Goal: Task Accomplishment & Management: Manage account settings

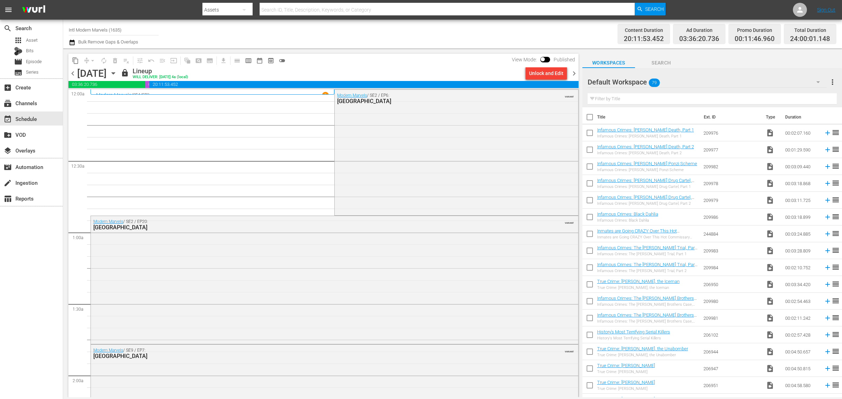
click at [453, 40] on div "Channel Title Intl Modern Marvels (1635) Bulk Remove Gaps & Overlaps" at bounding box center [278, 33] width 419 height 25
click at [460, 41] on div "Channel Title Intl Modern Marvels (1635) Bulk Remove Gaps & Overlaps" at bounding box center [278, 33] width 419 height 25
click at [117, 71] on icon "button" at bounding box center [114, 74] width 8 height 8
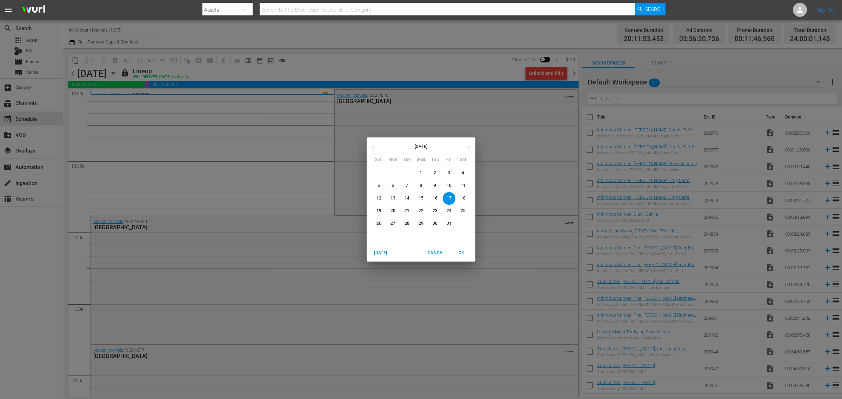
click at [389, 184] on span "6" at bounding box center [393, 186] width 13 height 6
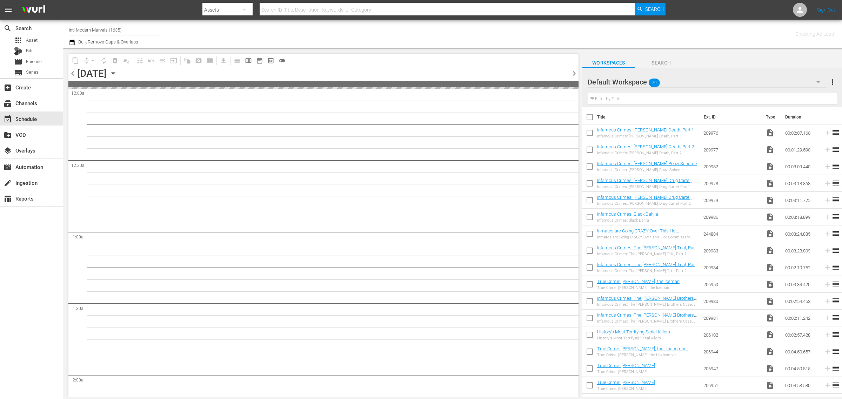
click at [356, 35] on div "Channel Title Intl Modern Marvels (1635) Bulk Remove Gaps & Overlaps" at bounding box center [278, 33] width 419 height 25
drag, startPoint x: -31, startPoint y: 25, endPoint x: -50, endPoint y: 24, distance: 19.0
click at [0, 24] on html "menu Search By Assets Search ID, Title, Description, Keywords, or Category Sear…" at bounding box center [421, 199] width 842 height 399
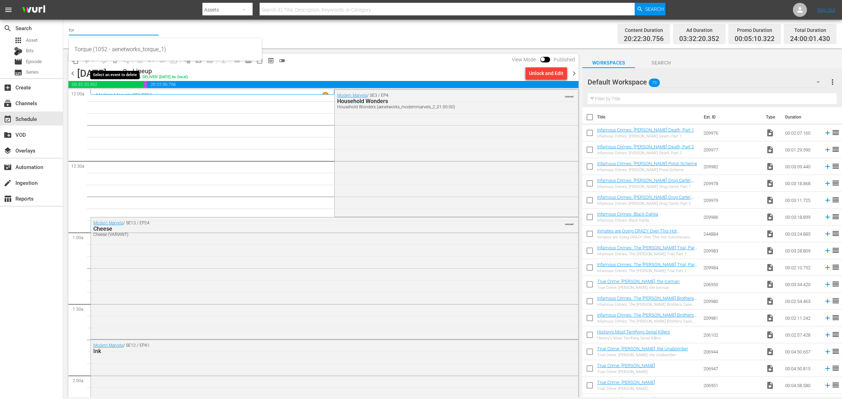
click at [112, 49] on div "Torque (1052 - aenetworks_torque_1)" at bounding box center [165, 49] width 182 height 17
type input "Torque (1052 - aenetworks_torque_1)"
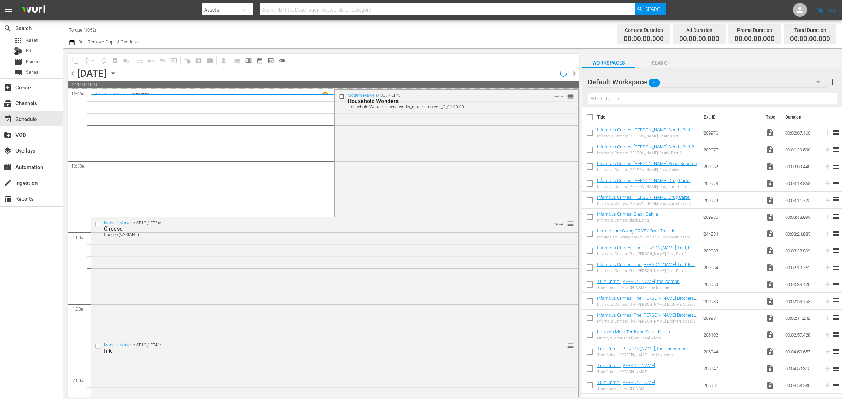
click at [463, 35] on div "Channel Title Torque (1052) Bulk Remove Gaps & Overlaps" at bounding box center [278, 33] width 419 height 25
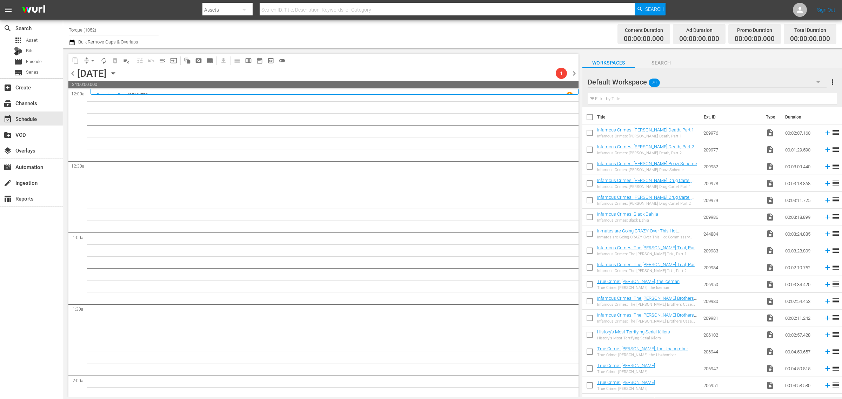
click at [674, 83] on div "Default Workspace 79" at bounding box center [707, 82] width 239 height 20
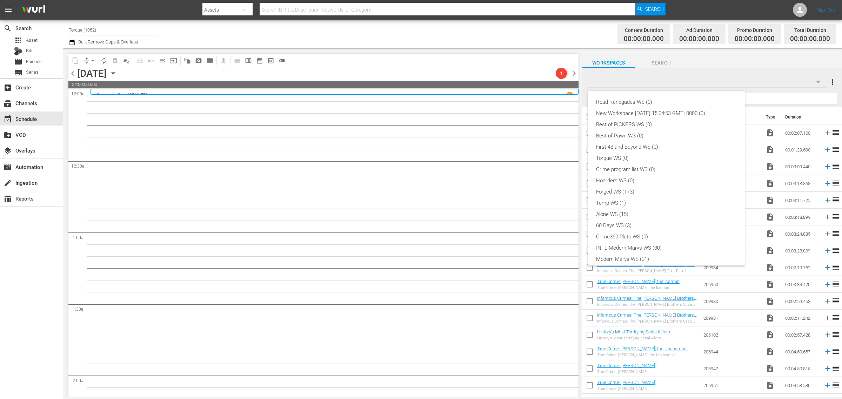
scroll to position [15, 0]
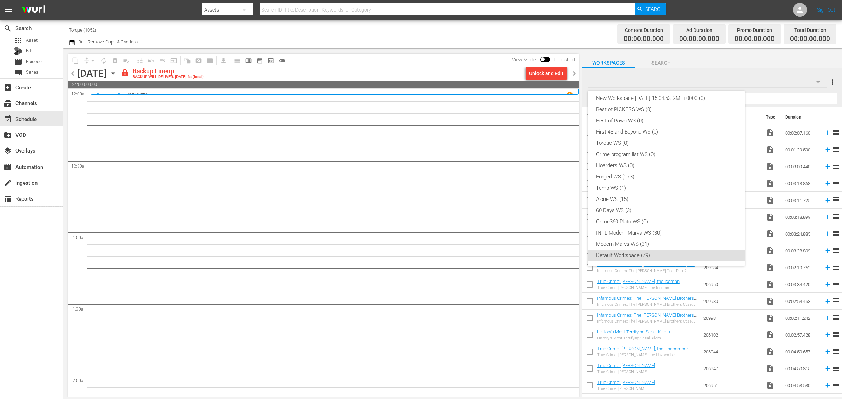
click at [460, 41] on div "Road Renegades WS (0) New Workspace Tue Sep 23 2025 15:04:53 GMT+0000 (0) Best …" at bounding box center [421, 199] width 842 height 399
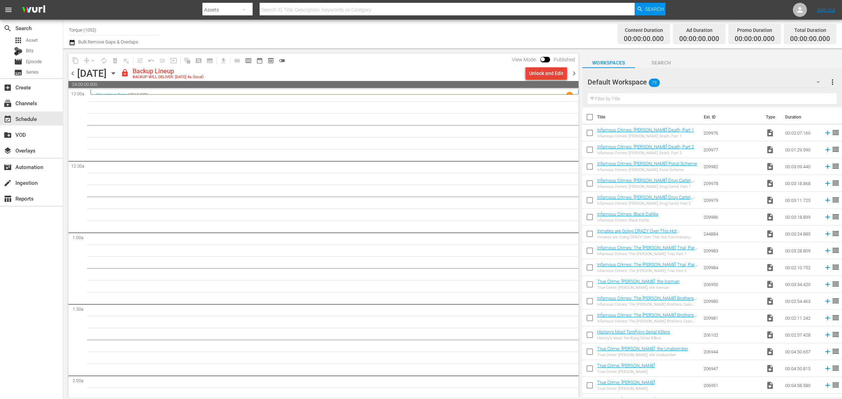
click at [548, 71] on div "Unlock and Edit" at bounding box center [546, 73] width 34 height 13
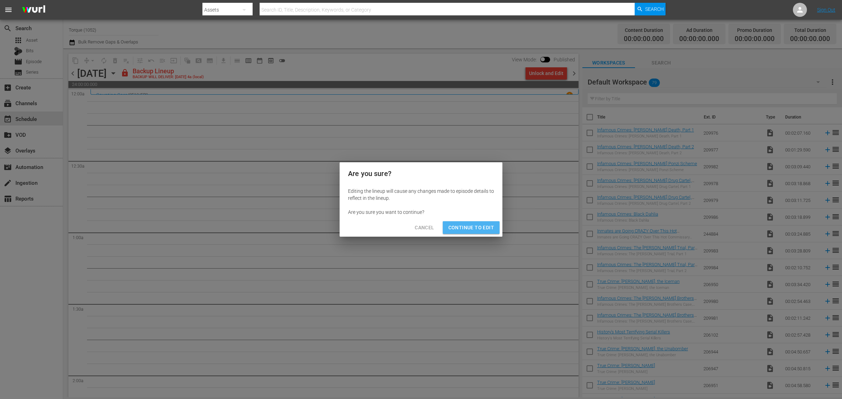
click at [481, 225] on span "Continue to Edit" at bounding box center [472, 228] width 46 height 9
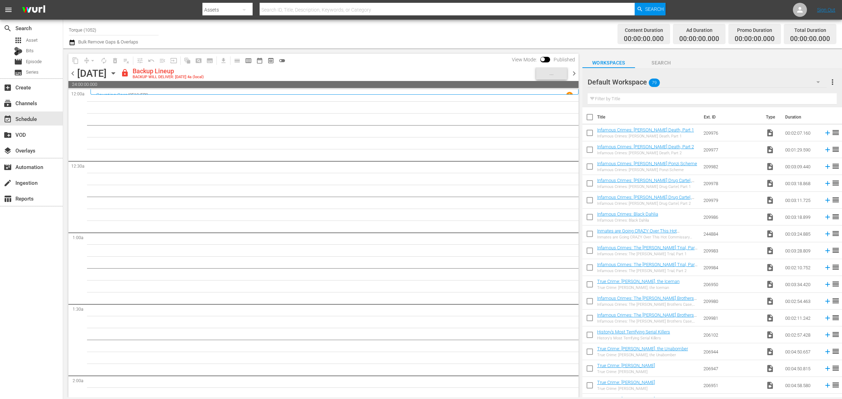
click at [452, 28] on div "Channel Title Torque (1052) Bulk Remove Gaps & Overlaps" at bounding box center [278, 33] width 419 height 25
click at [574, 72] on span "chevron_right" at bounding box center [574, 73] width 9 height 9
click at [72, 73] on span "chevron_left" at bounding box center [72, 73] width 9 height 9
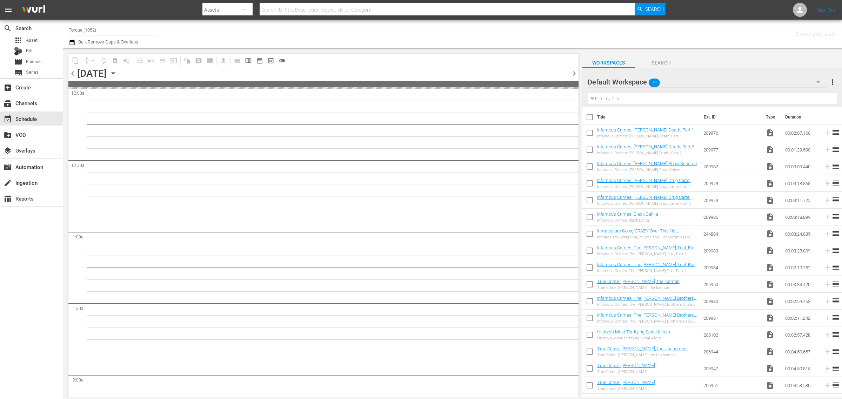
click at [72, 73] on span "chevron_left" at bounding box center [72, 73] width 9 height 9
click at [421, 31] on div "Channel Title Torque (1052) Bulk Remove Gaps & Overlaps" at bounding box center [278, 33] width 419 height 25
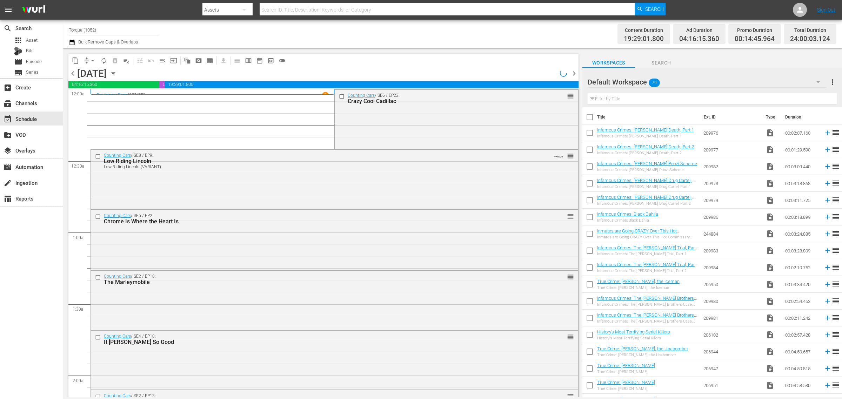
click at [437, 135] on div "Counting Cars / SE6 / EP23: Crazy Cool Cadillac reorder" at bounding box center [456, 119] width 243 height 58
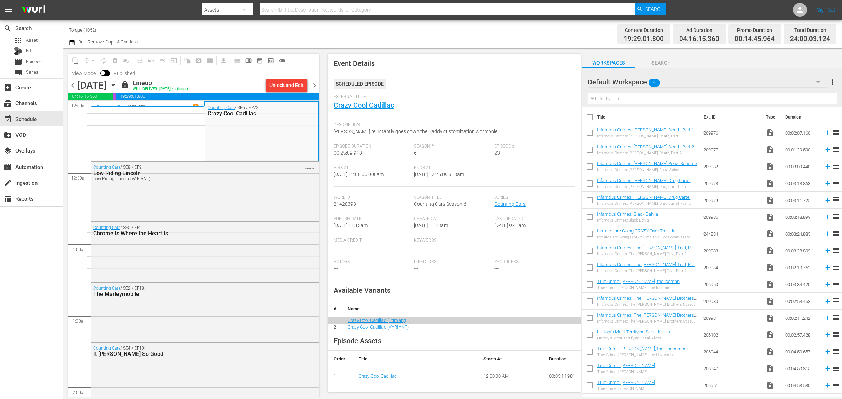
click at [434, 39] on div "Channel Title Torque (1052) Bulk Remove Gaps & Overlaps" at bounding box center [278, 33] width 419 height 25
click at [315, 84] on span "chevron_right" at bounding box center [314, 85] width 9 height 9
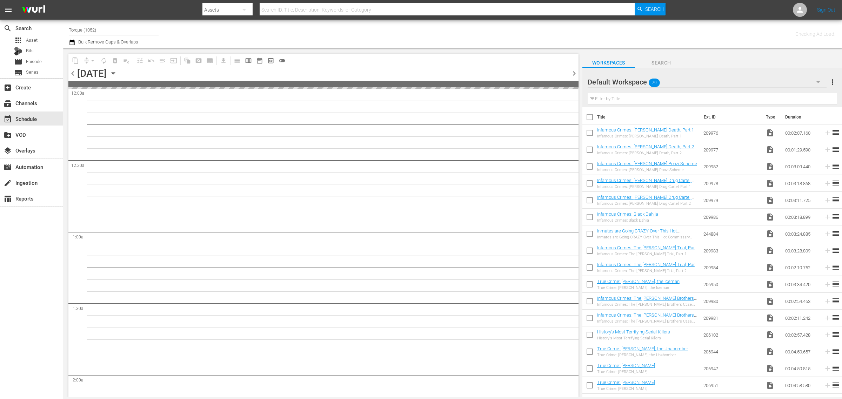
click at [473, 33] on div "Channel Title Torque (1052) Bulk Remove Gaps & Overlaps" at bounding box center [278, 33] width 419 height 25
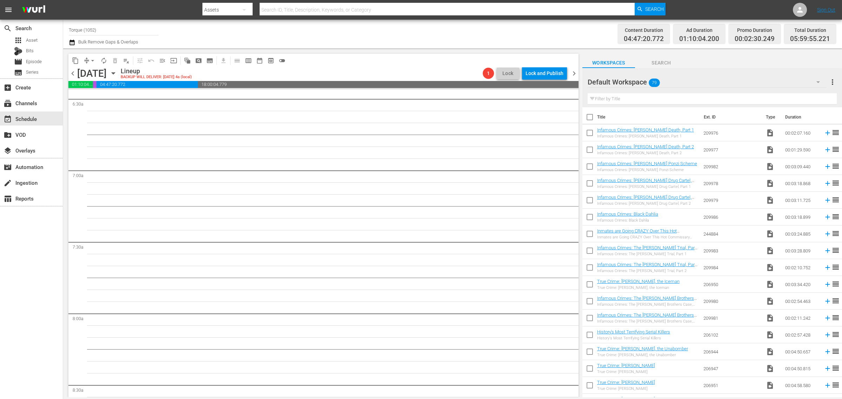
scroll to position [658, 0]
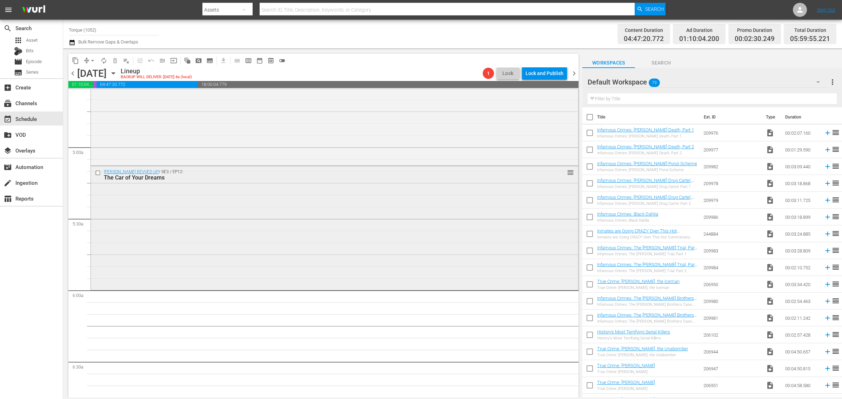
click at [259, 228] on div "Barrett-Jackson REVVED UP / SE3 / EP12: The Car of Your Dreams reorder" at bounding box center [335, 227] width 488 height 122
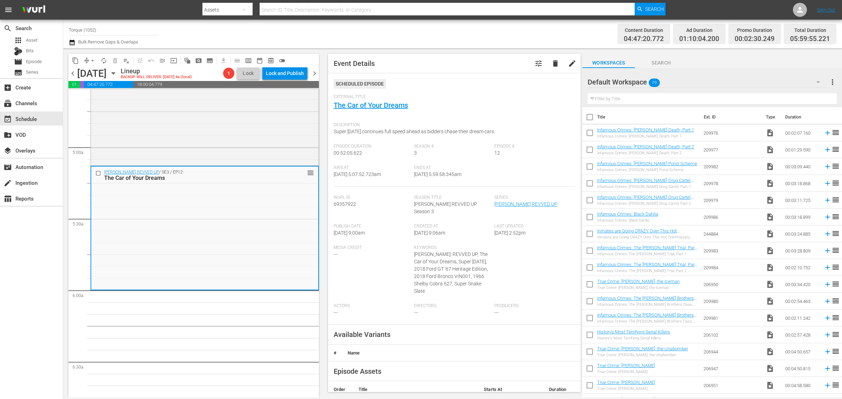
click at [538, 38] on div "Content Duration 04:47:20.772 Ad Duration 01:10:04.200 Promo Duration 00:02:30.…" at bounding box center [662, 33] width 349 height 25
click at [91, 58] on span "arrow_drop_down" at bounding box center [92, 60] width 7 height 7
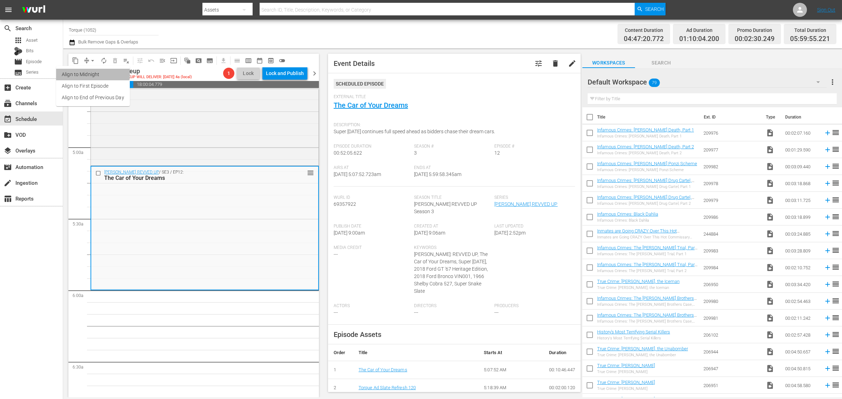
click at [89, 71] on li "Align to Midnight" at bounding box center [93, 75] width 74 height 12
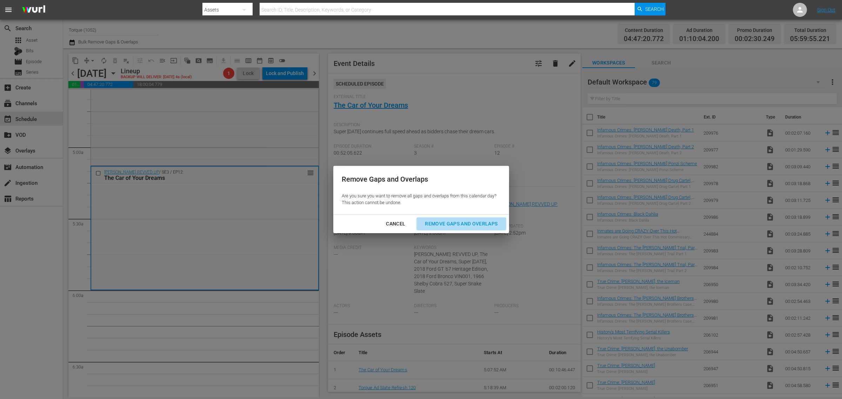
click at [465, 225] on div "Remove Gaps and Overlaps" at bounding box center [461, 224] width 84 height 9
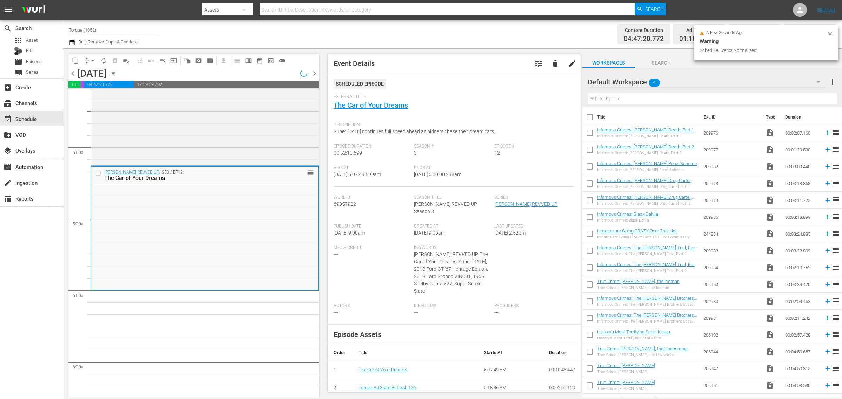
scroll to position [670, 0]
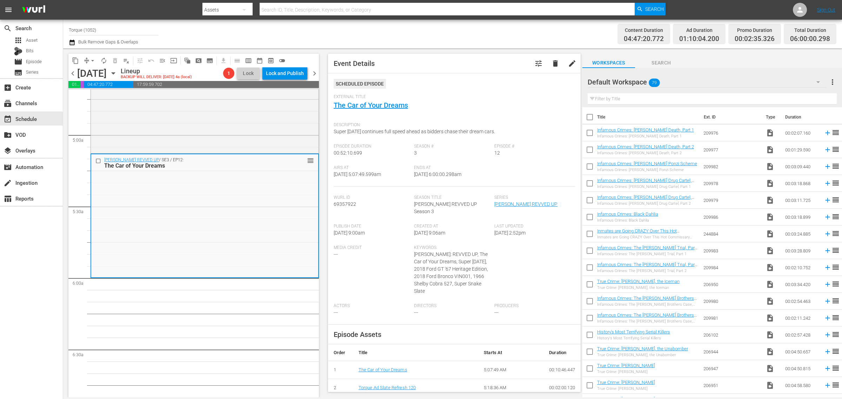
click at [425, 29] on div "Channel Title Torque (1052) Bulk Remove Gaps & Overlaps" at bounding box center [278, 33] width 419 height 25
click at [104, 60] on span "autorenew_outlined" at bounding box center [103, 60] width 7 height 7
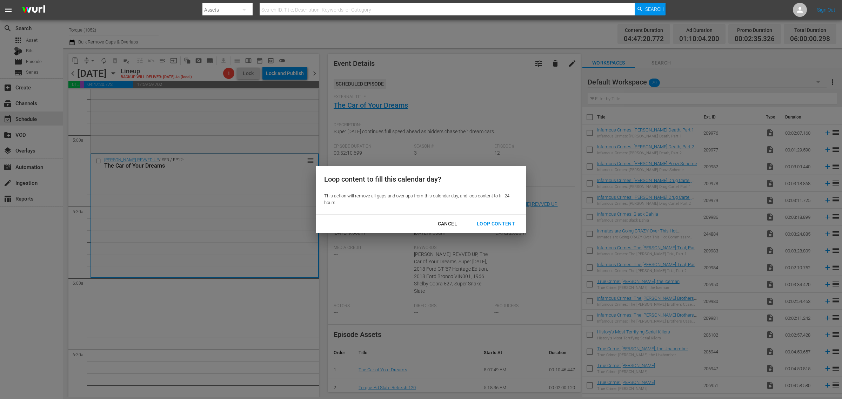
click at [494, 227] on div "Loop Content" at bounding box center [495, 224] width 49 height 9
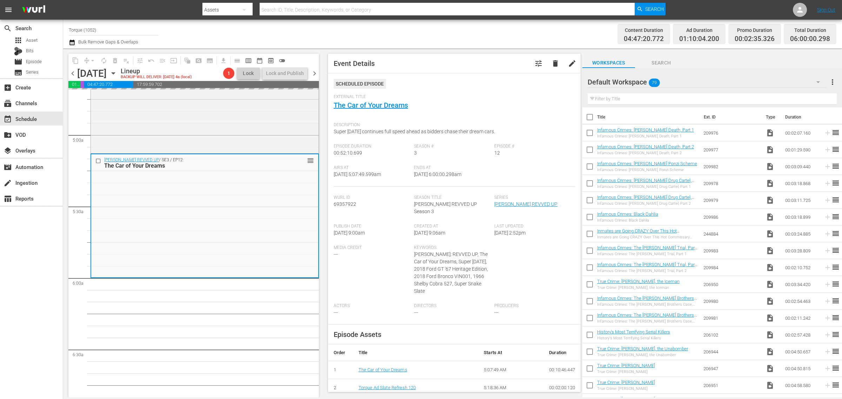
click at [425, 29] on div "Channel Title Torque (1052) Bulk Remove Gaps & Overlaps" at bounding box center [278, 33] width 419 height 25
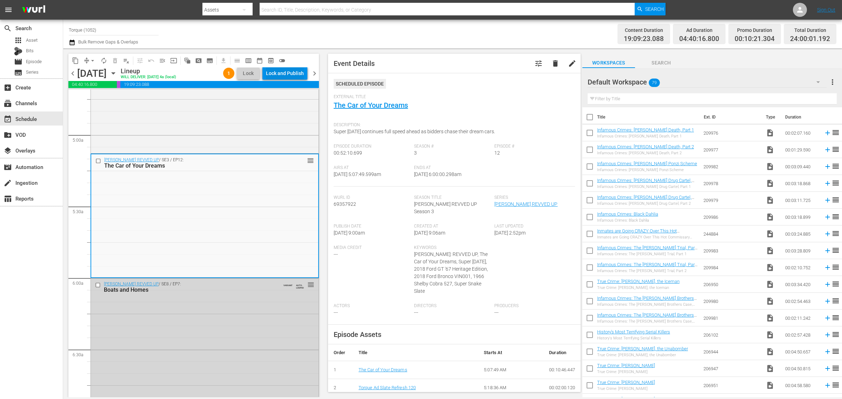
click at [292, 71] on div "Lock and Publish" at bounding box center [285, 73] width 38 height 13
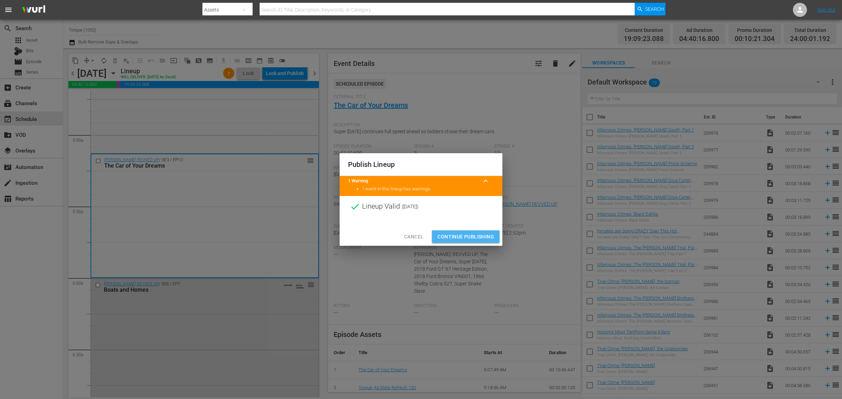
click at [477, 237] on span "Continue Publishing" at bounding box center [466, 237] width 57 height 9
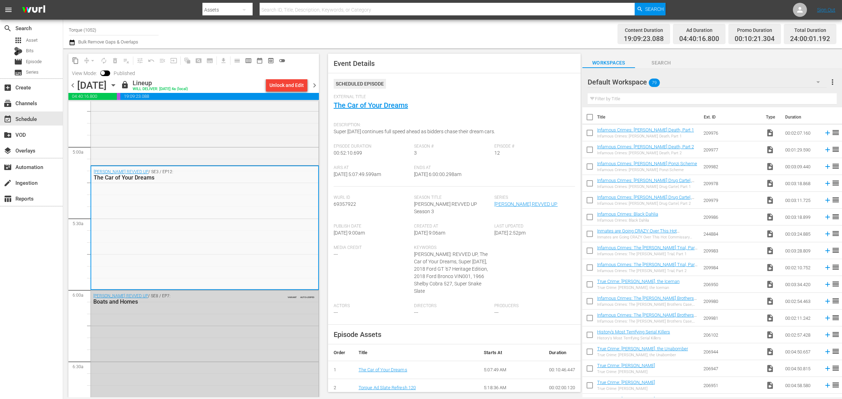
click at [419, 34] on div "Channel Title Torque (1052) Bulk Remove Gaps & Overlaps" at bounding box center [278, 33] width 419 height 25
click at [313, 86] on span "chevron_right" at bounding box center [314, 85] width 9 height 9
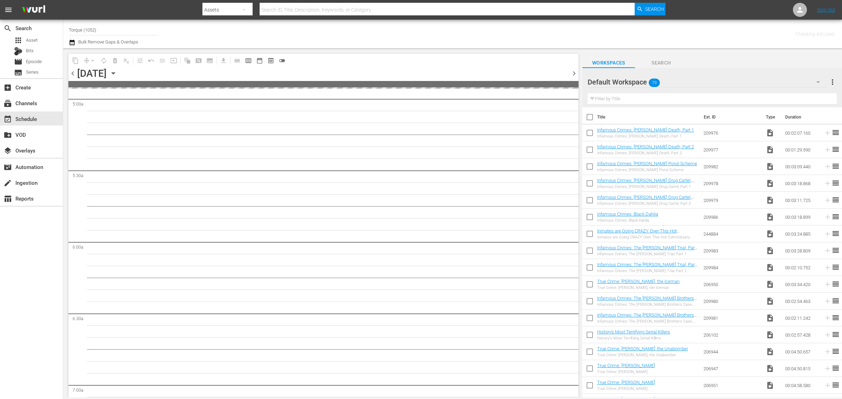
click at [419, 33] on div "Channel Title Torque (1052) Bulk Remove Gaps & Overlaps" at bounding box center [278, 33] width 419 height 25
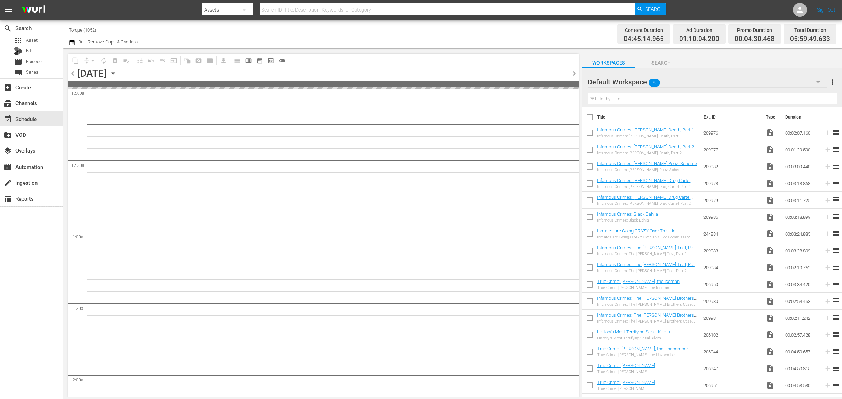
click at [376, 31] on div "Channel Title Torque (1052) Bulk Remove Gaps & Overlaps" at bounding box center [278, 33] width 419 height 25
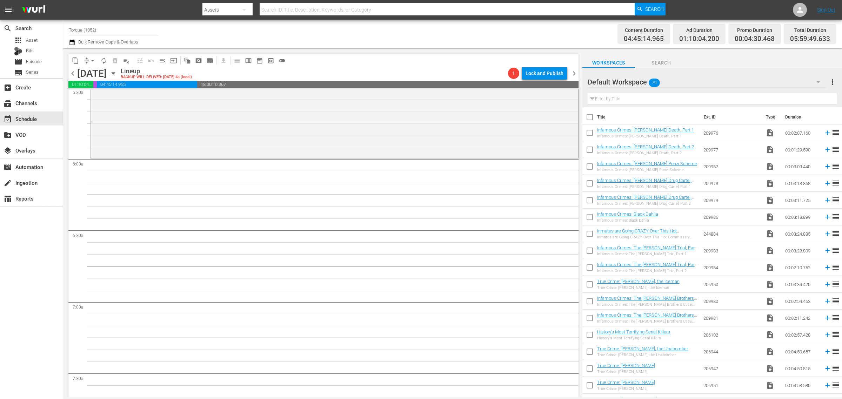
scroll to position [527, 0]
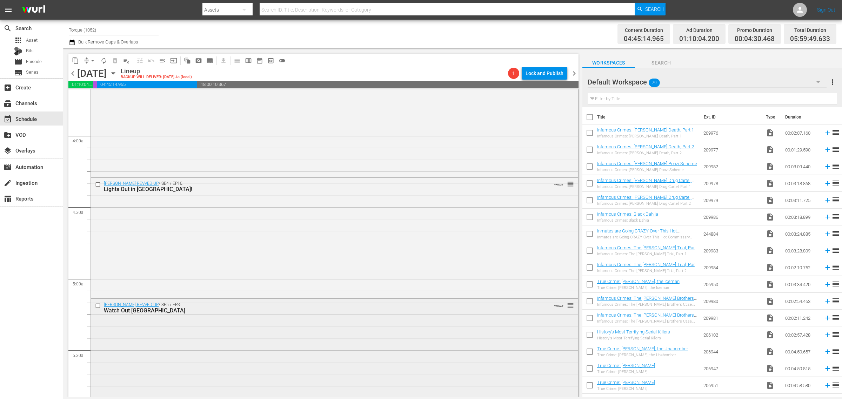
click at [366, 317] on div "Barrett-Jackson REVVED UP / SE5 / EP3: Watch Out Houston VARIANT reorder" at bounding box center [335, 359] width 488 height 120
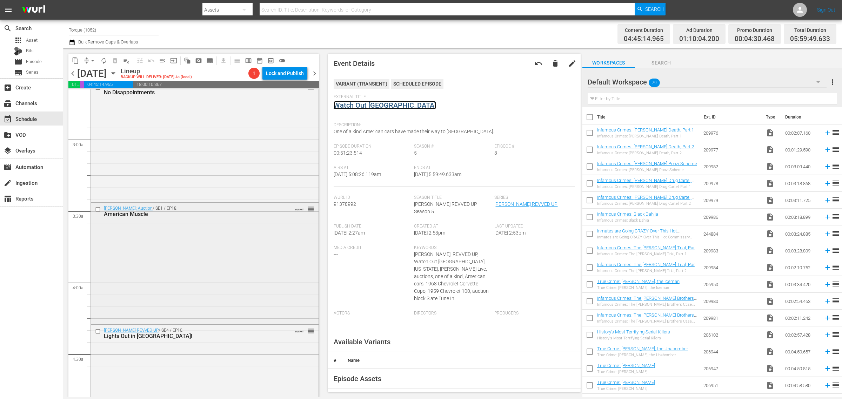
scroll to position [132, 0]
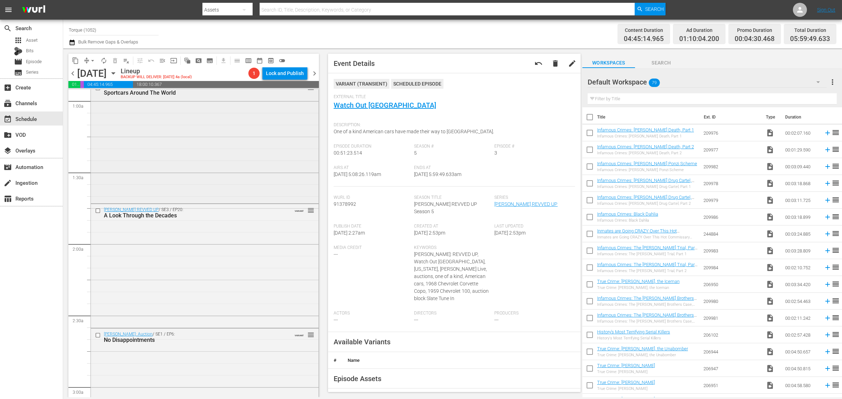
click at [205, 157] on div "Barrett-Jackson REVVED UP / SE3 / EP11: Sportcars Around The World VARIANT reor…" at bounding box center [205, 141] width 228 height 121
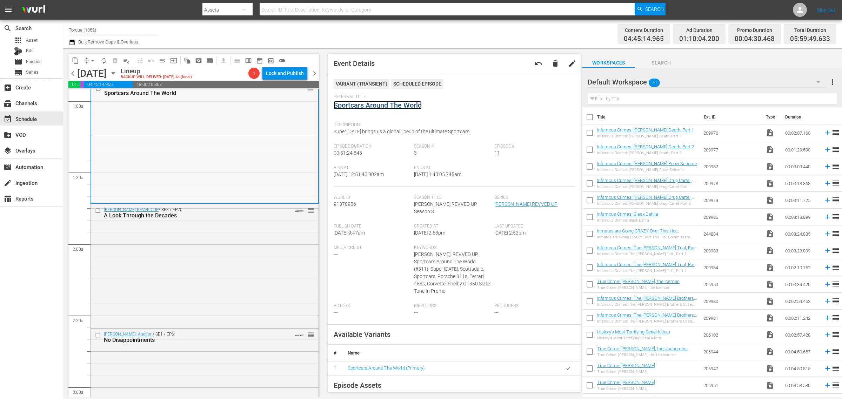
scroll to position [0, 0]
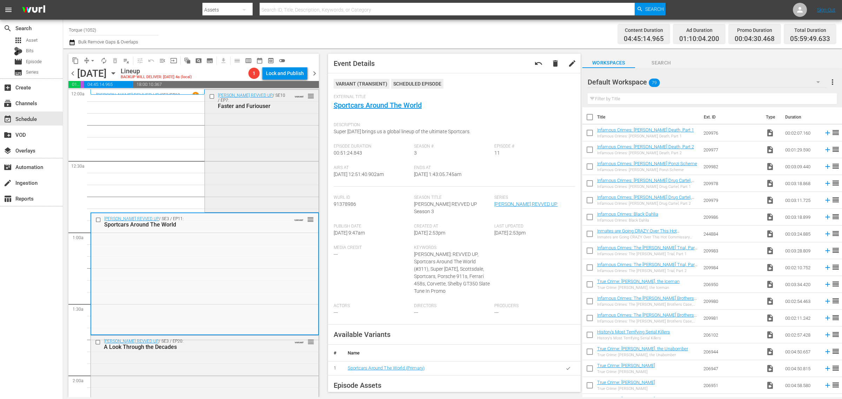
click at [237, 149] on div "Barrett-Jackson REVVED UP / SE10 / EP7: Faster and Furiouser VARIANT reorder" at bounding box center [261, 150] width 113 height 121
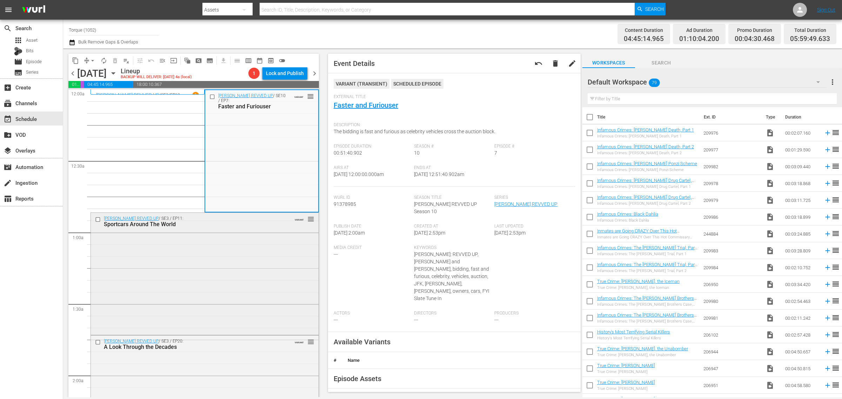
click at [199, 297] on div "Barrett-Jackson REVVED UP / SE3 / EP11: Sportcars Around The World VARIANT reor…" at bounding box center [205, 273] width 228 height 121
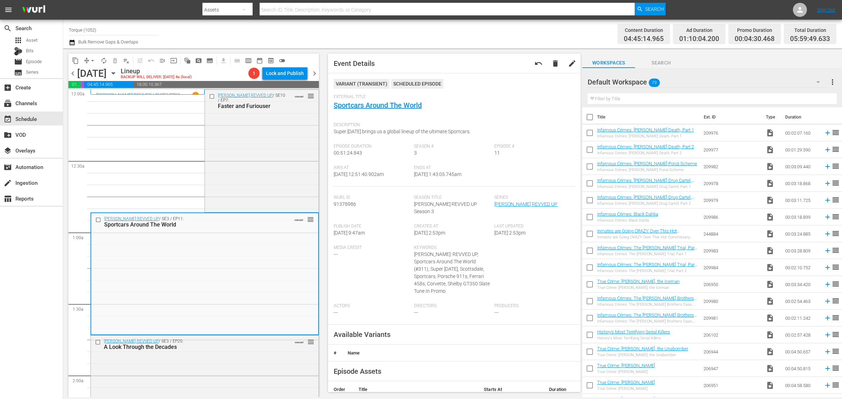
click at [527, 20] on div "Channel Title Torque (1052) Bulk Remove Gaps & Overlaps Content Duration 04:45:…" at bounding box center [452, 34] width 779 height 29
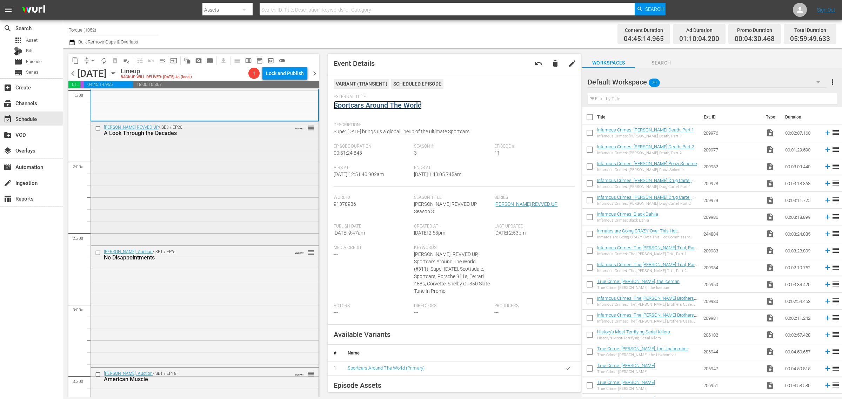
scroll to position [219, 0]
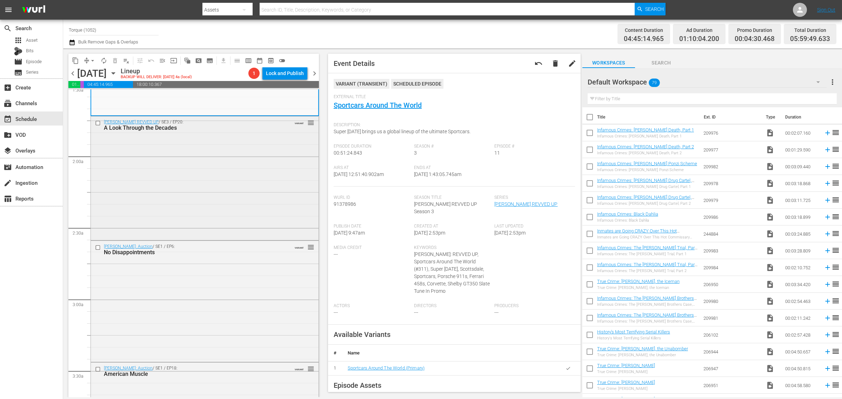
click at [181, 194] on div "Barrett-Jackson REVVED UP / SE3 / EP20: A Look Through the Decades VARIANT reor…" at bounding box center [205, 178] width 228 height 123
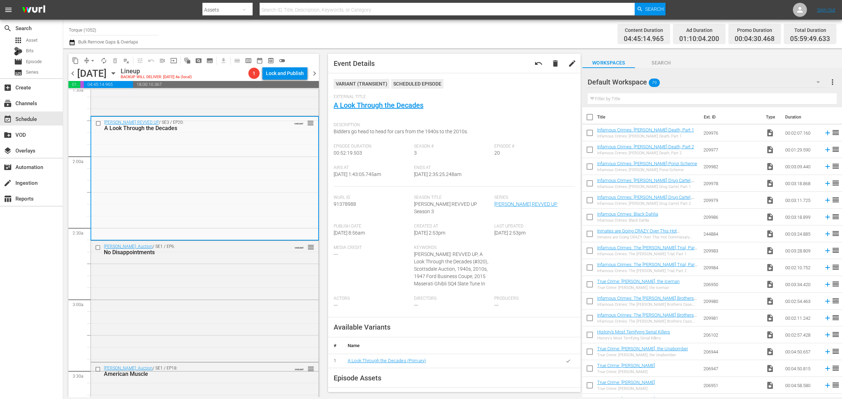
click at [527, 32] on div "Content Duration 04:45:14.965 Ad Duration 01:10:04.200 Promo Duration 00:04:30.…" at bounding box center [662, 33] width 349 height 25
drag, startPoint x: 111, startPoint y: 28, endPoint x: -29, endPoint y: 25, distance: 140.8
click at [0, 25] on html "menu Search By Assets Search ID, Title, Description, Keywords, or Category Sear…" at bounding box center [421, 199] width 842 height 399
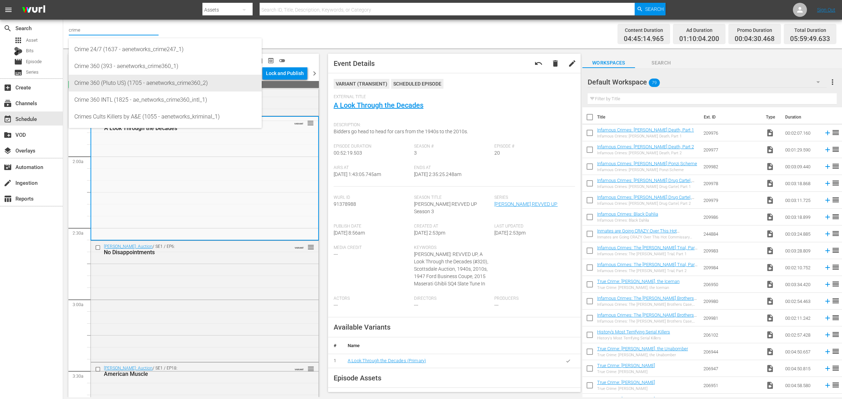
click at [132, 83] on div "Crime 360 (Pluto US) (1705 - aenetworks_crime360_2)" at bounding box center [165, 83] width 182 height 17
type input "Crime 360 (Pluto US) (1705 - aenetworks_crime360_2)"
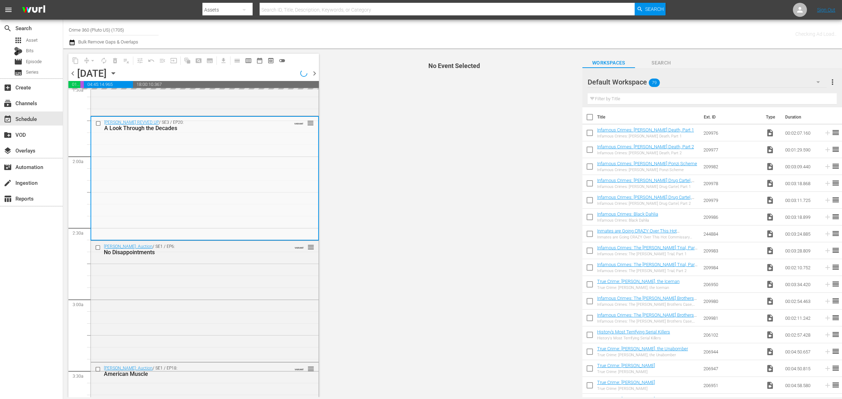
click at [369, 23] on div "Channel Title Crime 360 (Pluto US) (1705) Bulk Remove Gaps & Overlaps" at bounding box center [278, 33] width 419 height 25
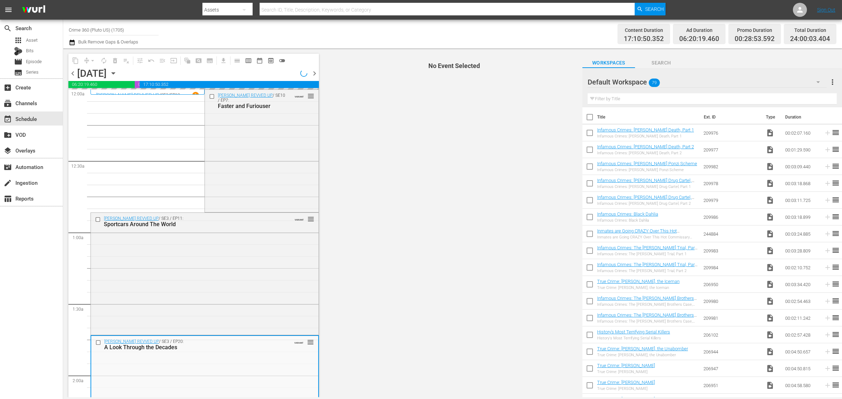
click at [390, 29] on div "Channel Title Crime 360 (Pluto US) (1705) Bulk Remove Gaps & Overlaps" at bounding box center [278, 33] width 419 height 25
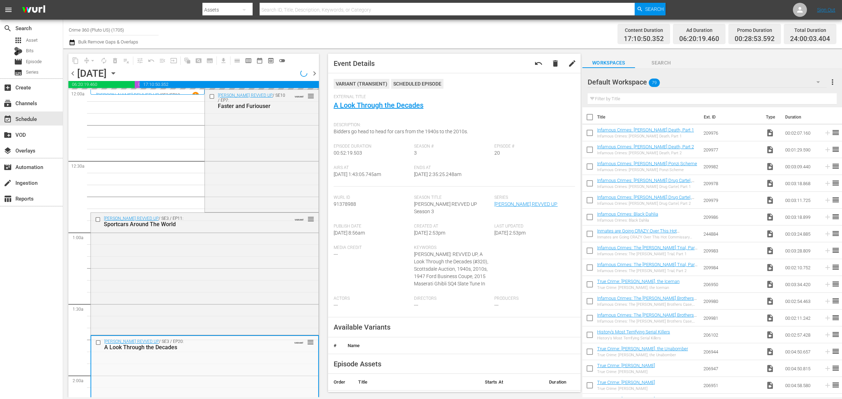
click at [117, 71] on icon "button" at bounding box center [114, 74] width 8 height 8
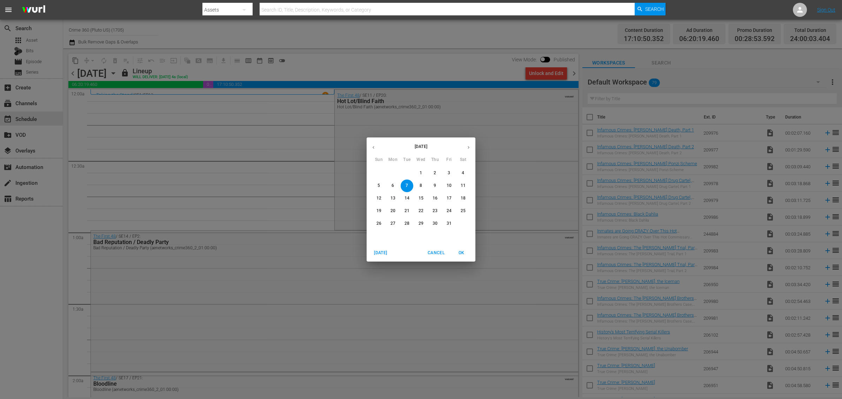
drag, startPoint x: 378, startPoint y: 146, endPoint x: 453, endPoint y: 154, distance: 75.6
click at [378, 146] on button "button" at bounding box center [374, 148] width 14 height 14
click at [469, 148] on icon "button" at bounding box center [468, 147] width 5 height 5
click at [420, 173] on p "1" at bounding box center [421, 173] width 2 height 6
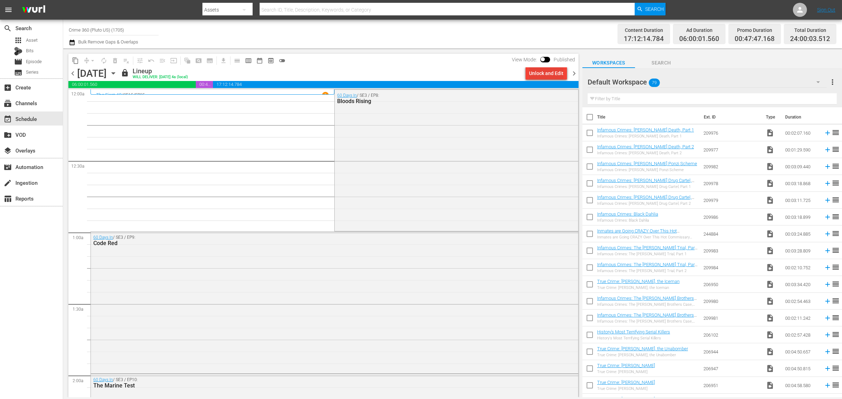
click at [540, 71] on div "Unlock and Edit" at bounding box center [546, 73] width 34 height 13
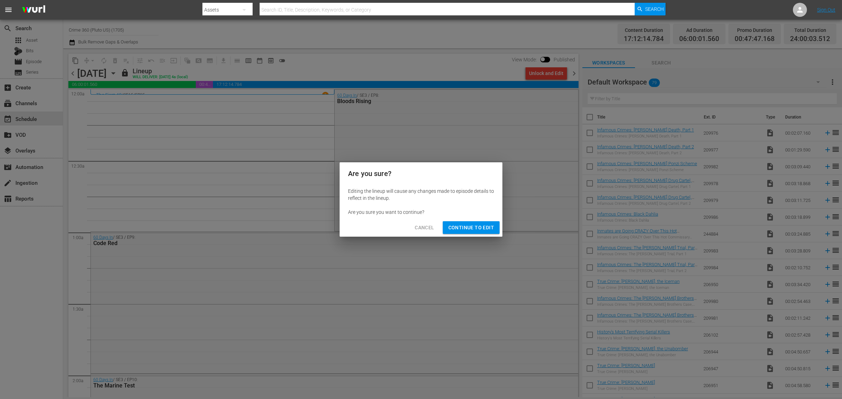
drag, startPoint x: 459, startPoint y: 224, endPoint x: 465, endPoint y: 211, distance: 14.6
click at [460, 225] on span "Continue to Edit" at bounding box center [472, 228] width 46 height 9
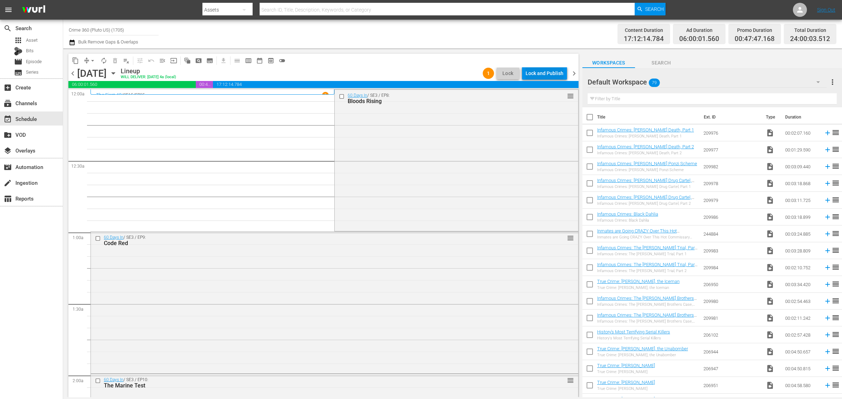
click at [543, 73] on div "Lock and Publish" at bounding box center [545, 73] width 38 height 13
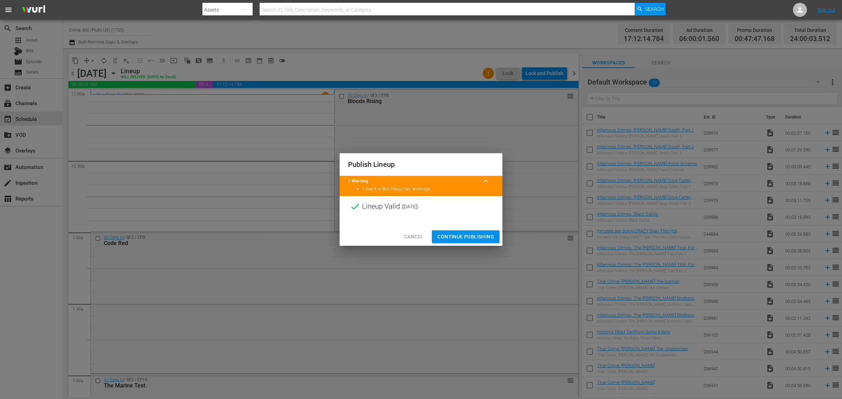
click at [470, 237] on span "Continue Publishing" at bounding box center [466, 237] width 57 height 9
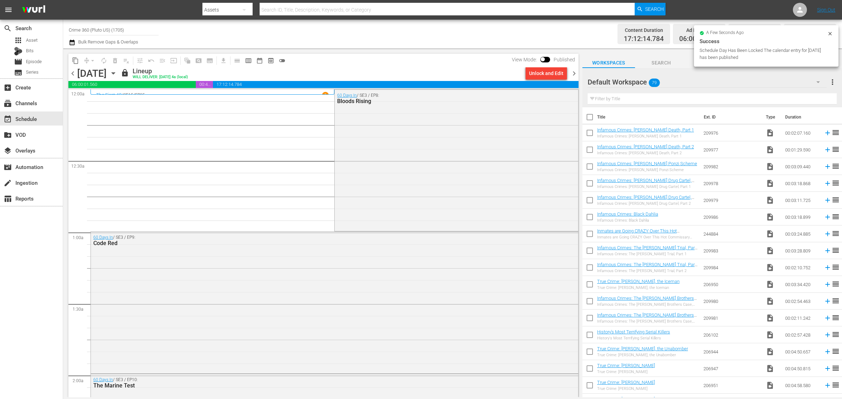
click at [572, 71] on span "chevron_right" at bounding box center [574, 73] width 9 height 9
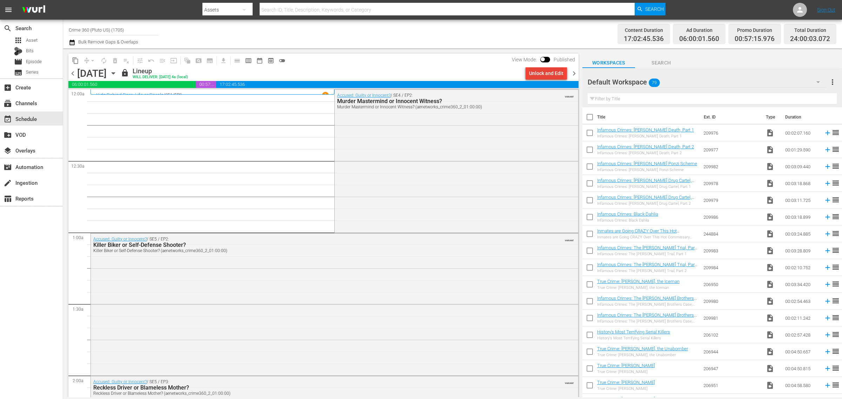
click at [548, 76] on div "Unlock and Edit" at bounding box center [546, 73] width 34 height 13
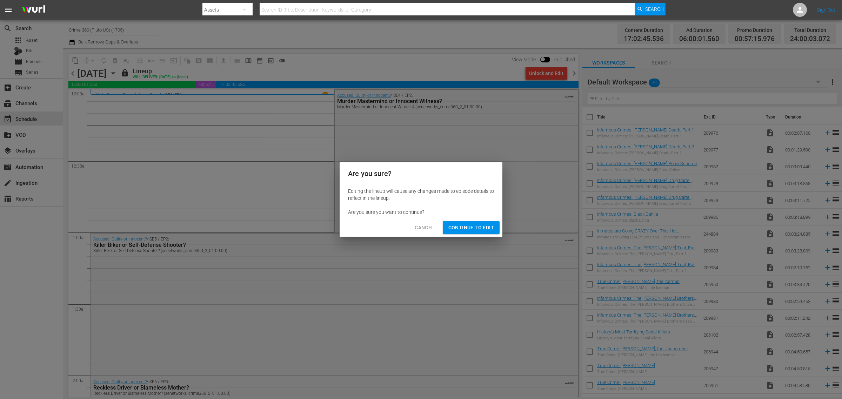
click at [467, 224] on span "Continue to Edit" at bounding box center [472, 228] width 46 height 9
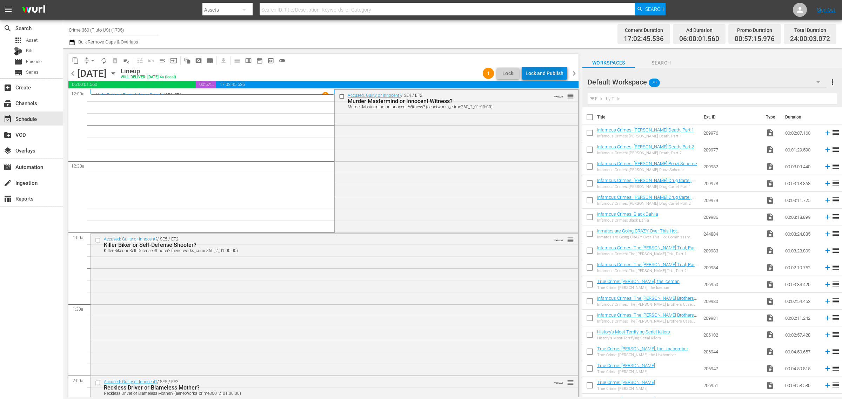
click at [544, 71] on div "Lock and Publish" at bounding box center [545, 73] width 38 height 13
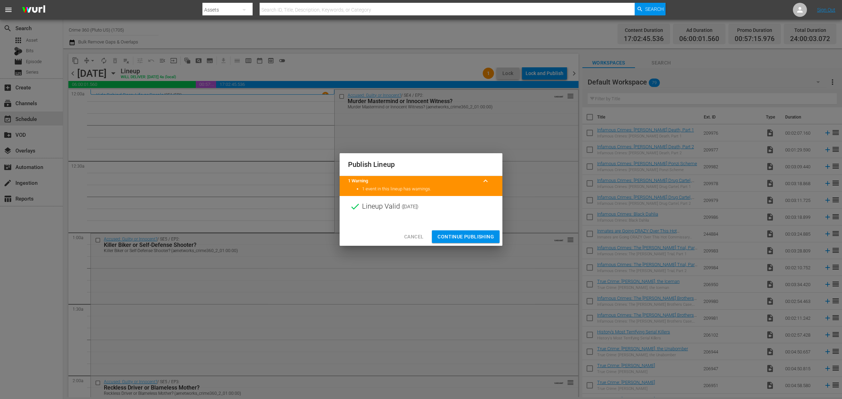
click at [465, 237] on span "Continue Publishing" at bounding box center [466, 237] width 57 height 9
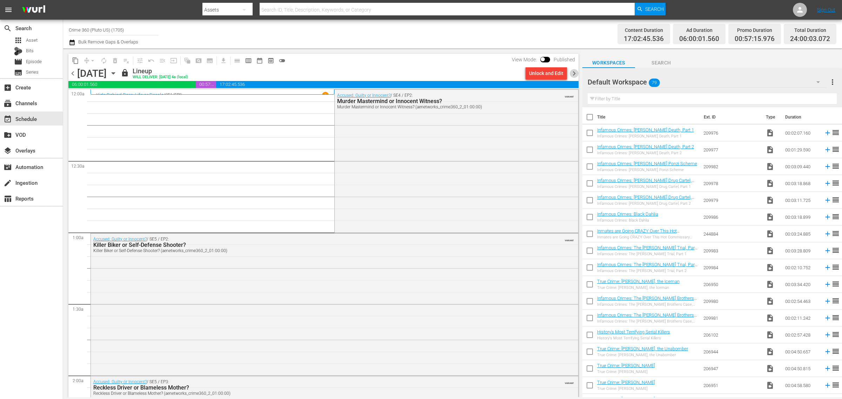
click at [575, 73] on span "chevron_right" at bounding box center [574, 73] width 9 height 9
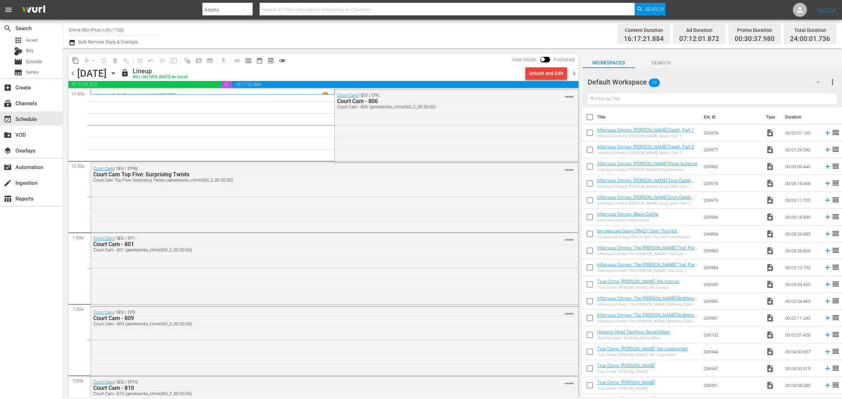
click at [439, 25] on div "Channel Title Crime 360 (Pluto US) (1705) Bulk Remove Gaps & Overlaps" at bounding box center [278, 33] width 419 height 25
click at [539, 71] on div "Unlock and Edit" at bounding box center [546, 73] width 34 height 13
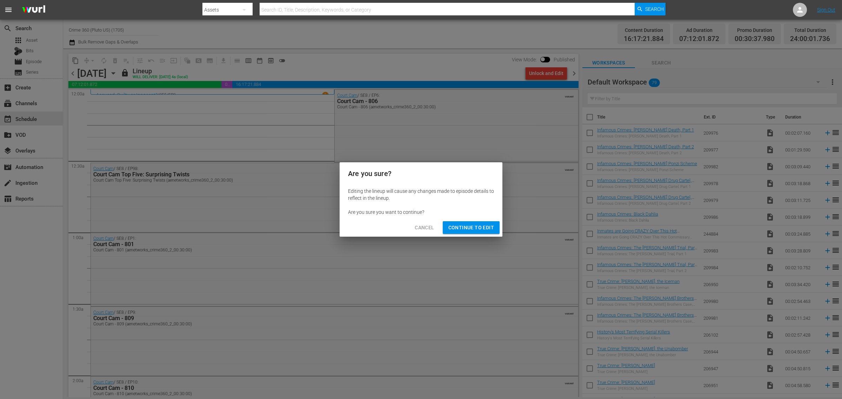
click at [482, 225] on span "Continue to Edit" at bounding box center [472, 228] width 46 height 9
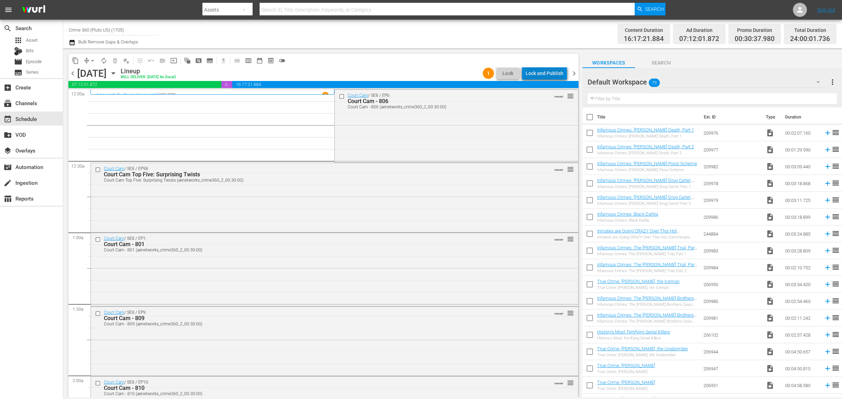
click at [550, 73] on div "Lock and Publish" at bounding box center [545, 73] width 38 height 13
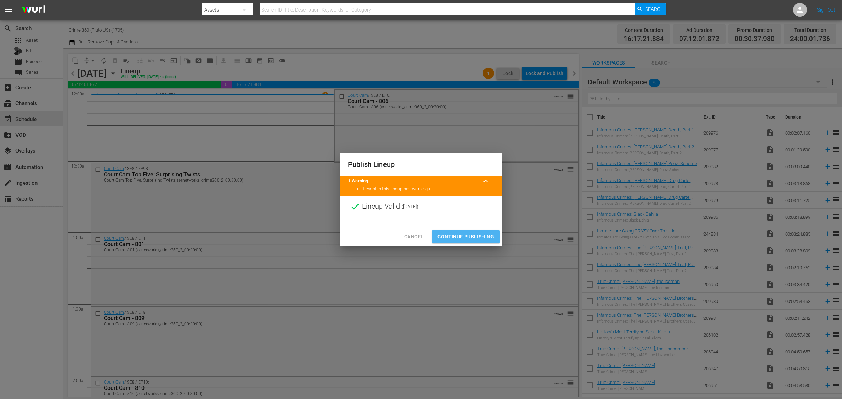
click at [474, 238] on span "Continue Publishing" at bounding box center [466, 237] width 57 height 9
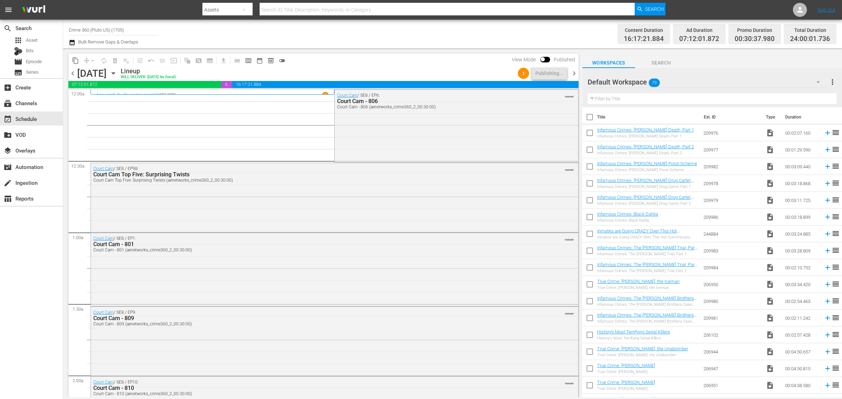
click at [436, 28] on div "Channel Title Crime 360 (Pluto US) (1705) Bulk Remove Gaps & Overlaps" at bounding box center [278, 33] width 419 height 25
click at [577, 72] on span "chevron_right" at bounding box center [574, 73] width 9 height 9
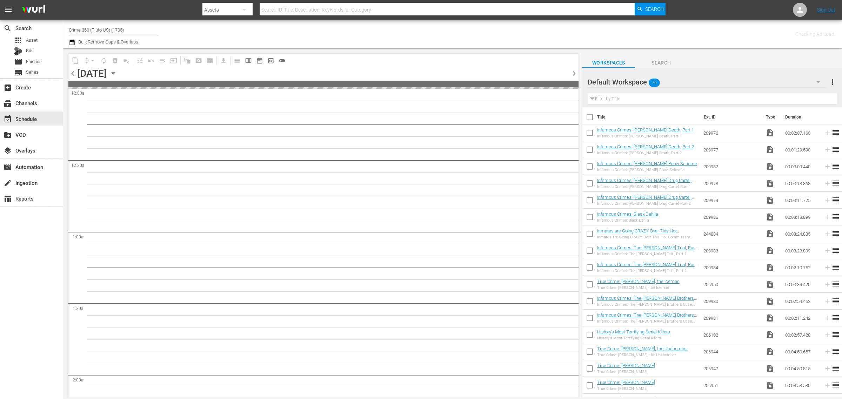
click at [436, 27] on div "Channel Title Crime 360 (Pluto US) (1705) Bulk Remove Gaps & Overlaps" at bounding box center [278, 33] width 419 height 25
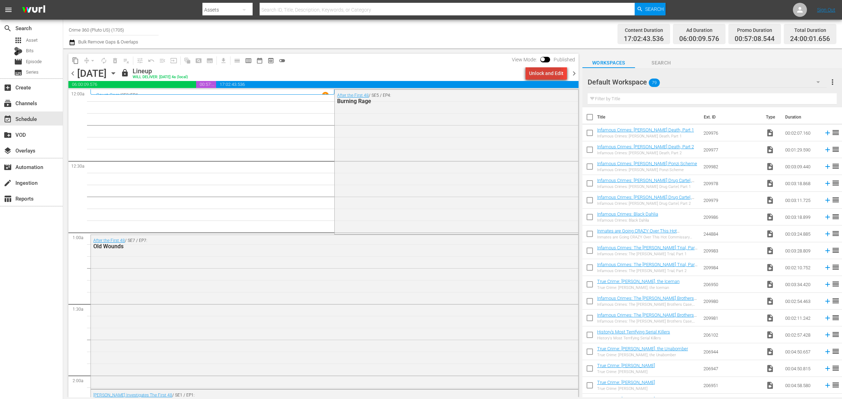
click at [541, 72] on div "Unlock and Edit" at bounding box center [546, 73] width 34 height 13
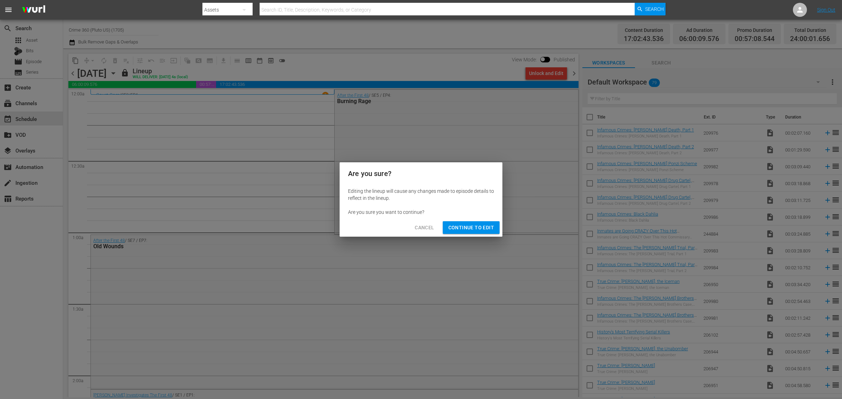
click at [487, 225] on span "Continue to Edit" at bounding box center [472, 228] width 46 height 9
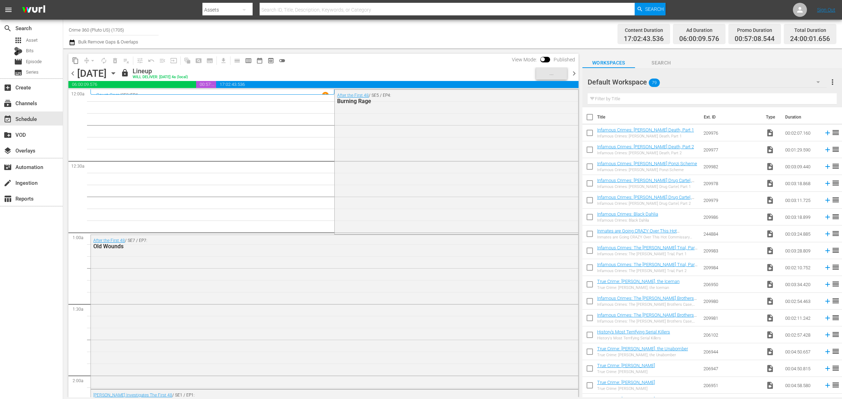
click at [427, 32] on div "Channel Title Crime 360 (Pluto US) (1705) Bulk Remove Gaps & Overlaps" at bounding box center [278, 33] width 419 height 25
click at [536, 78] on div "Lock and Publish" at bounding box center [545, 73] width 38 height 13
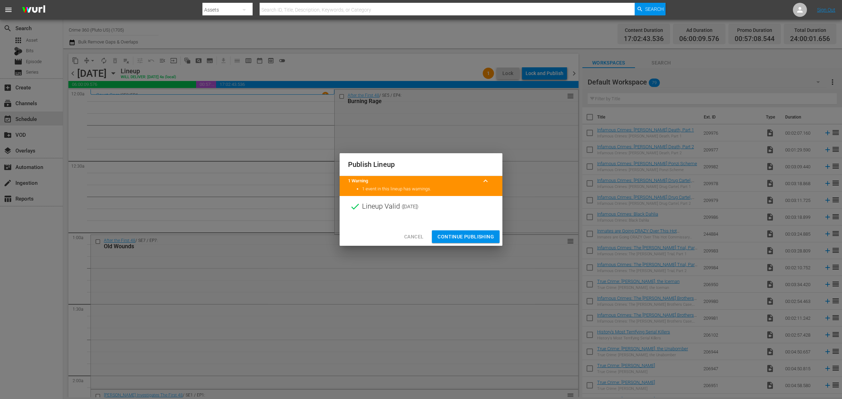
click at [465, 238] on span "Continue Publishing" at bounding box center [466, 237] width 57 height 9
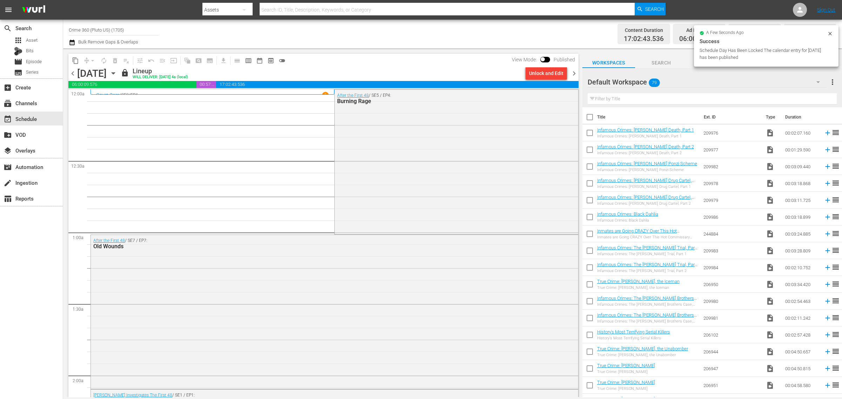
click at [449, 38] on div "Channel Title Crime 360 (Pluto US) (1705) Bulk Remove Gaps & Overlaps" at bounding box center [278, 33] width 419 height 25
click at [573, 71] on span "chevron_right" at bounding box center [574, 73] width 9 height 9
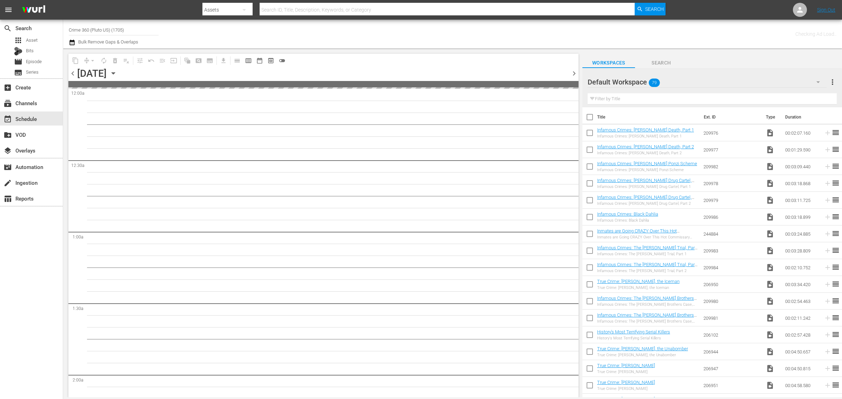
click at [446, 41] on div "Channel Title Crime 360 (Pluto US) (1705) Bulk Remove Gaps & Overlaps" at bounding box center [278, 33] width 419 height 25
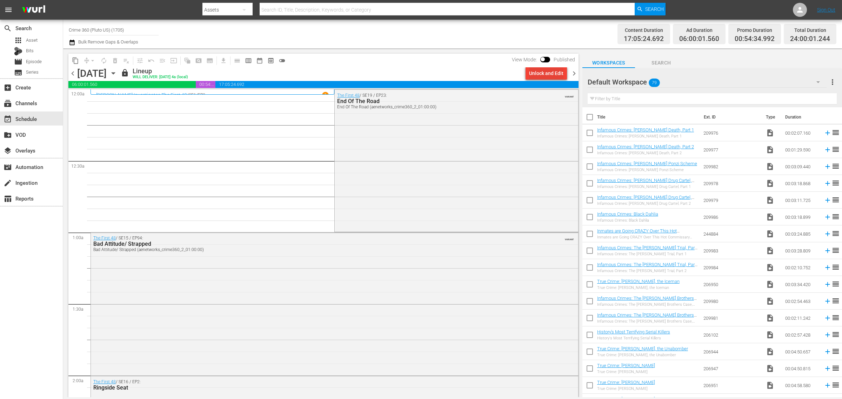
click at [547, 73] on div "Unlock and Edit" at bounding box center [546, 73] width 34 height 13
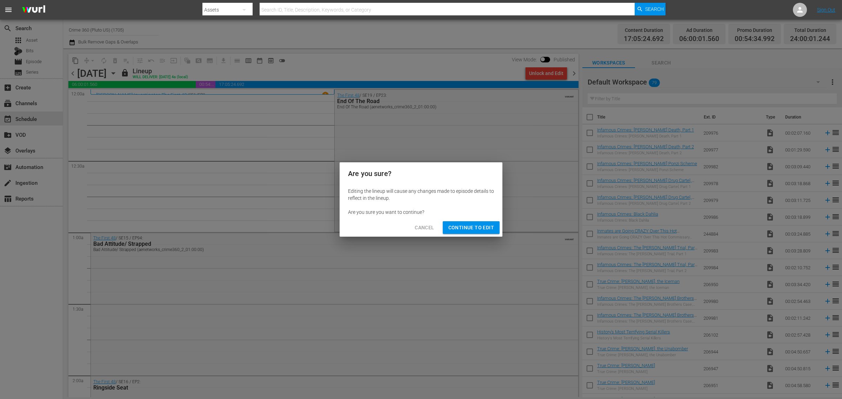
click at [474, 230] on span "Continue to Edit" at bounding box center [472, 228] width 46 height 9
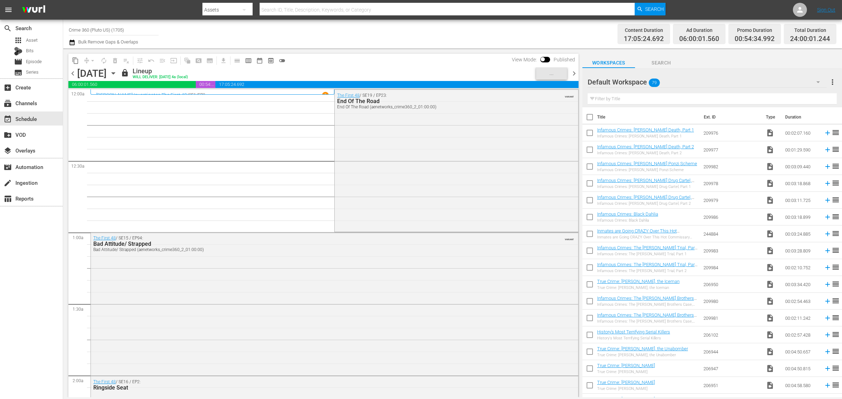
click at [452, 35] on div "Channel Title Crime 360 (Pluto US) (1705) Bulk Remove Gaps & Overlaps" at bounding box center [278, 33] width 419 height 25
click at [540, 75] on div "Lock and Publish" at bounding box center [545, 73] width 38 height 13
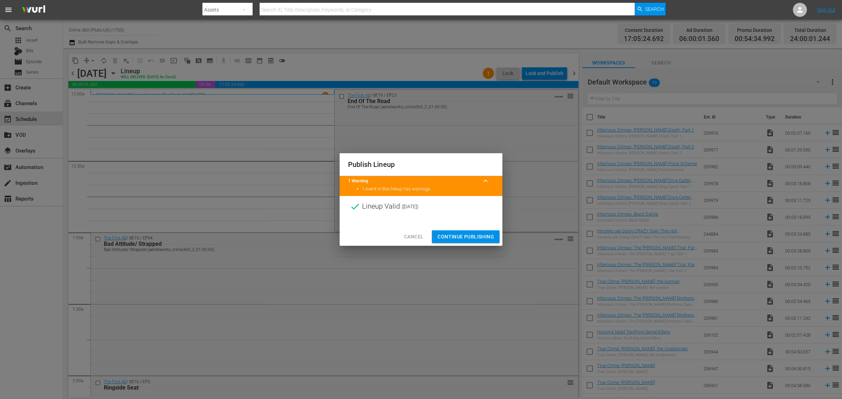
click at [462, 238] on span "Continue Publishing" at bounding box center [466, 237] width 57 height 9
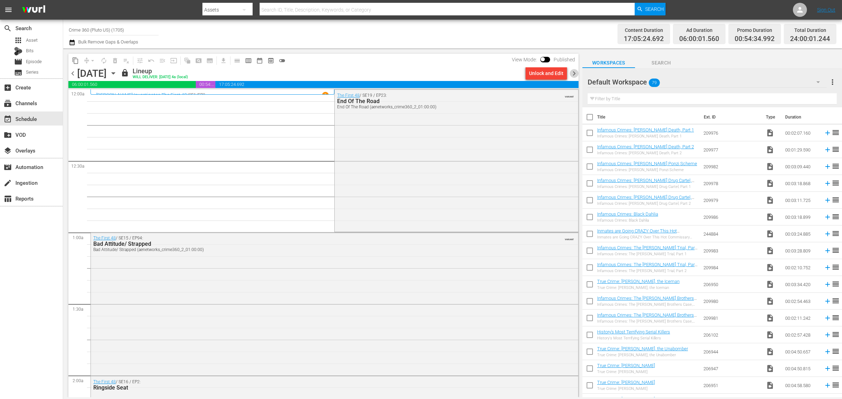
click at [576, 73] on span "chevron_right" at bounding box center [574, 73] width 9 height 9
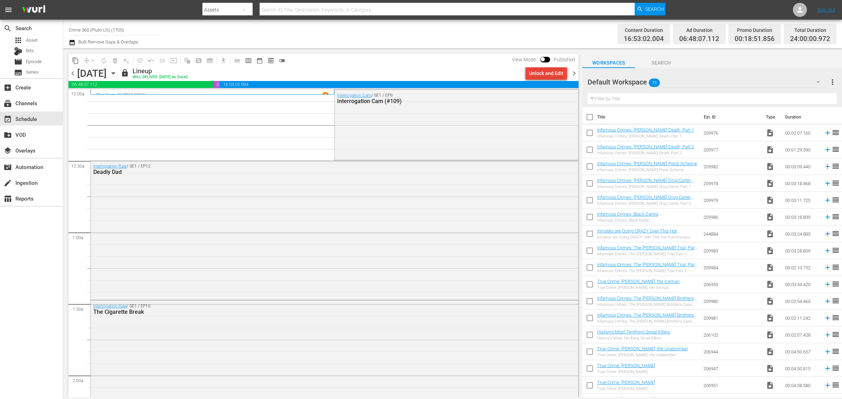
click at [546, 74] on div "Unlock and Edit" at bounding box center [546, 73] width 34 height 13
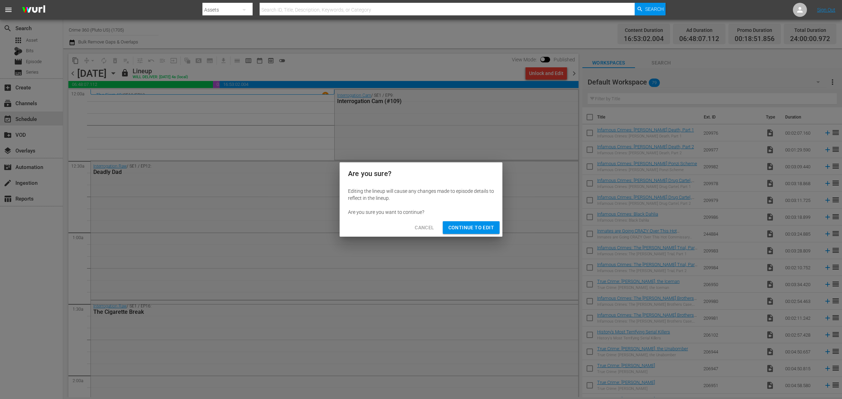
click at [478, 226] on span "Continue to Edit" at bounding box center [472, 228] width 46 height 9
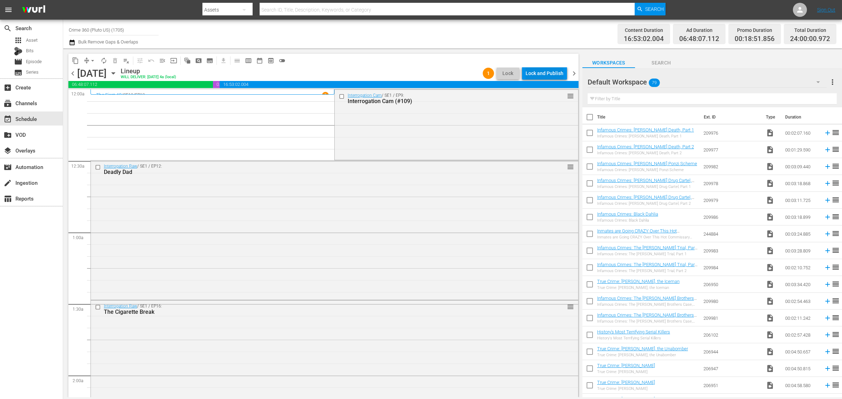
click at [558, 74] on div "Lock and Publish" at bounding box center [545, 73] width 38 height 13
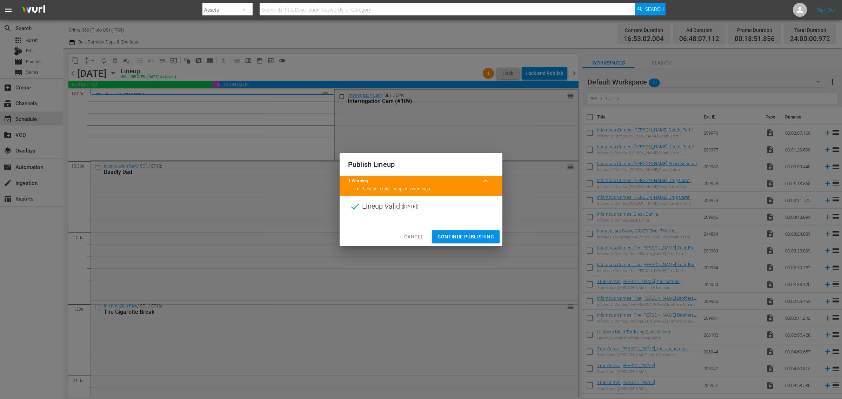
click at [474, 236] on span "Continue Publishing" at bounding box center [466, 237] width 57 height 9
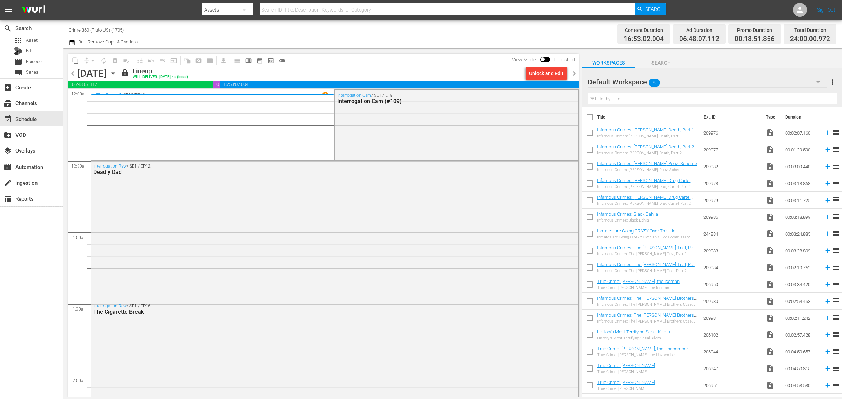
click at [573, 73] on span "chevron_right" at bounding box center [574, 73] width 9 height 9
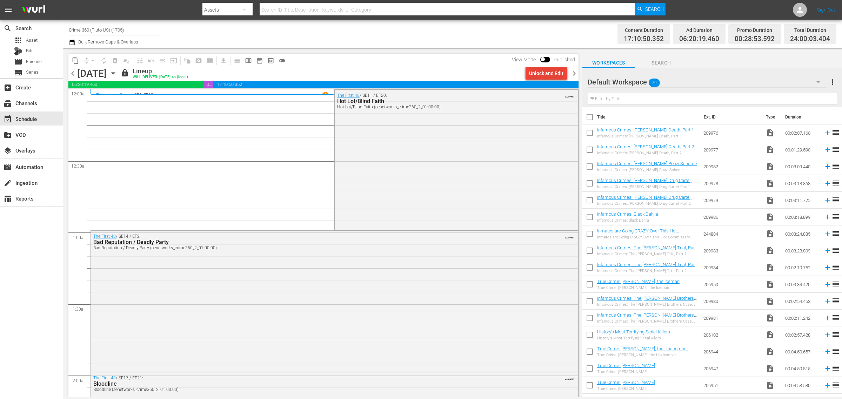
click at [545, 71] on div "Unlock and Edit" at bounding box center [546, 73] width 34 height 13
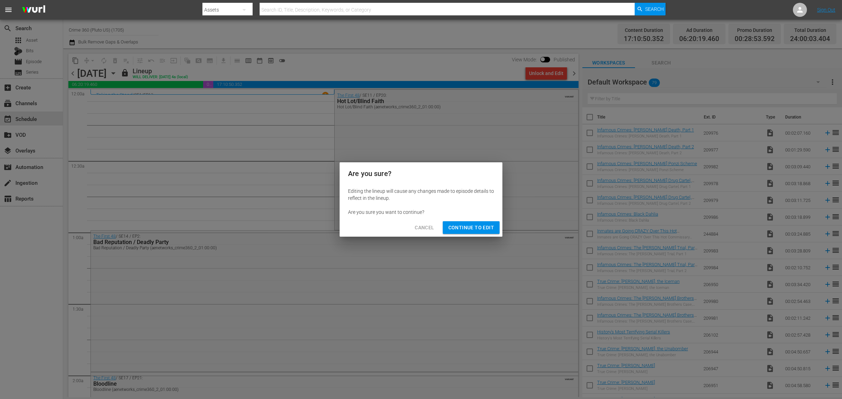
click at [470, 225] on span "Continue to Edit" at bounding box center [472, 228] width 46 height 9
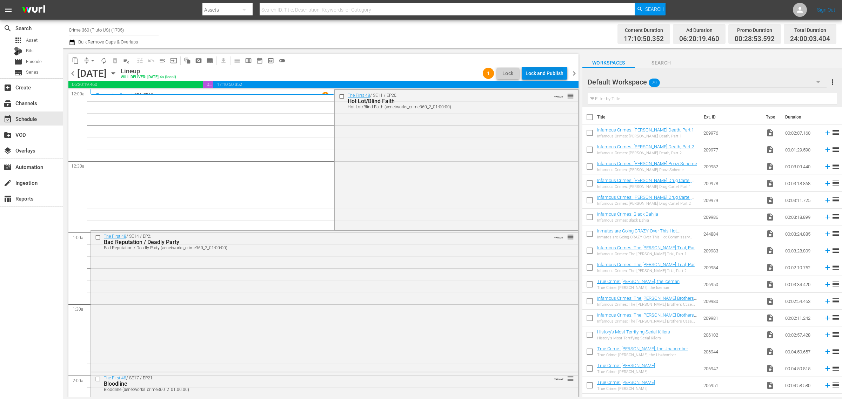
click at [546, 72] on div "Lock and Publish" at bounding box center [545, 73] width 38 height 13
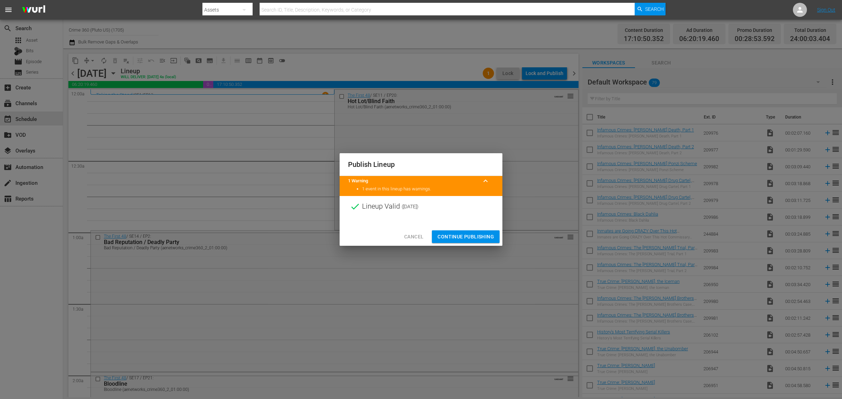
click at [464, 238] on span "Continue Publishing" at bounding box center [466, 237] width 57 height 9
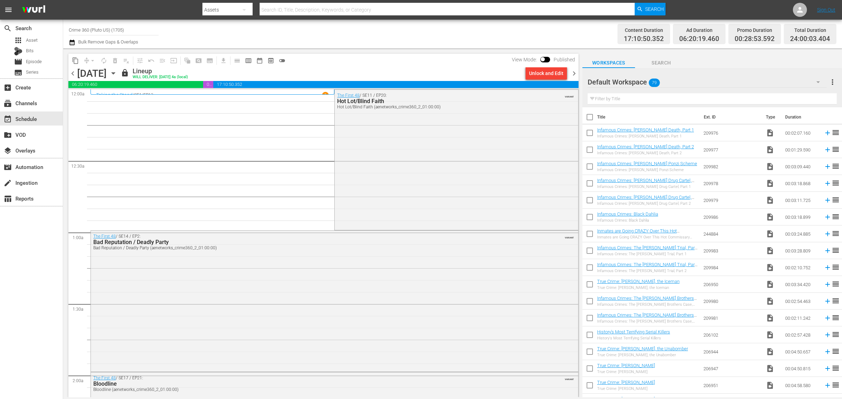
click at [575, 74] on span "chevron_right" at bounding box center [574, 73] width 9 height 9
click at [536, 72] on div "Unlock and Edit" at bounding box center [546, 73] width 34 height 13
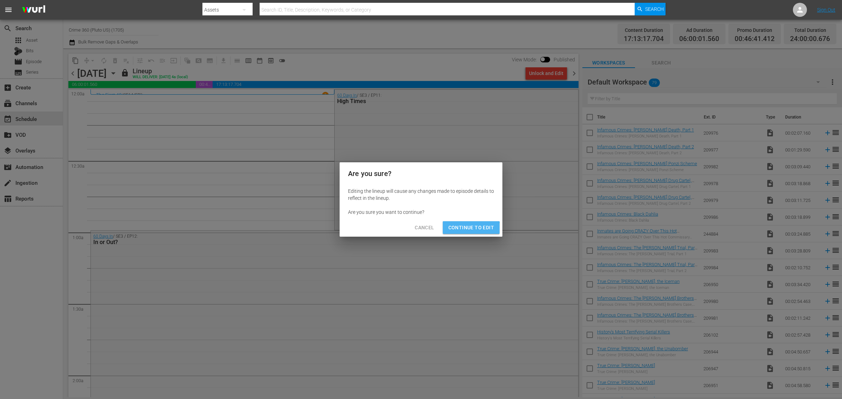
click at [471, 229] on span "Continue to Edit" at bounding box center [472, 228] width 46 height 9
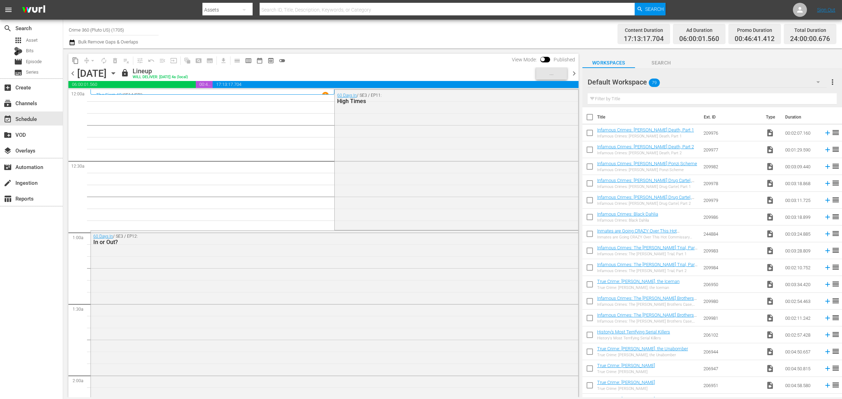
click at [391, 40] on div "Channel Title Crime 360 (Pluto US) (1705) Bulk Remove Gaps & Overlaps" at bounding box center [278, 33] width 419 height 25
click at [541, 73] on div "Lock and Publish" at bounding box center [545, 73] width 38 height 13
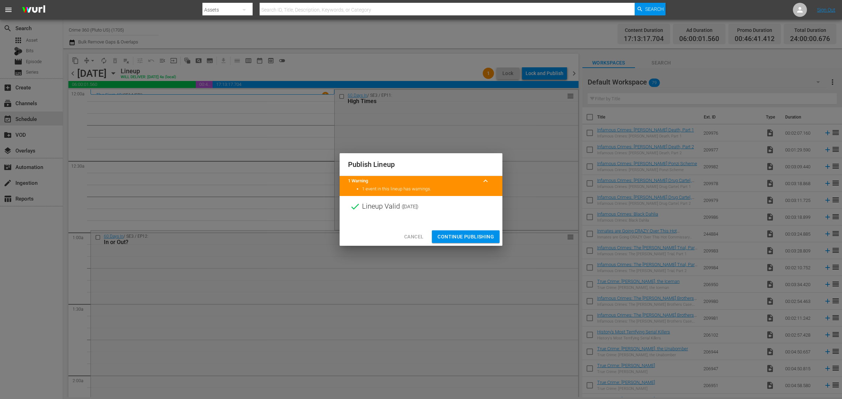
click at [464, 239] on span "Continue Publishing" at bounding box center [466, 237] width 57 height 9
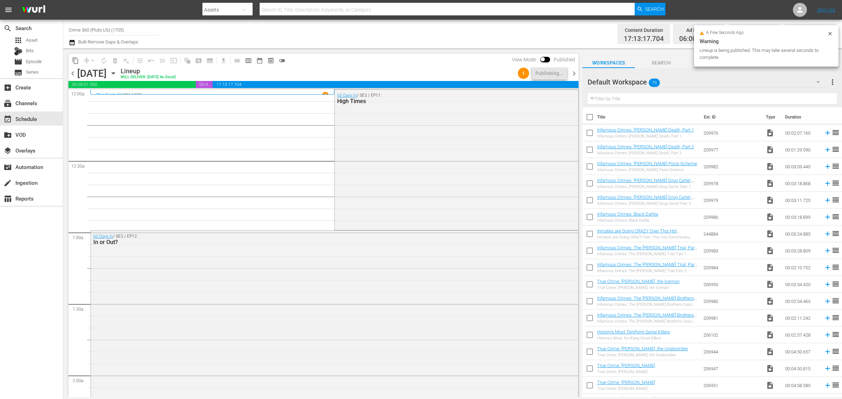
click at [403, 30] on div "Channel Title Crime 360 (Pluto US) (1705) Bulk Remove Gaps & Overlaps" at bounding box center [278, 33] width 419 height 25
click at [411, 34] on div "Channel Title Crime 360 (Pluto US) (1705) Bulk Remove Gaps & Overlaps" at bounding box center [278, 33] width 419 height 25
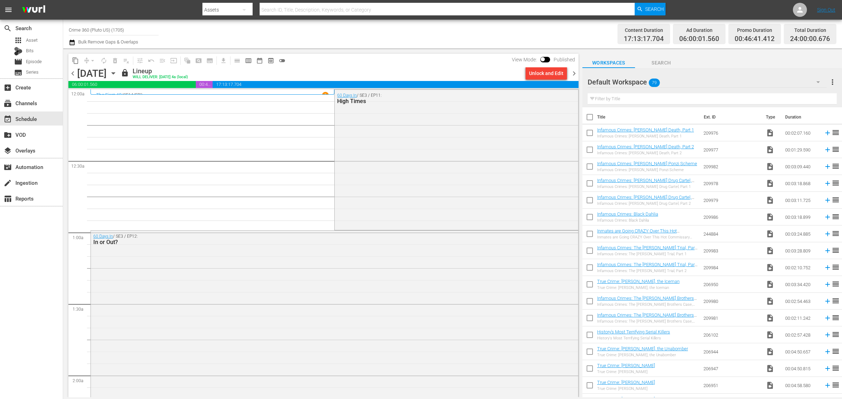
click at [575, 73] on span "chevron_right" at bounding box center [574, 73] width 9 height 9
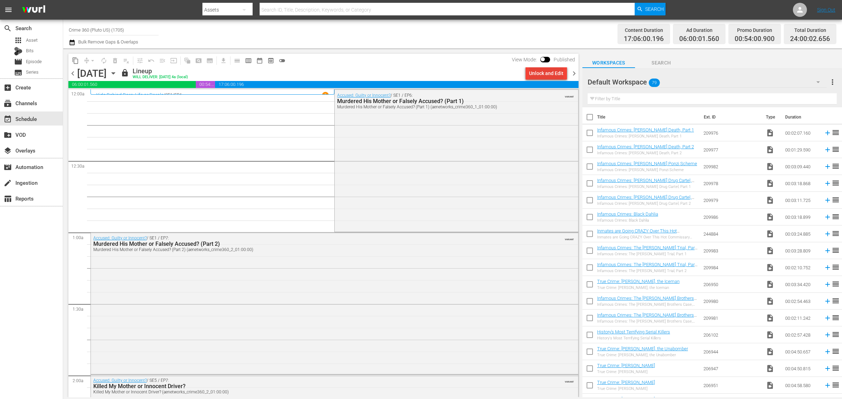
click at [545, 74] on div "Unlock and Edit" at bounding box center [546, 73] width 34 height 13
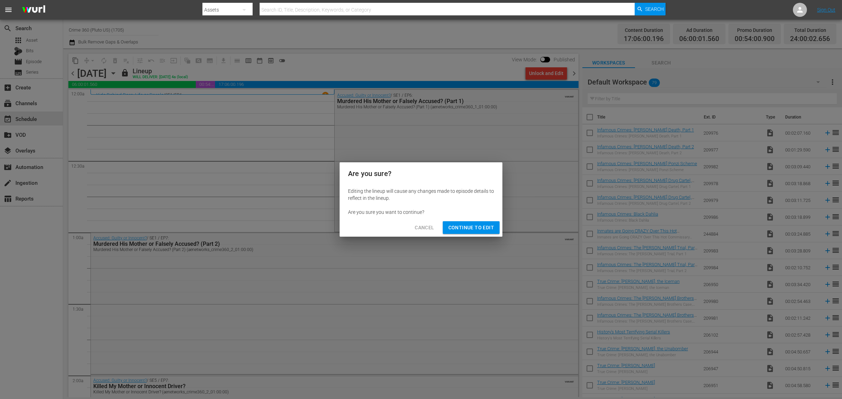
click at [473, 229] on span "Continue to Edit" at bounding box center [472, 228] width 46 height 9
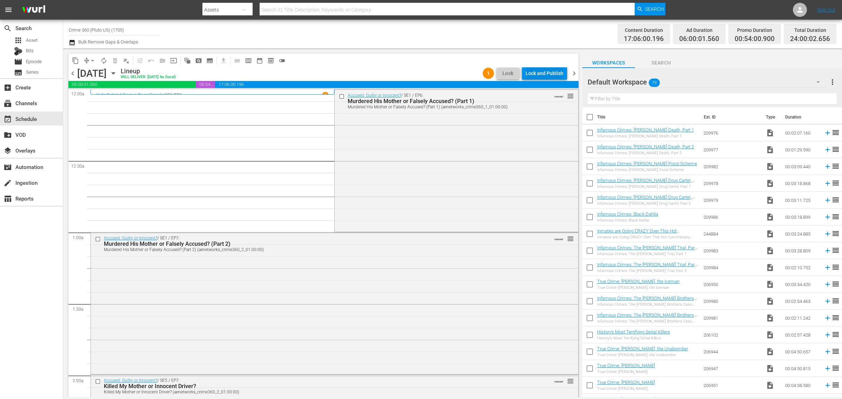
click at [545, 74] on div "Lock and Publish" at bounding box center [545, 73] width 38 height 13
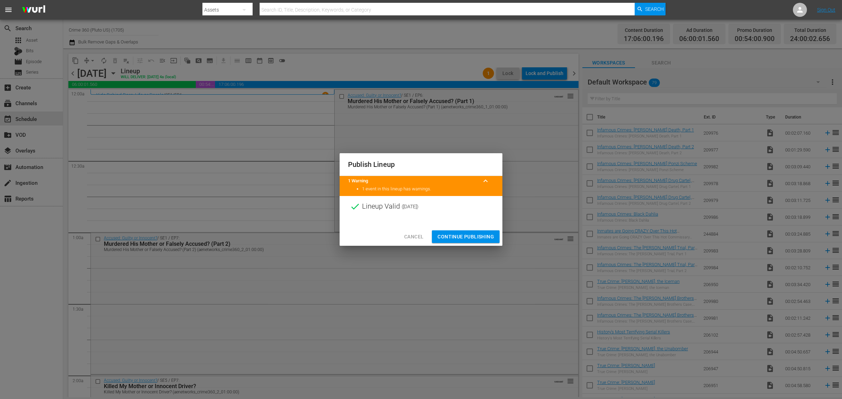
click at [475, 238] on span "Continue Publishing" at bounding box center [466, 237] width 57 height 9
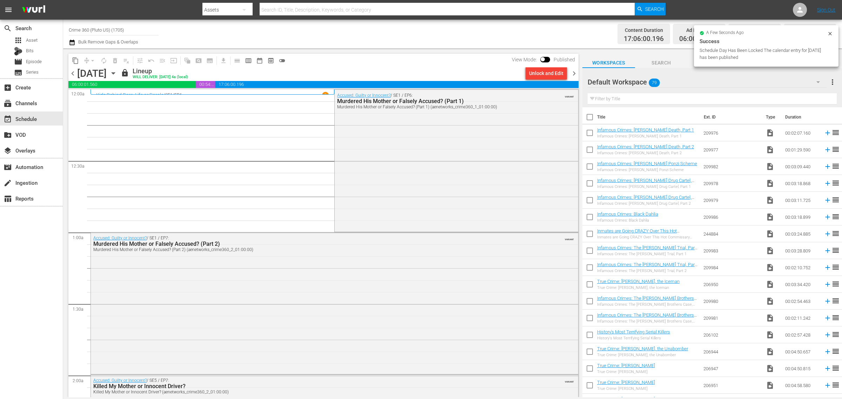
click at [575, 73] on span "chevron_right" at bounding box center [574, 73] width 9 height 9
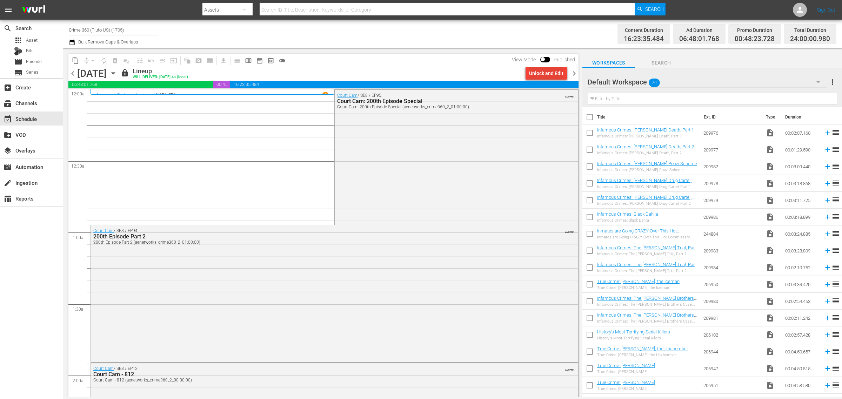
click at [548, 72] on div "Unlock and Edit" at bounding box center [546, 73] width 34 height 13
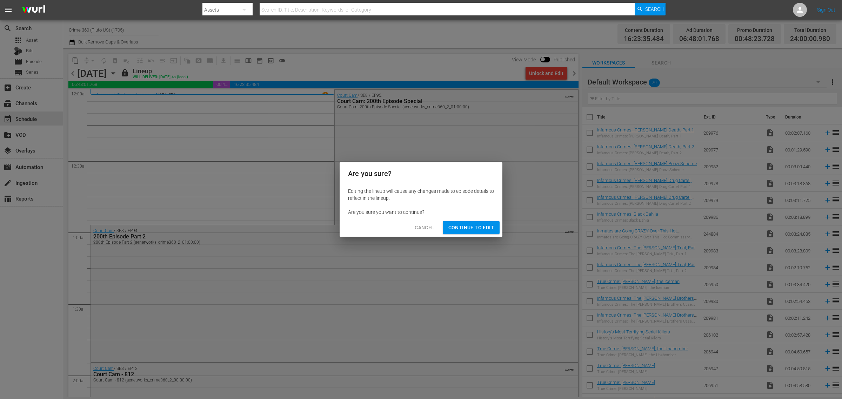
click at [476, 226] on span "Continue to Edit" at bounding box center [472, 228] width 46 height 9
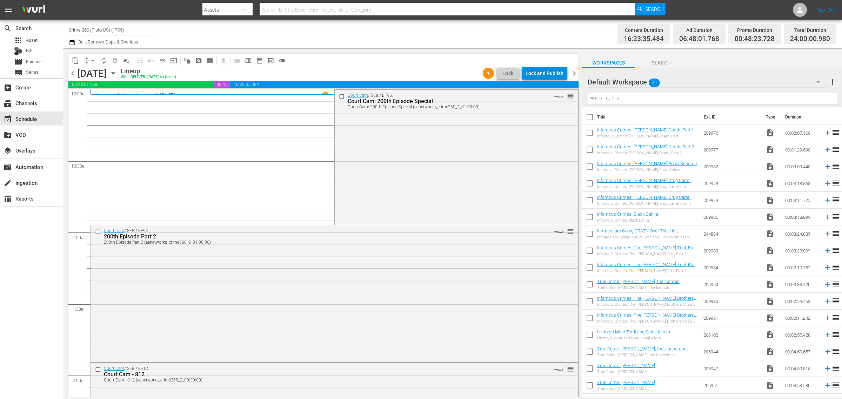
click at [536, 74] on div "Lock and Publish" at bounding box center [545, 73] width 38 height 13
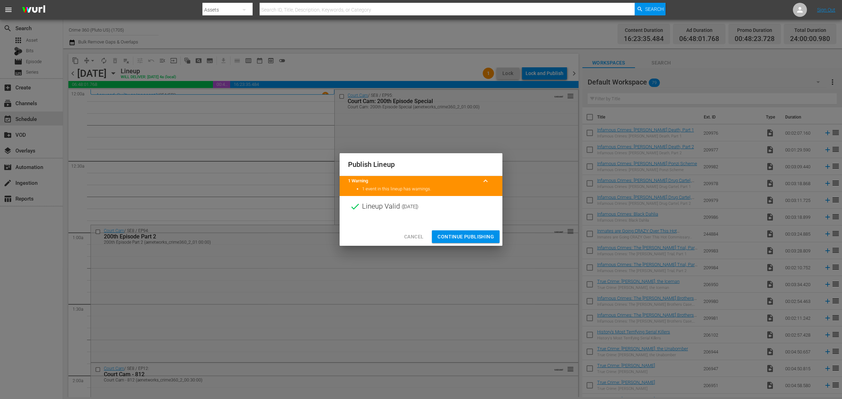
click at [469, 238] on span "Continue Publishing" at bounding box center [466, 237] width 57 height 9
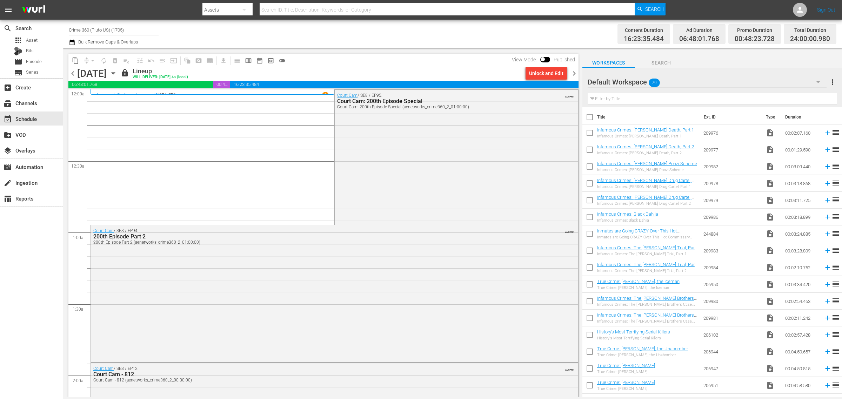
click at [572, 73] on span "chevron_right" at bounding box center [574, 73] width 9 height 9
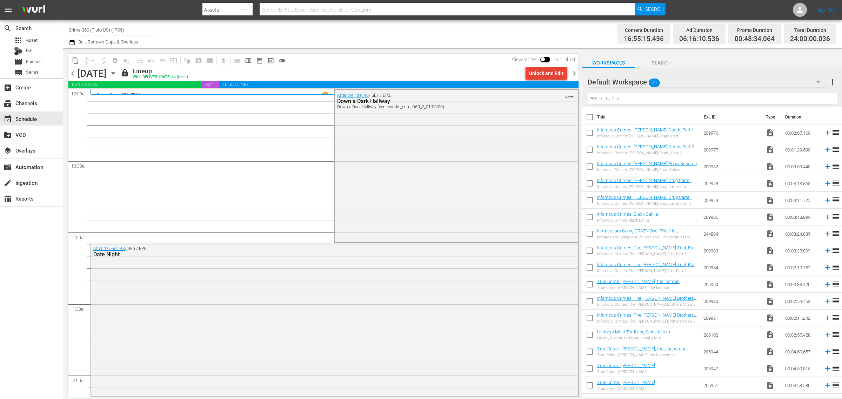
click at [544, 74] on div "Unlock and Edit" at bounding box center [546, 73] width 34 height 13
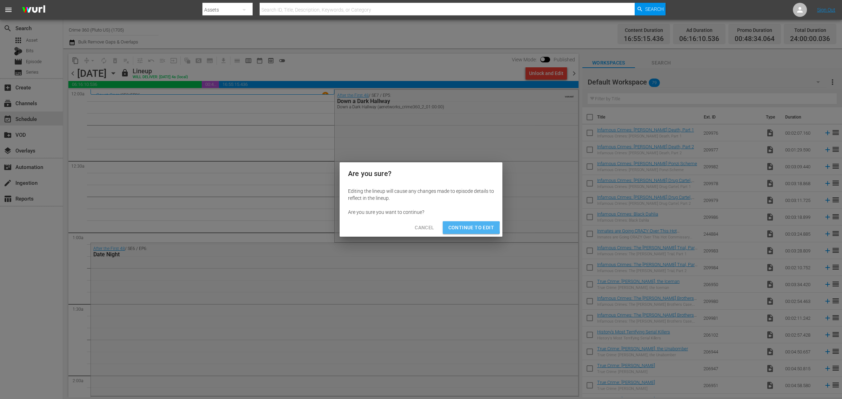
click at [463, 227] on span "Continue to Edit" at bounding box center [472, 228] width 46 height 9
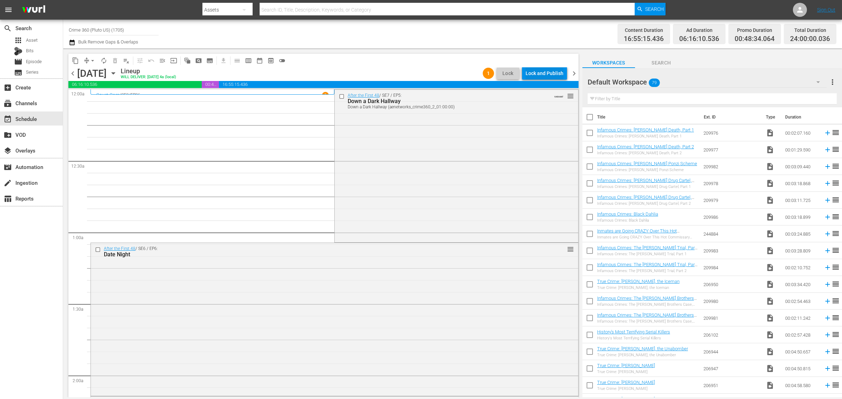
click at [546, 71] on div "Lock and Publish" at bounding box center [545, 73] width 38 height 13
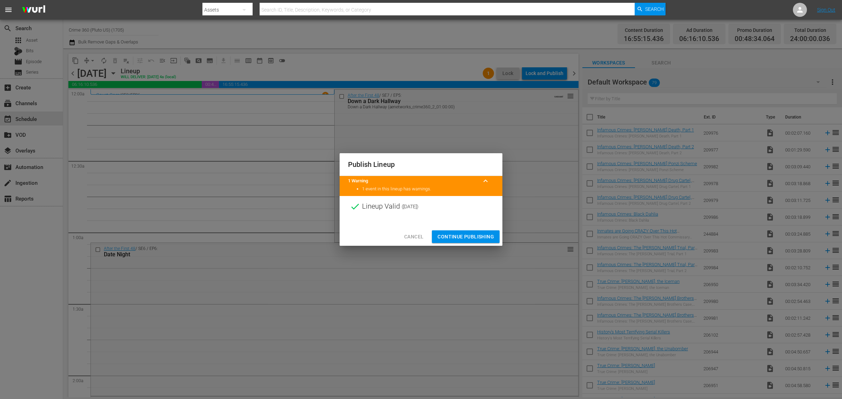
click at [472, 237] on span "Continue Publishing" at bounding box center [466, 237] width 57 height 9
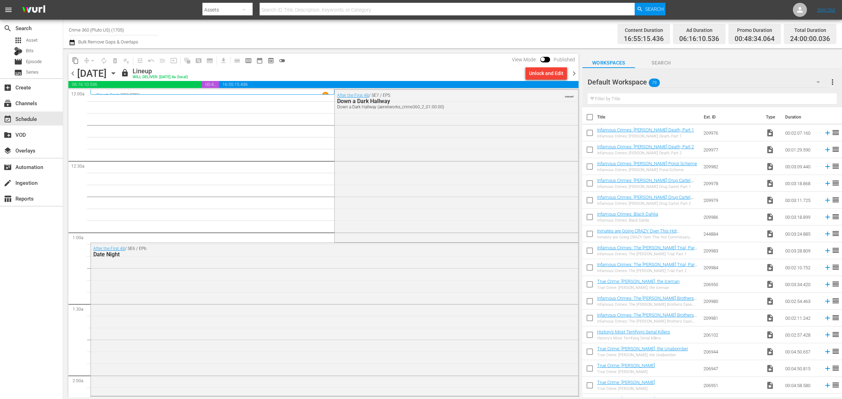
click at [571, 71] on span "chevron_right" at bounding box center [574, 73] width 9 height 9
click at [545, 73] on div "Unlock and Edit" at bounding box center [546, 73] width 34 height 13
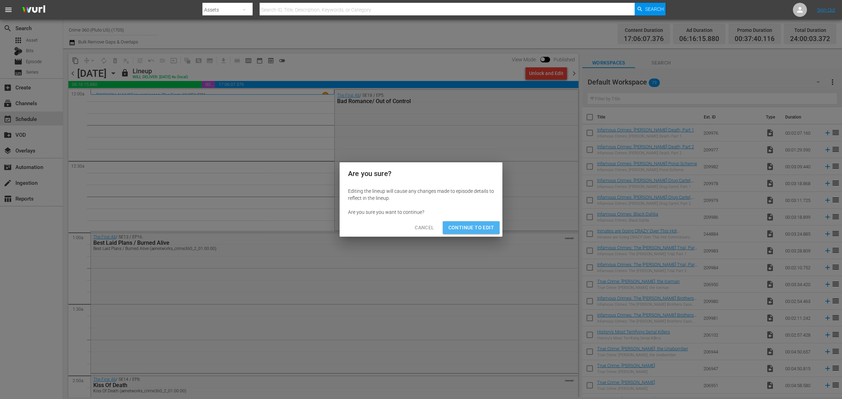
click at [469, 227] on span "Continue to Edit" at bounding box center [472, 228] width 46 height 9
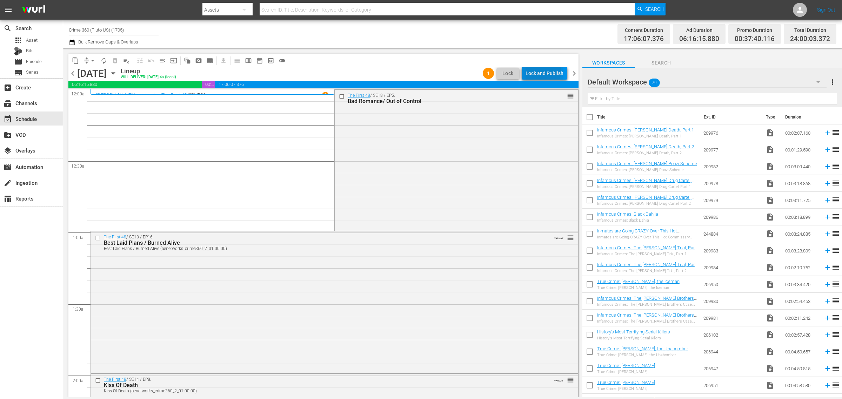
click at [541, 70] on div "Lock and Publish" at bounding box center [545, 73] width 38 height 13
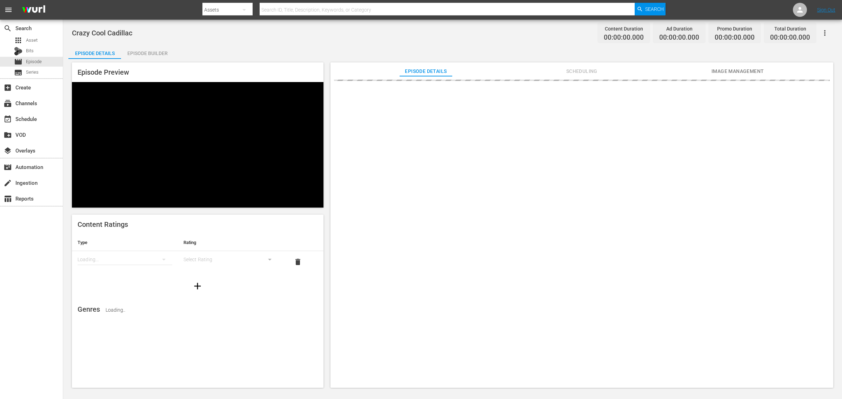
click at [148, 51] on div "Episode Builder" at bounding box center [147, 53] width 53 height 17
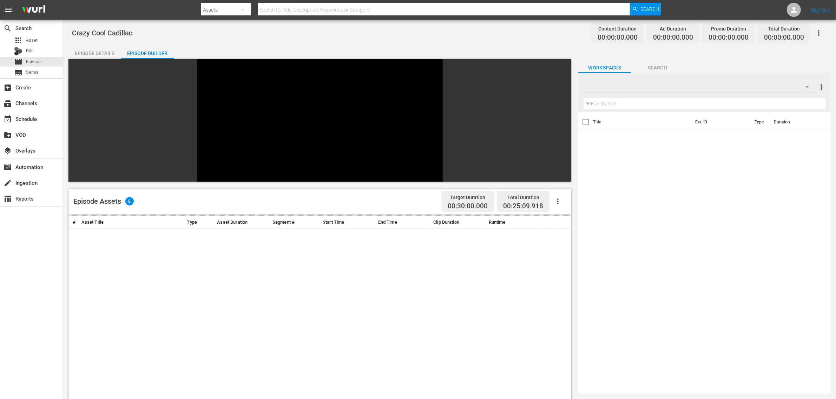
click at [559, 35] on div "Crazy Cool Cadillac Content Duration 00:00:00.000 Ad Duration 00:00:00.000 Prom…" at bounding box center [449, 33] width 755 height 16
click at [800, 87] on button "button" at bounding box center [807, 87] width 17 height 17
click at [820, 55] on div at bounding box center [418, 199] width 836 height 399
click at [521, 27] on div "Crazy Cool Cadillac Content Duration 00:20:34.500 Ad Duration 00:04:00.240 Prom…" at bounding box center [449, 33] width 755 height 16
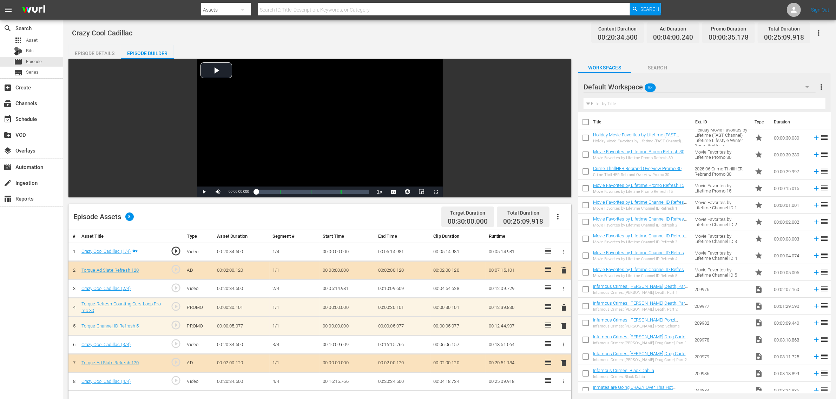
click at [763, 88] on div "Default Workspace 88" at bounding box center [699, 87] width 232 height 20
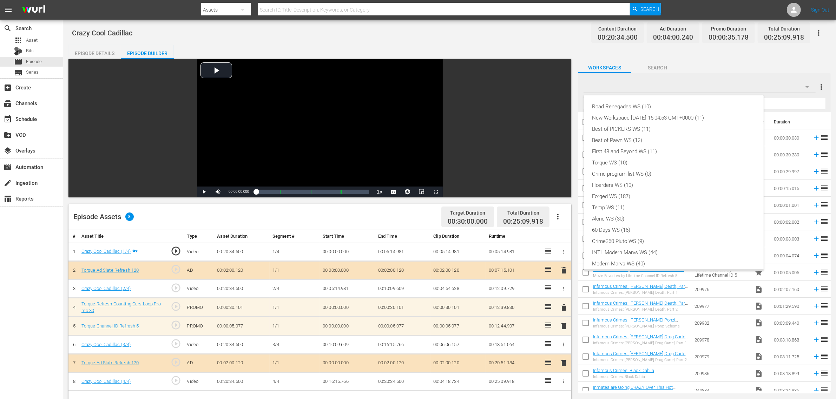
scroll to position [15, 0]
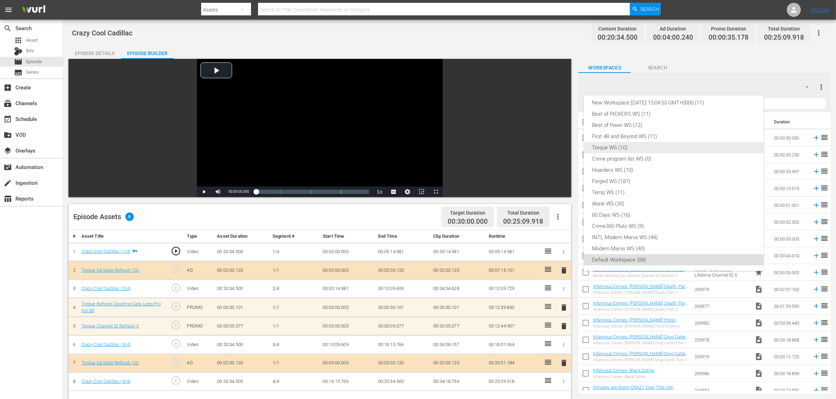
click at [623, 150] on div "Torque WS (10)" at bounding box center [673, 147] width 163 height 11
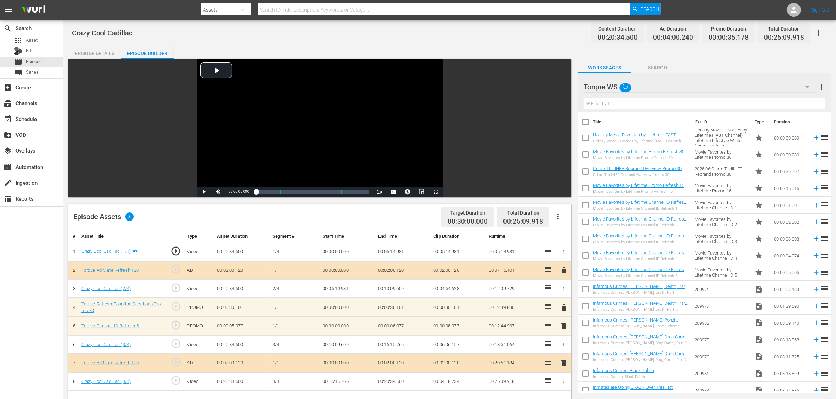
click at [785, 53] on div "Episode Details Episode Builder Episode Preview Video Player is loading. Play V…" at bounding box center [449, 311] width 762 height 532
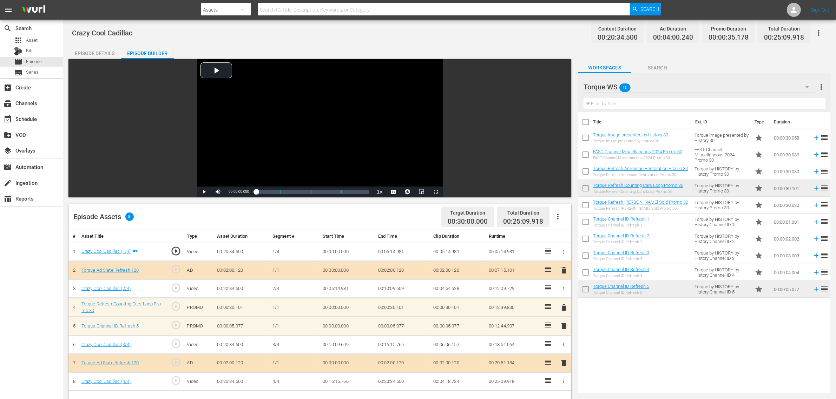
click at [520, 47] on div "Episode Details Episode Builder Episode Preview Video Player is loading. Play V…" at bounding box center [449, 311] width 762 height 532
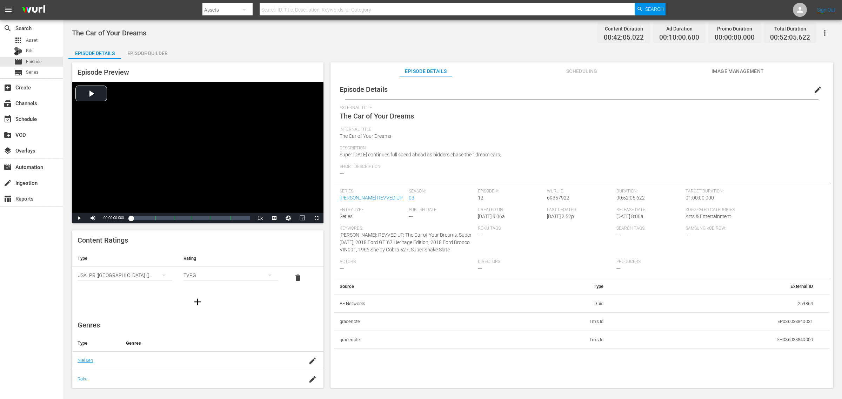
click at [248, 43] on div "The Car of Your Dreams Content Duration 00:42:05.022 Ad Duration 00:10:00.600 P…" at bounding box center [452, 205] width 779 height 370
click at [513, 45] on div "Episode Details Episode Builder Episode Preview Video Player is loading. Play V…" at bounding box center [452, 219] width 769 height 349
click at [674, 31] on icon "button" at bounding box center [825, 33] width 8 height 8
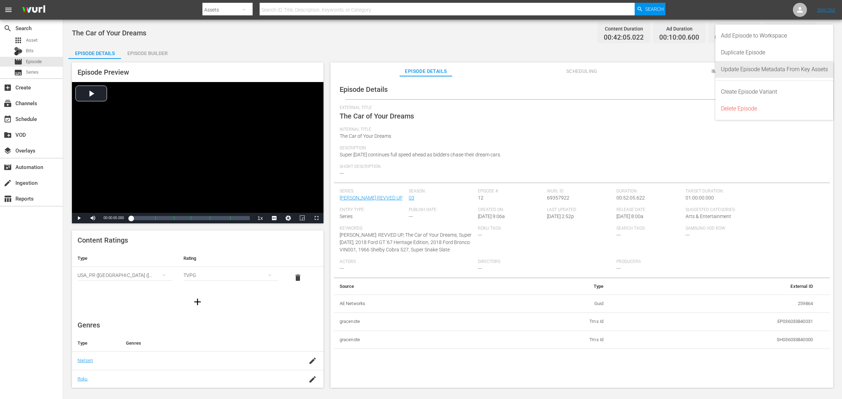
click at [674, 66] on div "Update Episode Metadata From Key Assets" at bounding box center [774, 69] width 107 height 17
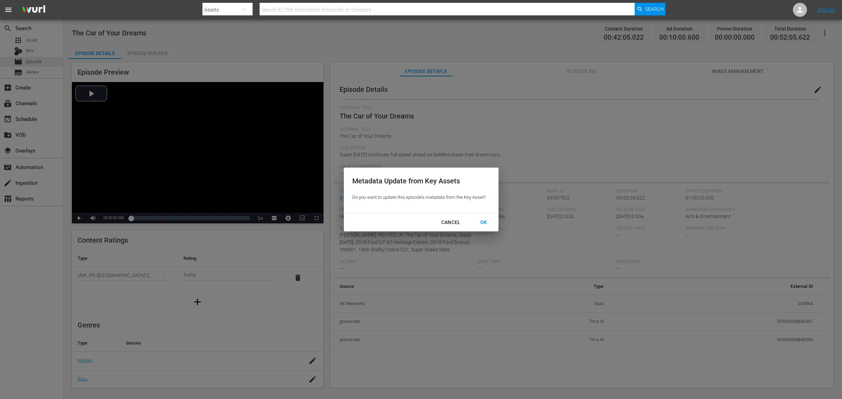
click at [462, 223] on div "Cancel" at bounding box center [451, 222] width 31 height 9
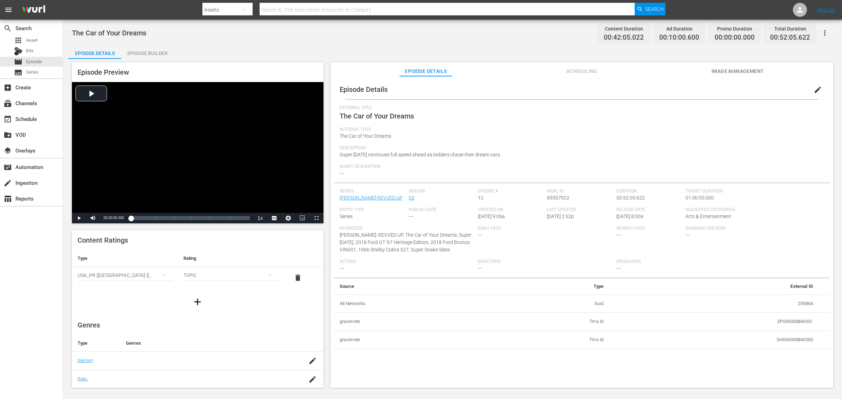
click at [204, 31] on div "The Car of Your Dreams Content Duration 00:42:05.022 Ad Duration 00:10:00.600 P…" at bounding box center [453, 33] width 762 height 16
click at [674, 31] on icon "button" at bounding box center [825, 33] width 8 height 8
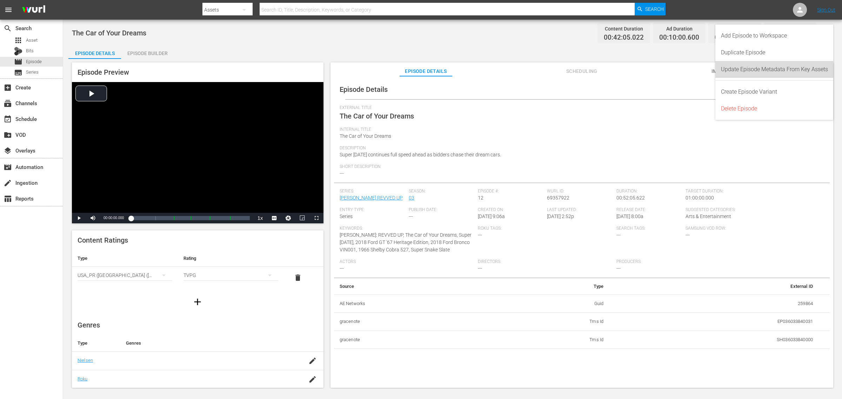
click at [674, 66] on div "Update Episode Metadata From Key Assets" at bounding box center [774, 69] width 107 height 17
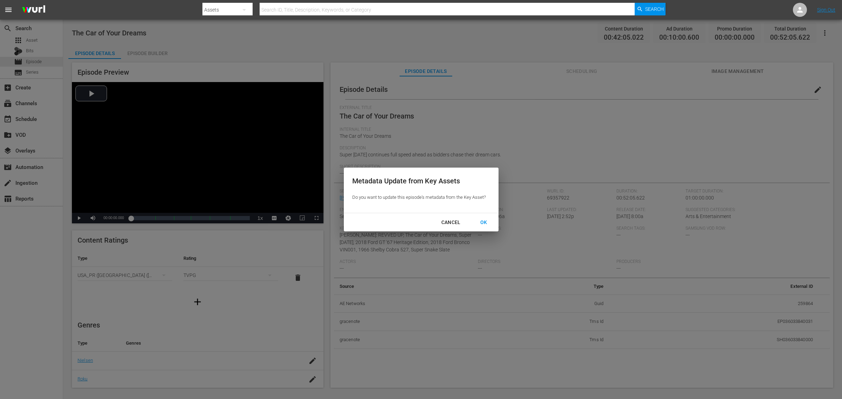
click at [483, 221] on div "OK" at bounding box center [484, 222] width 18 height 9
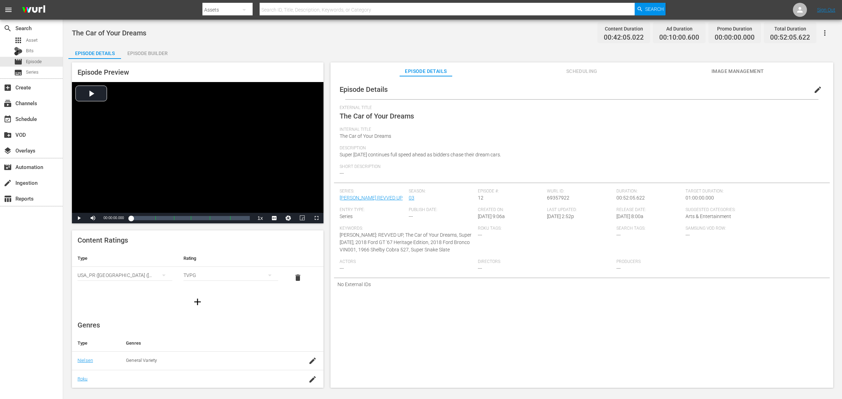
click at [446, 44] on div "The Car of Your Dreams Content Duration 00:42:05.022 Ad Duration 00:10:00.600 P…" at bounding box center [452, 205] width 779 height 370
click at [151, 53] on div "Episode Builder" at bounding box center [147, 53] width 53 height 17
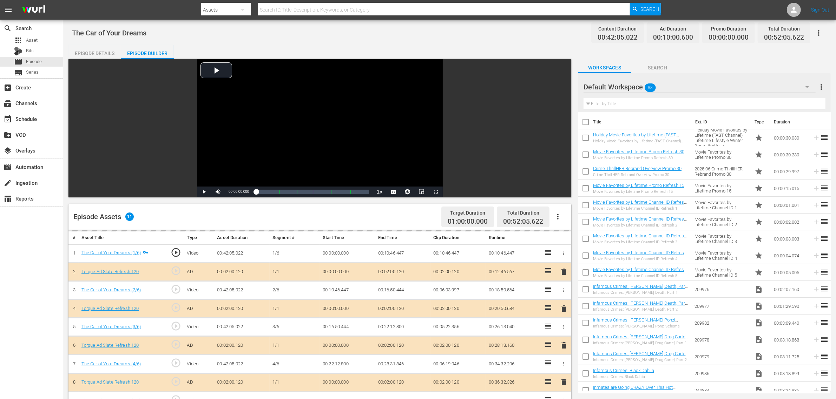
click at [423, 39] on div "The Car of Your Dreams Content Duration 00:42:05.022 Ad Duration 00:10:00.600 P…" at bounding box center [449, 33] width 755 height 16
click at [674, 90] on div "Default Workspace 88" at bounding box center [699, 87] width 232 height 20
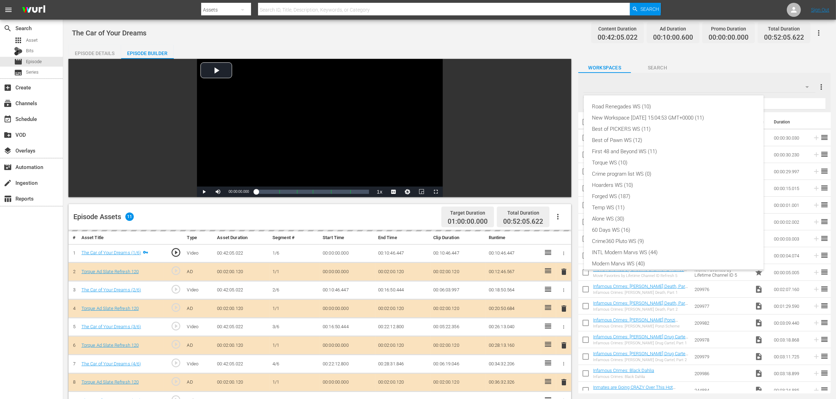
scroll to position [15, 0]
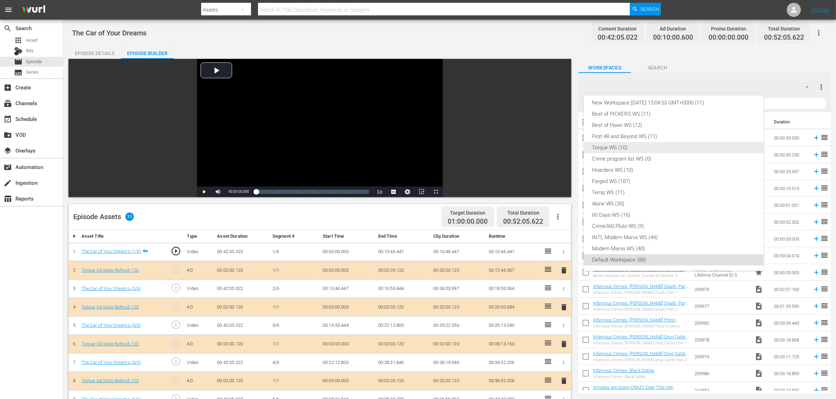
click at [646, 150] on div "Torque WS (10)" at bounding box center [673, 147] width 163 height 11
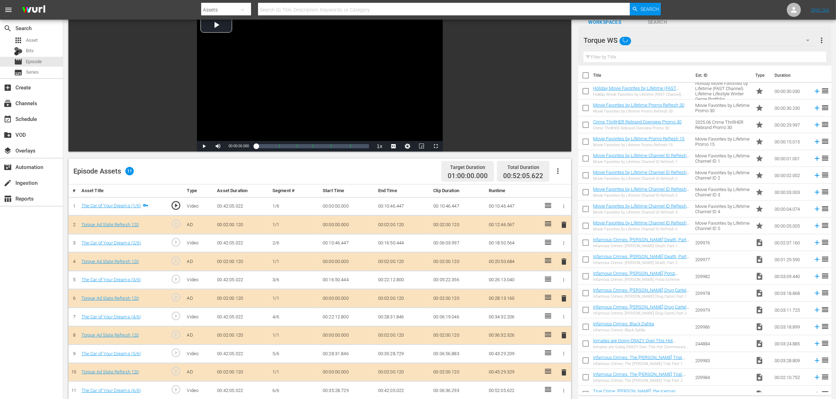
scroll to position [88, 0]
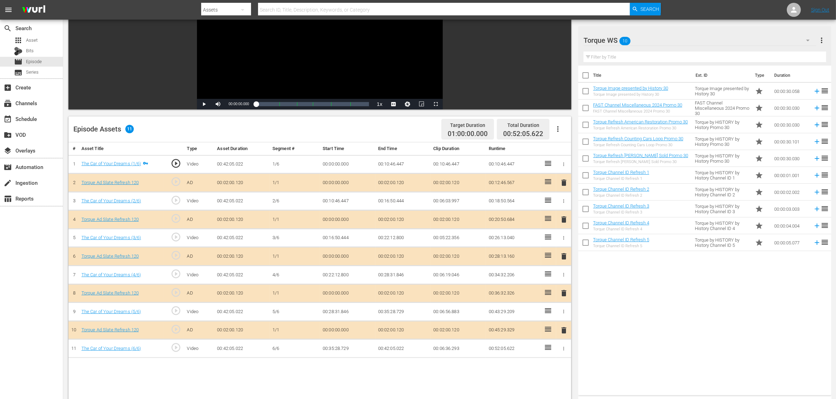
click at [297, 124] on div "Episode Assets 11 Target Duration 01:00:00.000 Total Duration 00:52:05.622" at bounding box center [319, 130] width 503 height 26
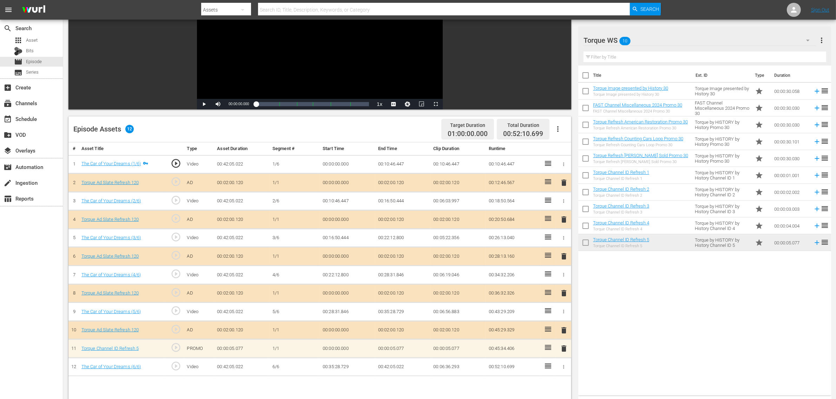
click at [674, 315] on div "Title Ext. ID Type Duration Torque Image presented by History 30 Torque Image p…" at bounding box center [704, 229] width 253 height 327
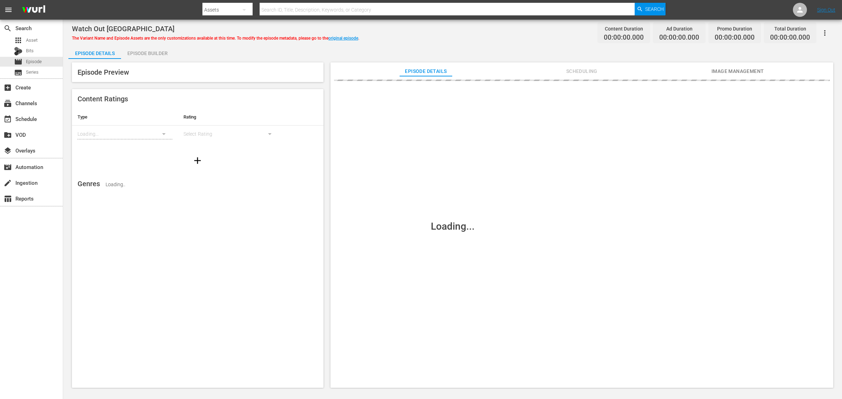
click at [172, 6] on nav "menu Search By Assets Search ID, Title, Description, Keywords, or Category Sear…" at bounding box center [421, 10] width 842 height 20
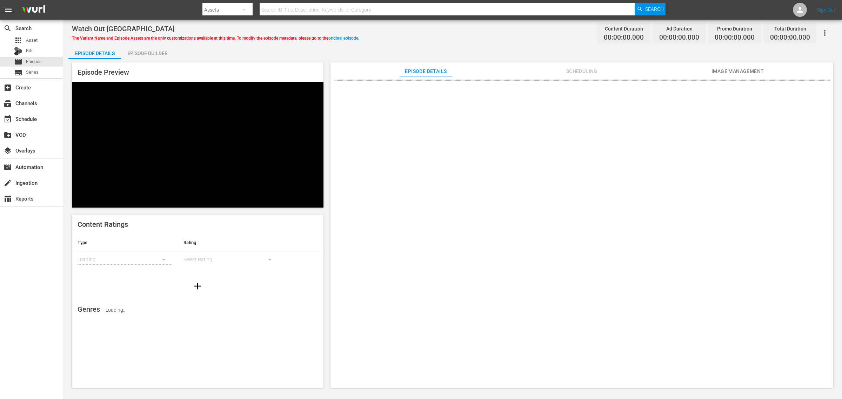
click at [420, 32] on div "Watch Out Houston The Variant Name and Episode Assets are the only customizatio…" at bounding box center [453, 33] width 762 height 16
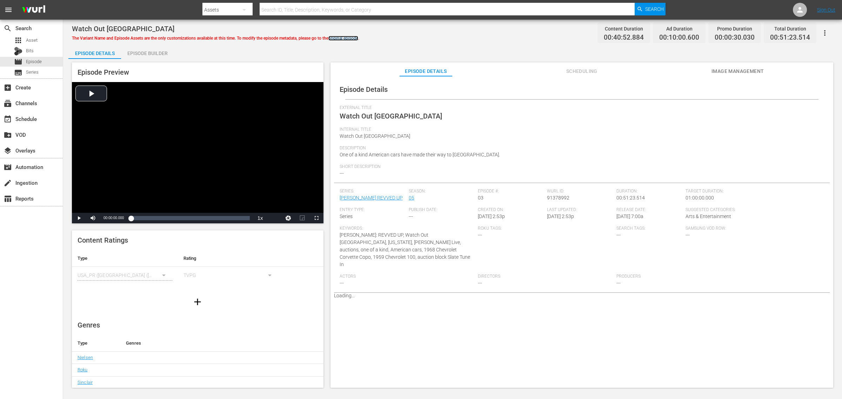
click at [348, 37] on link "original episode" at bounding box center [344, 38] width 30 height 5
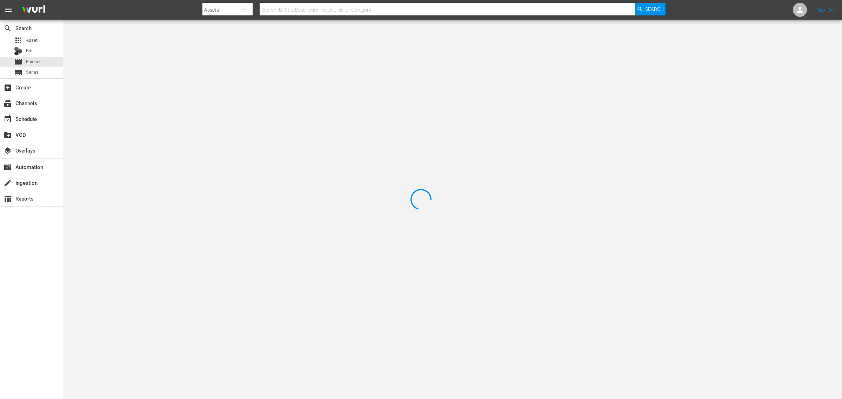
drag, startPoint x: 463, startPoint y: 35, endPoint x: 467, endPoint y: 33, distance: 4.7
click at [463, 35] on div at bounding box center [421, 199] width 842 height 399
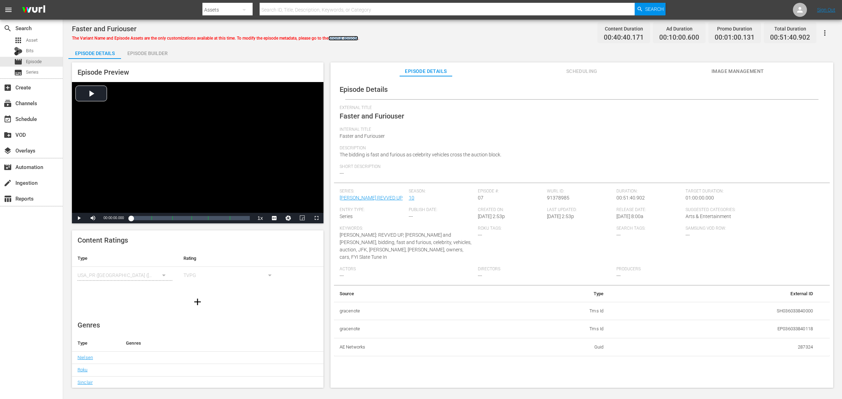
drag, startPoint x: 345, startPoint y: 36, endPoint x: 357, endPoint y: 39, distance: 12.0
click at [345, 36] on link "original episode" at bounding box center [344, 38] width 30 height 5
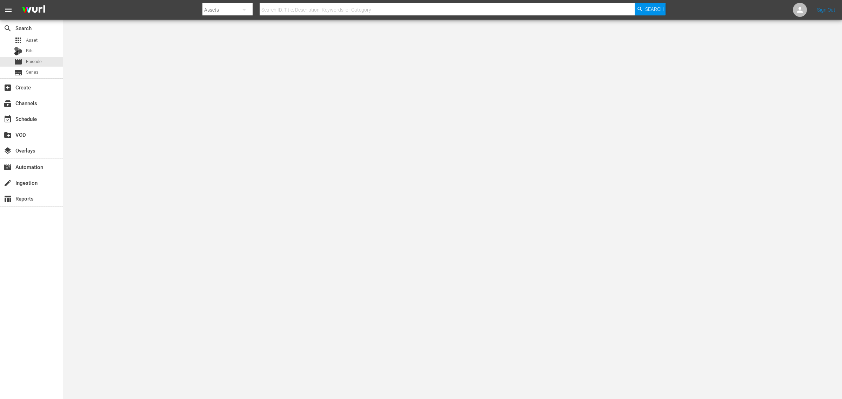
click at [181, 6] on nav "menu Search By Assets Search ID, Title, Description, Keywords, or Category Sear…" at bounding box center [421, 10] width 842 height 20
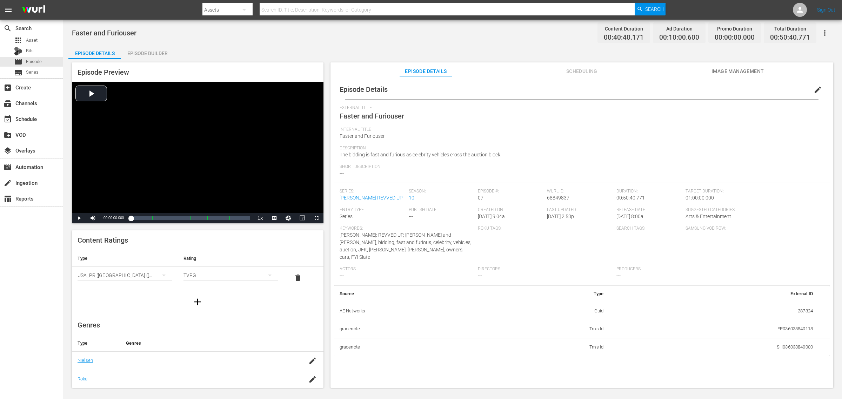
click at [674, 33] on icon "button" at bounding box center [825, 33] width 8 height 8
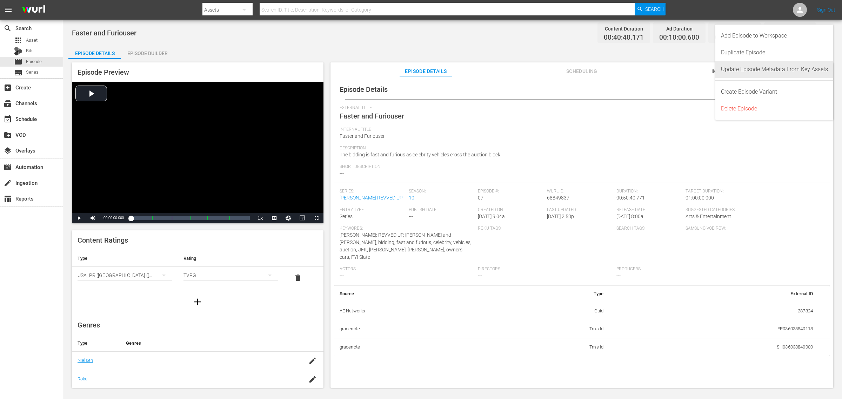
click at [674, 76] on div "Update Episode Metadata From Key Assets" at bounding box center [774, 69] width 107 height 17
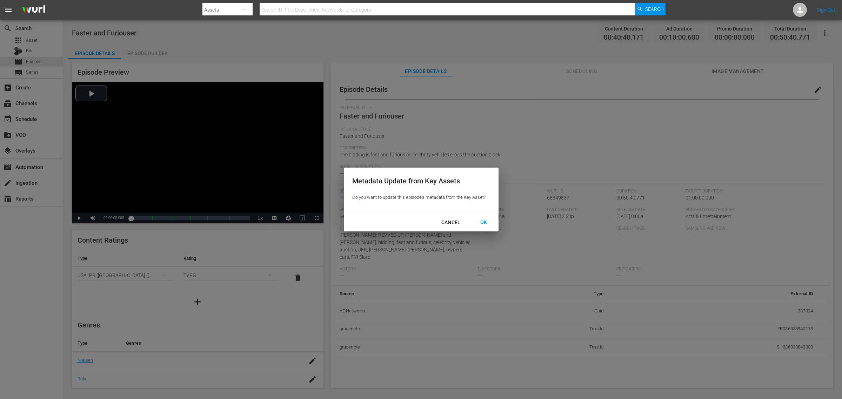
click at [485, 218] on div "OK" at bounding box center [484, 222] width 18 height 9
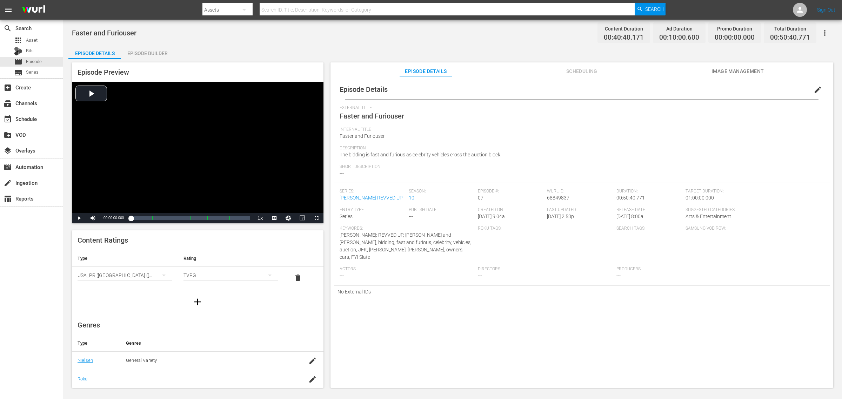
drag, startPoint x: 794, startPoint y: 305, endPoint x: 800, endPoint y: 304, distance: 6.2
click at [674, 304] on div "Episode Details edit External Title Faster and Furiouser Internal Title Faster …" at bounding box center [582, 235] width 503 height 319
click at [276, 34] on div "Faster and Furiouser Content Duration 00:40:40.171 Ad Duration 00:10:00.600 Pro…" at bounding box center [453, 33] width 762 height 16
click at [141, 59] on div "Episode Preview Video Player is loading. Play Video Play Mute Current Time 00:0…" at bounding box center [452, 226] width 769 height 335
click at [144, 55] on div "Episode Builder" at bounding box center [147, 53] width 53 height 17
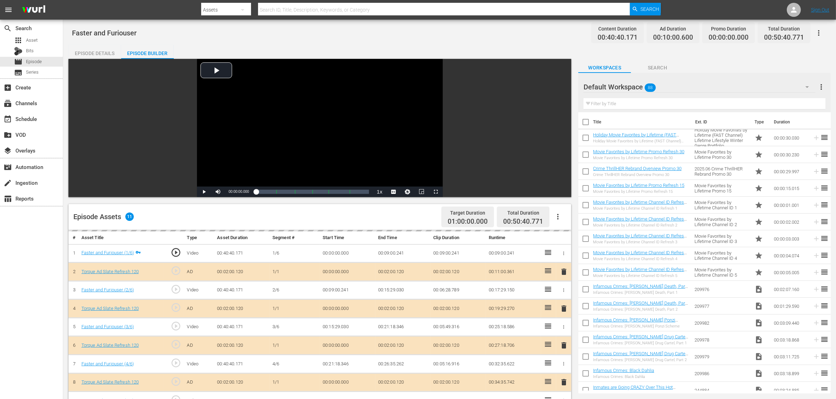
click at [99, 50] on div "Episode Details" at bounding box center [94, 53] width 53 height 17
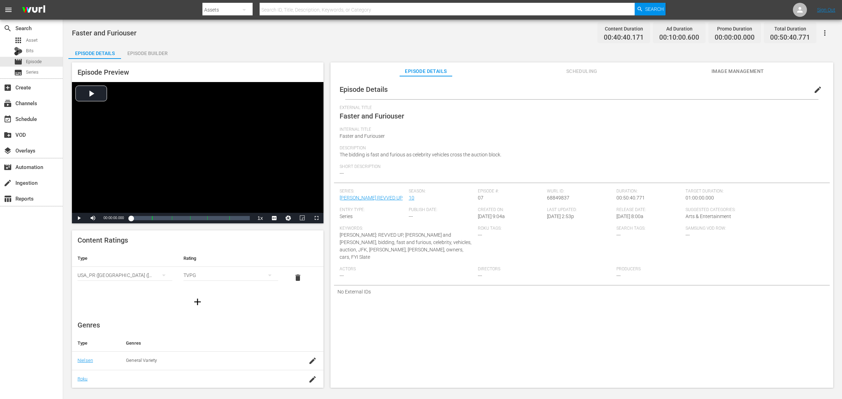
click at [436, 40] on div "Faster and Furiouser Content Duration 00:40:40.171 Ad Duration 00:10:00.600 Pro…" at bounding box center [453, 33] width 762 height 16
click at [280, 33] on div "Faster and Furiouser Content Duration 00:40:40.171 Ad Duration 00:10:00.600 Pro…" at bounding box center [453, 33] width 762 height 16
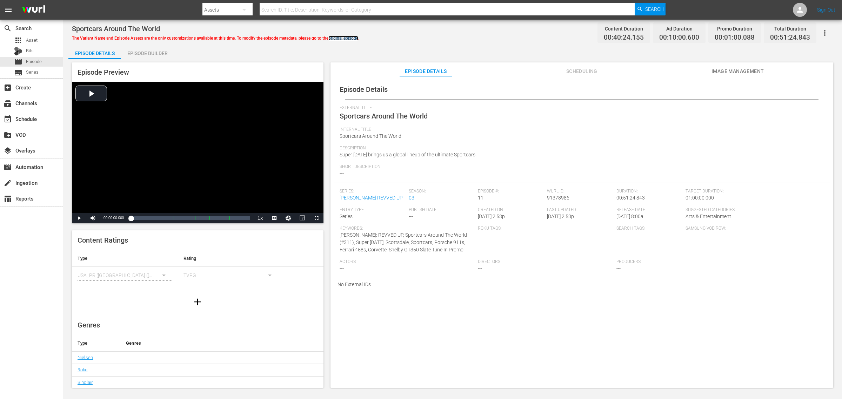
drag, startPoint x: 351, startPoint y: 37, endPoint x: 462, endPoint y: 32, distance: 110.3
click at [351, 37] on link "original episode" at bounding box center [344, 38] width 30 height 5
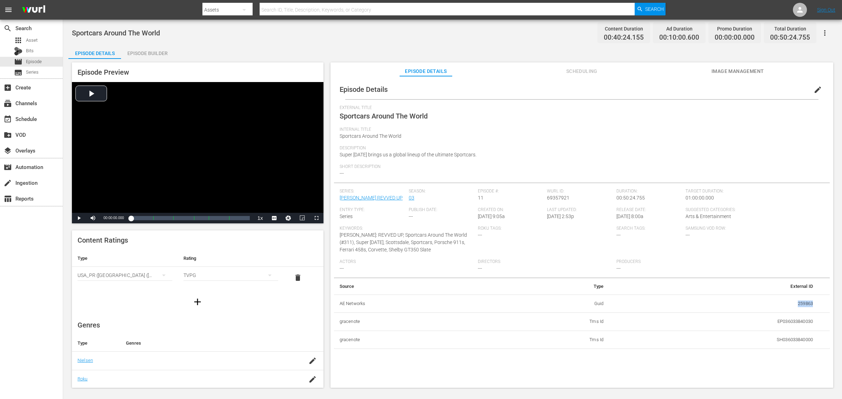
drag, startPoint x: 793, startPoint y: 303, endPoint x: 815, endPoint y: 303, distance: 22.5
click at [674, 303] on tr "AE Networks Guid 259863" at bounding box center [582, 304] width 496 height 18
copy td "259863"
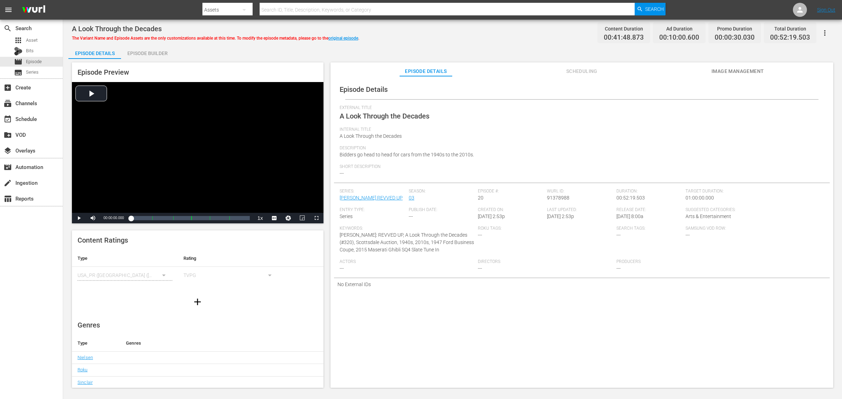
click at [428, 41] on div "A Look Through the Decades The Variant Name and Episode Assets are the only cus…" at bounding box center [452, 205] width 779 height 370
click at [351, 37] on link "original episode" at bounding box center [344, 38] width 30 height 5
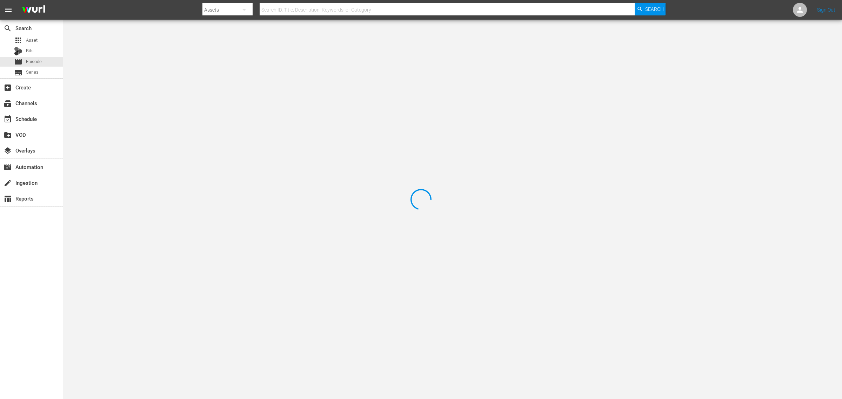
click at [674, 7] on nav "menu Search By Assets Search ID, Title, Description, Keywords, or Category Sear…" at bounding box center [421, 10] width 842 height 20
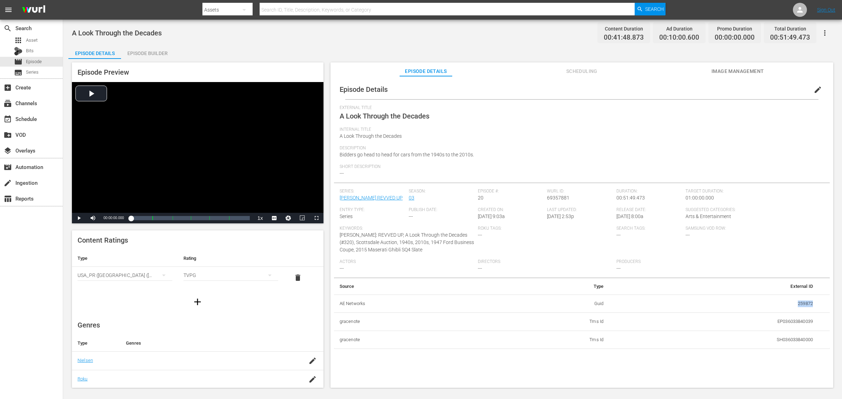
drag, startPoint x: 793, startPoint y: 302, endPoint x: 809, endPoint y: 304, distance: 16.2
click at [674, 304] on td "259872" at bounding box center [714, 304] width 210 height 18
copy td "259872"
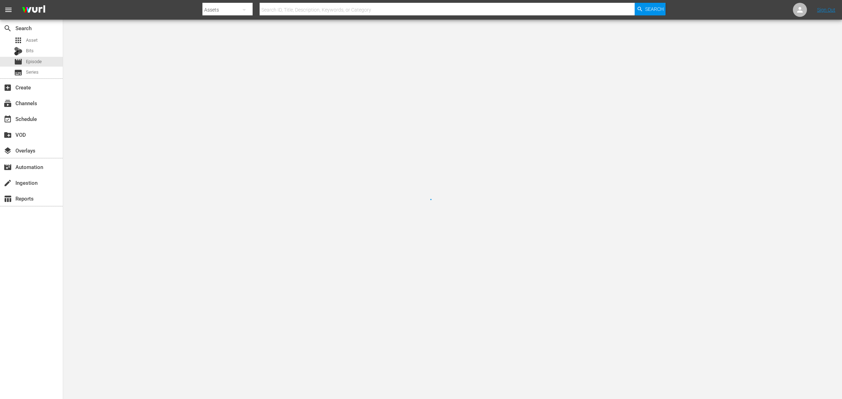
click at [748, 12] on nav "menu Search By Assets Search ID, Title, Description, Keywords, or Category Sear…" at bounding box center [421, 10] width 842 height 20
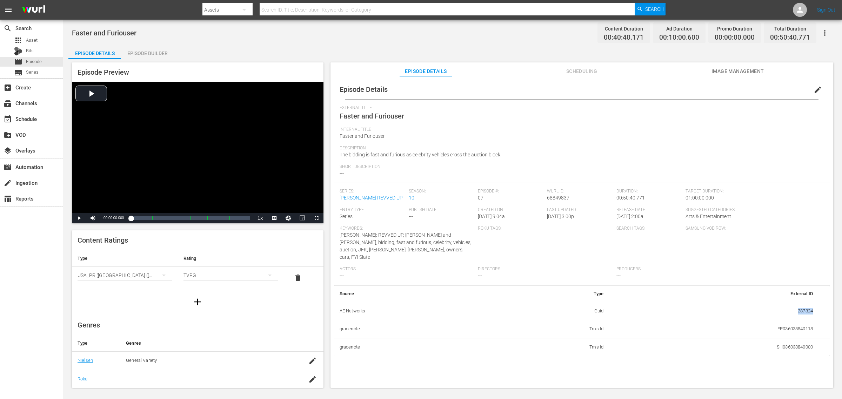
drag, startPoint x: 792, startPoint y: 304, endPoint x: 817, endPoint y: 302, distance: 25.0
click at [815, 302] on tr "AE Networks Guid 287324" at bounding box center [582, 311] width 496 height 18
copy td "287324"
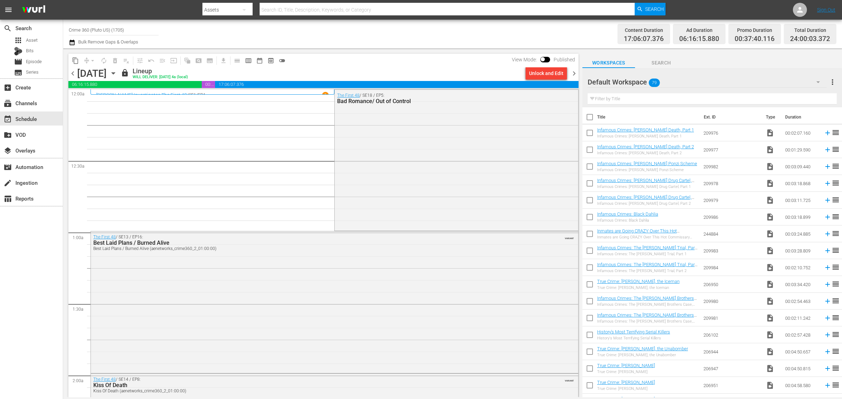
click at [575, 75] on span "chevron_right" at bounding box center [574, 73] width 9 height 9
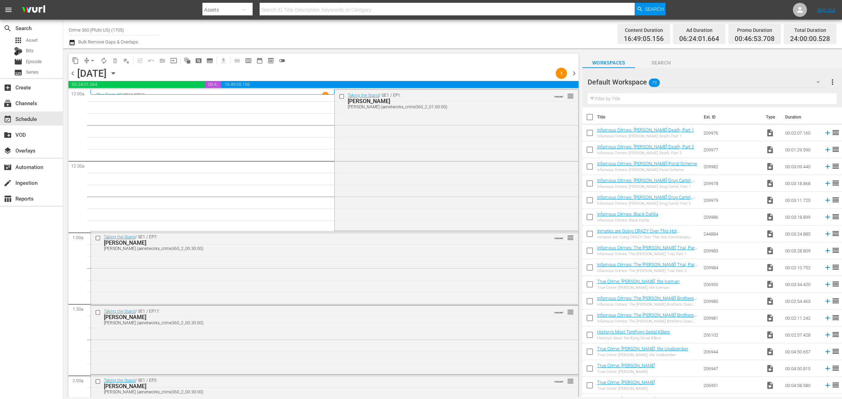
click at [450, 31] on div "Channel Title Crime 360 (Pluto US) (1705) Bulk Remove Gaps & Overlaps" at bounding box center [278, 33] width 419 height 25
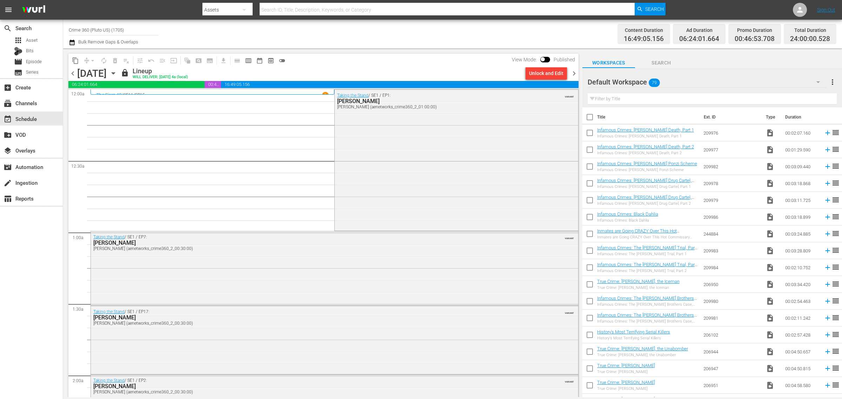
click at [549, 73] on div "Unlock and Edit" at bounding box center [546, 73] width 34 height 13
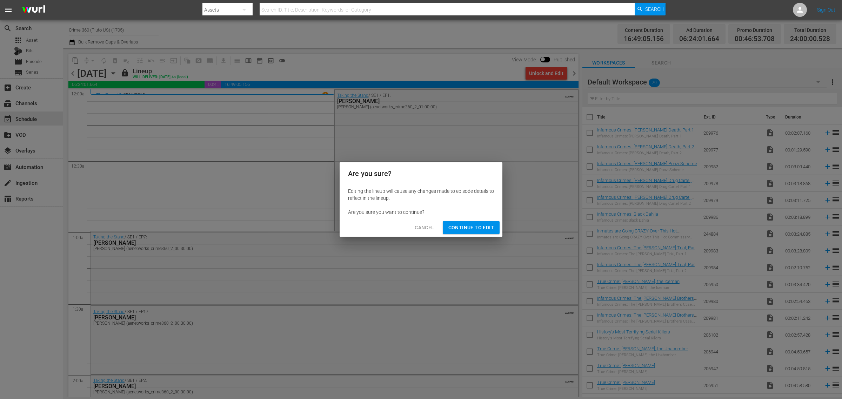
click at [469, 224] on span "Continue to Edit" at bounding box center [472, 228] width 46 height 9
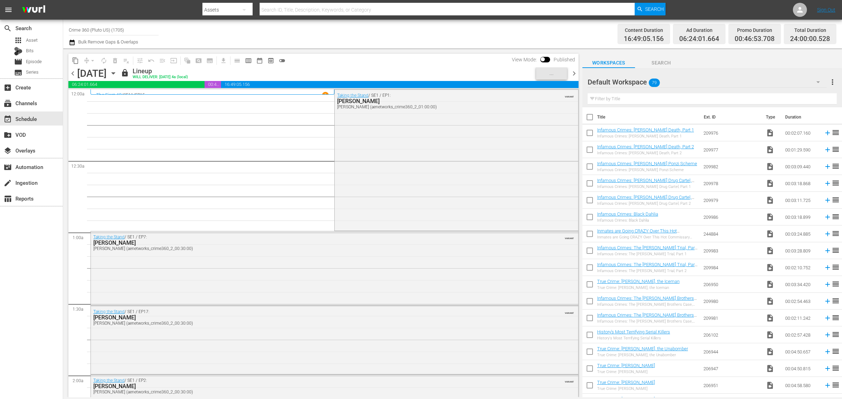
click at [424, 27] on div "Channel Title Crime 360 (Pluto US) (1705) Bulk Remove Gaps & Overlaps" at bounding box center [278, 33] width 419 height 25
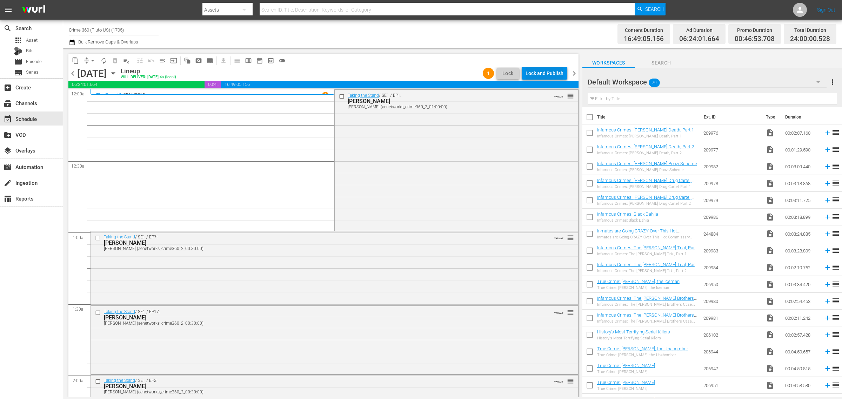
click at [542, 73] on div "Lock and Publish" at bounding box center [545, 73] width 38 height 13
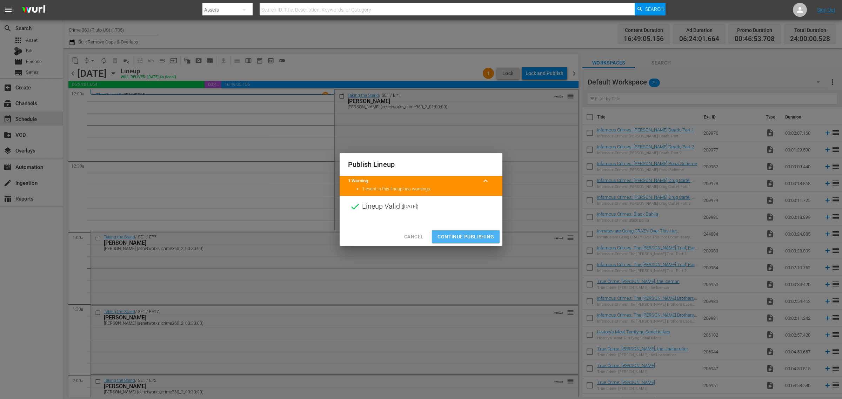
click at [465, 239] on span "Continue Publishing" at bounding box center [466, 237] width 57 height 9
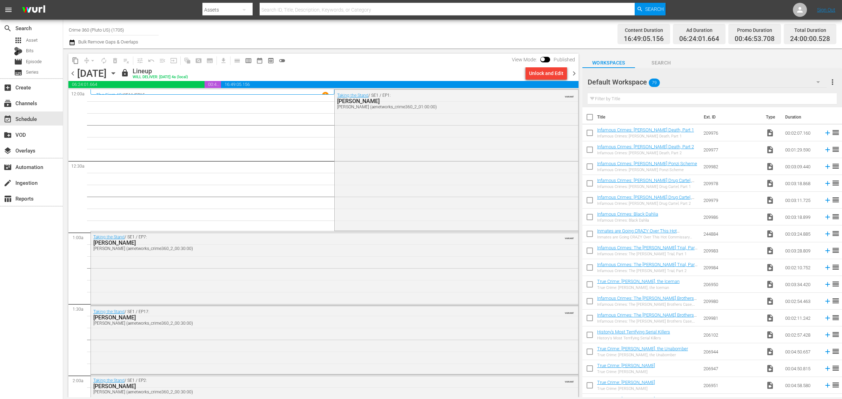
click at [576, 73] on span "chevron_right" at bounding box center [574, 73] width 9 height 9
click at [542, 75] on div "Unlock and Edit" at bounding box center [546, 73] width 34 height 13
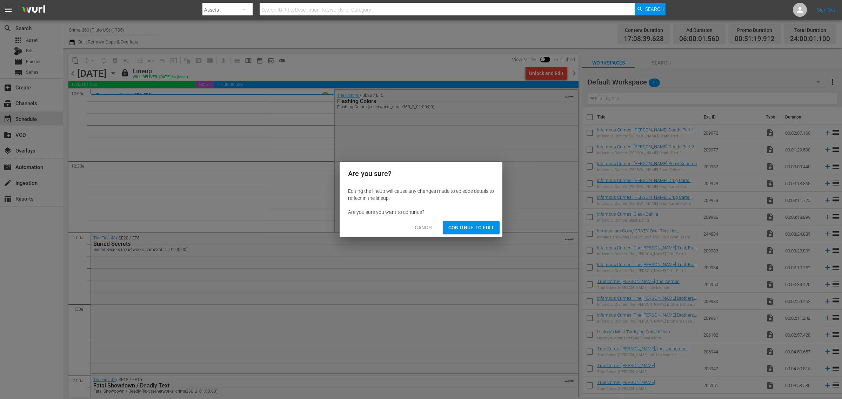
click at [483, 227] on span "Continue to Edit" at bounding box center [472, 228] width 46 height 9
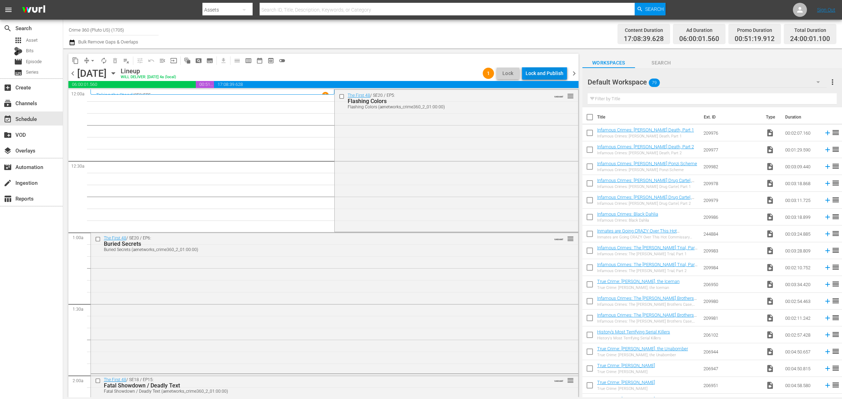
click at [542, 72] on div "Lock and Publish" at bounding box center [545, 73] width 38 height 13
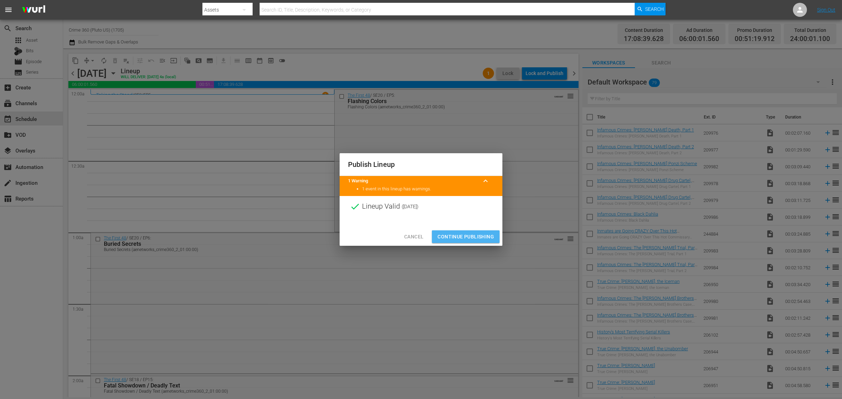
click at [479, 238] on span "Continue Publishing" at bounding box center [466, 237] width 57 height 9
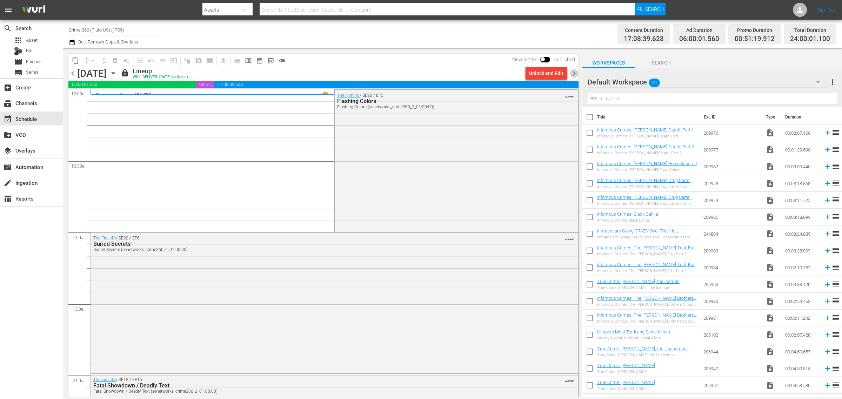
click at [576, 71] on span "chevron_right" at bounding box center [574, 73] width 9 height 9
click at [548, 71] on div "Unlock and Edit" at bounding box center [546, 73] width 34 height 13
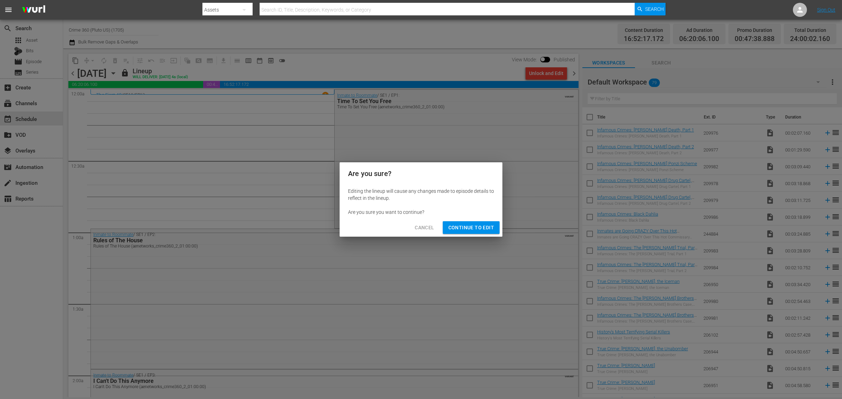
click at [477, 226] on span "Continue to Edit" at bounding box center [472, 228] width 46 height 9
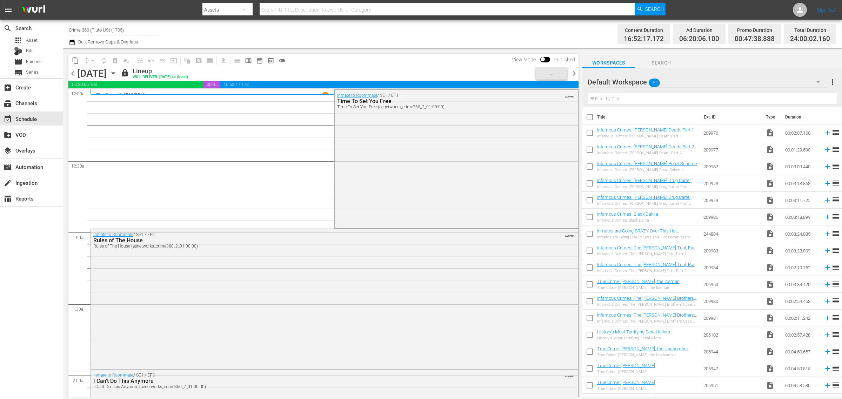
click at [389, 31] on div "Channel Title Crime 360 (Pluto US) (1705) Bulk Remove Gaps & Overlaps" at bounding box center [278, 33] width 419 height 25
click at [546, 77] on div "Lock and Publish" at bounding box center [545, 73] width 38 height 13
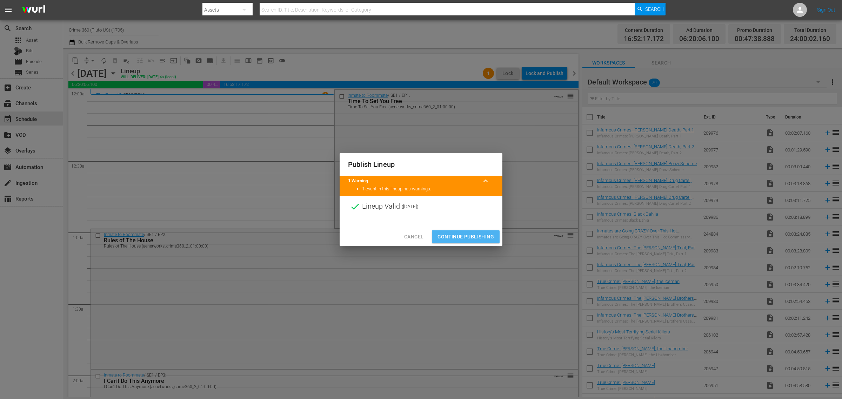
click at [458, 237] on span "Continue Publishing" at bounding box center [466, 237] width 57 height 9
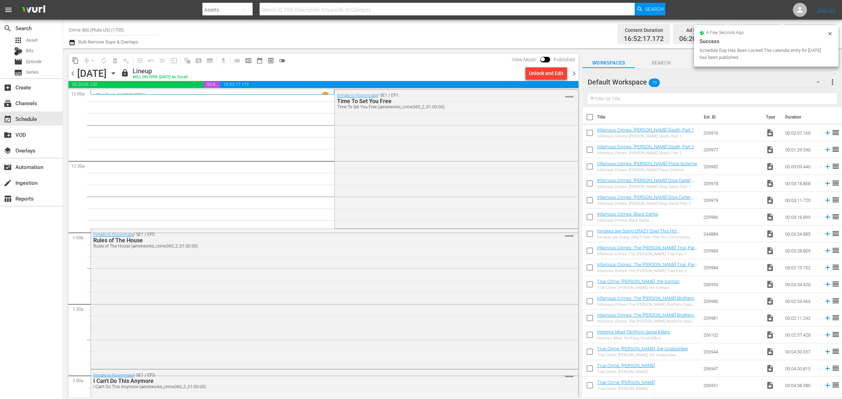
click at [575, 73] on span "chevron_right" at bounding box center [574, 73] width 9 height 9
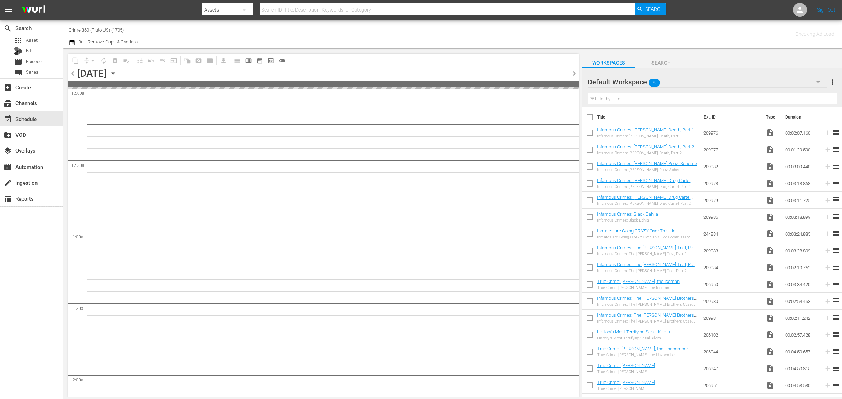
click at [432, 29] on div "Channel Title Crime 360 (Pluto US) (1705) Bulk Remove Gaps & Overlaps" at bounding box center [278, 33] width 419 height 25
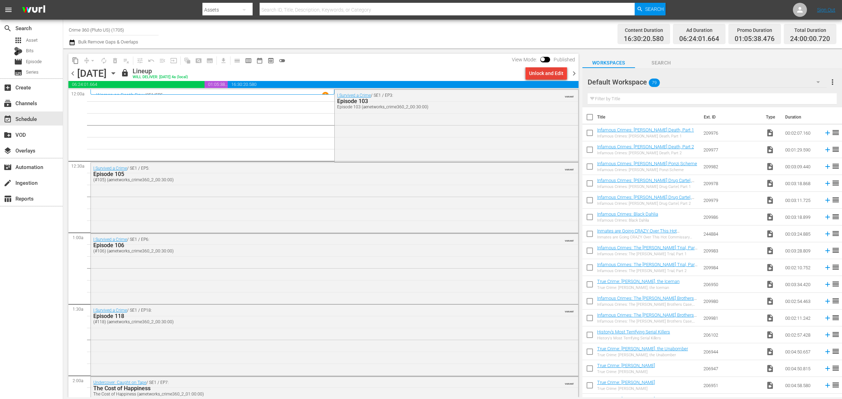
click at [555, 73] on div "Unlock and Edit" at bounding box center [546, 73] width 34 height 13
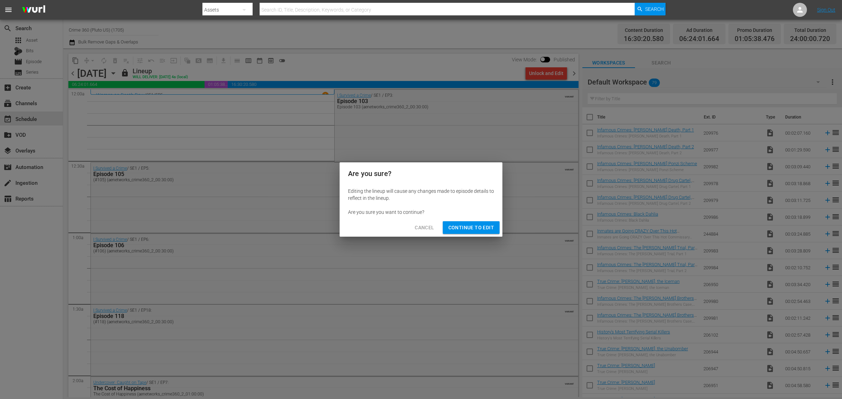
click at [471, 226] on span "Continue to Edit" at bounding box center [472, 228] width 46 height 9
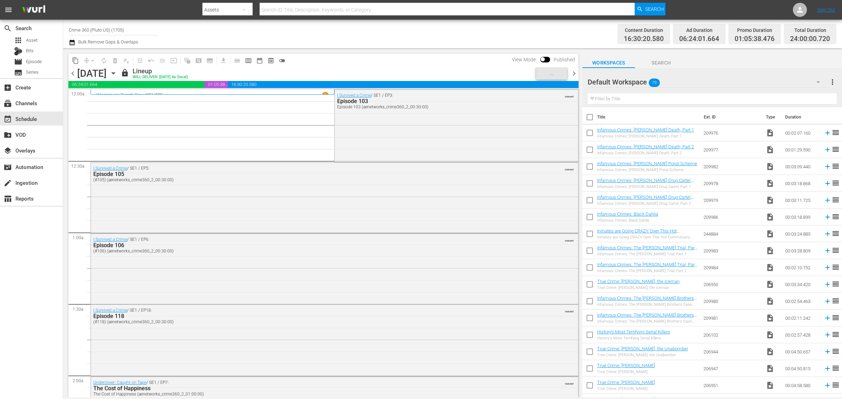
click at [411, 34] on div "Channel Title Crime 360 (Pluto US) (1705) Bulk Remove Gaps & Overlaps" at bounding box center [278, 33] width 419 height 25
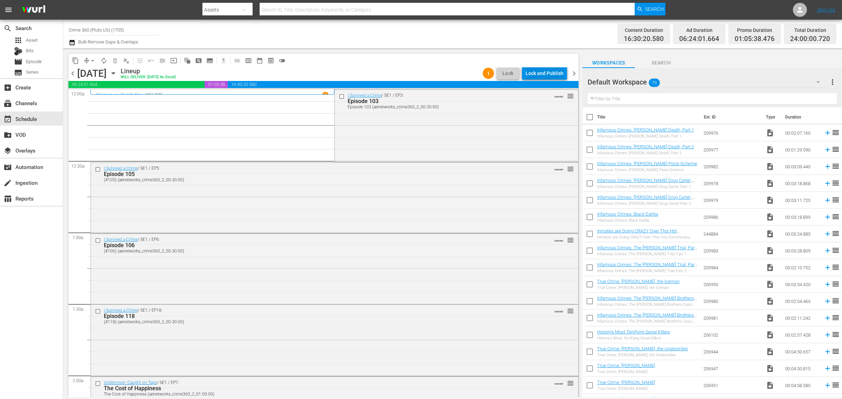
click at [544, 73] on div "Lock and Publish" at bounding box center [545, 73] width 38 height 13
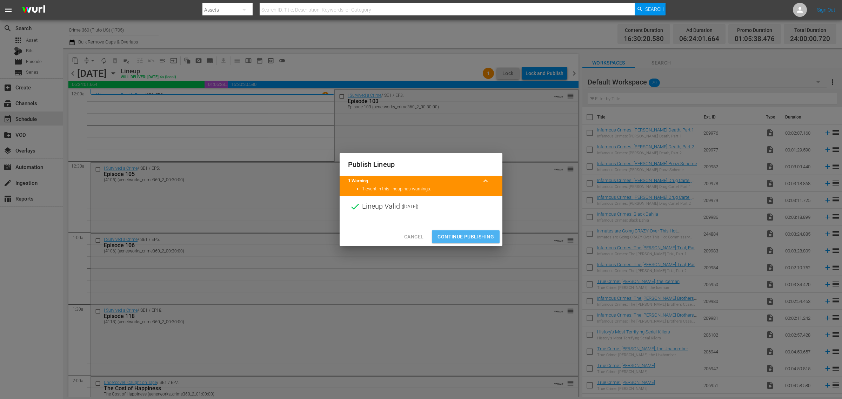
click at [467, 237] on span "Continue Publishing" at bounding box center [466, 237] width 57 height 9
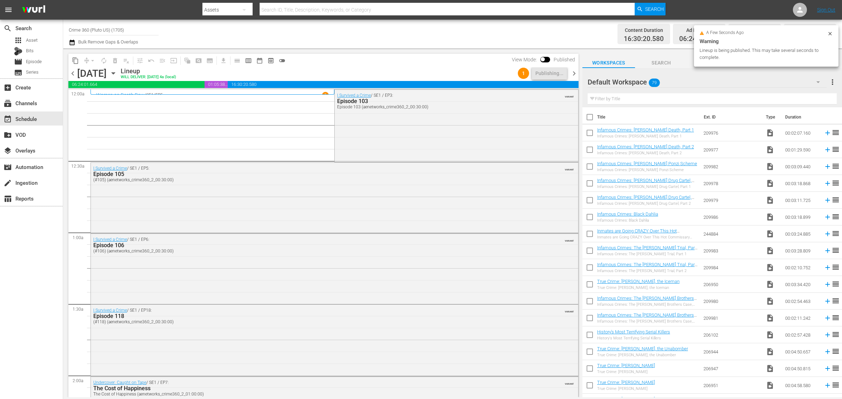
click at [318, 38] on div "Channel Title Crime 360 (Pluto US) (1705) Bulk Remove Gaps & Overlaps" at bounding box center [278, 33] width 419 height 25
click at [435, 30] on div "Channel Title Crime 360 (Pluto US) (1705) Bulk Remove Gaps & Overlaps" at bounding box center [278, 33] width 419 height 25
click at [411, 30] on div "Channel Title Crime 360 (Pluto US) (1705) Bulk Remove Gaps & Overlaps" at bounding box center [278, 33] width 419 height 25
click at [589, 27] on div "Content Duration 16:30:20.580 Ad Duration 06:24:01.664 Promo Duration 01:05:38.…" at bounding box center [662, 33] width 349 height 25
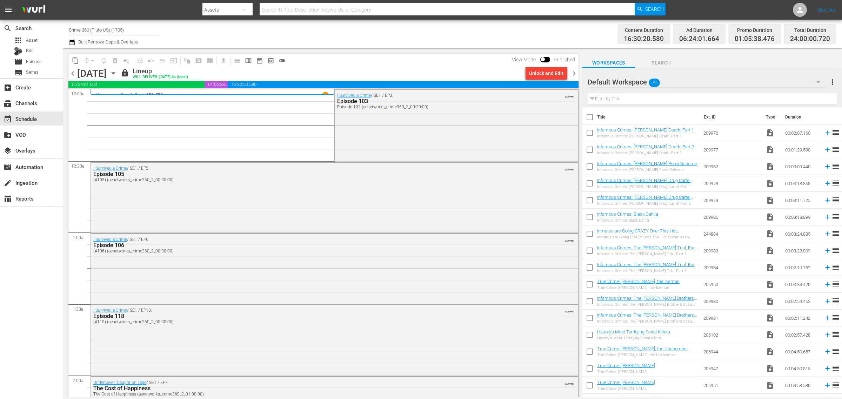
click at [500, 32] on div "Content Duration 16:30:20.580 Ad Duration 06:24:01.664 Promo Duration 01:05:38.…" at bounding box center [662, 33] width 349 height 25
click at [497, 31] on div "Content Duration 16:30:20.580 Ad Duration 06:24:01.664 Promo Duration 01:05:38.…" at bounding box center [662, 33] width 349 height 25
click at [575, 71] on span "chevron_right" at bounding box center [574, 73] width 9 height 9
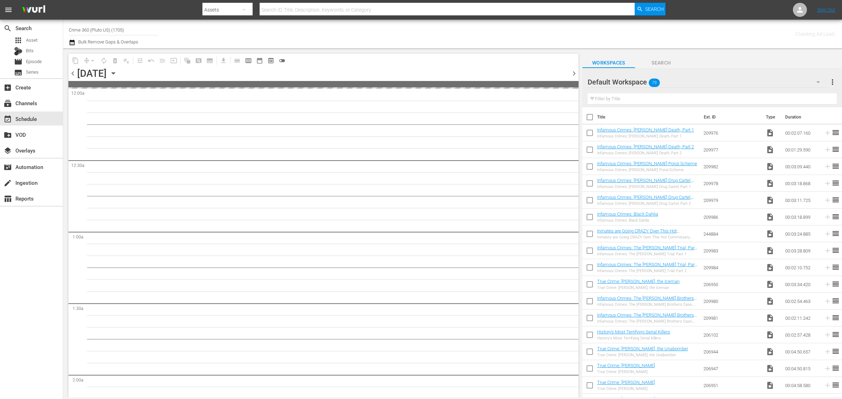
click at [436, 28] on div "Channel Title Crime 360 (Pluto US) (1705) Bulk Remove Gaps & Overlaps" at bounding box center [278, 33] width 419 height 25
click at [499, 27] on div "Checking Ad Load.." at bounding box center [662, 33] width 349 height 25
click at [448, 33] on div "Channel Title Crime 360 (Pluto US) (1705) Bulk Remove Gaps & Overlaps" at bounding box center [278, 33] width 419 height 25
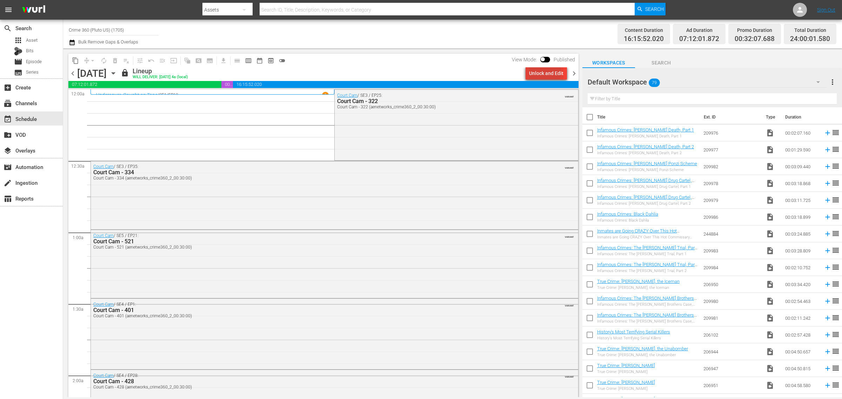
click at [542, 72] on div "Unlock and Edit" at bounding box center [546, 73] width 34 height 13
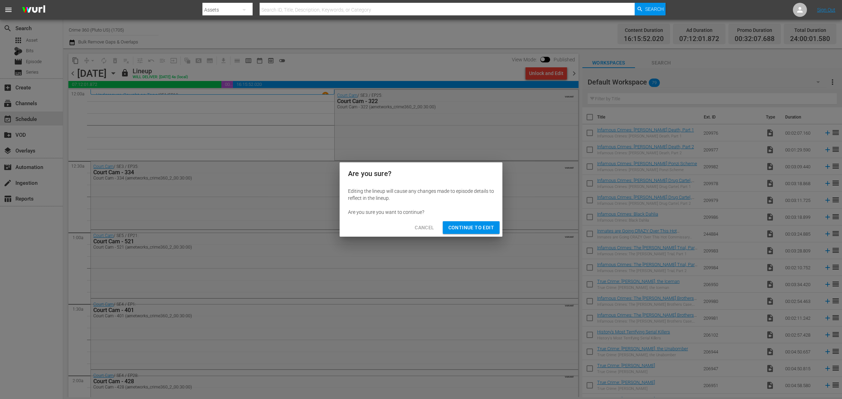
click at [476, 227] on span "Continue to Edit" at bounding box center [472, 228] width 46 height 9
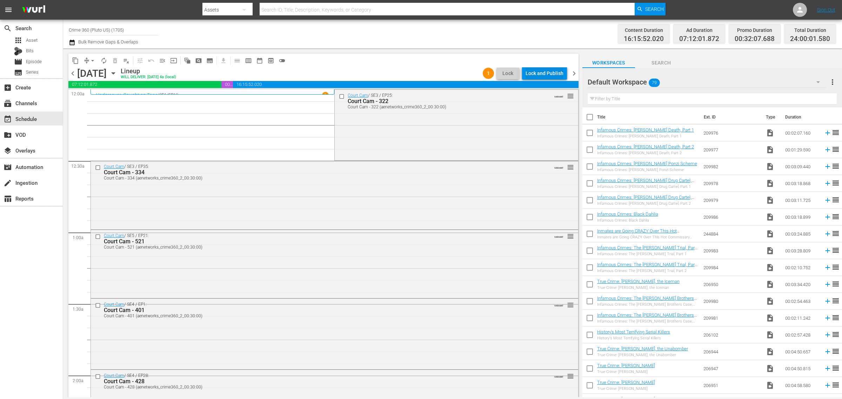
click at [540, 72] on div "Lock and Publish" at bounding box center [545, 73] width 38 height 13
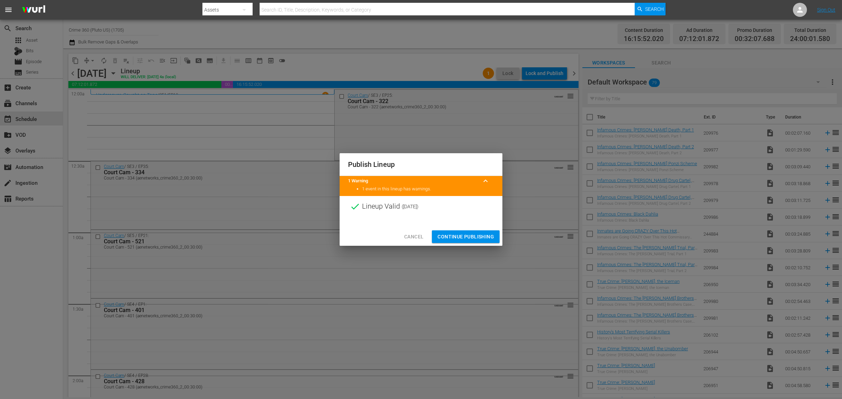
click at [469, 238] on span "Continue Publishing" at bounding box center [466, 237] width 57 height 9
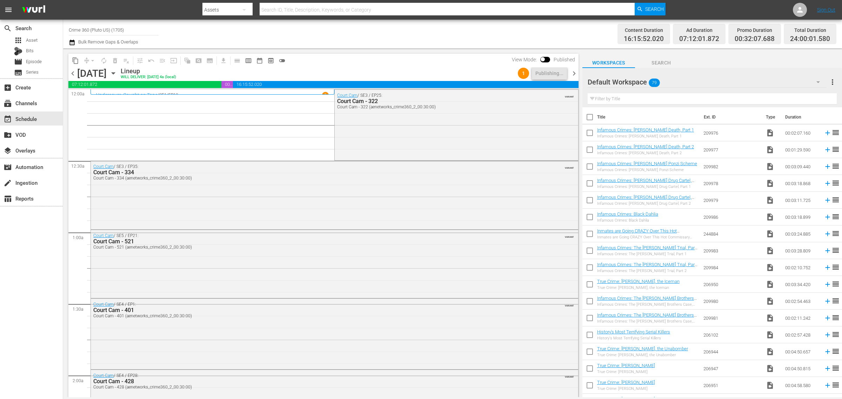
click at [170, 5] on nav "menu Search By Assets Search ID, Title, Description, Keywords, or Category Sear…" at bounding box center [421, 10] width 842 height 20
click at [368, 31] on div "Channel Title Crime 360 (Pluto US) (1705) Bulk Remove Gaps & Overlaps" at bounding box center [278, 33] width 419 height 25
click at [302, 36] on div "Channel Title Crime 360 (Pluto US) (1705) Bulk Remove Gaps & Overlaps" at bounding box center [278, 33] width 419 height 25
click at [359, 33] on div "Channel Title Crime 360 (Pluto US) (1705) Bulk Remove Gaps & Overlaps" at bounding box center [278, 33] width 419 height 25
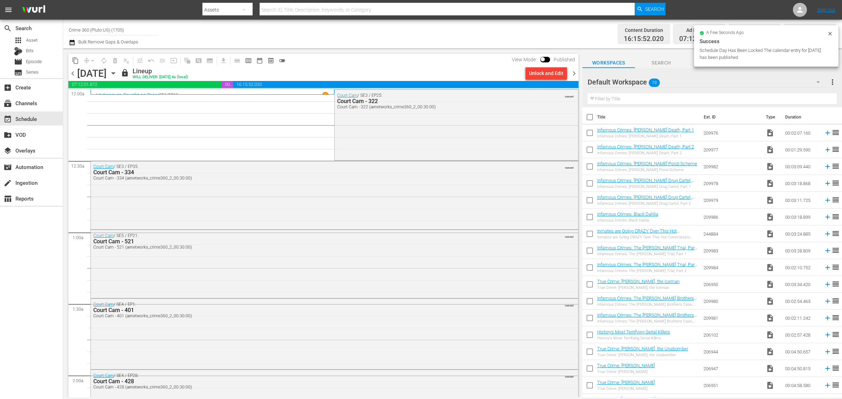
click at [576, 74] on span "chevron_right" at bounding box center [574, 73] width 9 height 9
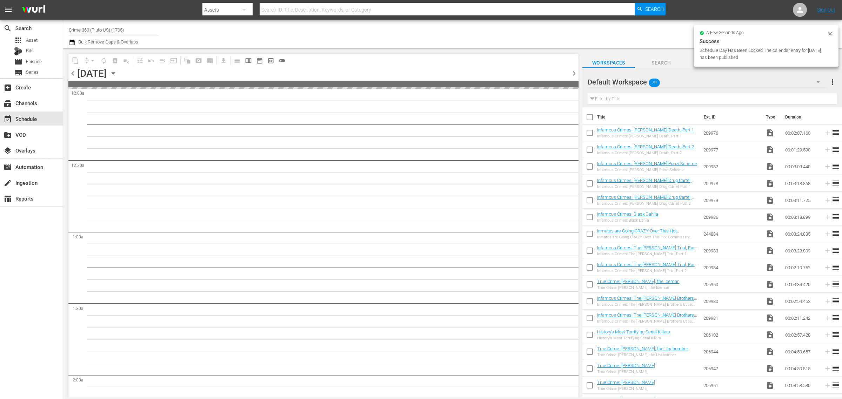
click at [403, 31] on div "Channel Title Crime 360 (Pluto US) (1705) Bulk Remove Gaps & Overlaps" at bounding box center [278, 33] width 419 height 25
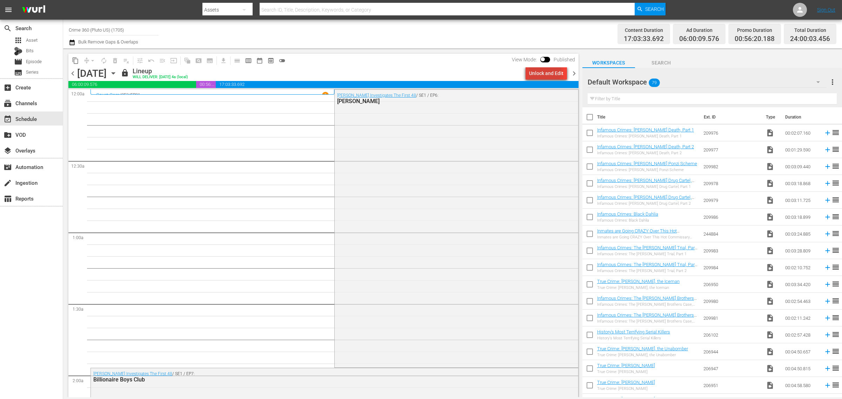
click at [544, 71] on div "Unlock and Edit" at bounding box center [546, 73] width 34 height 13
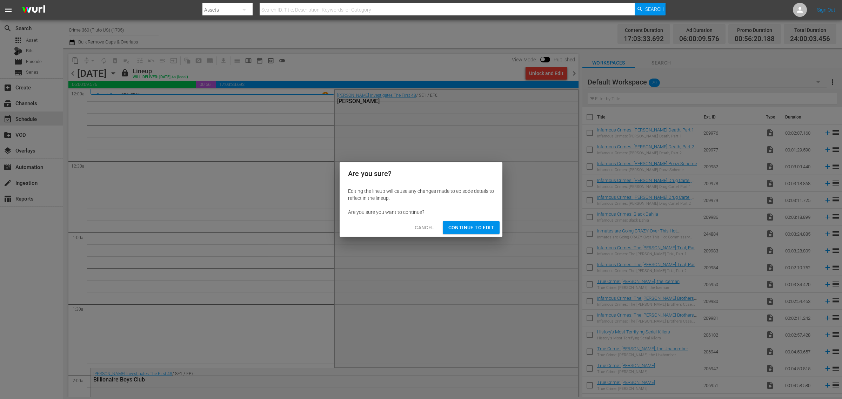
click at [476, 229] on span "Continue to Edit" at bounding box center [472, 228] width 46 height 9
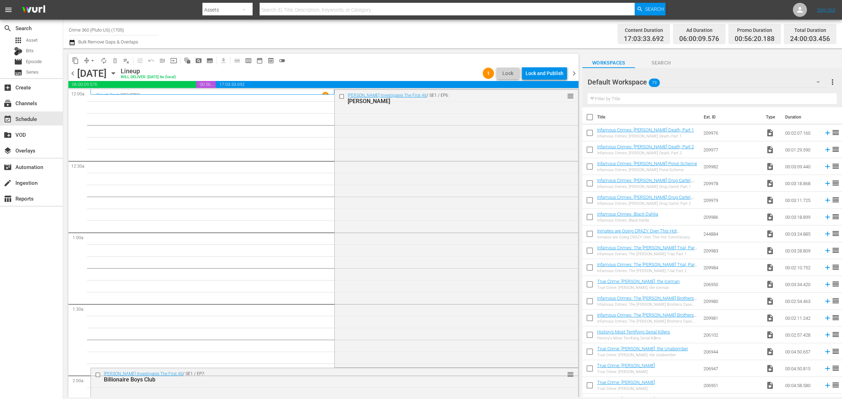
click at [411, 34] on div "Channel Title Crime 360 (Pluto US) (1705) Bulk Remove Gaps & Overlaps" at bounding box center [278, 33] width 419 height 25
click at [543, 75] on div "Lock and Publish" at bounding box center [545, 73] width 38 height 13
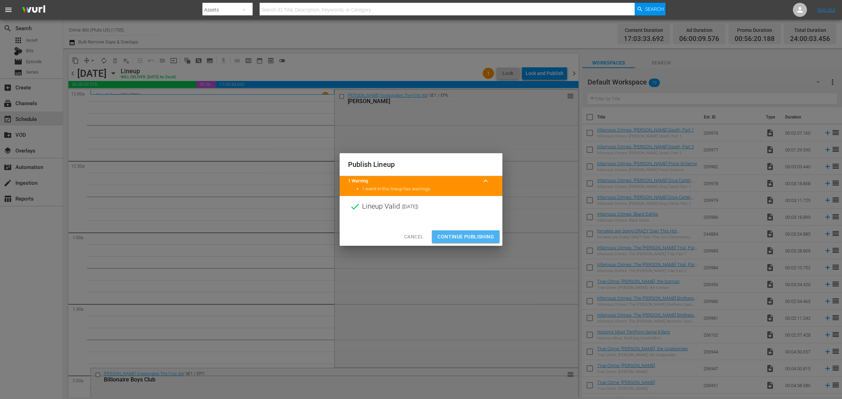
click at [469, 236] on span "Continue Publishing" at bounding box center [466, 237] width 57 height 9
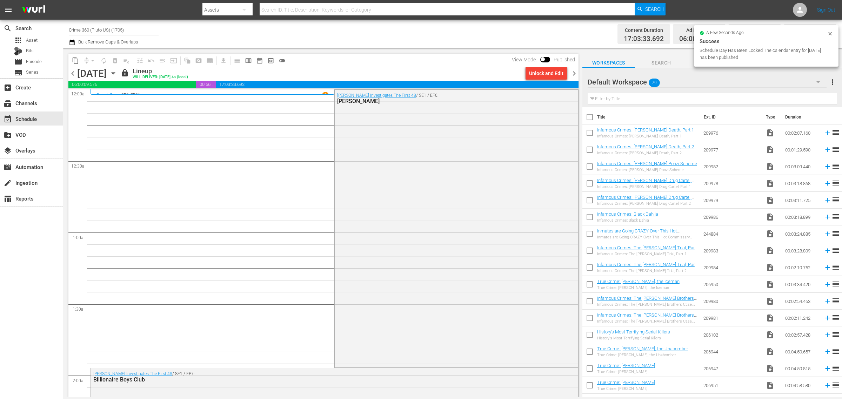
click at [574, 74] on span "chevron_right" at bounding box center [574, 73] width 9 height 9
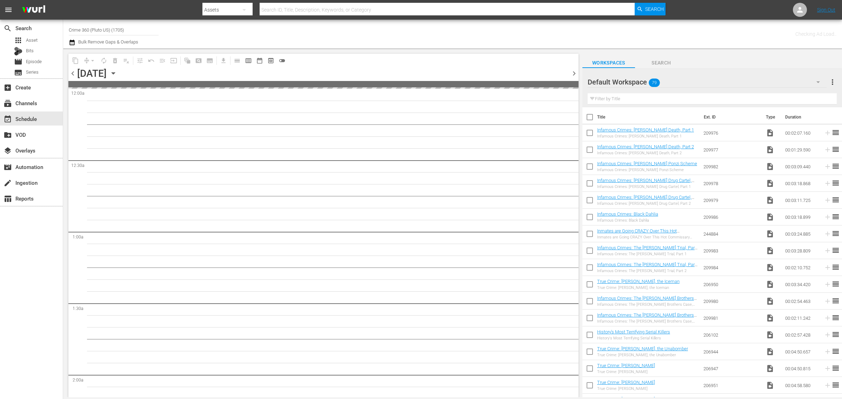
click at [416, 34] on div "Channel Title Crime 360 (Pluto US) (1705) Bulk Remove Gaps & Overlaps" at bounding box center [278, 33] width 419 height 25
click at [365, 29] on div "Channel Title Crime 360 (Pluto US) (1705) Bulk Remove Gaps & Overlaps" at bounding box center [278, 33] width 419 height 25
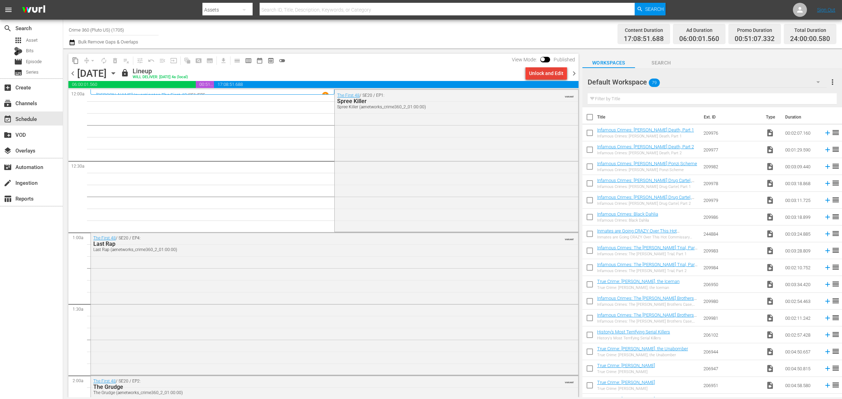
click at [555, 72] on div "Unlock and Edit" at bounding box center [546, 73] width 34 height 13
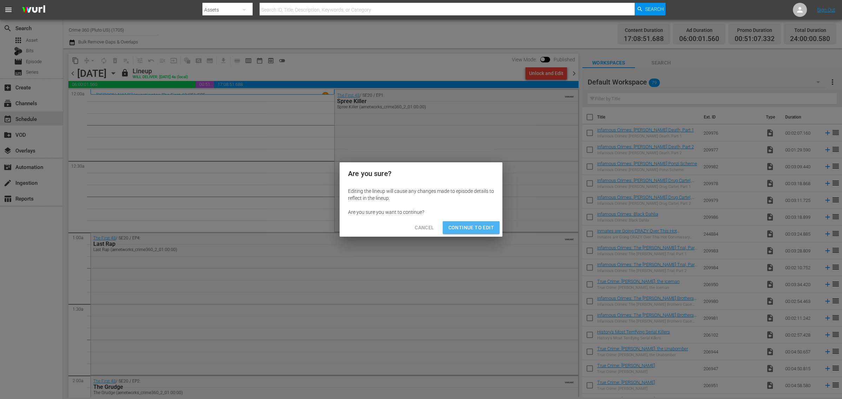
click at [474, 230] on span "Continue to Edit" at bounding box center [472, 228] width 46 height 9
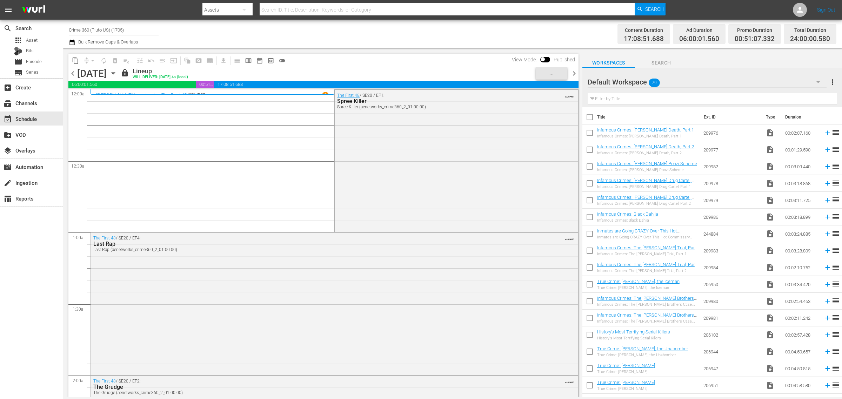
click at [412, 33] on div "Channel Title Crime 360 (Pluto US) (1705) Bulk Remove Gaps & Overlaps" at bounding box center [278, 33] width 419 height 25
click at [537, 70] on div "Lock and Publish" at bounding box center [545, 73] width 38 height 13
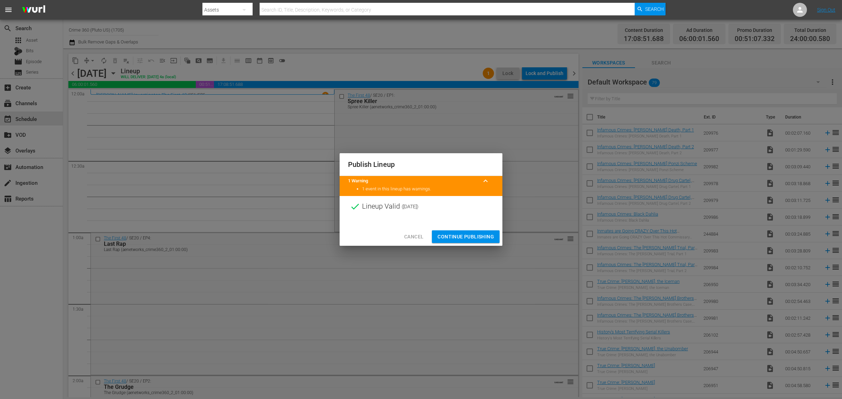
click at [476, 237] on span "Continue Publishing" at bounding box center [466, 237] width 57 height 9
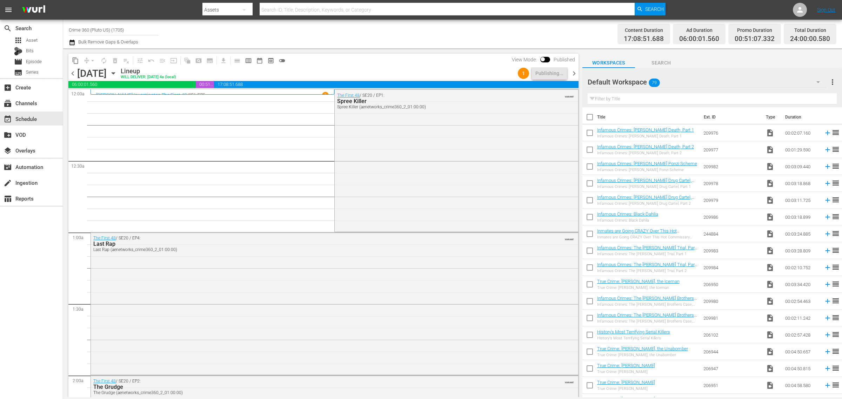
click at [459, 27] on div "Channel Title Crime 360 (Pluto US) (1705) Bulk Remove Gaps & Overlaps" at bounding box center [278, 33] width 419 height 25
click at [759, 8] on nav "menu Search By Assets Search ID, Title, Description, Keywords, or Category Sear…" at bounding box center [421, 10] width 842 height 20
click at [411, 29] on div "Channel Title Crime 360 (Pluto US) (1705) Bulk Remove Gaps & Overlaps" at bounding box center [278, 33] width 419 height 25
click at [413, 31] on div "Channel Title Crime 360 (Pluto US) (1705) Bulk Remove Gaps & Overlaps" at bounding box center [278, 33] width 419 height 25
drag, startPoint x: -29, startPoint y: 27, endPoint x: 154, endPoint y: 38, distance: 183.9
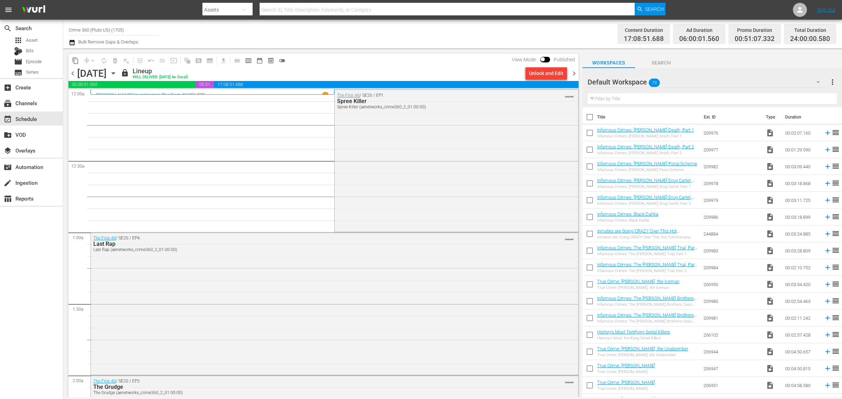
click at [0, 27] on html "menu Search By Assets Search ID, Title, Description, Keywords, or Category Sear…" at bounding box center [421, 199] width 842 height 399
click at [107, 47] on div "Torque (1052 - aenetworks_torque_1)" at bounding box center [165, 49] width 182 height 17
type input "Torque (1052 - aenetworks_torque_1)"
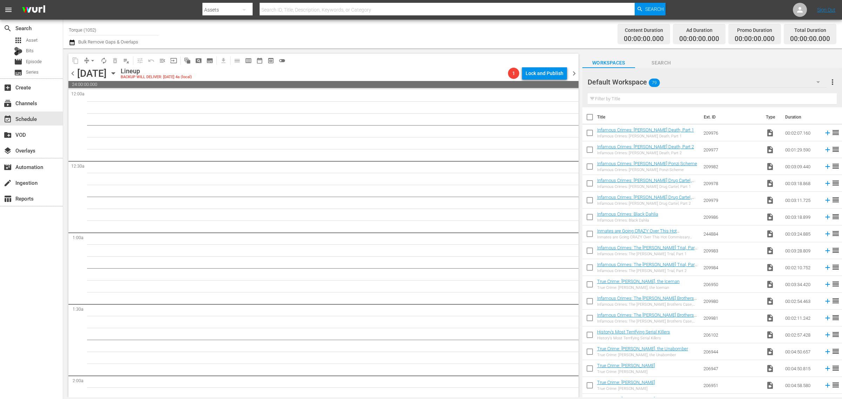
click at [117, 72] on icon "button" at bounding box center [114, 74] width 8 height 8
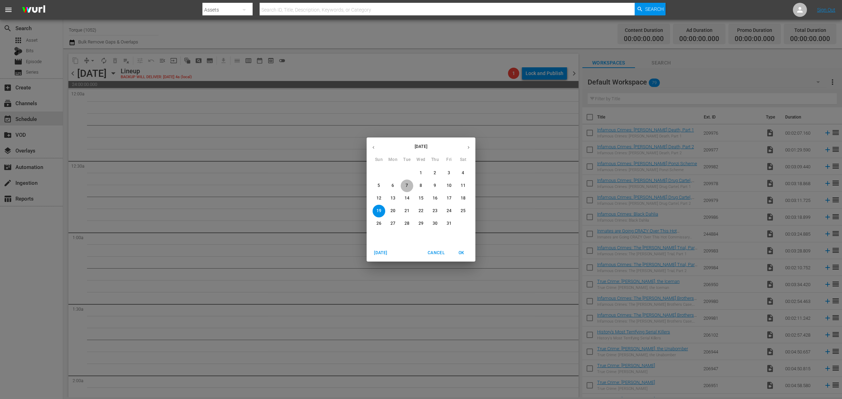
click at [408, 185] on p "7" at bounding box center [407, 186] width 2 height 6
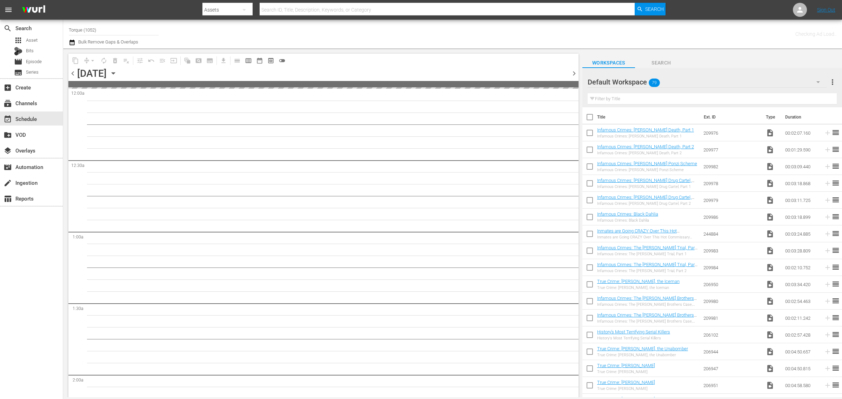
click at [401, 31] on div "Channel Title Torque (1052) Bulk Remove Gaps & Overlaps" at bounding box center [278, 33] width 419 height 25
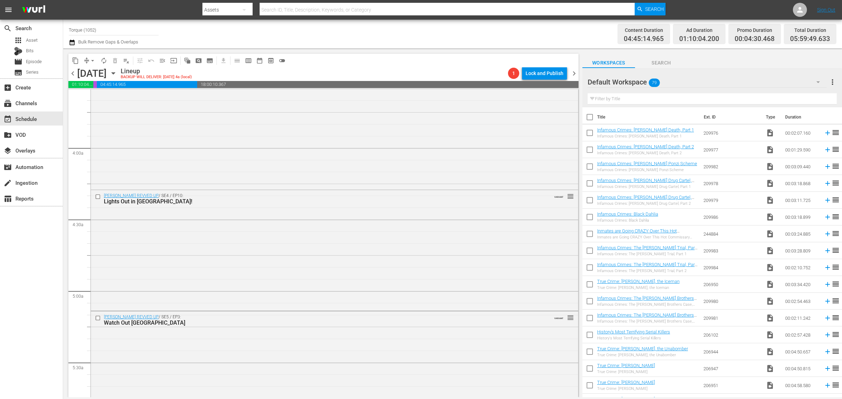
scroll to position [570, 0]
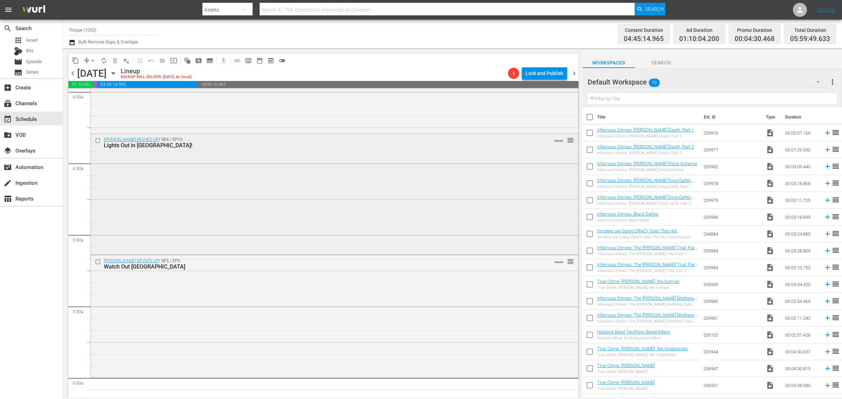
click at [355, 173] on div "Barrett-Jackson REVVED UP / SE4 / EP10: Lights Out in Las Vegas! VARIANT reorder" at bounding box center [335, 193] width 488 height 119
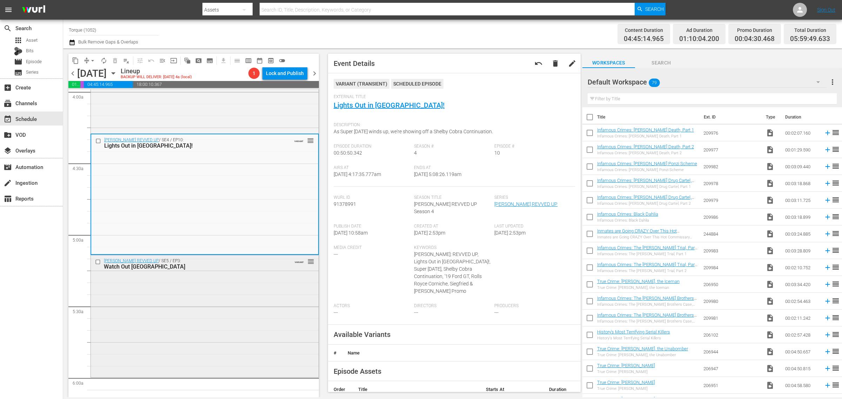
click at [274, 286] on div "Barrett-Jackson REVVED UP / SE5 / EP3: Watch Out Houston VARIANT reorder" at bounding box center [205, 316] width 228 height 120
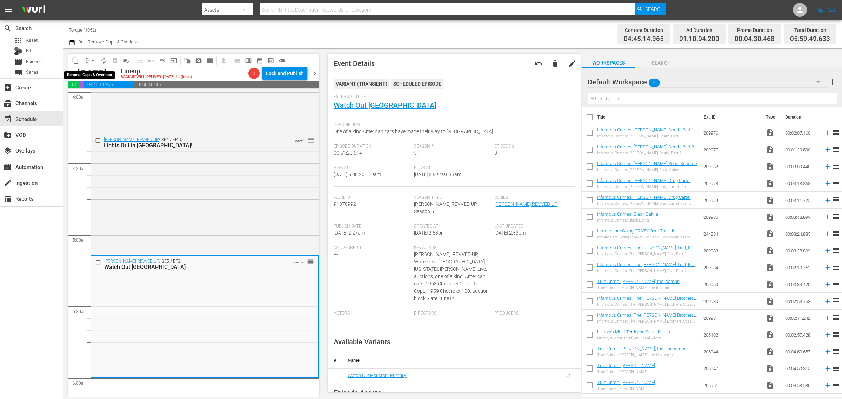
click at [90, 59] on span "arrow_drop_down" at bounding box center [92, 60] width 7 height 7
click at [94, 70] on li "Align to Midnight" at bounding box center [93, 75] width 74 height 12
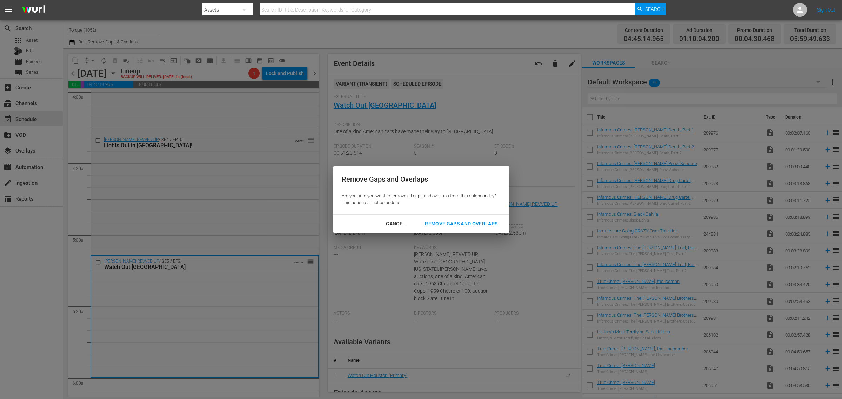
click at [471, 222] on div "Remove Gaps and Overlaps" at bounding box center [461, 224] width 84 height 9
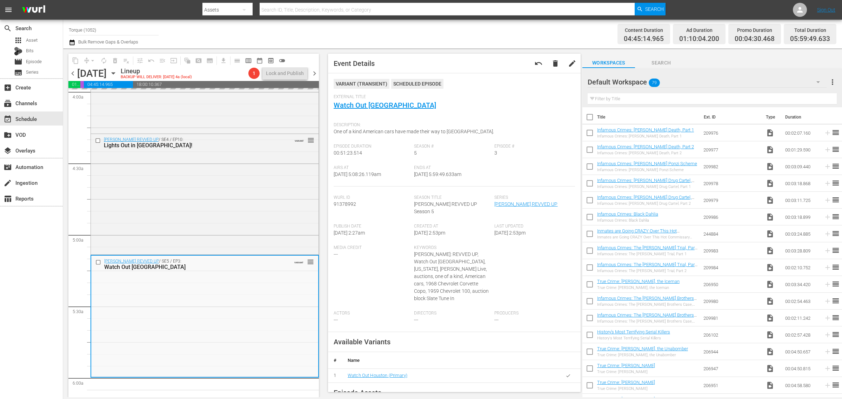
click at [555, 32] on div "Content Duration 04:45:14.965 Ad Duration 01:10:04.200 Promo Duration 00:04:30.…" at bounding box center [662, 33] width 349 height 25
click at [432, 32] on div "Channel Title Torque (1052) Bulk Remove Gaps & Overlaps" at bounding box center [278, 33] width 419 height 25
click at [104, 57] on span "autorenew_outlined" at bounding box center [103, 60] width 7 height 7
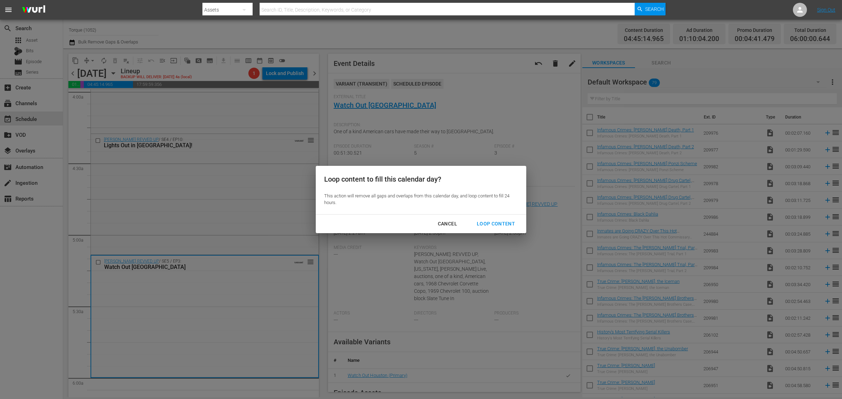
click at [496, 222] on div "Loop Content" at bounding box center [495, 224] width 49 height 9
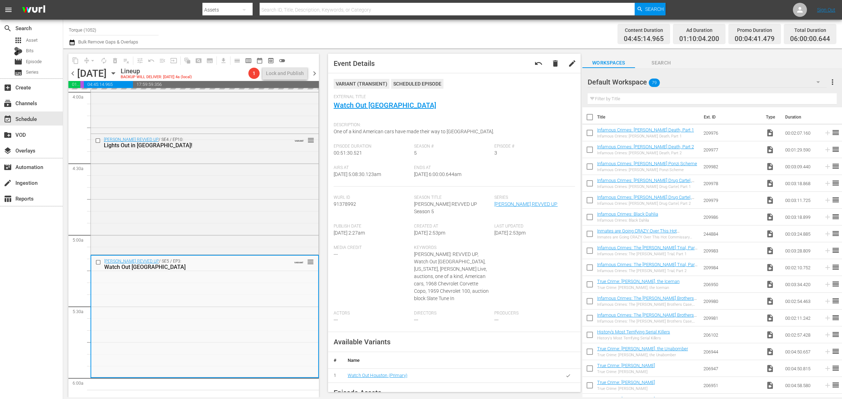
click at [466, 37] on div "Channel Title Torque (1052) Bulk Remove Gaps & Overlaps" at bounding box center [278, 33] width 419 height 25
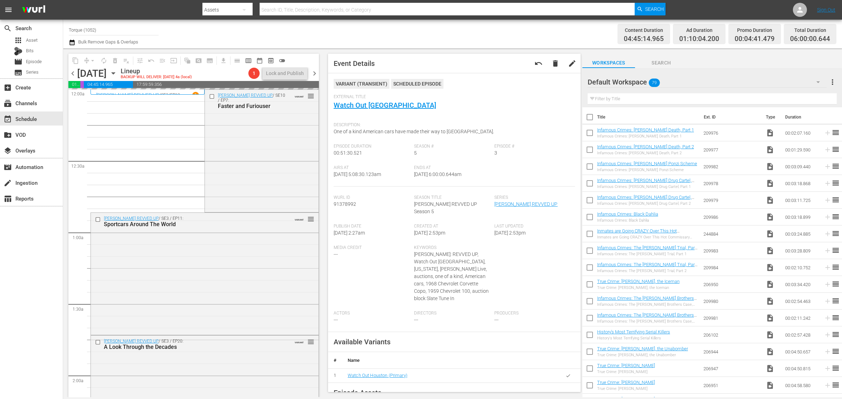
click at [424, 37] on div "Channel Title Torque (1052) Bulk Remove Gaps & Overlaps" at bounding box center [278, 33] width 419 height 25
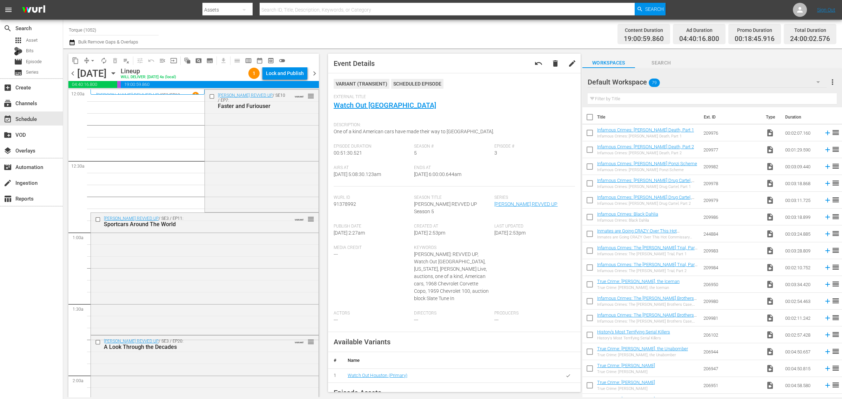
click at [454, 26] on div "Channel Title Torque (1052) Bulk Remove Gaps & Overlaps" at bounding box center [278, 33] width 419 height 25
click at [311, 72] on span "chevron_right" at bounding box center [314, 73] width 9 height 9
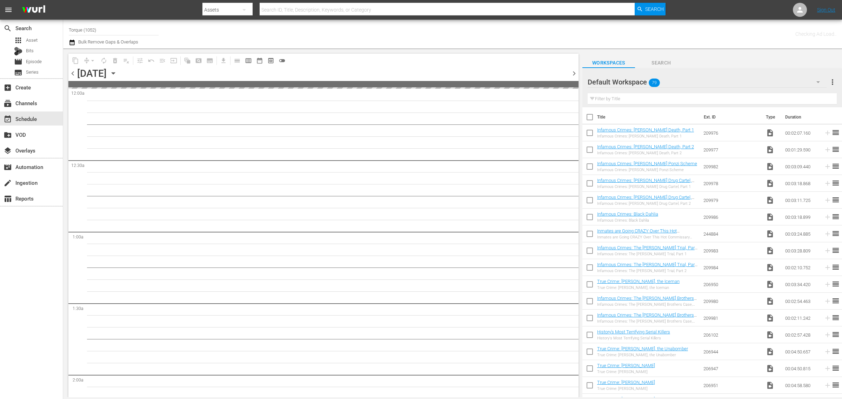
click at [444, 35] on div "Channel Title Torque (1052) Bulk Remove Gaps & Overlaps" at bounding box center [278, 33] width 419 height 25
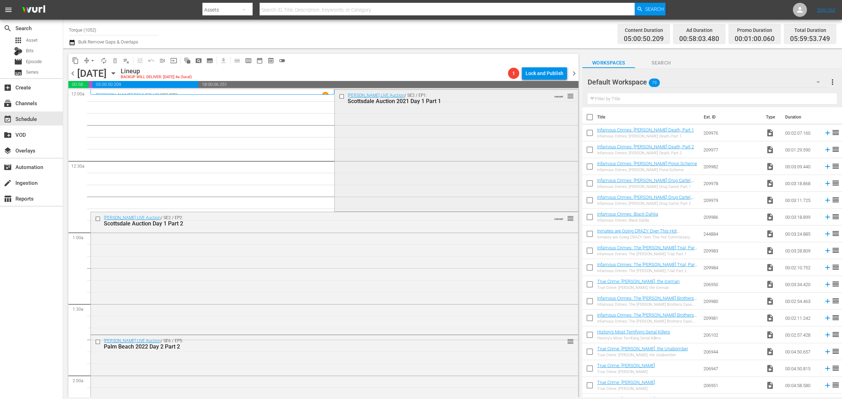
click at [379, 130] on div "Barrett-Jackson LIVE Auction / SE2 / EP1: Scottsdale Auction 2021 Day 1 Part 1 …" at bounding box center [456, 150] width 243 height 121
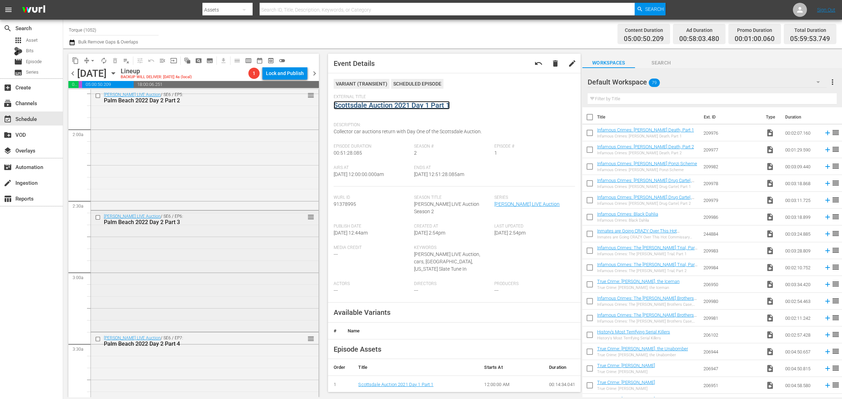
scroll to position [307, 0]
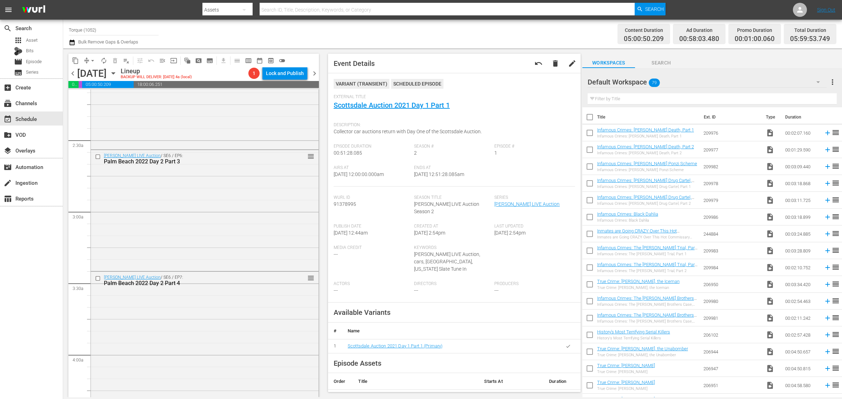
click at [178, 181] on div "Barrett-Jackson LIVE Auction / SE6 / EP6: Palm Beach 2022 Day 2 Part 3 reorder" at bounding box center [205, 210] width 228 height 120
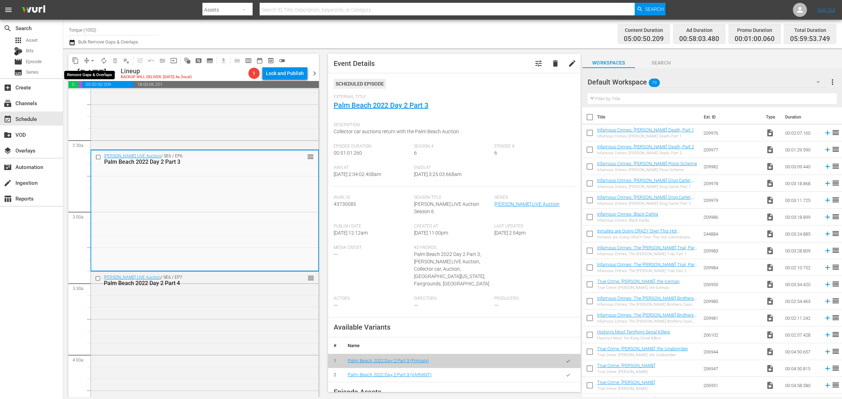
click at [94, 60] on span "arrow_drop_down" at bounding box center [92, 60] width 7 height 7
click at [99, 75] on li "Align to Midnight" at bounding box center [93, 75] width 74 height 12
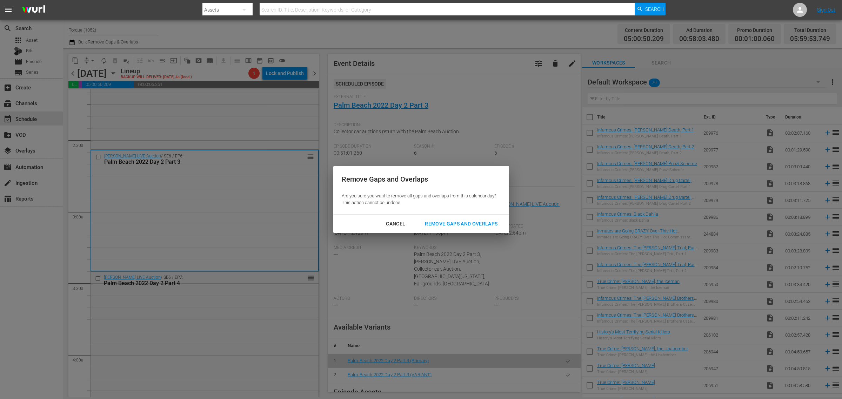
click at [454, 227] on div "Remove Gaps and Overlaps" at bounding box center [461, 224] width 84 height 9
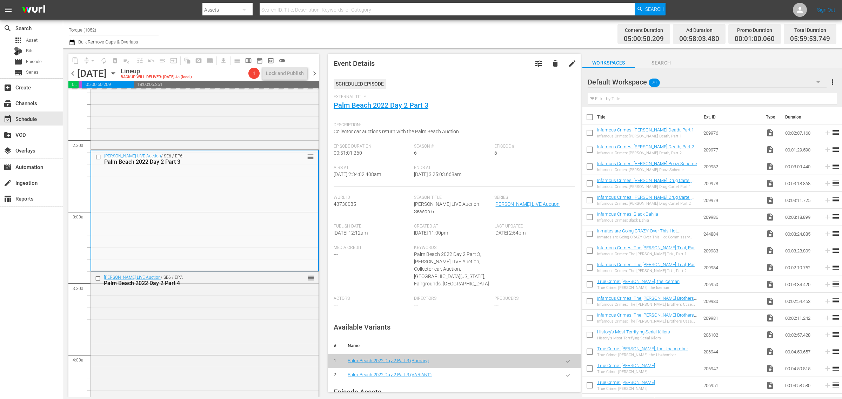
click at [434, 34] on div "Channel Title Torque (1052) Bulk Remove Gaps & Overlaps" at bounding box center [278, 33] width 419 height 25
click at [103, 64] on button "autorenew_outlined" at bounding box center [103, 60] width 11 height 11
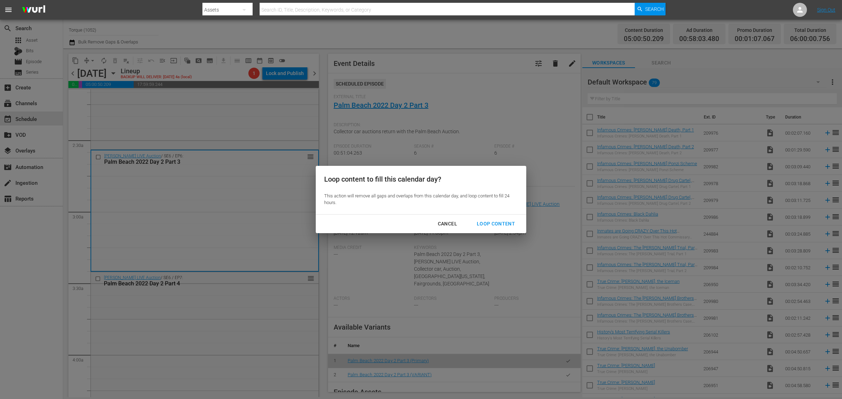
click at [506, 221] on div "Loop Content" at bounding box center [495, 224] width 49 height 9
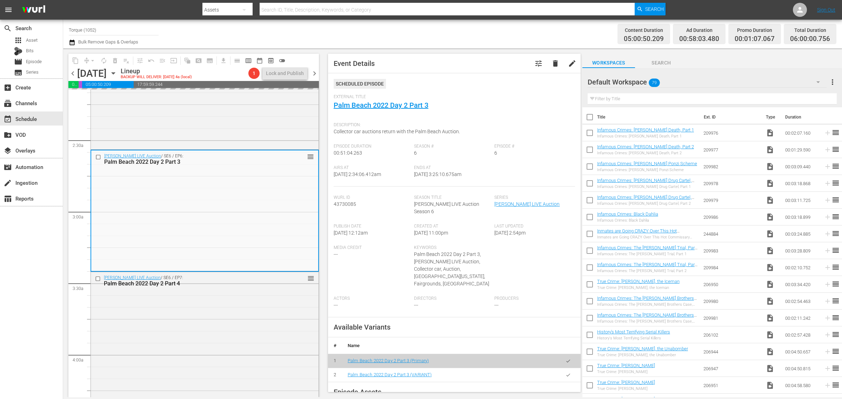
click at [422, 28] on div "Channel Title Torque (1052) Bulk Remove Gaps & Overlaps" at bounding box center [278, 33] width 419 height 25
click at [297, 36] on div "Channel Title Torque (1052) Bulk Remove Gaps & Overlaps" at bounding box center [278, 33] width 419 height 25
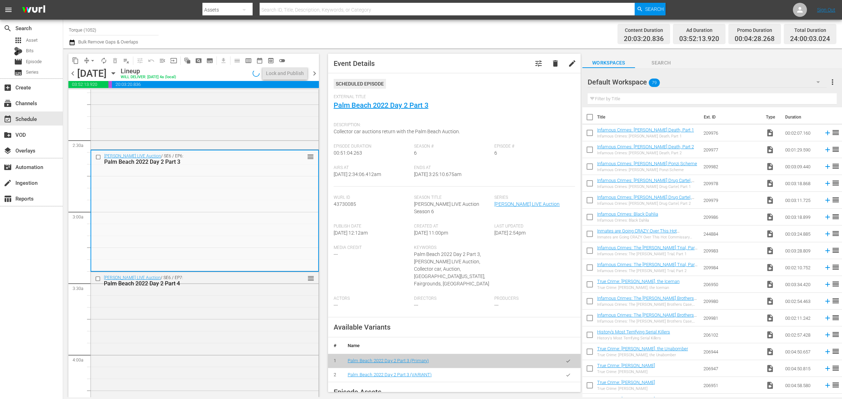
click at [363, 33] on div "Channel Title Torque (1052) Bulk Remove Gaps & Overlaps" at bounding box center [278, 33] width 419 height 25
click at [313, 73] on span "chevron_right" at bounding box center [314, 73] width 9 height 9
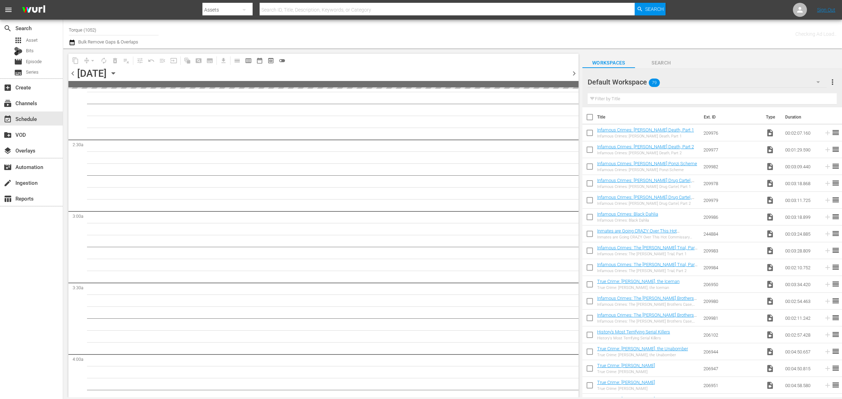
scroll to position [343, 0]
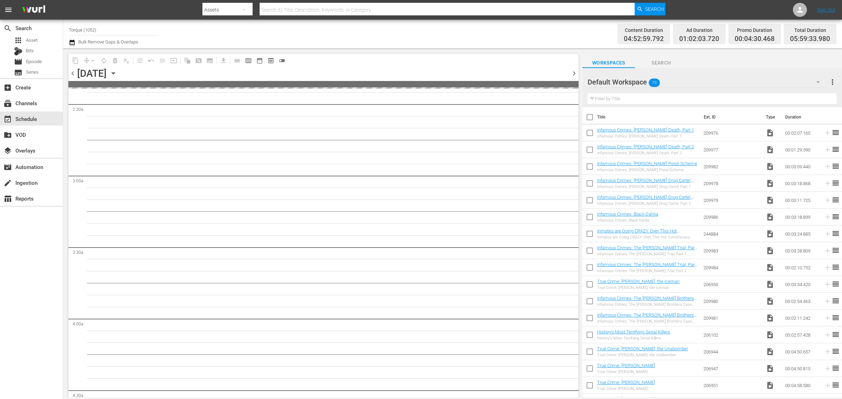
click at [431, 32] on div "Channel Title Torque (1052) Bulk Remove Gaps & Overlaps" at bounding box center [278, 33] width 419 height 25
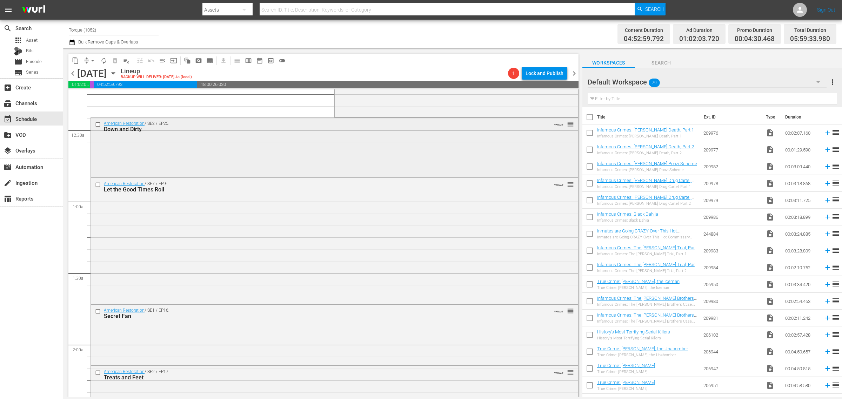
scroll to position [0, 0]
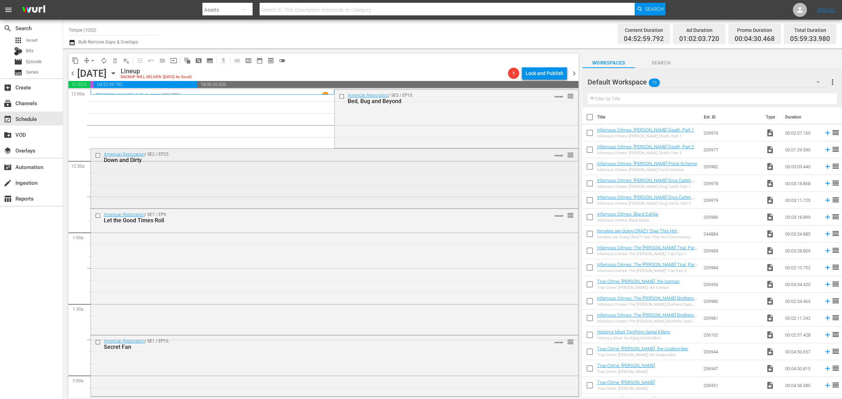
click at [240, 172] on div "American Restoration / SE2 / EP25: Down and Dirty VARIANT reorder" at bounding box center [335, 178] width 488 height 59
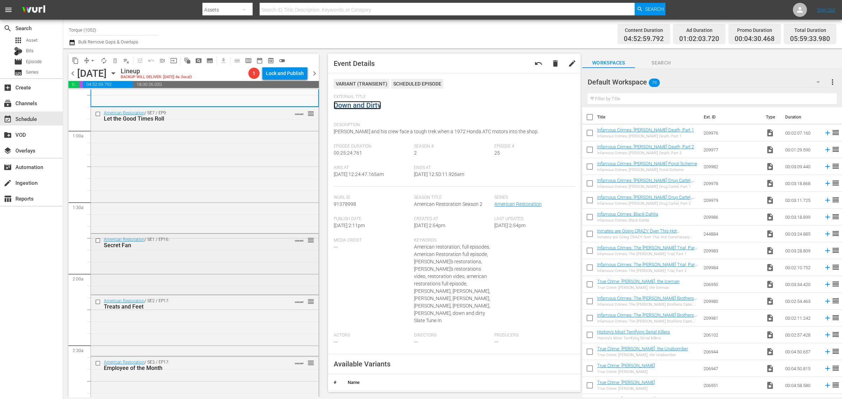
scroll to position [132, 0]
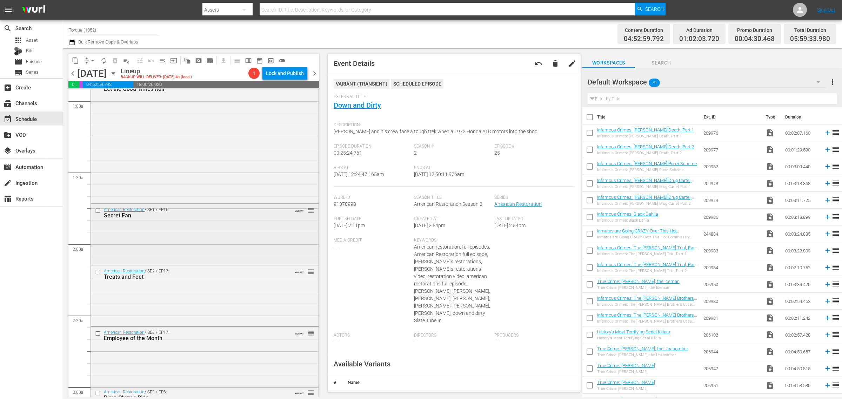
click at [212, 257] on div "American Restoration / SE1 / EP16: Secret Fan VARIANT reorder" at bounding box center [205, 234] width 228 height 60
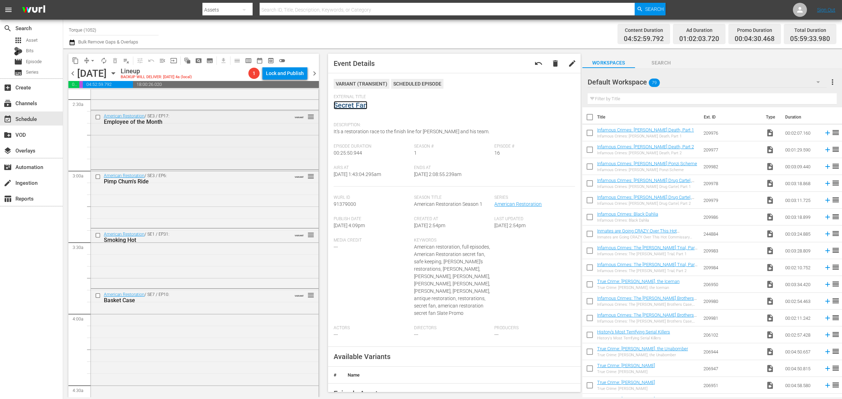
scroll to position [351, 0]
click at [179, 132] on div "American Restoration / SE3 / EP17: Employee of the Month VARIANT reorder" at bounding box center [205, 137] width 228 height 58
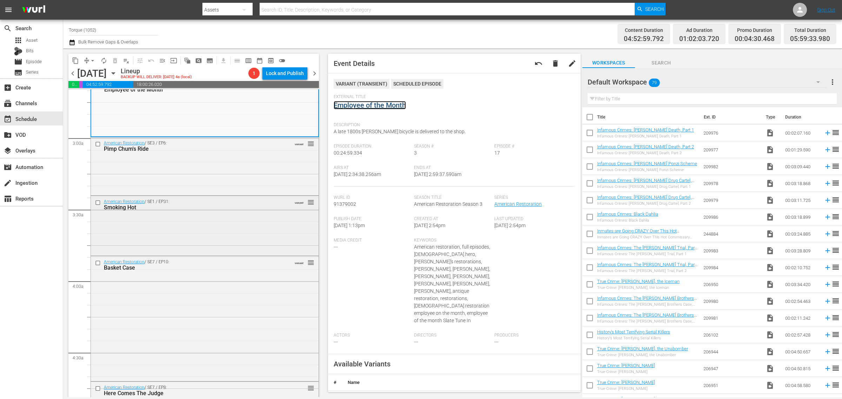
scroll to position [439, 0]
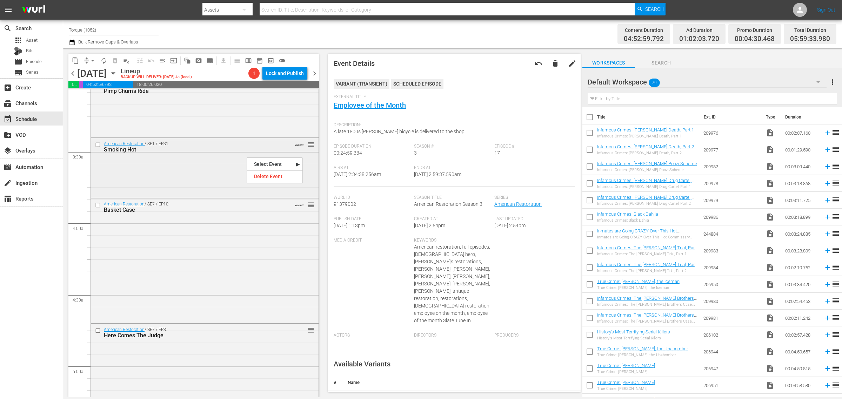
click at [217, 184] on div "American Restoration / SE1 / EP31: Smoking Hot VARIANT reorder" at bounding box center [205, 167] width 228 height 58
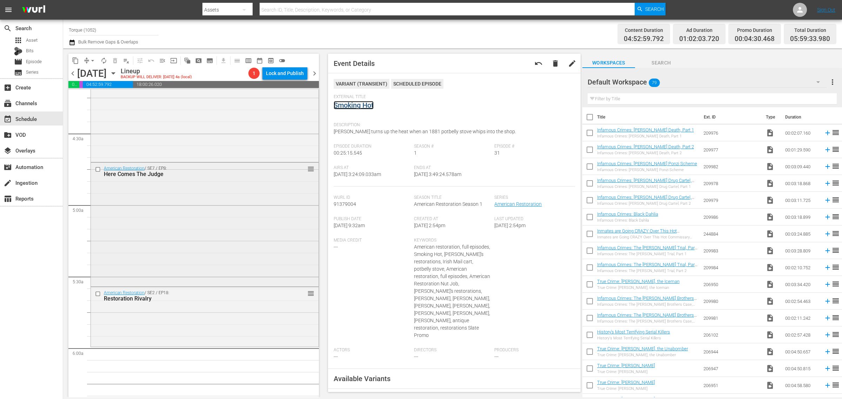
scroll to position [614, 0]
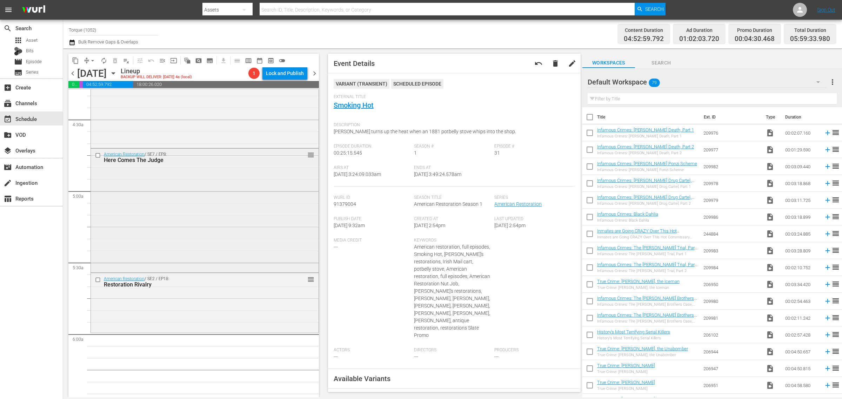
click at [208, 213] on div "American Restoration / SE7 / EP8: Here Comes The Judge reorder" at bounding box center [205, 210] width 228 height 123
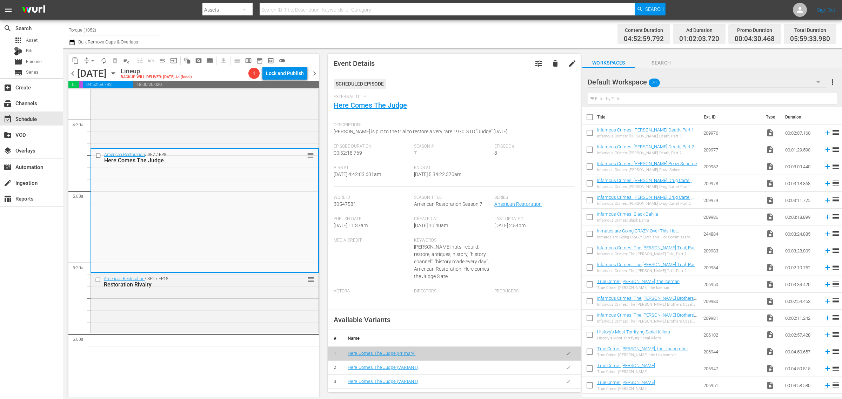
click at [419, 33] on div "Channel Title Torque (1052) Bulk Remove Gaps & Overlaps" at bounding box center [278, 33] width 419 height 25
click at [92, 60] on span "arrow_drop_down" at bounding box center [92, 60] width 7 height 7
click at [95, 74] on li "Align to Midnight" at bounding box center [93, 75] width 74 height 12
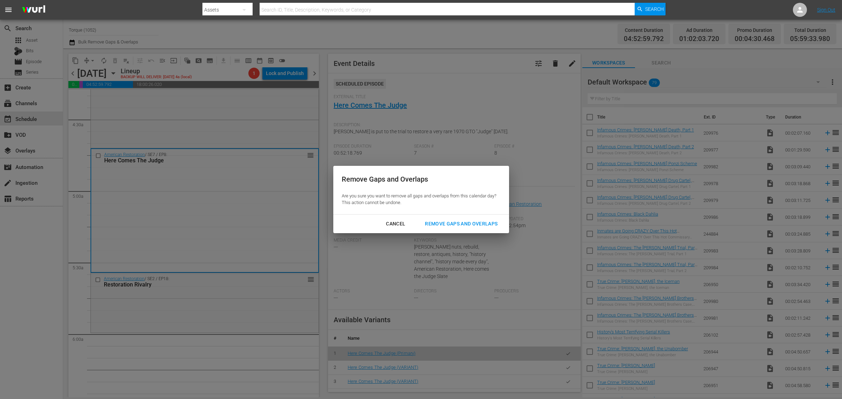
click at [488, 223] on div "Remove Gaps and Overlaps" at bounding box center [461, 224] width 84 height 9
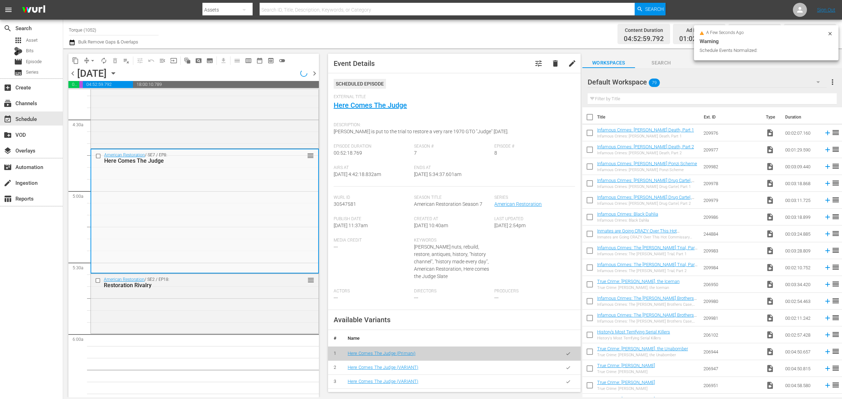
scroll to position [626, 0]
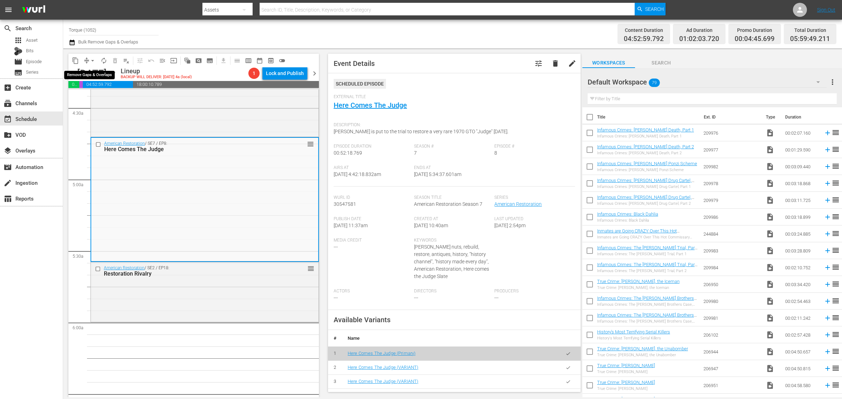
click at [92, 60] on span "arrow_drop_down" at bounding box center [92, 60] width 7 height 7
click at [92, 72] on li "Align to Midnight" at bounding box center [93, 75] width 74 height 12
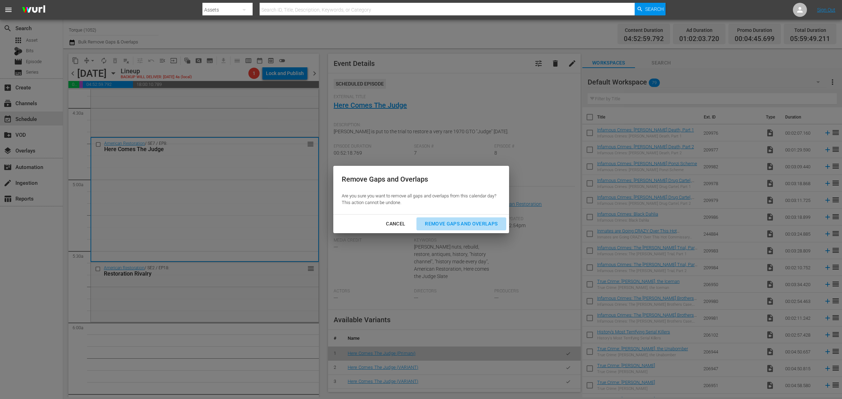
click at [481, 219] on button "Remove Gaps and Overlaps" at bounding box center [462, 224] width 90 height 13
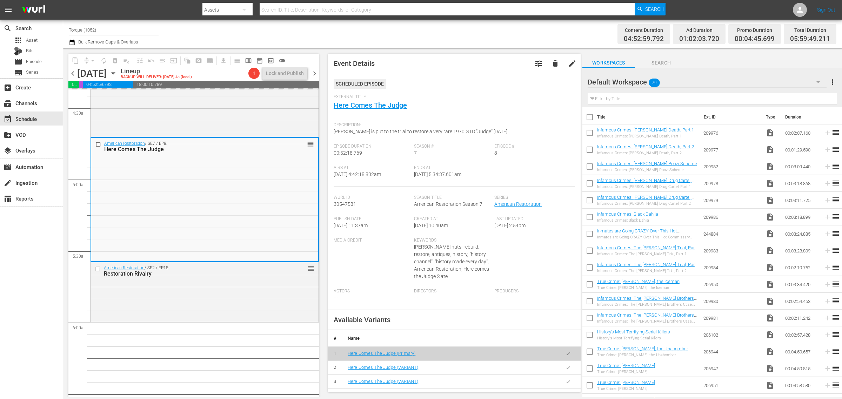
click at [457, 34] on div "Channel Title Torque (1052) Bulk Remove Gaps & Overlaps" at bounding box center [278, 33] width 419 height 25
click at [186, 300] on div "American Restoration / SE2 / EP18: Restoration Rivalry reorder" at bounding box center [205, 292] width 228 height 58
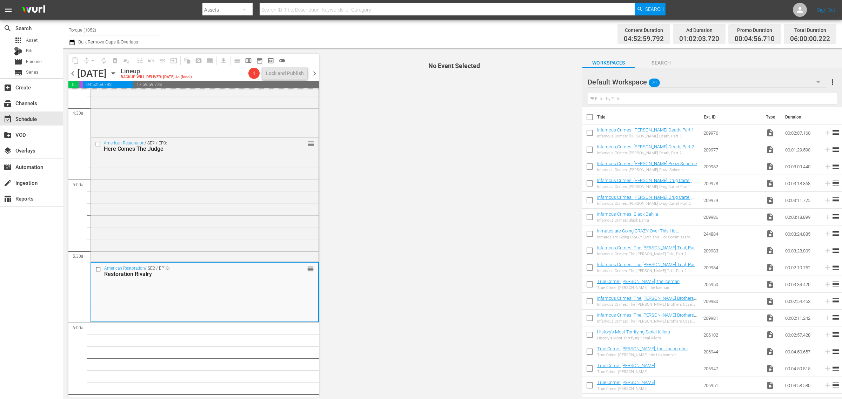
click at [509, 30] on div "Content Duration 04:52:59.792 Ad Duration 01:02:03.720 Promo Duration 00:04:56.…" at bounding box center [662, 33] width 349 height 25
click at [494, 32] on div "Content Duration 04:52:59.792 Ad Duration 01:02:03.720 Promo Duration 00:04:56.…" at bounding box center [662, 33] width 349 height 25
click at [262, 35] on div "Channel Title Torque (1052) Bulk Remove Gaps & Overlaps" at bounding box center [278, 33] width 419 height 25
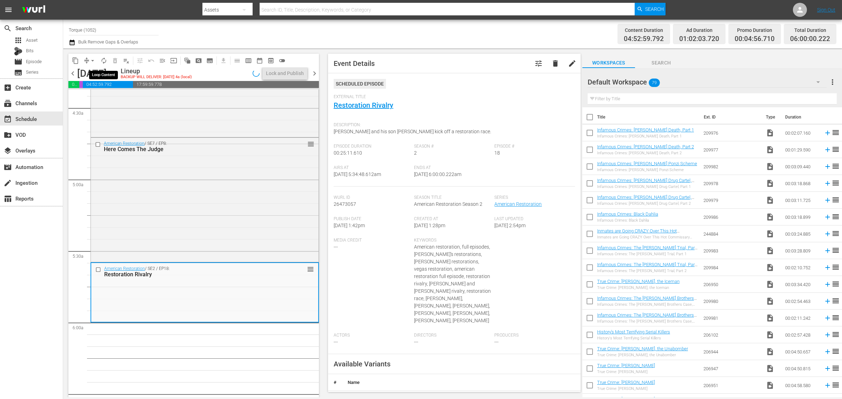
click at [103, 60] on span "autorenew_outlined" at bounding box center [103, 60] width 7 height 7
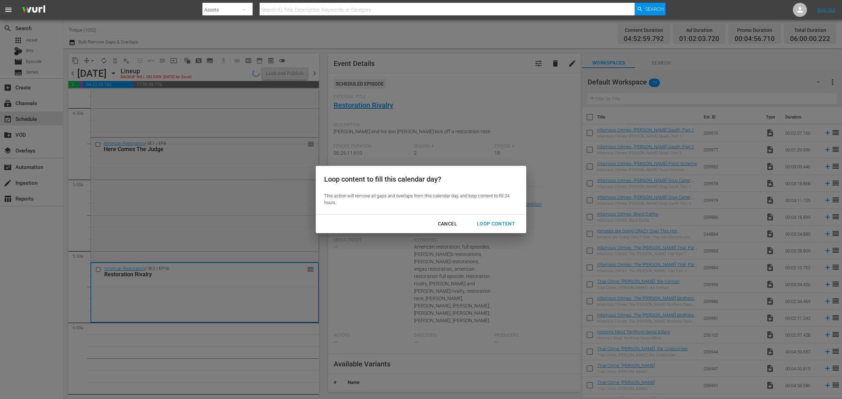
click at [494, 220] on div "Loop Content" at bounding box center [495, 224] width 49 height 9
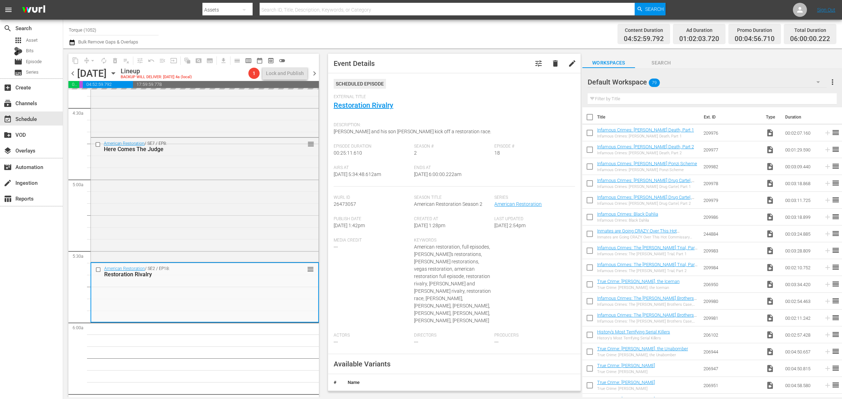
click at [439, 33] on div "Channel Title Torque (1052) Bulk Remove Gaps & Overlaps" at bounding box center [278, 33] width 419 height 25
click at [384, 34] on div "Channel Title Torque (1052) Bulk Remove Gaps & Overlaps" at bounding box center [278, 33] width 419 height 25
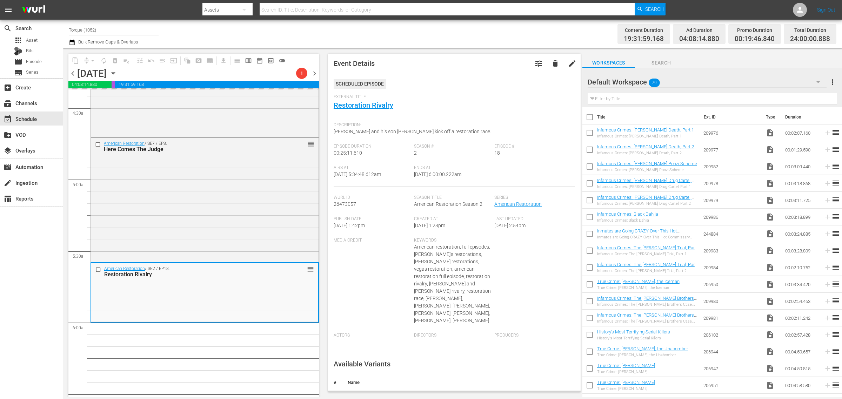
click at [434, 32] on div "Channel Title Torque (1052) Bulk Remove Gaps & Overlaps" at bounding box center [278, 33] width 419 height 25
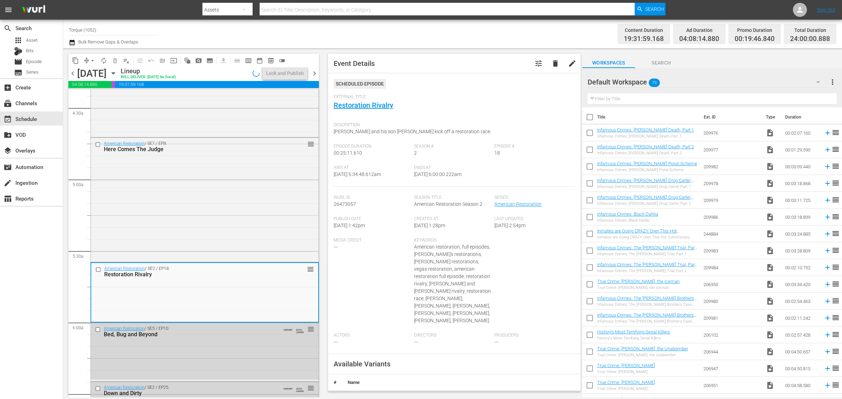
click at [313, 73] on span "chevron_right" at bounding box center [314, 73] width 9 height 9
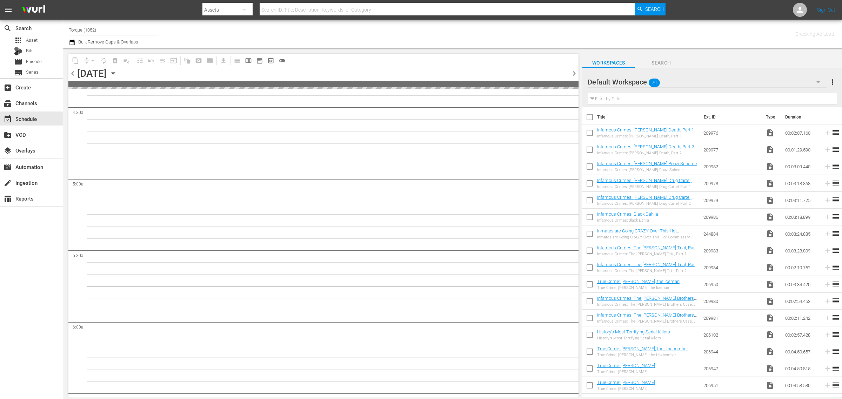
scroll to position [650, 0]
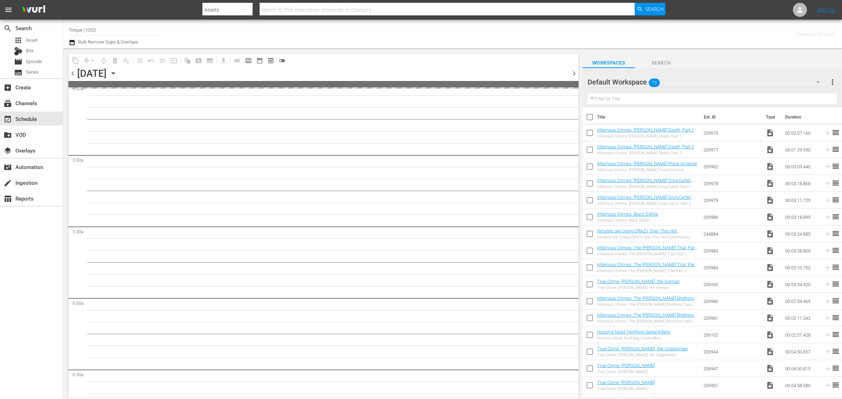
click at [510, 30] on div "Checking Ad Load.." at bounding box center [662, 33] width 349 height 25
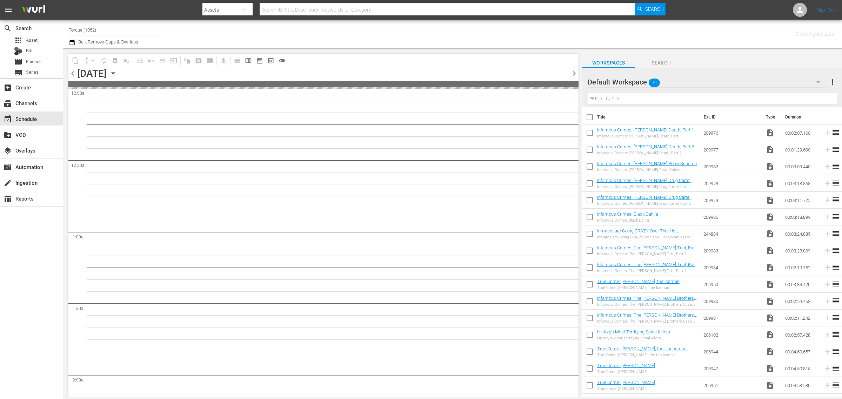
click at [443, 25] on div "Channel Title Torque (1052) Bulk Remove Gaps & Overlaps" at bounding box center [278, 33] width 419 height 25
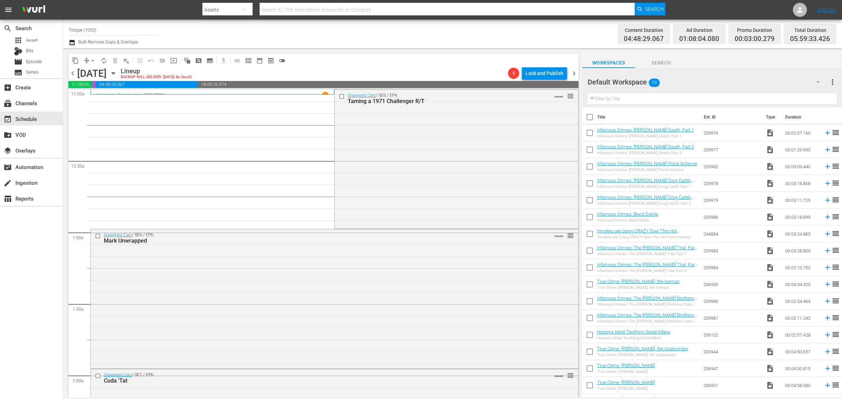
click at [442, 39] on div "Channel Title Torque (1052) Bulk Remove Gaps & Overlaps" at bounding box center [278, 33] width 419 height 25
click at [439, 139] on div "Graveyard Carz / SE6 / EP4: Taming a 1971 Challenger R/T VARIANT reorder" at bounding box center [456, 159] width 243 height 138
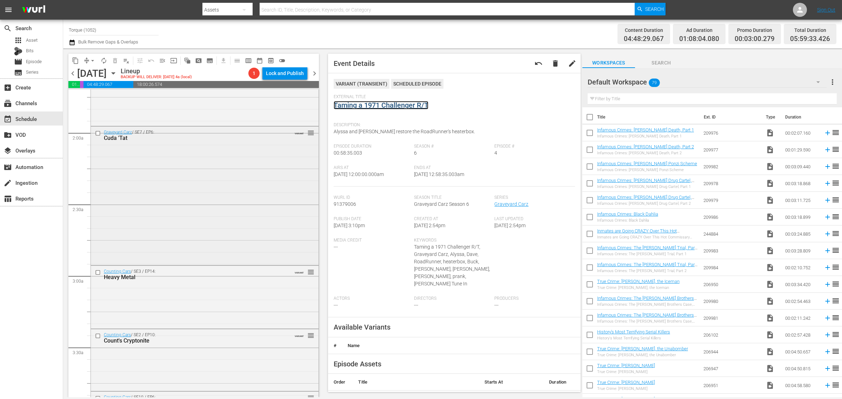
scroll to position [307, 0]
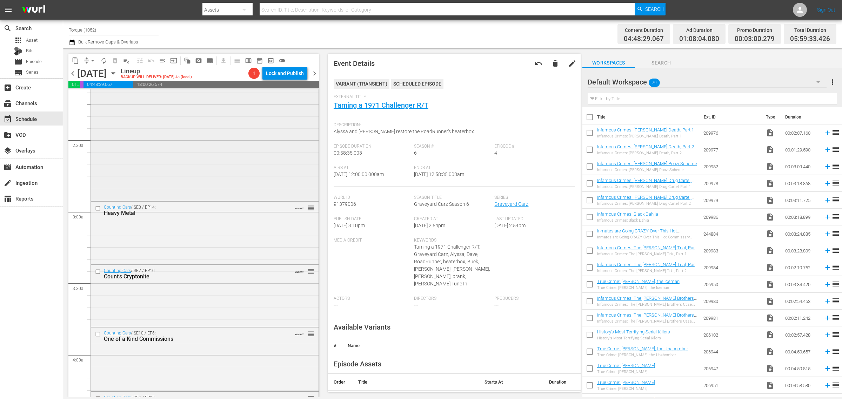
click at [221, 190] on div "Graveyard Carz / SE7 / EP6: Cuda 'Tat VARIANT reorder" at bounding box center [205, 131] width 228 height 138
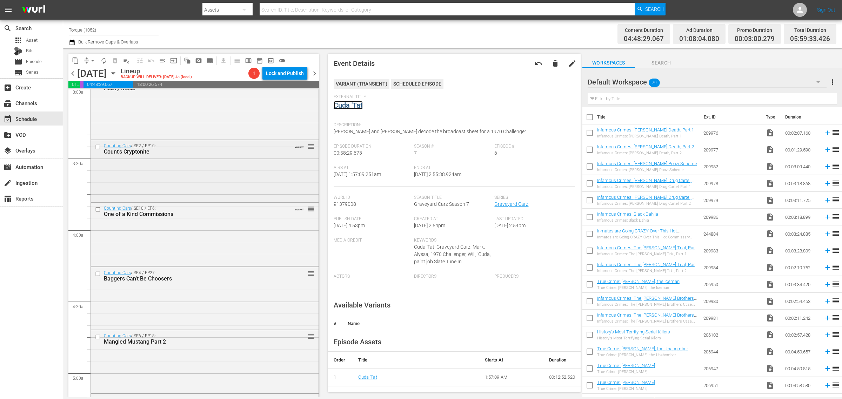
scroll to position [483, 0]
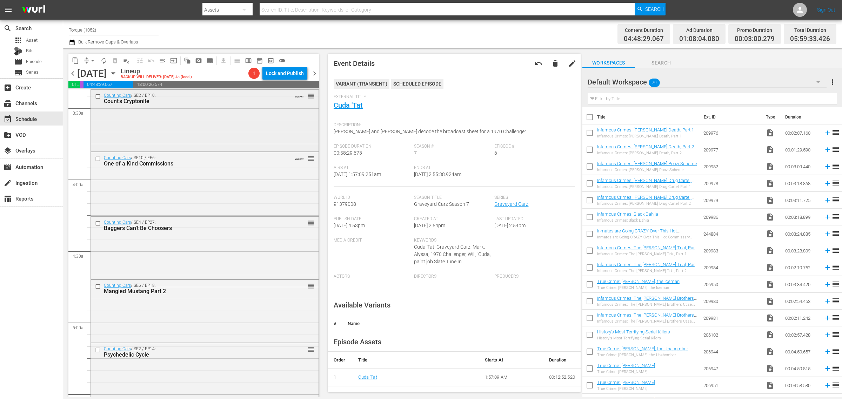
click at [208, 135] on div "Counting Cars / SE2 / EP10: Count's Cryptonite VARIANT reorder" at bounding box center [205, 120] width 228 height 60
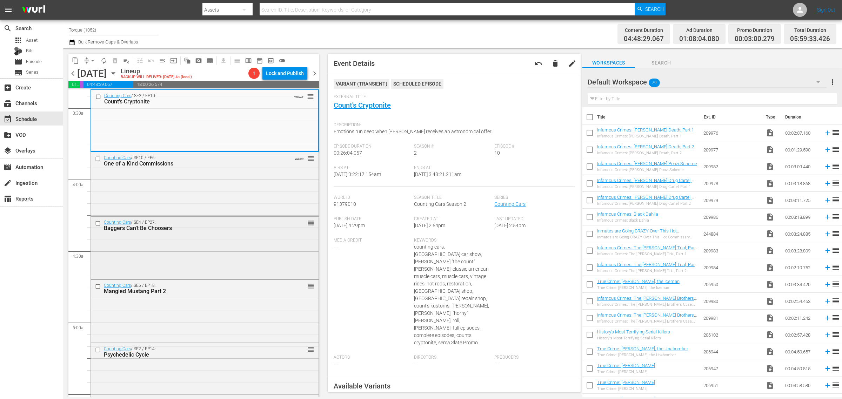
click at [253, 251] on div "Counting Cars / SE4 / EP27: Baggers Can't Be Choosers reorder" at bounding box center [205, 247] width 228 height 61
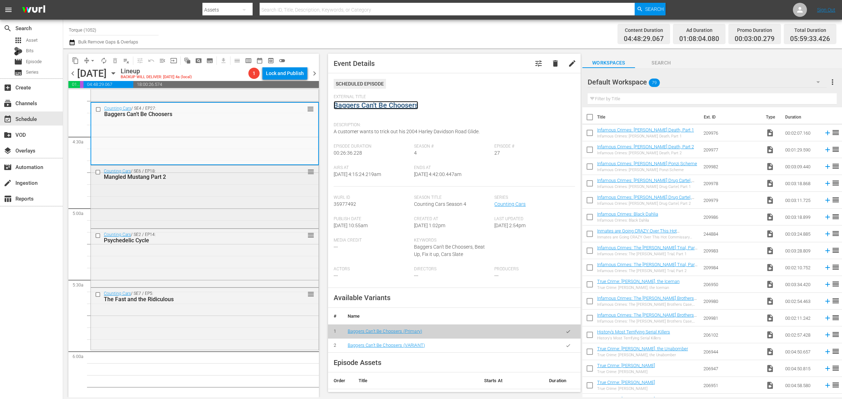
scroll to position [658, 0]
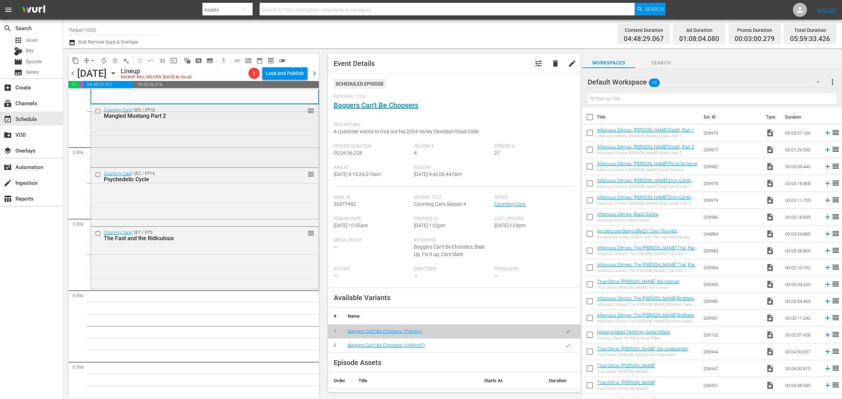
click at [183, 137] on div "Counting Cars / SE6 / EP18: Mangled Mustang Part 2 reorder" at bounding box center [205, 135] width 228 height 61
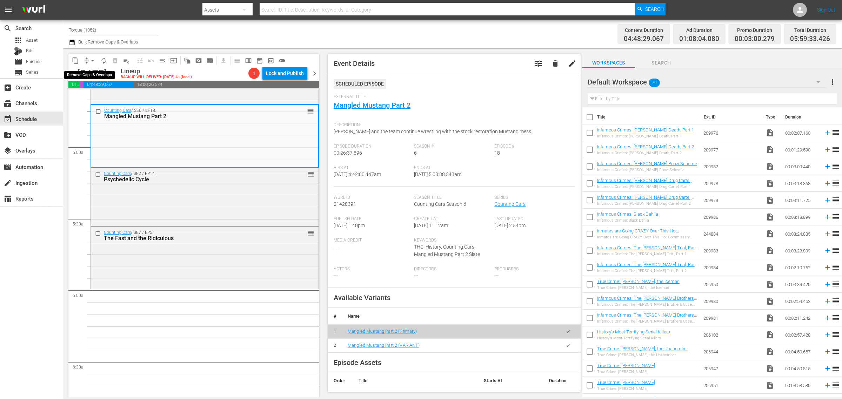
click at [94, 57] on span "arrow_drop_down" at bounding box center [92, 60] width 7 height 7
click at [88, 75] on li "Align to Midnight" at bounding box center [93, 75] width 74 height 12
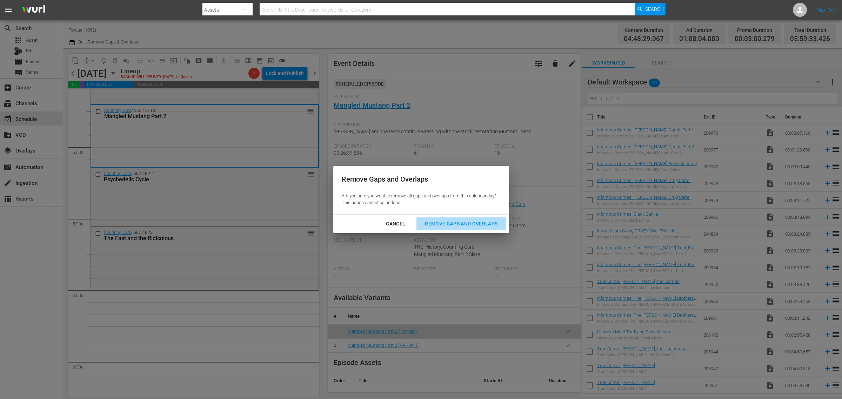
click at [478, 225] on div "Remove Gaps and Overlaps" at bounding box center [461, 224] width 84 height 9
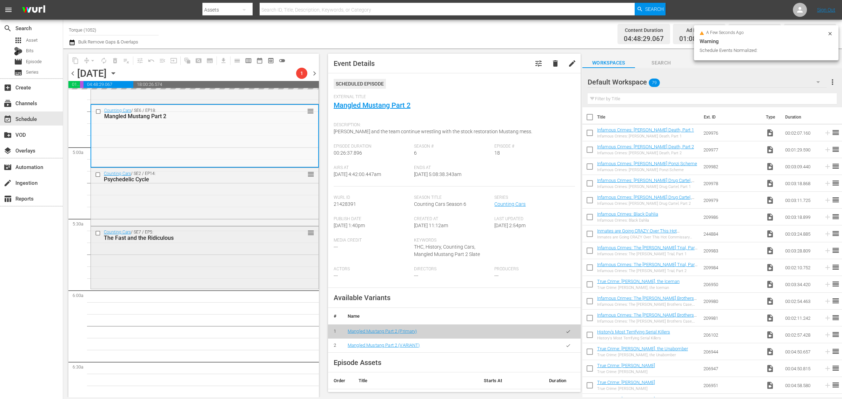
click at [245, 246] on div "Counting Cars / SE7 / EP5: The Fast and the Ridiculous reorder" at bounding box center [205, 257] width 228 height 61
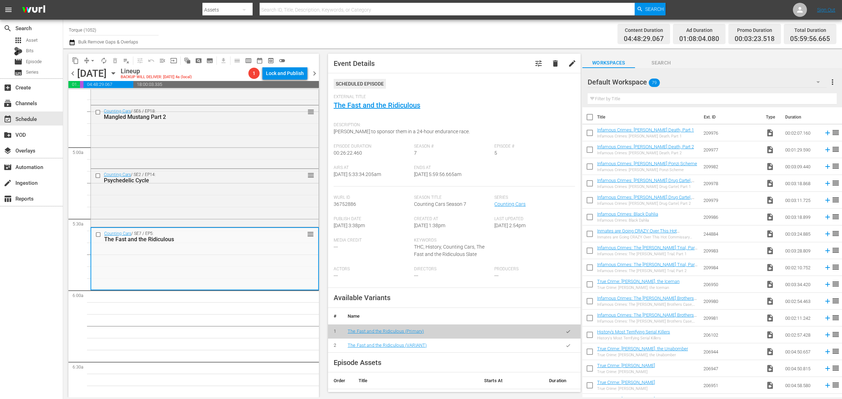
click at [435, 30] on div "Channel Title Torque (1052) Bulk Remove Gaps & Overlaps" at bounding box center [278, 33] width 419 height 25
click at [434, 29] on div "Channel Title Torque (1052) Bulk Remove Gaps & Overlaps" at bounding box center [278, 33] width 419 height 25
click at [92, 58] on span "arrow_drop_down" at bounding box center [92, 60] width 7 height 7
click at [101, 74] on li "Align to Midnight" at bounding box center [93, 75] width 74 height 12
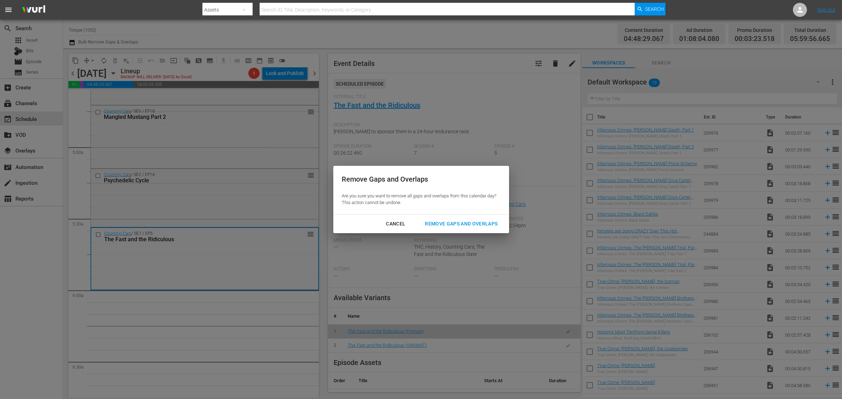
click at [484, 222] on div "Remove Gaps and Overlaps" at bounding box center [461, 224] width 84 height 9
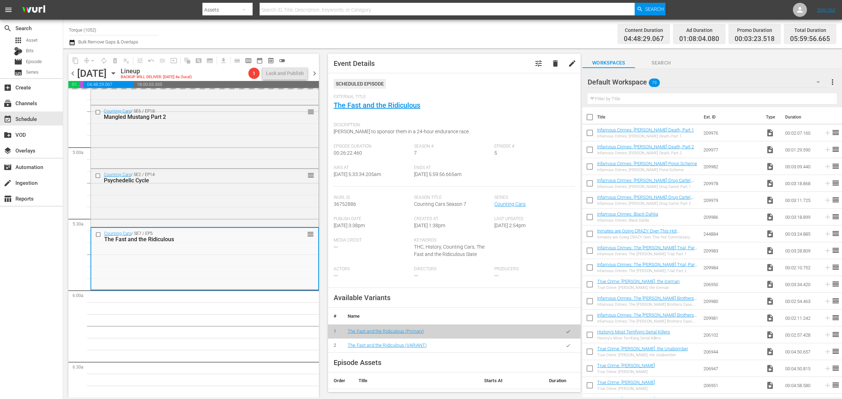
click at [420, 44] on div "Channel Title Torque (1052) Bulk Remove Gaps & Overlaps" at bounding box center [278, 33] width 419 height 25
click at [425, 31] on div "Channel Title Torque (1052) Bulk Remove Gaps & Overlaps" at bounding box center [278, 33] width 419 height 25
click at [104, 59] on span "autorenew_outlined" at bounding box center [103, 60] width 7 height 7
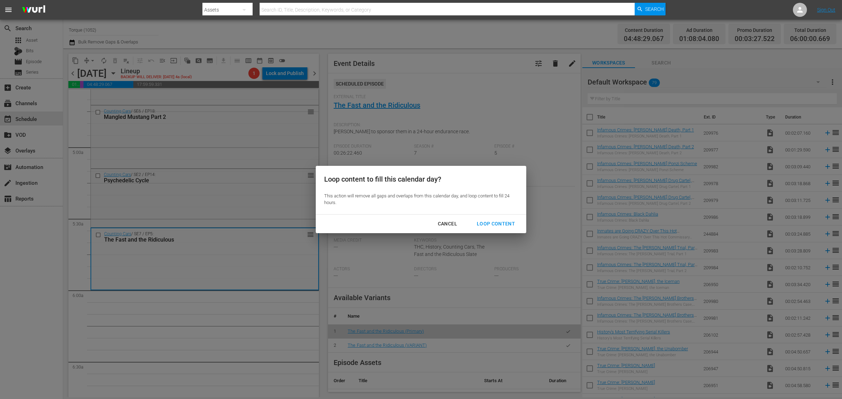
click at [492, 223] on div "Loop Content" at bounding box center [495, 224] width 49 height 9
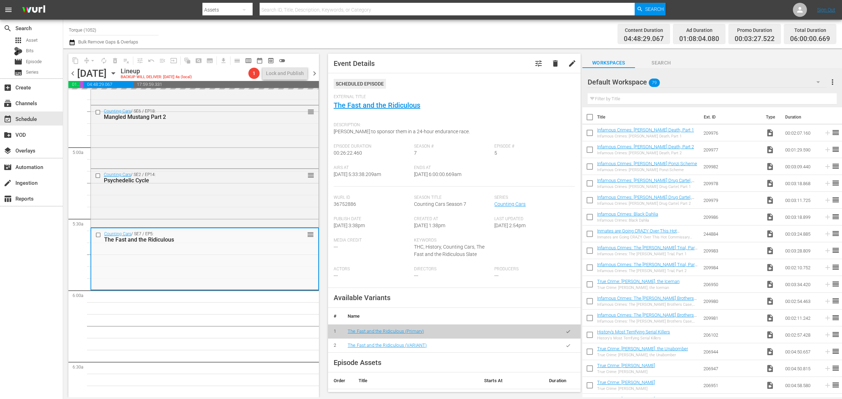
click at [508, 37] on div "Content Duration 04:48:29.067 Ad Duration 01:08:04.080 Promo Duration 00:03:27.…" at bounding box center [662, 33] width 349 height 25
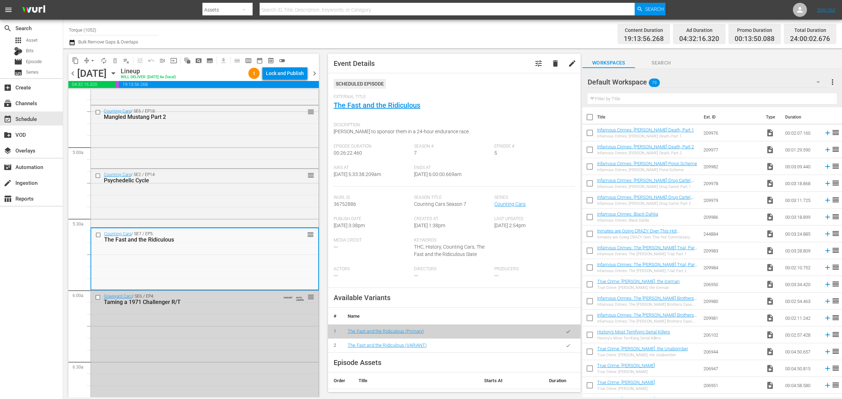
click at [468, 36] on div "Channel Title Torque (1052) Bulk Remove Gaps & Overlaps" at bounding box center [278, 33] width 419 height 25
click at [315, 73] on span "chevron_right" at bounding box center [314, 73] width 9 height 9
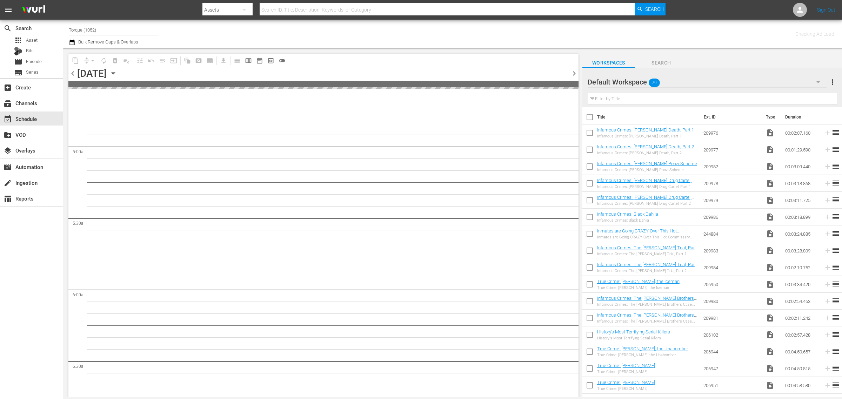
scroll to position [718, 0]
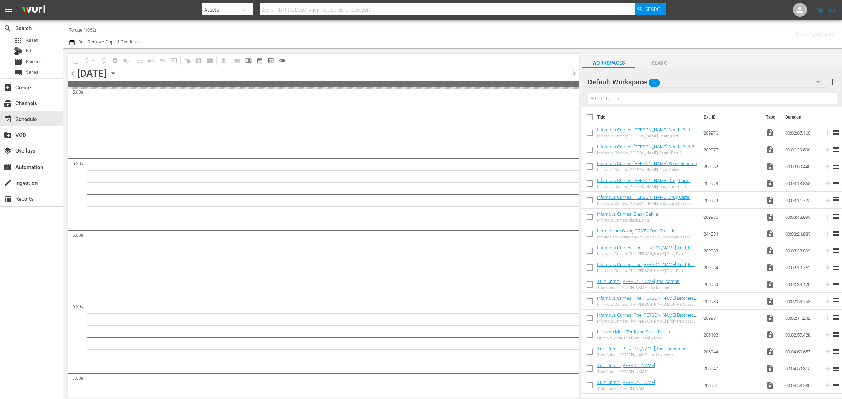
click at [449, 29] on div "Channel Title Torque (1052) Bulk Remove Gaps & Overlaps" at bounding box center [278, 33] width 419 height 25
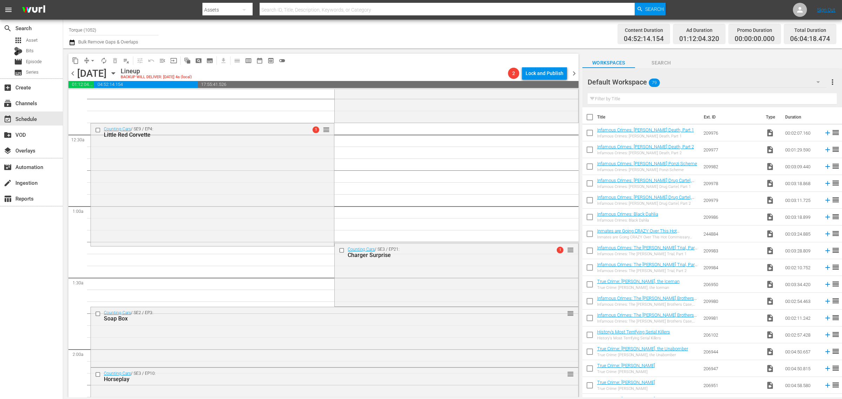
scroll to position [0, 0]
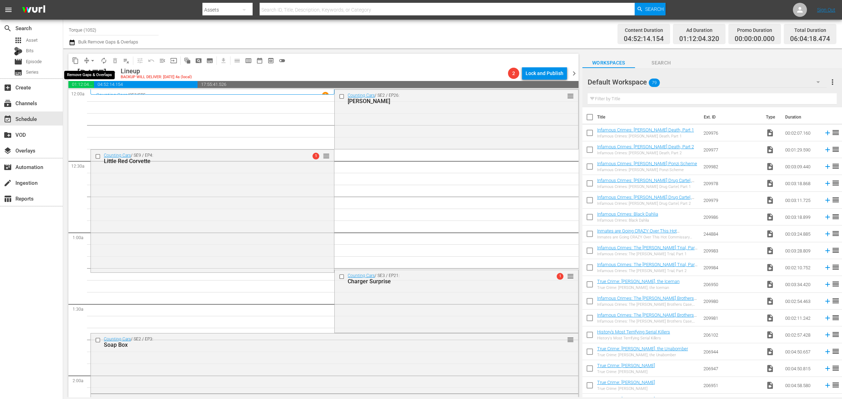
click at [95, 62] on span "arrow_drop_down" at bounding box center [92, 60] width 7 height 7
click at [94, 74] on li "Align to Midnight" at bounding box center [93, 75] width 74 height 12
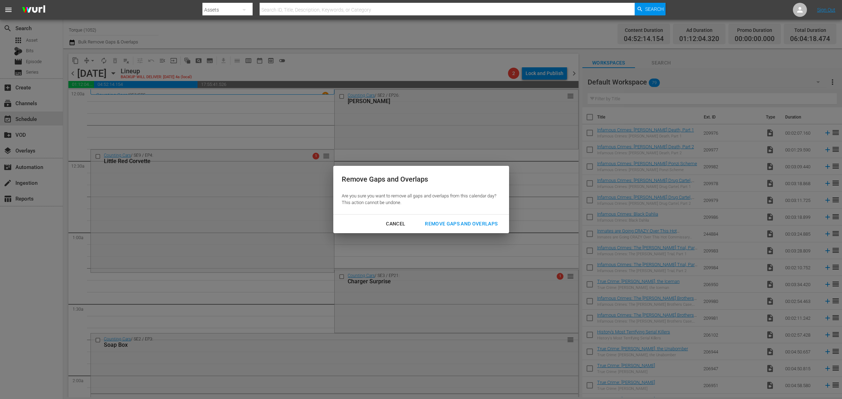
click at [466, 225] on div "Remove Gaps and Overlaps" at bounding box center [461, 224] width 84 height 9
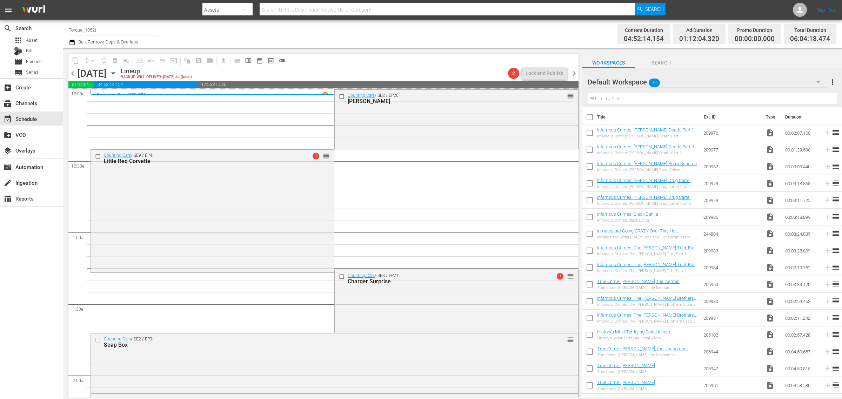
click at [470, 38] on div "Channel Title Torque (1052) Bulk Remove Gaps & Overlaps" at bounding box center [278, 33] width 419 height 25
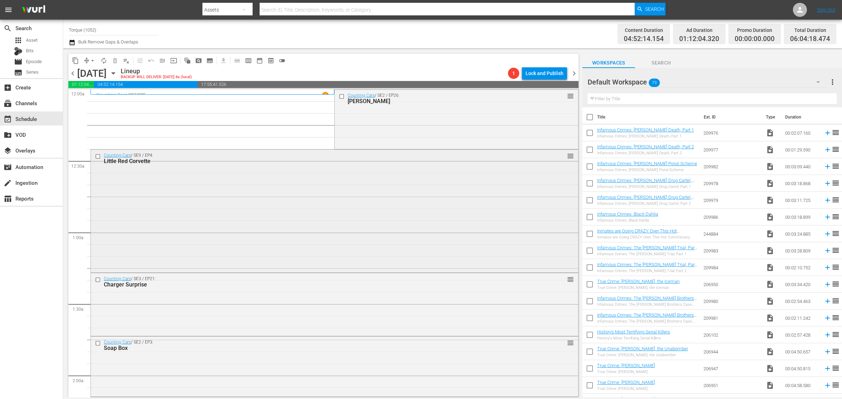
click at [304, 203] on div "Counting Cars / SE9 / EP4: Little Red Corvette reorder" at bounding box center [335, 210] width 488 height 121
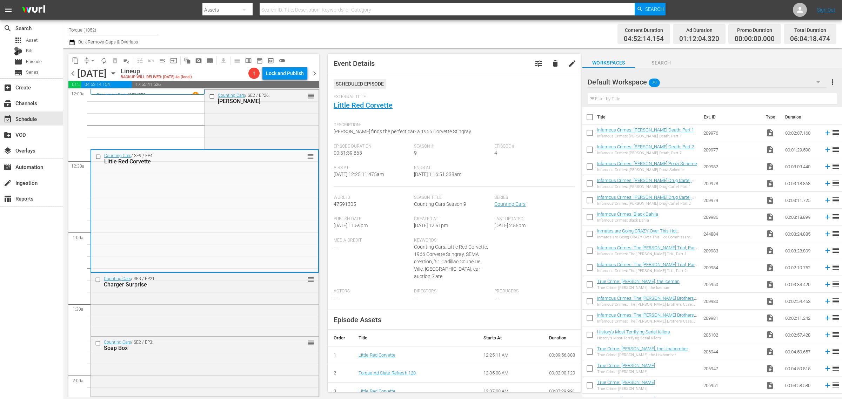
click at [363, 32] on div "Channel Title Torque (1052) Bulk Remove Gaps & Overlaps" at bounding box center [278, 33] width 419 height 25
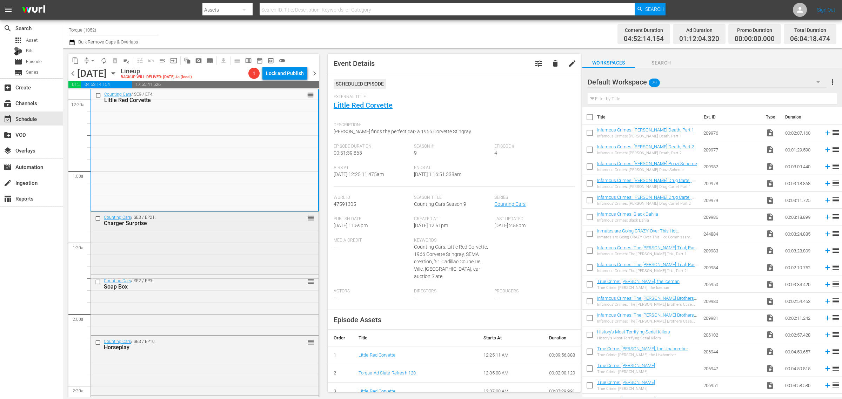
scroll to position [307, 0]
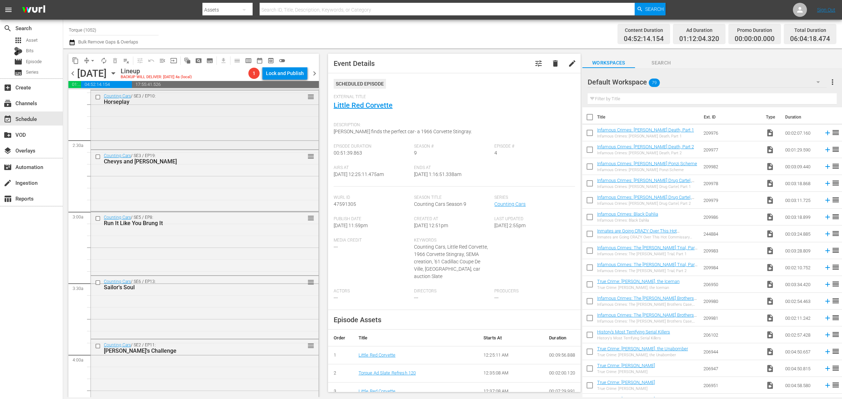
click at [190, 125] on div "Counting Cars / SE3 / EP10: Horseplay reorder" at bounding box center [205, 120] width 228 height 58
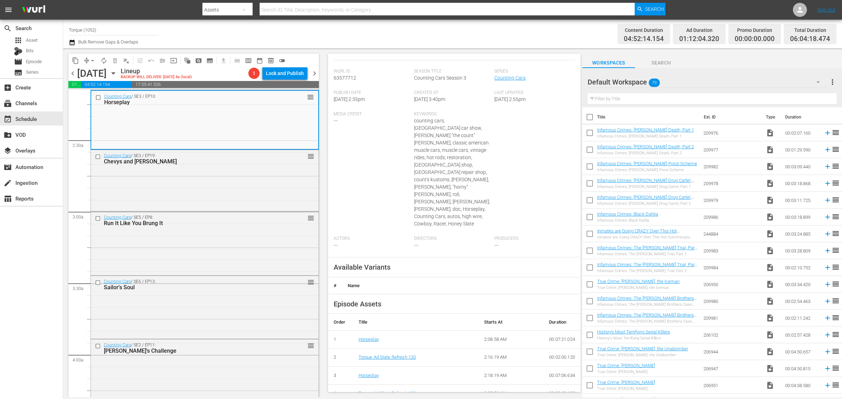
scroll to position [0, 0]
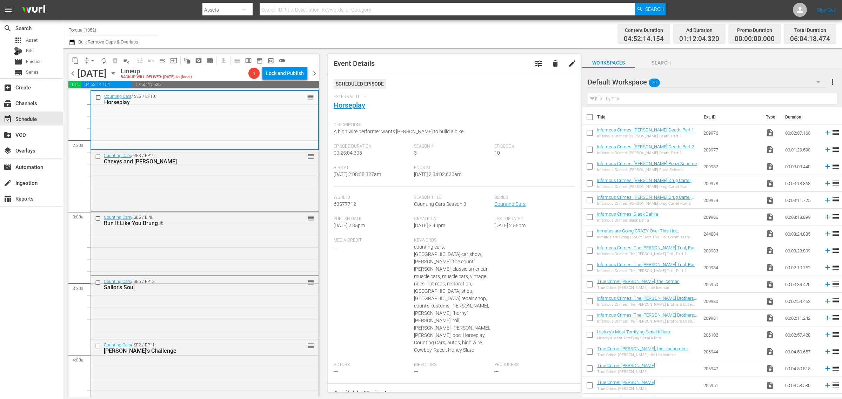
click at [407, 42] on div "Channel Title Torque (1052) Bulk Remove Gaps & Overlaps" at bounding box center [278, 33] width 419 height 25
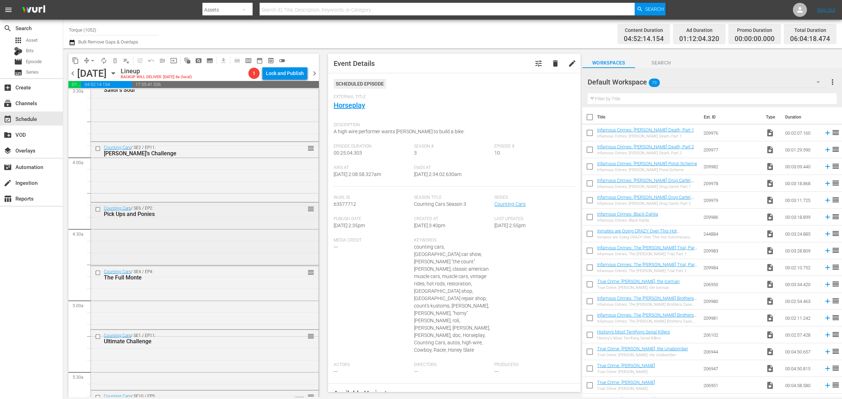
scroll to position [527, 0]
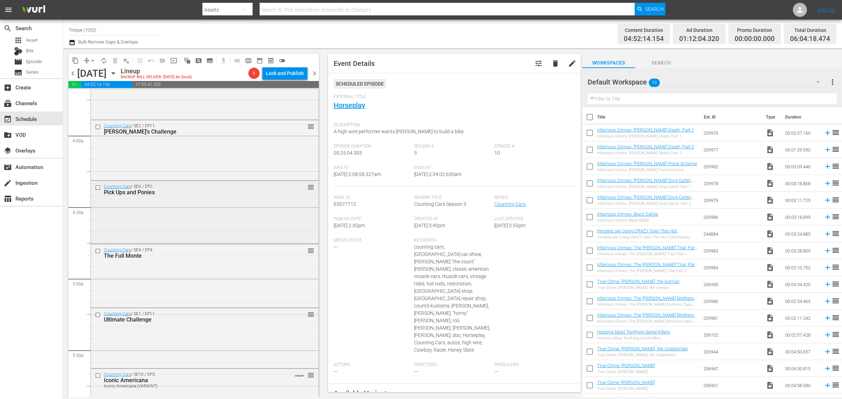
click at [173, 210] on div "Counting Cars / SE6 / EP2: Pick Ups and Ponies reorder" at bounding box center [205, 211] width 228 height 61
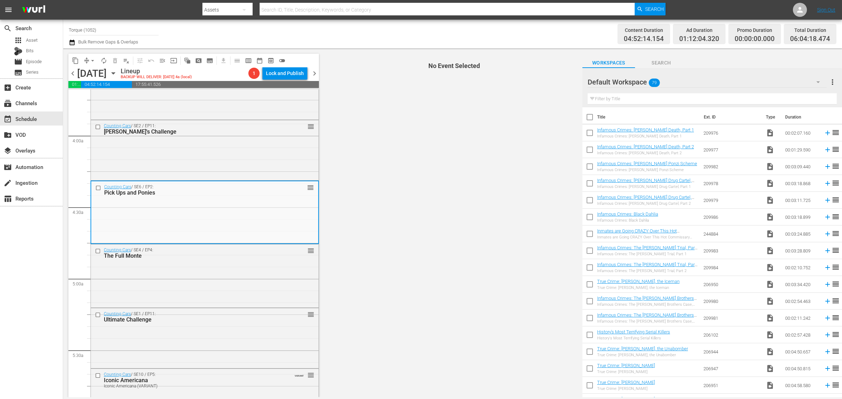
click at [363, 27] on div "Channel Title Torque (1052) Bulk Remove Gaps & Overlaps" at bounding box center [278, 33] width 419 height 25
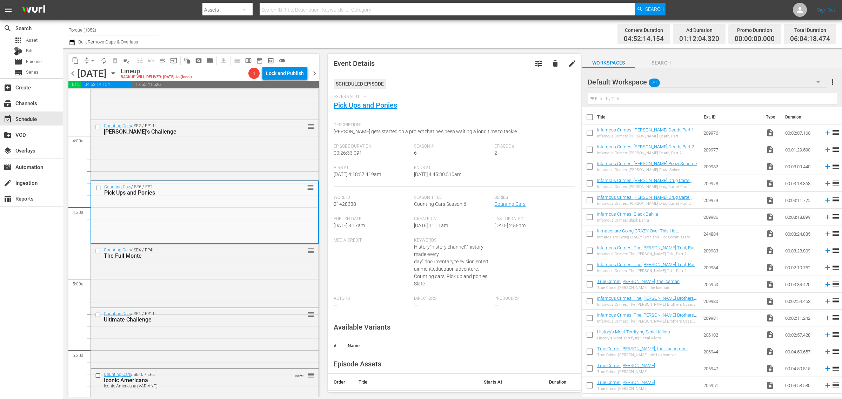
click at [479, 30] on div "Channel Title Torque (1052) Bulk Remove Gaps & Overlaps" at bounding box center [278, 33] width 419 height 25
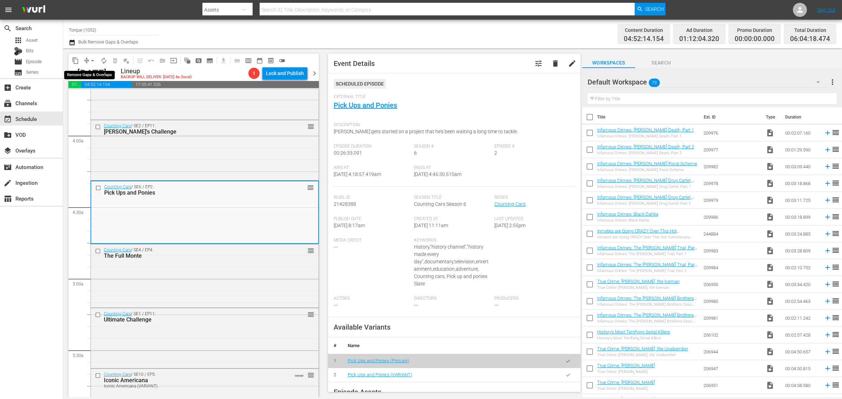
click at [91, 61] on span "arrow_drop_down" at bounding box center [92, 60] width 7 height 7
click at [95, 74] on li "Align to Midnight" at bounding box center [93, 75] width 74 height 12
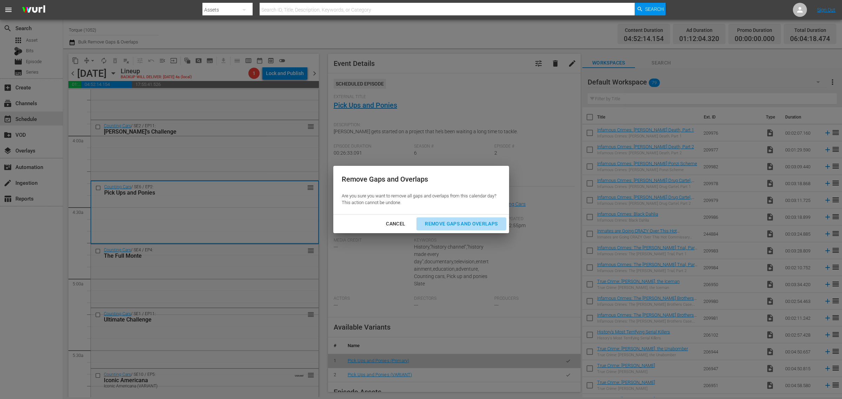
click at [454, 223] on div "Remove Gaps and Overlaps" at bounding box center [461, 224] width 84 height 9
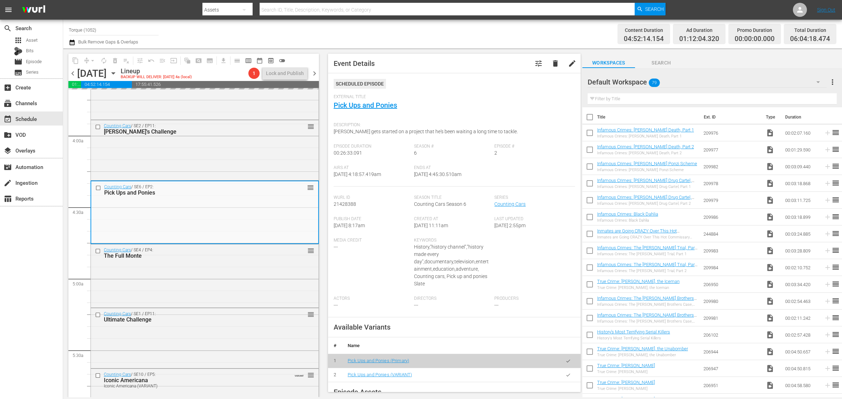
click at [464, 36] on div "Channel Title Torque (1052) Bulk Remove Gaps & Overlaps" at bounding box center [278, 33] width 419 height 25
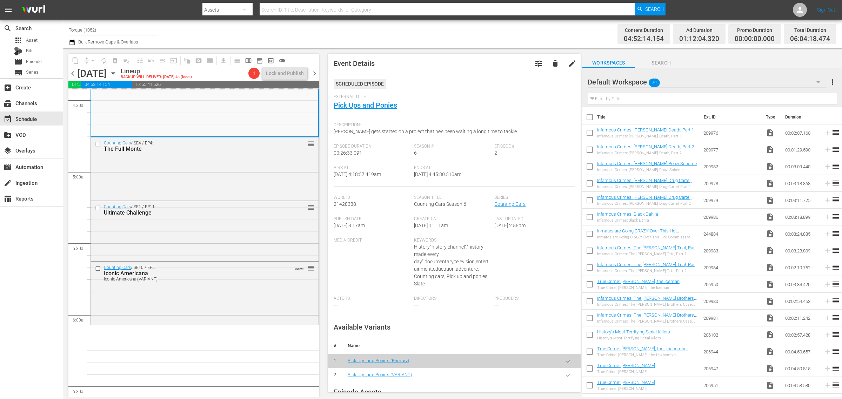
scroll to position [790, 0]
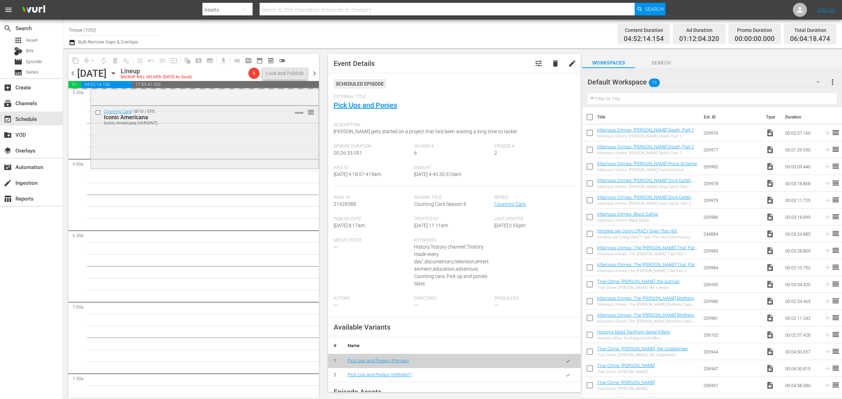
click at [203, 142] on div "Counting Cars / SE10 / EP5: Iconic Americana Iconic Americana (VARIANT) VARIANT…" at bounding box center [205, 136] width 228 height 61
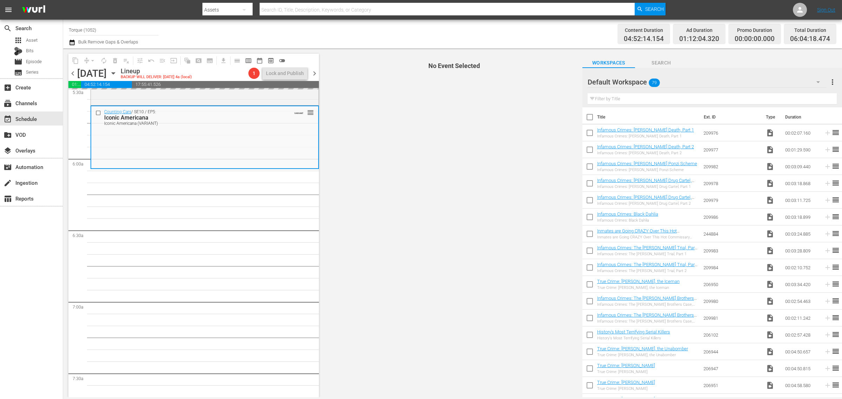
click at [520, 33] on div "Content Duration 04:52:14.154 Ad Duration 01:12:04.320 Promo Duration 00:00:00.…" at bounding box center [662, 33] width 349 height 25
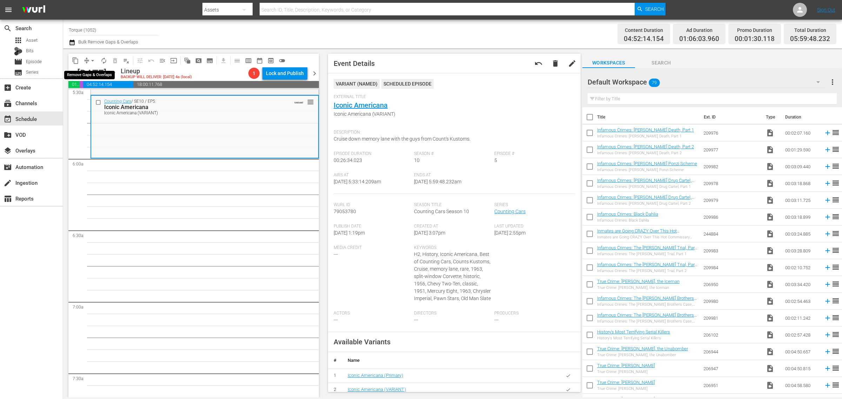
click at [92, 61] on span "arrow_drop_down" at bounding box center [92, 60] width 7 height 7
click at [92, 75] on li "Align to Midnight" at bounding box center [93, 75] width 74 height 12
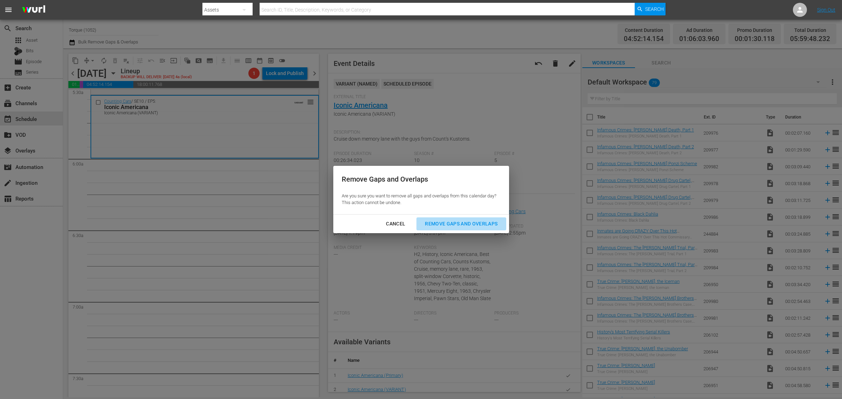
click at [469, 223] on div "Remove Gaps and Overlaps" at bounding box center [461, 224] width 84 height 9
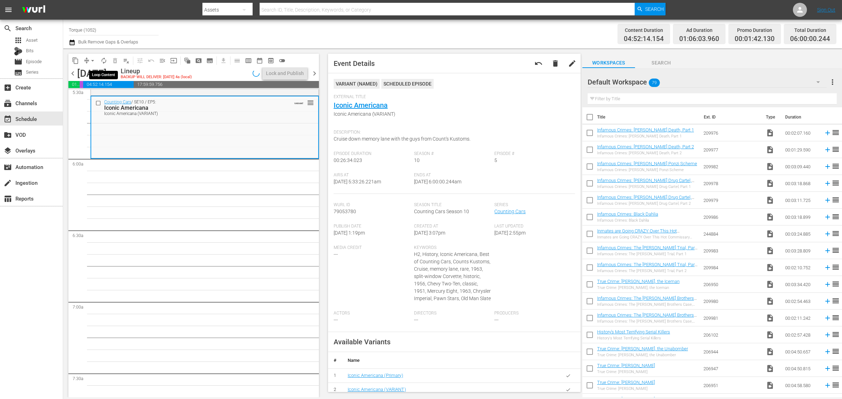
click at [103, 60] on span "autorenew_outlined" at bounding box center [103, 60] width 7 height 7
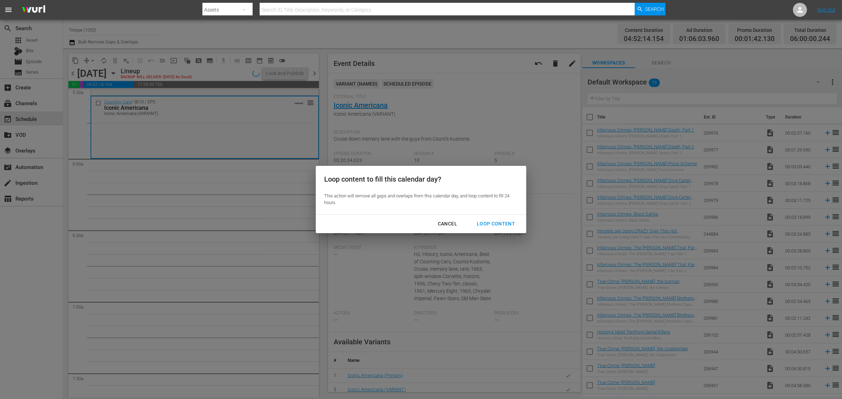
click at [490, 218] on button "Loop Content" at bounding box center [496, 224] width 55 height 13
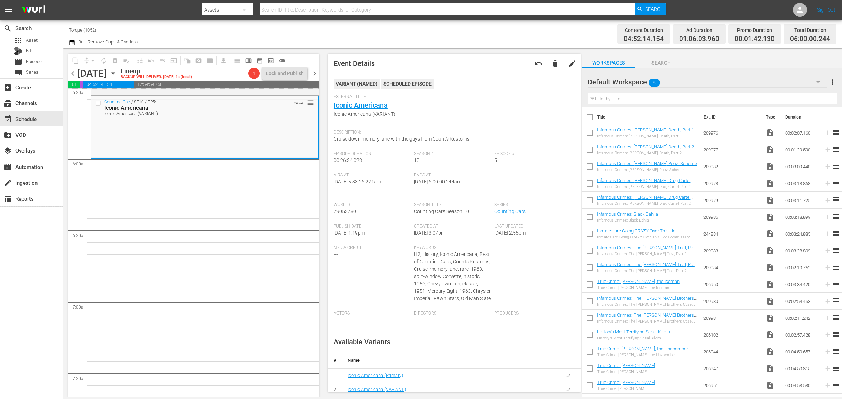
click at [485, 39] on div "Channel Title Torque (1052) Bulk Remove Gaps & Overlaps" at bounding box center [278, 33] width 419 height 25
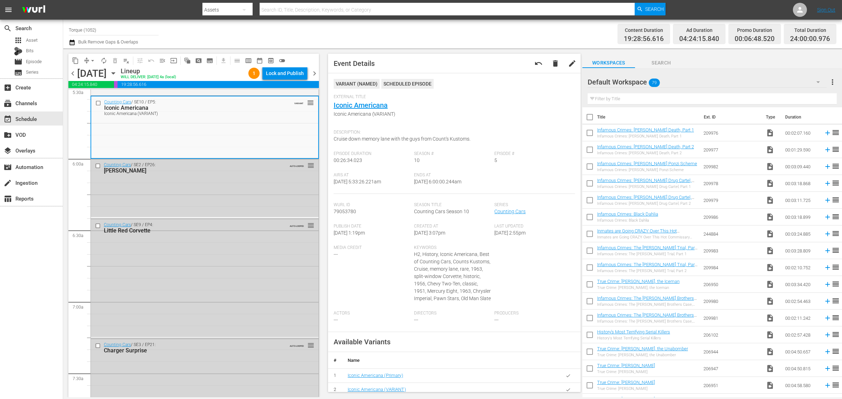
click at [447, 27] on div "Channel Title Torque (1052) Bulk Remove Gaps & Overlaps" at bounding box center [278, 33] width 419 height 25
click at [315, 73] on span "chevron_right" at bounding box center [314, 73] width 9 height 9
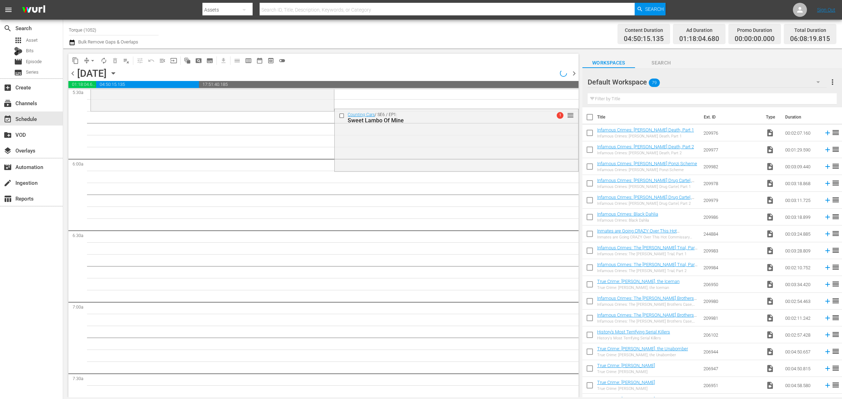
scroll to position [694, 0]
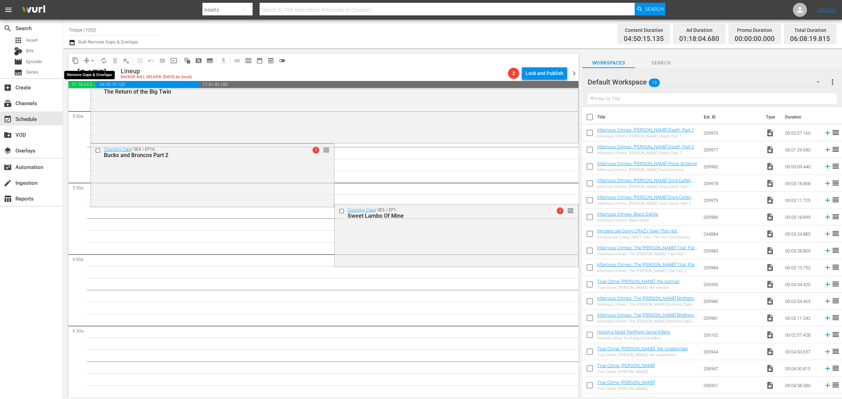
click at [96, 59] on span "arrow_drop_down" at bounding box center [92, 60] width 7 height 7
click at [93, 73] on li "Align to Midnight" at bounding box center [93, 75] width 74 height 12
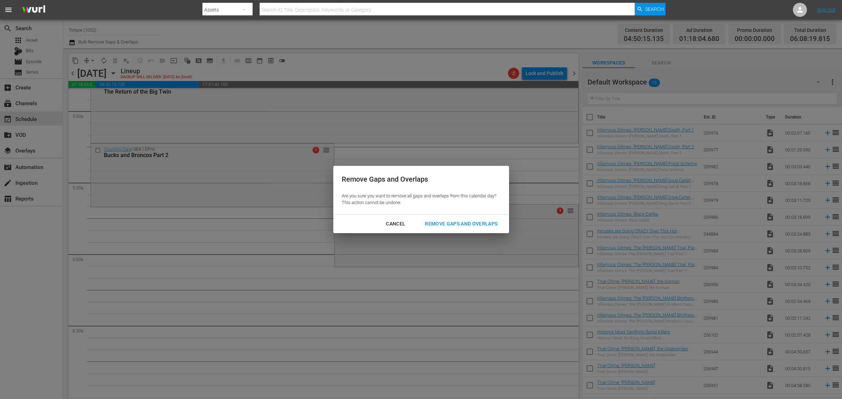
click at [472, 222] on div "Remove Gaps and Overlaps" at bounding box center [461, 224] width 84 height 9
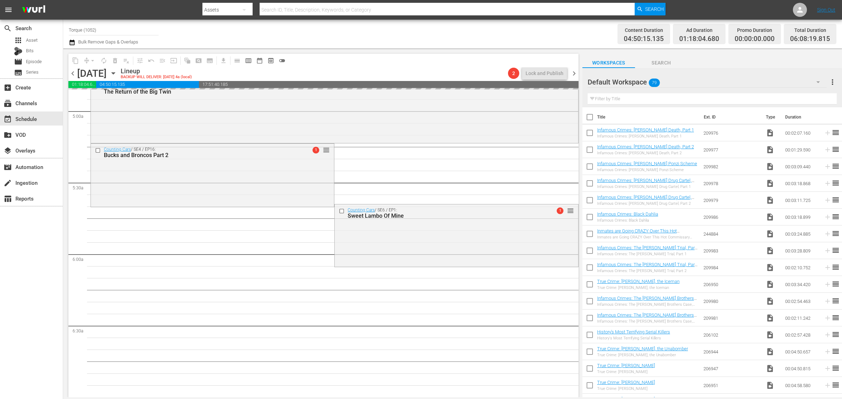
click at [392, 29] on div "Channel Title Torque (1052) Bulk Remove Gaps & Overlaps" at bounding box center [278, 33] width 419 height 25
click at [352, 29] on div "Channel Title Torque (1052) Bulk Remove Gaps & Overlaps" at bounding box center [278, 33] width 419 height 25
click at [277, 32] on div "Channel Title Torque (1052) Bulk Remove Gaps & Overlaps" at bounding box center [278, 33] width 419 height 25
click at [390, 31] on div "Channel Title Torque (1052) Bulk Remove Gaps & Overlaps" at bounding box center [278, 33] width 419 height 25
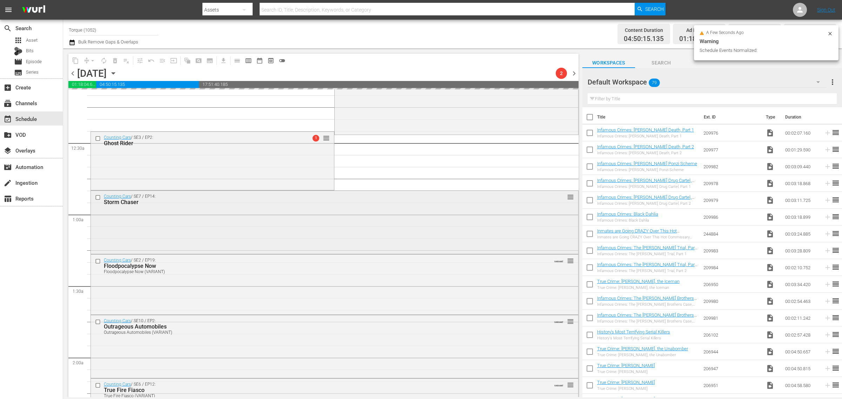
scroll to position [0, 0]
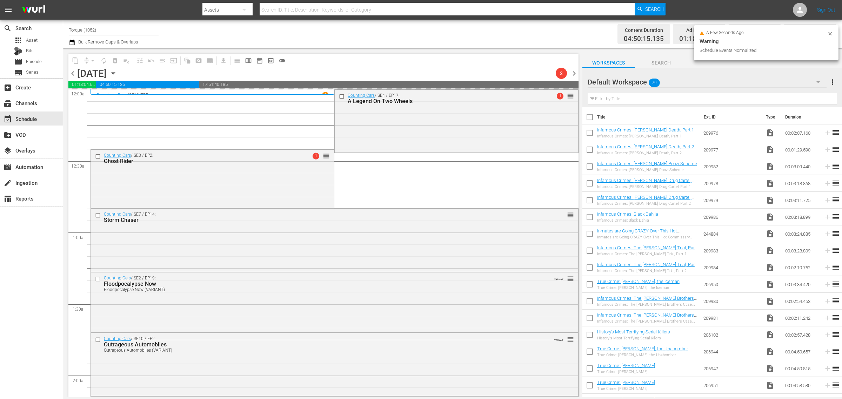
click at [421, 27] on div "Channel Title Torque (1052) Bulk Remove Gaps & Overlaps" at bounding box center [278, 33] width 419 height 25
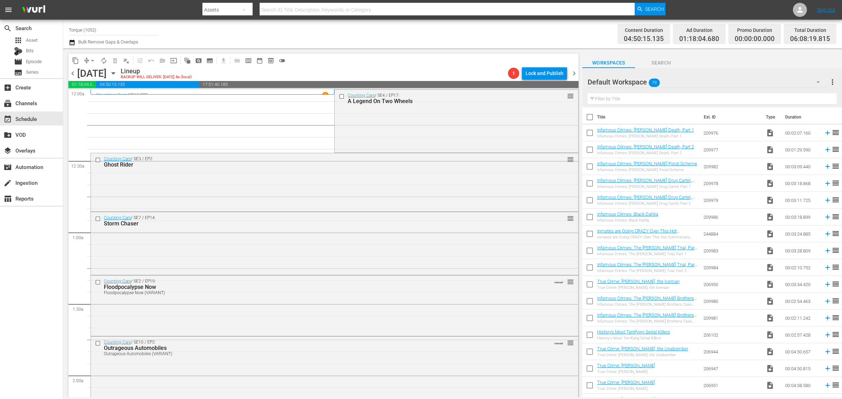
click at [443, 39] on div "Channel Title Torque (1052) Bulk Remove Gaps & Overlaps" at bounding box center [278, 33] width 419 height 25
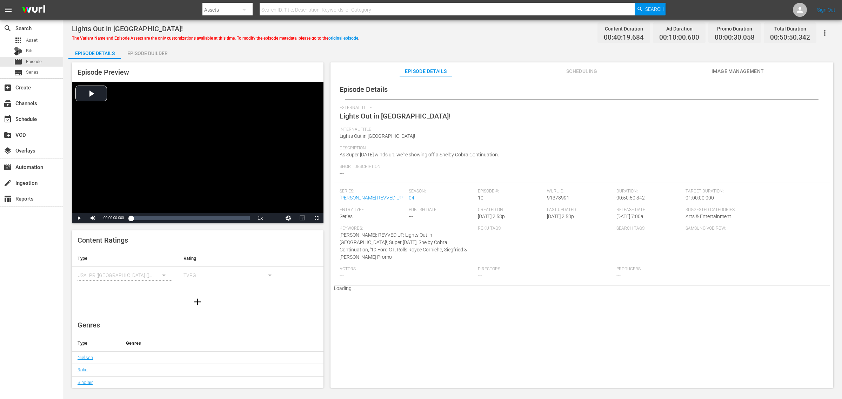
click at [145, 55] on div "Episode Builder" at bounding box center [147, 53] width 53 height 17
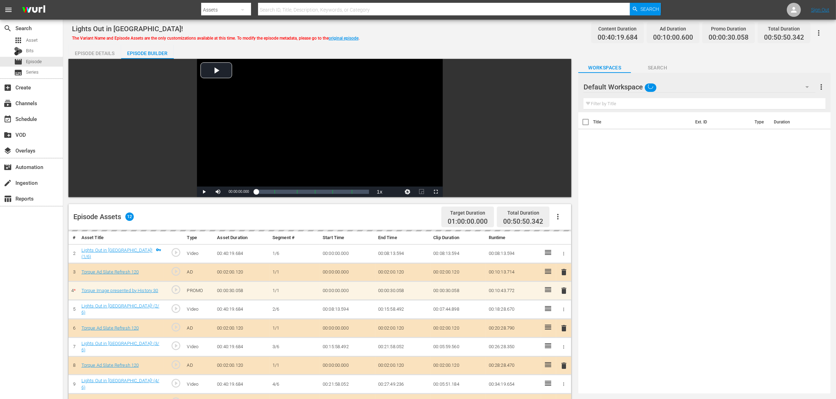
click at [462, 35] on div "Lights Out in Las Vegas! The Variant Name and Episode Assets are the only custo…" at bounding box center [449, 33] width 755 height 16
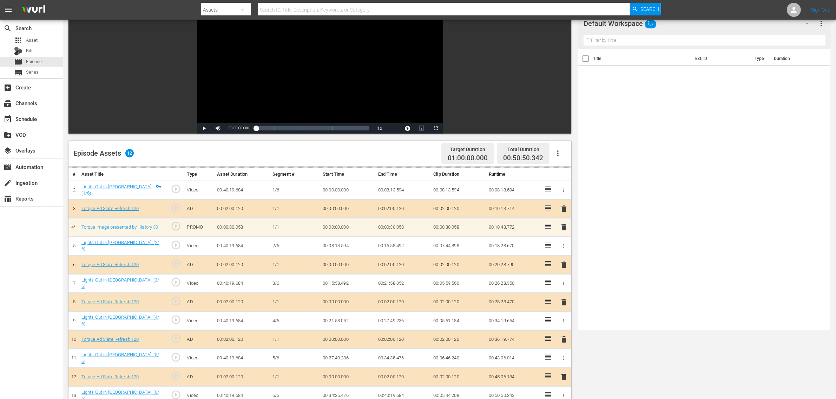
scroll to position [132, 0]
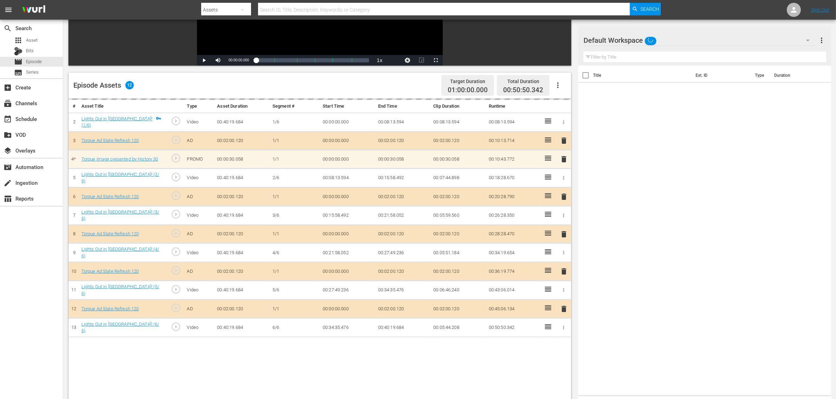
click at [696, 39] on div "Default Workspace" at bounding box center [699, 41] width 233 height 20
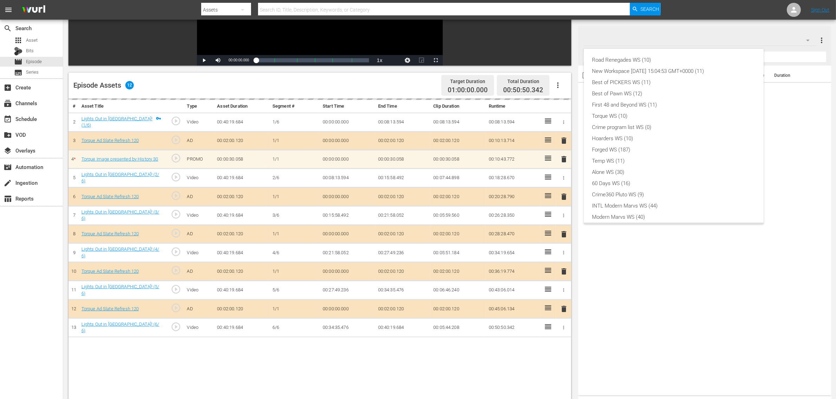
scroll to position [15, 0]
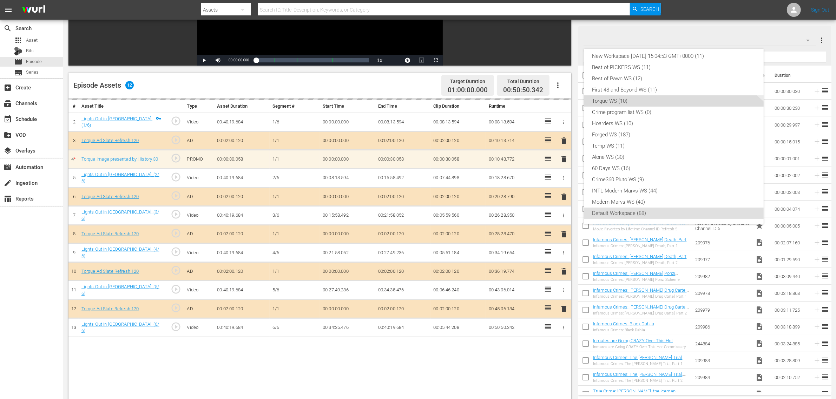
click at [643, 97] on div "Torque WS (10)" at bounding box center [673, 100] width 163 height 11
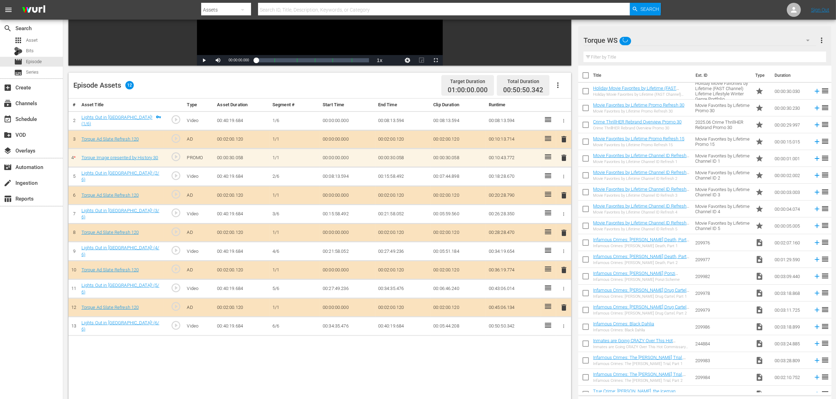
click at [401, 87] on div "Episode Assets 12 Target Duration 01:00:00.000 Total Duration 00:50:50.342" at bounding box center [319, 86] width 503 height 26
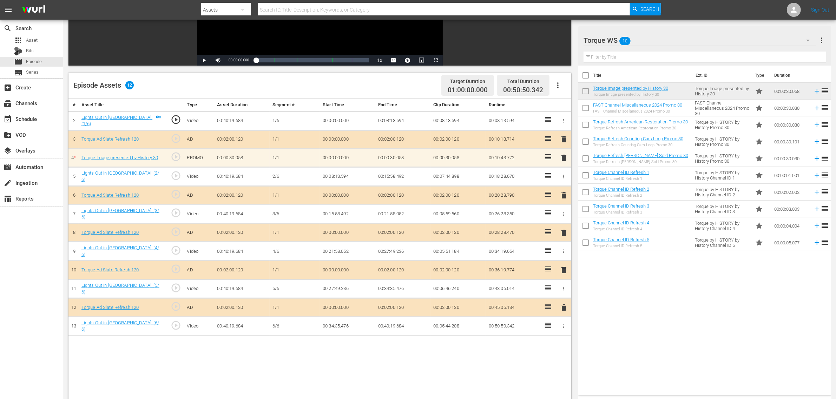
click at [671, 304] on div "Title Ext. ID Type Duration Torque Image presented by History 30 Torque Image p…" at bounding box center [704, 229] width 253 height 327
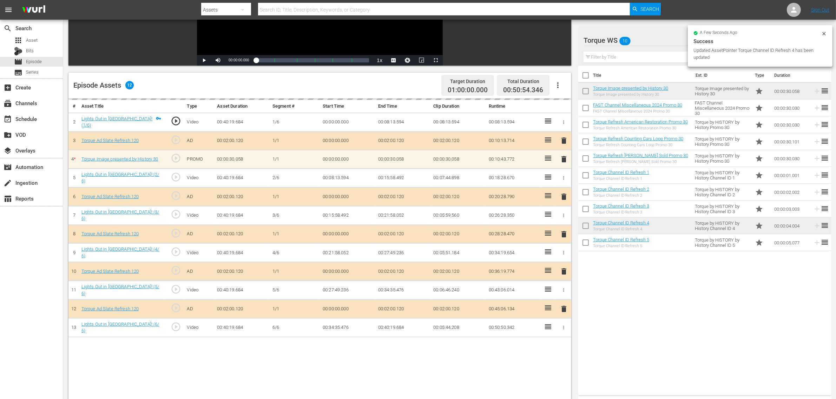
click at [700, 7] on nav "menu Search By Assets Search ID, Title, Description, Keywords, or Category Sear…" at bounding box center [418, 10] width 836 height 20
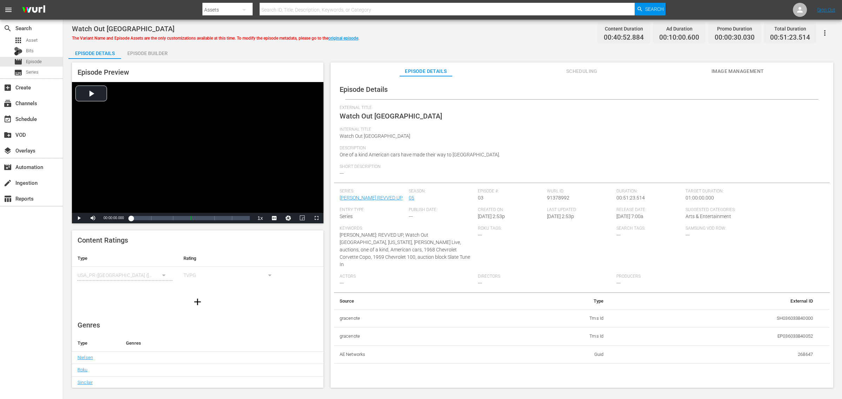
click at [134, 48] on div "Episode Builder" at bounding box center [147, 53] width 53 height 17
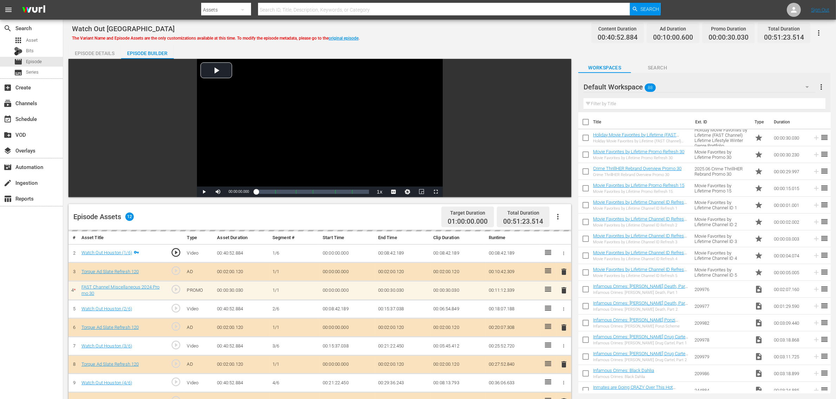
click at [469, 44] on div "Watch Out Houston The Variant Name and Episode Assets are the only customizatio…" at bounding box center [449, 301] width 773 height 563
click at [674, 90] on div "Default Workspace 88" at bounding box center [699, 87] width 232 height 20
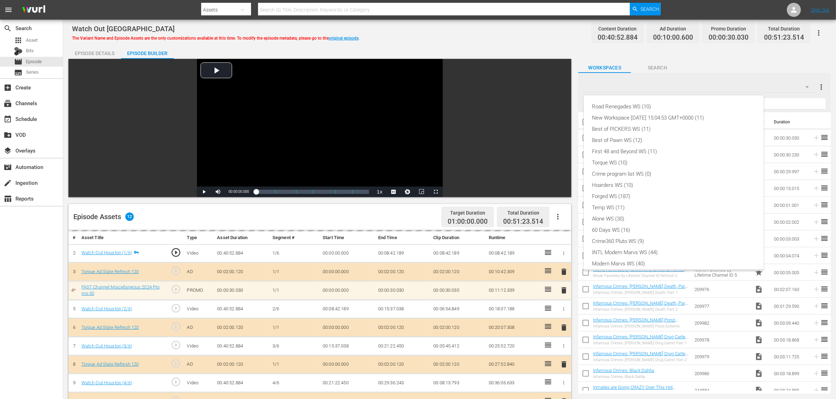
scroll to position [15, 0]
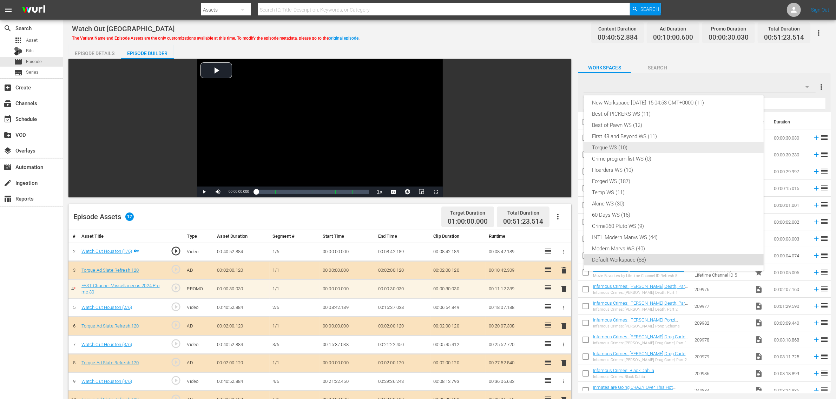
click at [632, 150] on div "Torque WS (10)" at bounding box center [673, 147] width 163 height 11
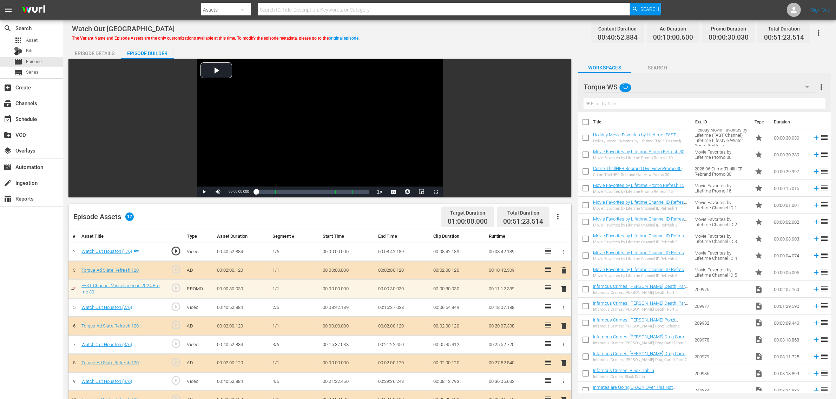
click at [482, 42] on div "Watch Out Houston The Variant Name and Episode Assets are the only customizatio…" at bounding box center [449, 301] width 773 height 563
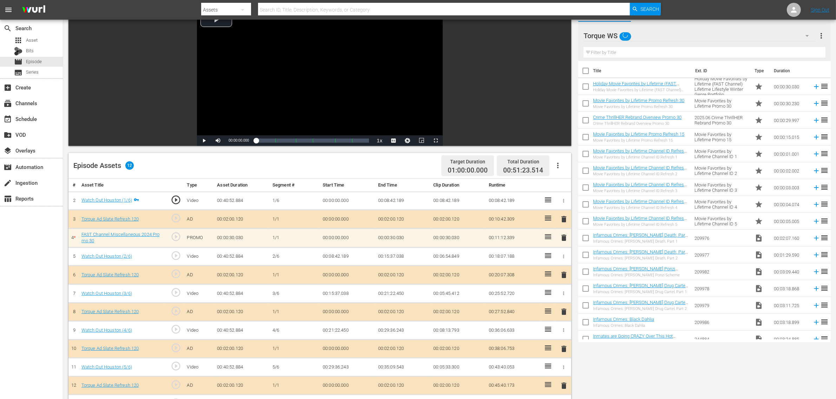
scroll to position [183, 0]
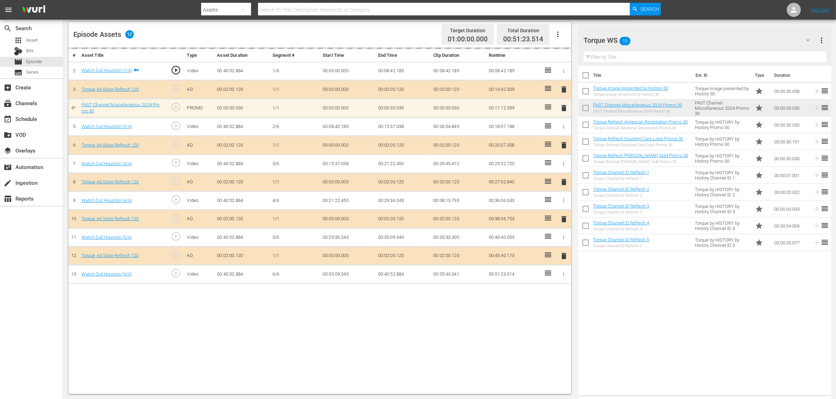
click at [406, 33] on div "Episode Assets 12 Target Duration 01:00:00.000 Total Duration 00:51:23.514" at bounding box center [319, 35] width 503 height 26
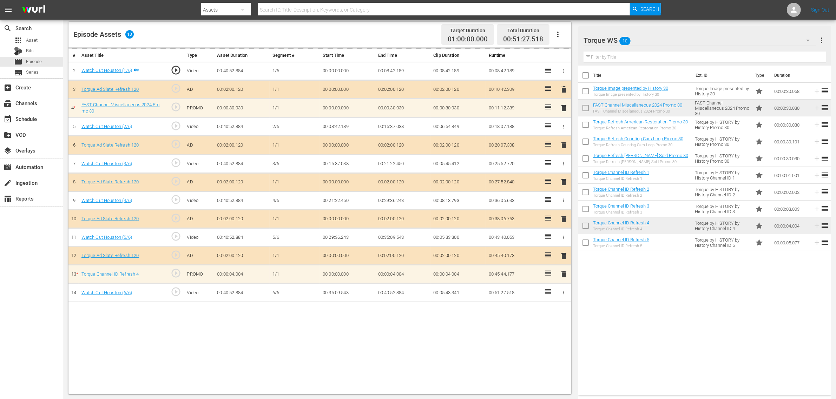
click at [416, 32] on div "Episode Assets 13 Target Duration 01:00:00.000 Total Duration 00:51:27.518" at bounding box center [319, 35] width 503 height 26
click at [674, 9] on nav "menu Search By Assets Search ID, Title, Description, Keywords, or Category Sear…" at bounding box center [418, 10] width 836 height 20
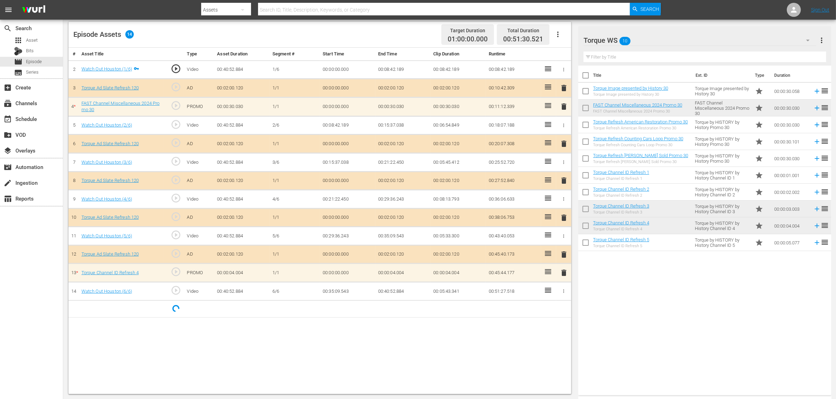
click at [674, 12] on nav "menu Search By Assets Search ID, Title, Description, Keywords, or Category Sear…" at bounding box center [418, 10] width 836 height 20
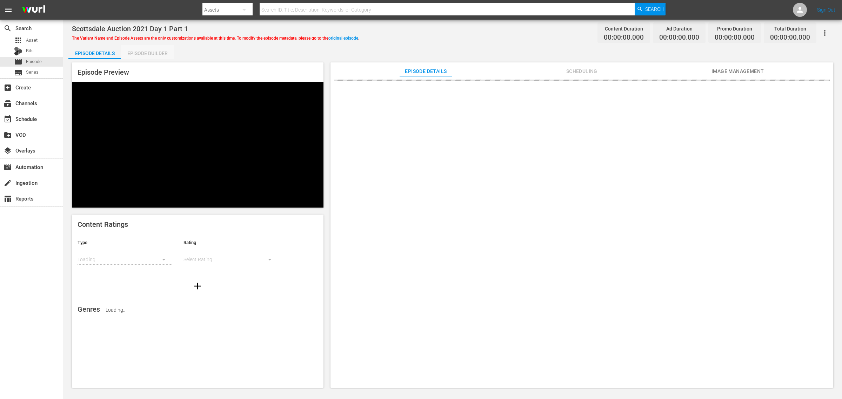
click at [155, 54] on div "Episode Builder" at bounding box center [147, 53] width 53 height 17
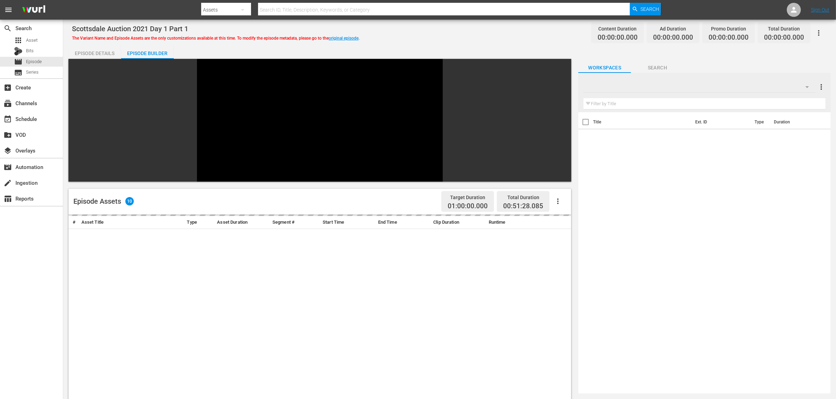
click at [495, 40] on div "Scottsdale Auction 2021 Day 1 Part 1 The Variant Name and Episode Assets are th…" at bounding box center [449, 33] width 755 height 16
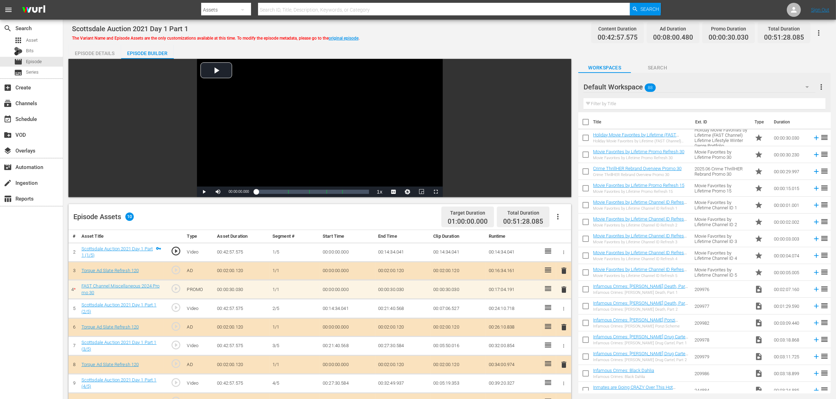
click at [674, 85] on div "Default Workspace 88" at bounding box center [699, 87] width 232 height 20
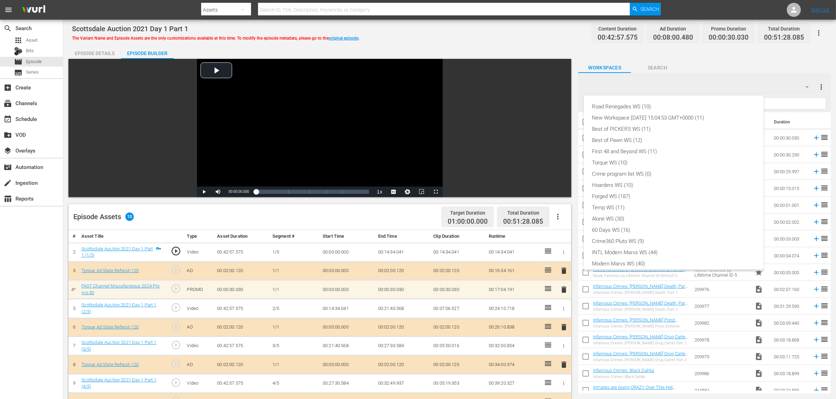
scroll to position [15, 0]
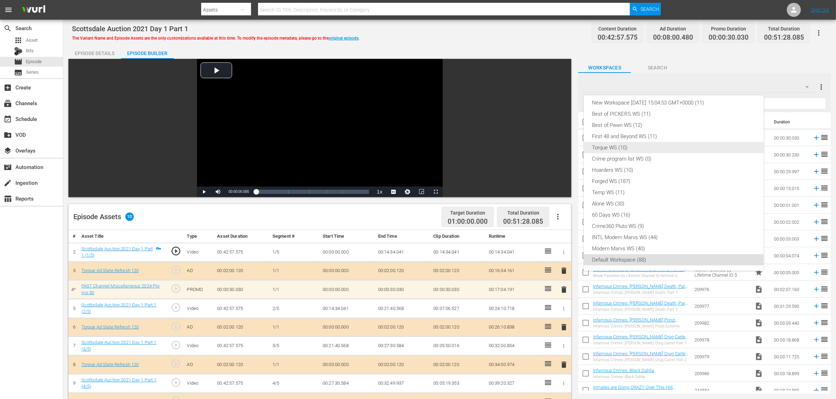
click at [645, 149] on div "Torque WS (10)" at bounding box center [673, 147] width 163 height 11
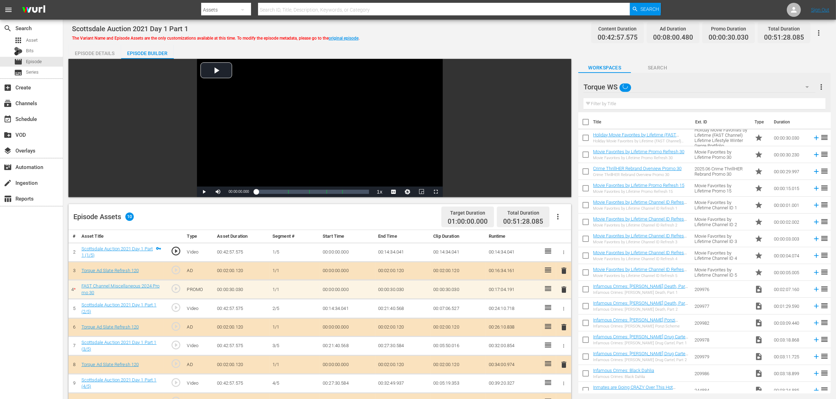
click at [504, 37] on div "Scottsdale Auction 2021 Day 1 Part 1 The Variant Name and Episode Assets are th…" at bounding box center [449, 33] width 755 height 16
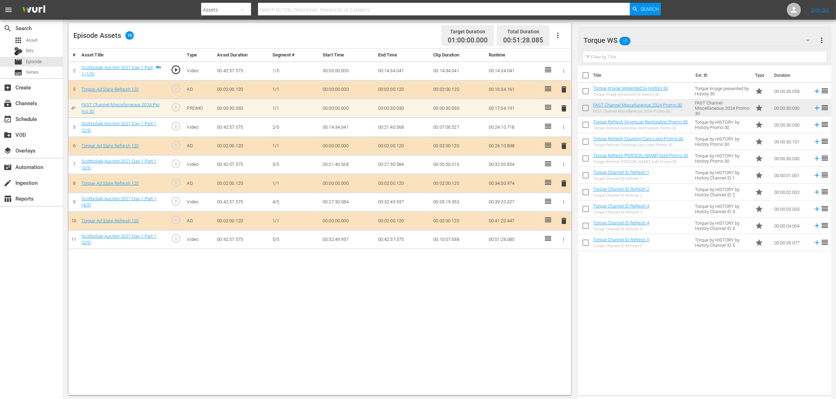
scroll to position [183, 0]
click at [383, 24] on div "Episode Assets 10 Target Duration 01:00:00.000 Total Duration 00:51:28.085" at bounding box center [319, 35] width 503 height 26
click at [674, 9] on nav "menu Search By Assets Search ID, Title, Description, Keywords, or Category Sear…" at bounding box center [418, 10] width 836 height 20
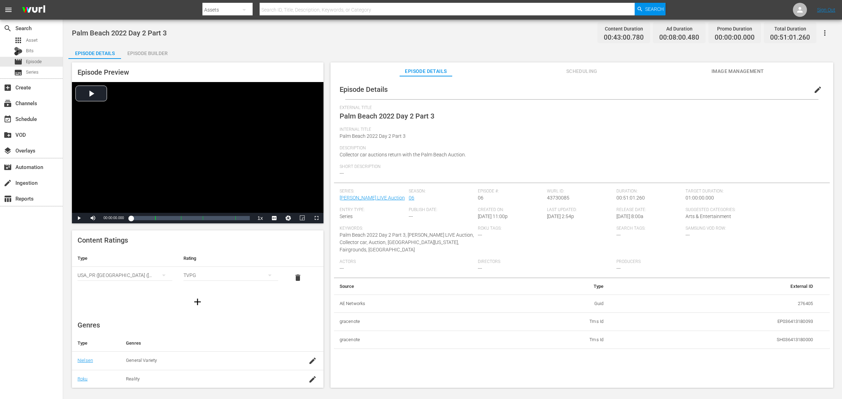
click at [138, 52] on div "Episode Builder" at bounding box center [147, 53] width 53 height 17
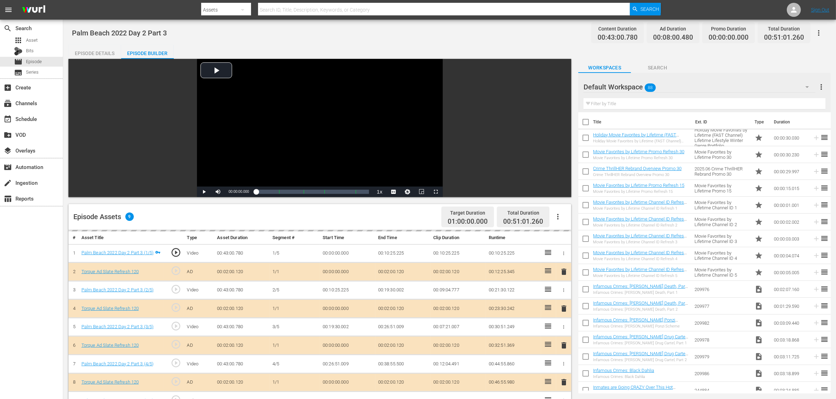
click at [458, 37] on div "Palm Beach 2022 Day 2 Part 3 Content Duration 00:43:00.780 Ad Duration 00:08:00…" at bounding box center [449, 33] width 755 height 16
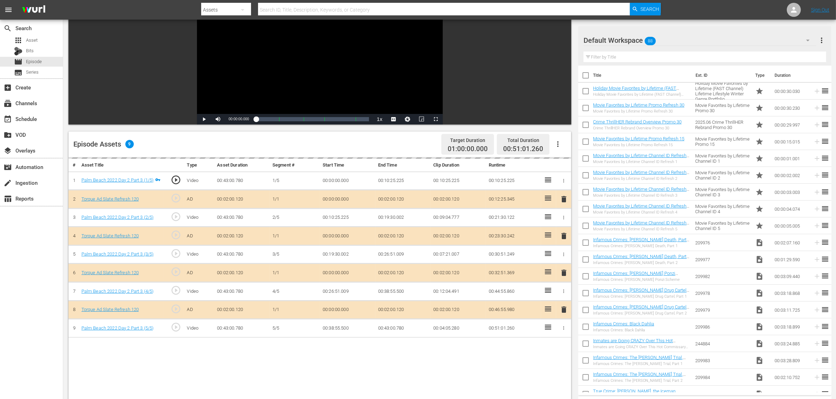
scroll to position [183, 0]
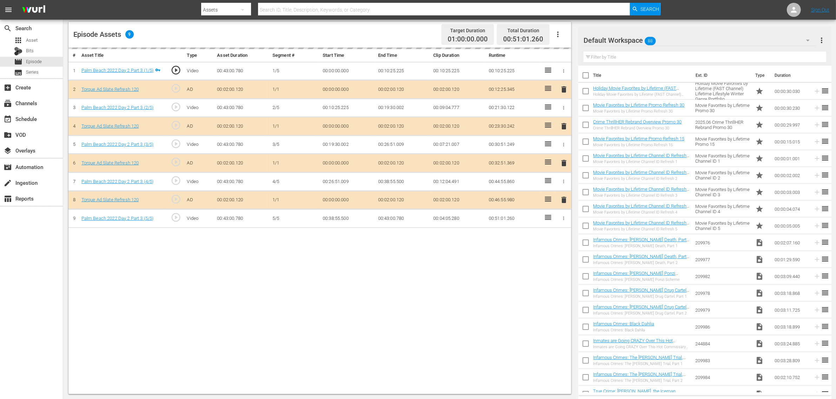
click at [674, 42] on div "Default Workspace 88" at bounding box center [699, 41] width 233 height 20
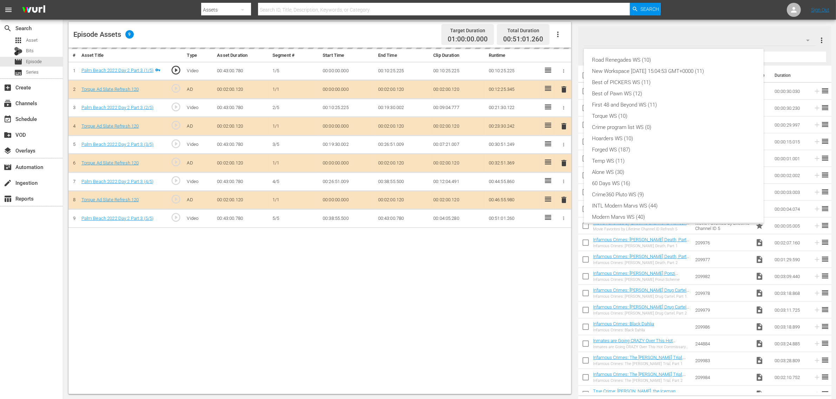
scroll to position [15, 0]
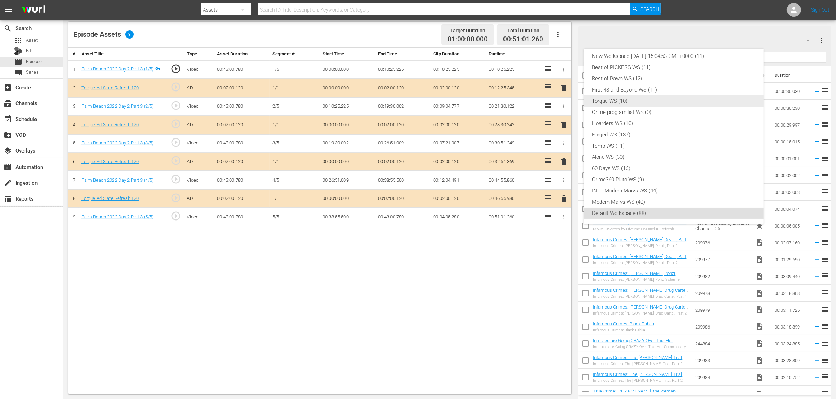
click at [644, 104] on div "Torque WS (10)" at bounding box center [673, 100] width 163 height 11
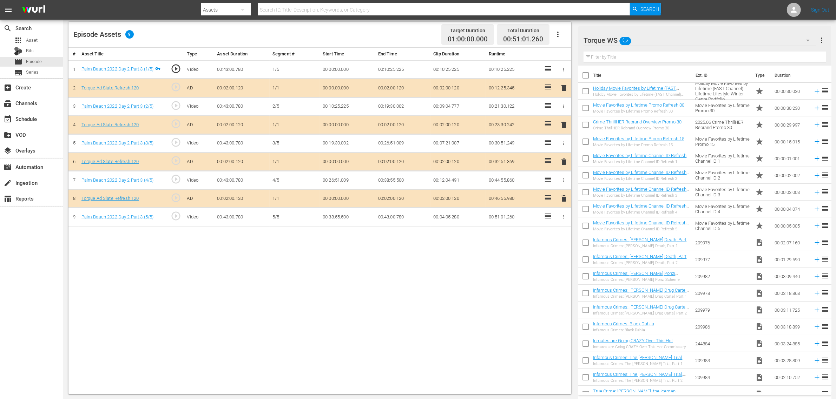
click at [380, 34] on div "Episode Assets 9 Target Duration 01:00:00.000 Total Duration 00:51:01.260" at bounding box center [319, 35] width 503 height 26
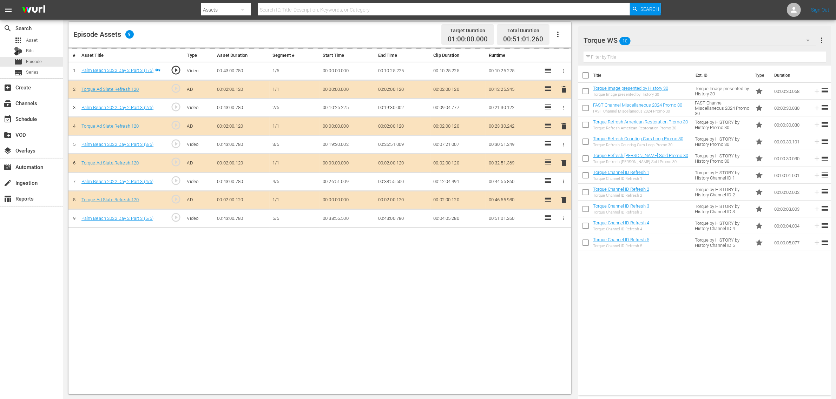
click at [381, 32] on div "Episode Assets 9 Target Duration 01:00:00.000 Total Duration 00:51:01.260" at bounding box center [319, 35] width 503 height 26
click at [674, 9] on nav "menu Search By Assets Search ID, Title, Description, Keywords, or Category Sear…" at bounding box center [418, 10] width 836 height 20
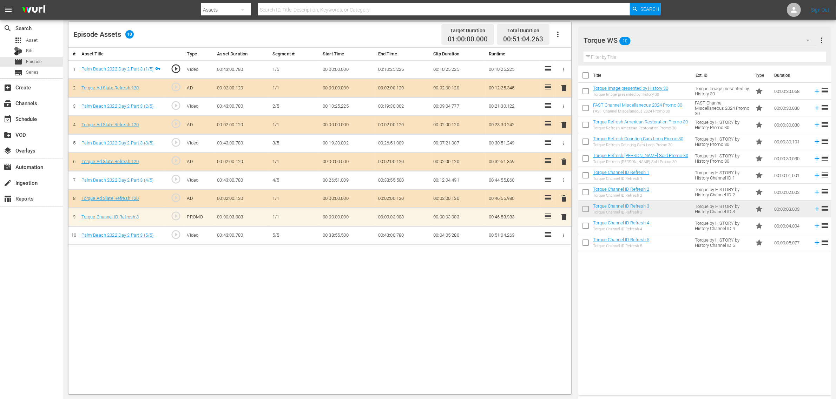
click at [648, 277] on div "Title Ext. ID Type Duration Torque Image presented by History 30 Torque Image p…" at bounding box center [704, 229] width 253 height 327
click at [674, 10] on nav "menu Search By Assets Search ID, Title, Description, Keywords, or Category Sear…" at bounding box center [418, 10] width 836 height 20
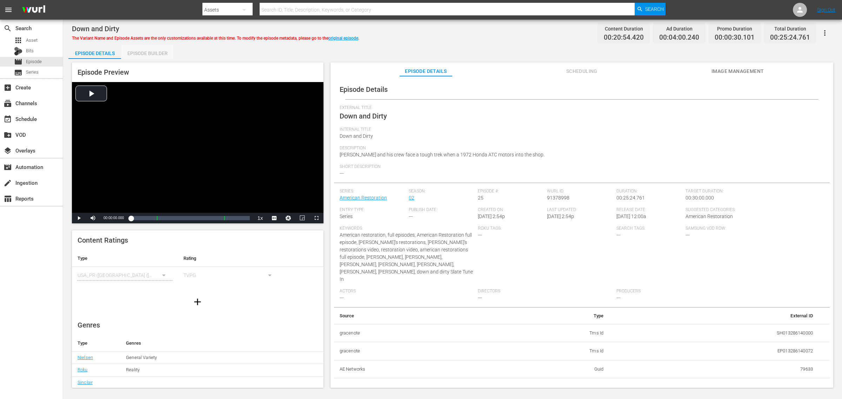
click at [149, 52] on div "Episode Builder" at bounding box center [147, 53] width 53 height 17
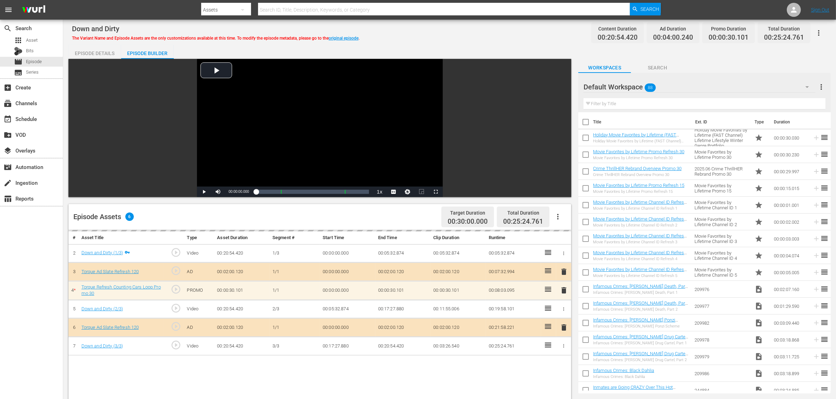
drag, startPoint x: 443, startPoint y: 36, endPoint x: 449, endPoint y: 35, distance: 6.3
click at [444, 36] on div "Down and Dirty The Variant Name and Episode Assets are the only customizations …" at bounding box center [449, 33] width 755 height 16
click at [674, 86] on div "Default Workspace 88" at bounding box center [699, 87] width 232 height 20
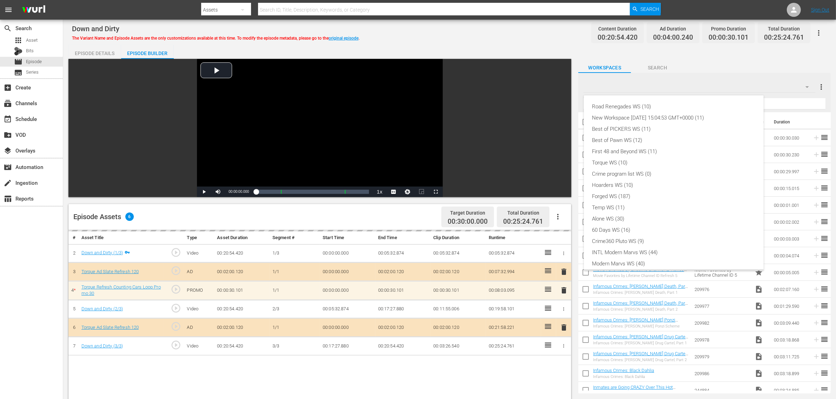
scroll to position [15, 0]
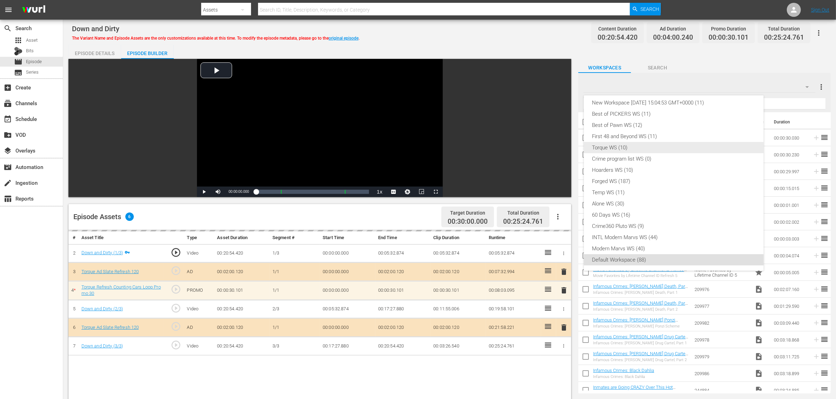
click at [655, 145] on div "Torque WS (10)" at bounding box center [673, 147] width 163 height 11
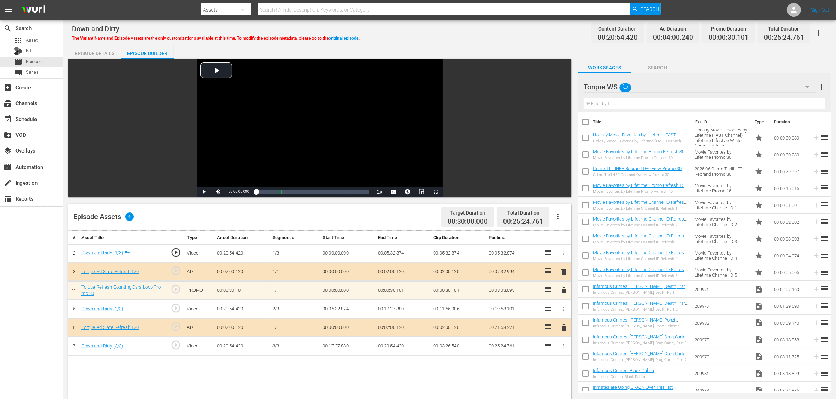
click at [474, 45] on div "Episode Details Episode Builder Episode Preview Video Player is loading. Play V…" at bounding box center [449, 311] width 762 height 532
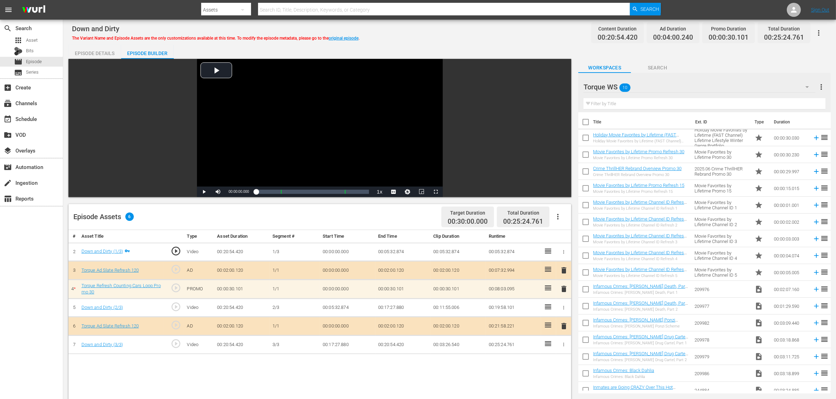
click at [450, 28] on div "Down and Dirty The Variant Name and Episode Assets are the only customizations …" at bounding box center [449, 33] width 755 height 16
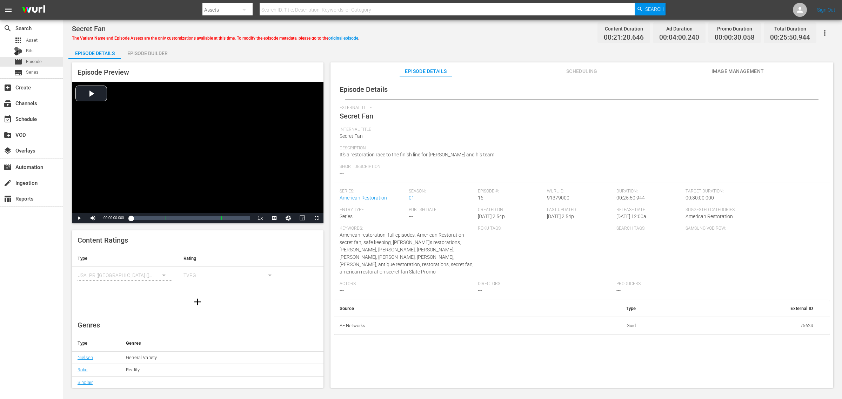
click at [151, 55] on div "Episode Builder" at bounding box center [147, 53] width 53 height 17
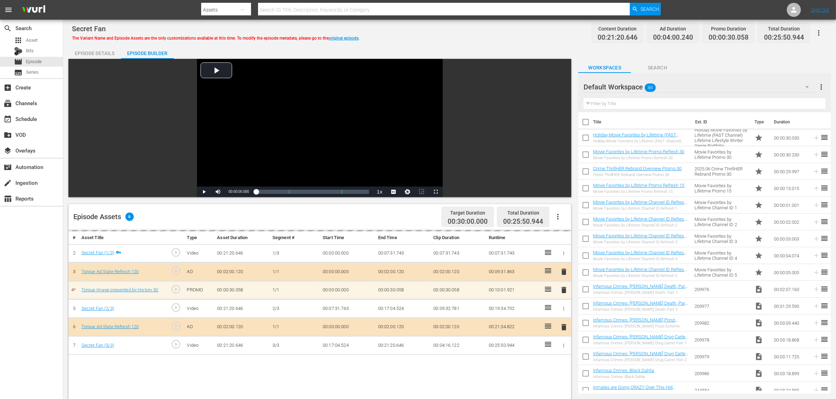
click at [471, 41] on div "Secret Fan The Variant Name and Episode Assets are the only customizations avai…" at bounding box center [449, 301] width 773 height 563
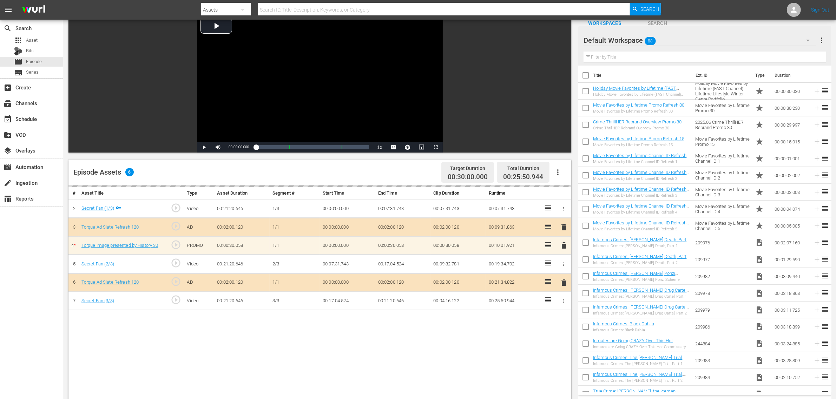
scroll to position [88, 0]
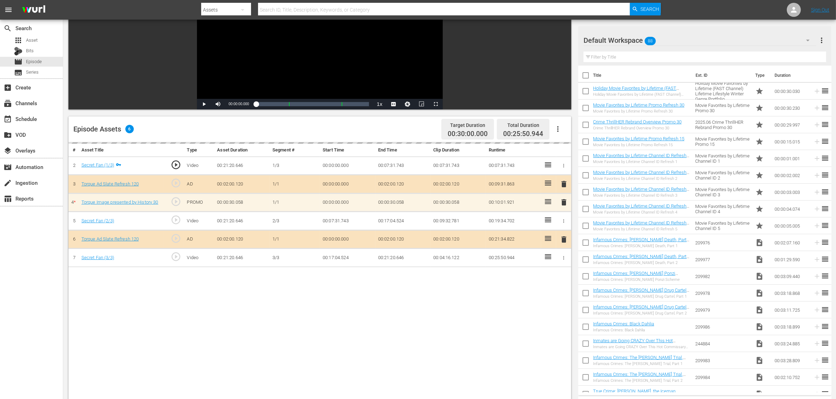
click at [674, 45] on div "Default Workspace 88" at bounding box center [699, 41] width 233 height 20
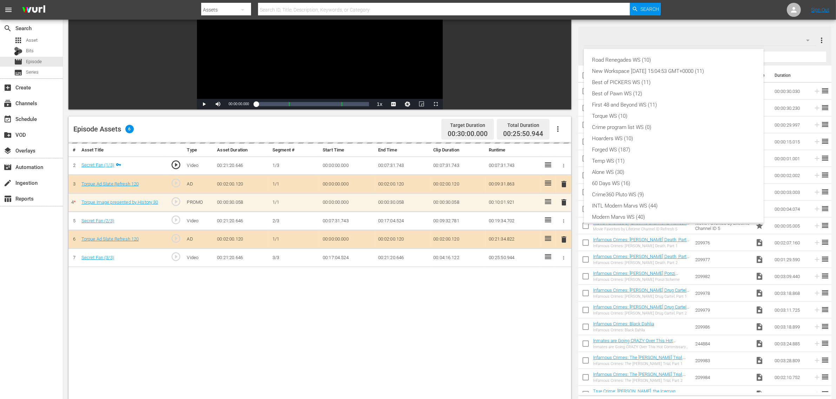
scroll to position [15, 0]
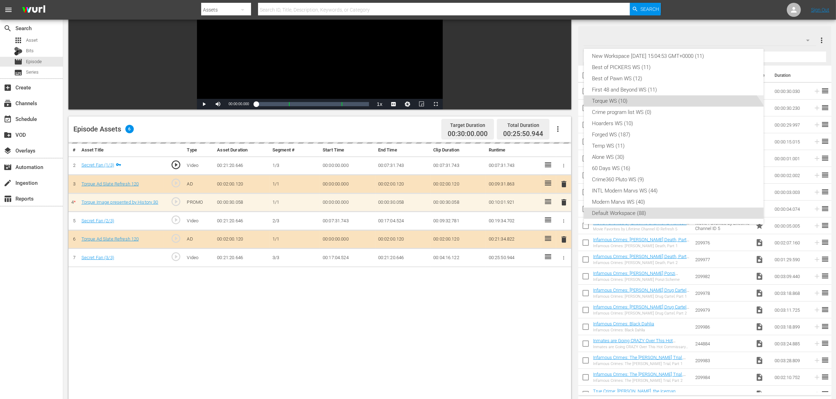
click at [631, 101] on div "Torque WS (10)" at bounding box center [673, 100] width 163 height 11
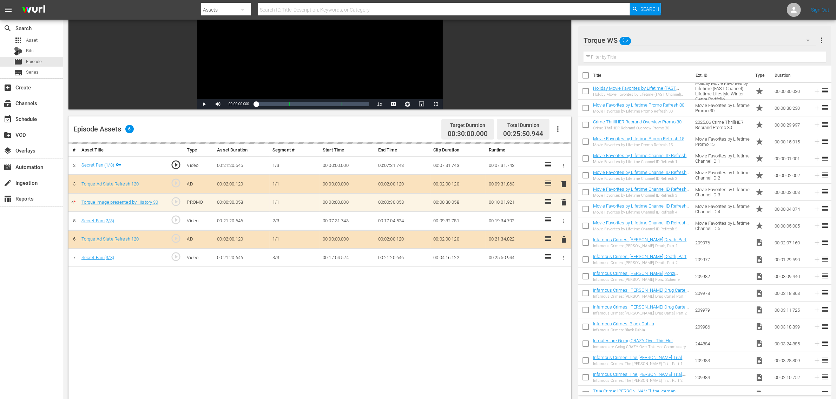
click at [417, 128] on div "Episode Assets 6 Target Duration 00:30:00.000 Total Duration 00:25:50.944" at bounding box center [319, 130] width 503 height 26
click at [510, 59] on div "Video Player is loading. Play Video Play Mute Current Time 00:00:00.000 / Durat…" at bounding box center [319, 40] width 503 height 138
click at [278, 319] on div "# Asset Title Type Asset Duration Segment # Start Time End Time Clip Duration R…" at bounding box center [319, 316] width 503 height 347
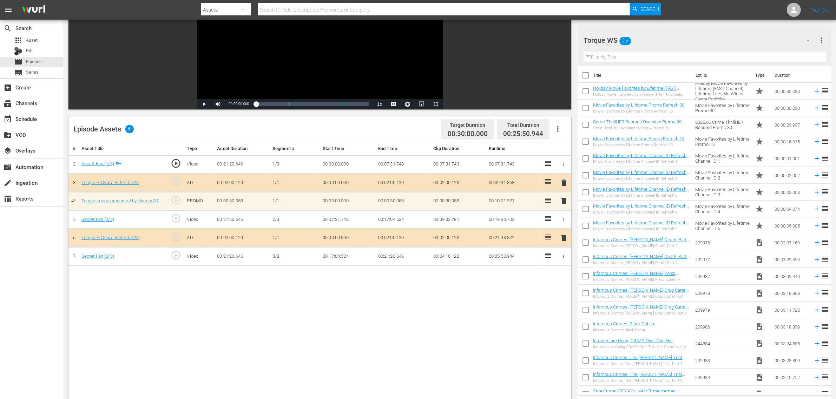
click at [106, 319] on div "# Asset Title Type Asset Duration Segment # Start Time End Time Clip Duration R…" at bounding box center [319, 316] width 503 height 347
click at [54, 315] on div "search Search apps Asset Bits movie Episode subtitles Series add_box Create sub…" at bounding box center [31, 219] width 63 height 399
click at [173, 316] on div "# Asset Title Type Asset Duration Segment # Start Time End Time Clip Duration R…" at bounding box center [319, 316] width 503 height 347
click at [557, 319] on div "# Asset Title Type Asset Duration Segment # Start Time End Time Clip Duration R…" at bounding box center [319, 316] width 503 height 347
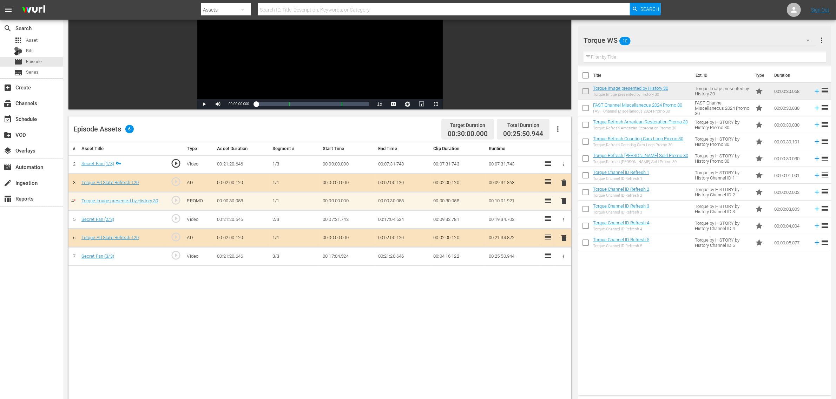
click at [490, 319] on div "# Asset Title Type Asset Duration Segment # Start Time End Time Clip Duration R…" at bounding box center [319, 316] width 503 height 347
drag, startPoint x: 334, startPoint y: 335, endPoint x: 322, endPoint y: 336, distance: 12.3
click at [328, 319] on div "# Asset Title Type Asset Duration Segment # Start Time End Time Clip Duration R…" at bounding box center [319, 316] width 503 height 347
drag, startPoint x: 190, startPoint y: 325, endPoint x: 184, endPoint y: 323, distance: 6.8
click at [189, 319] on div "# Asset Title Type Asset Duration Segment # Start Time End Time Clip Duration R…" at bounding box center [319, 316] width 503 height 347
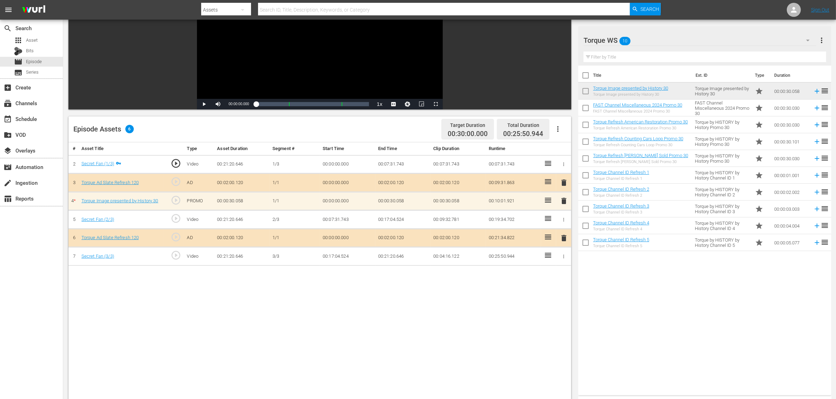
drag, startPoint x: 85, startPoint y: 319, endPoint x: 67, endPoint y: 313, distance: 19.5
click at [85, 319] on div "# Asset Title Type Asset Duration Segment # Start Time End Time Clip Duration R…" at bounding box center [319, 316] width 503 height 347
click at [44, 313] on div "search Search apps Asset Bits movie Episode subtitles Series add_box Create sub…" at bounding box center [31, 219] width 63 height 399
click at [64, 314] on div "Secret Fan The Variant Name and Episode Assets are the only customizations avai…" at bounding box center [449, 213] width 773 height 563
click at [361, 319] on div "# Asset Title Type Asset Duration Segment # Start Time End Time Clip Duration R…" at bounding box center [319, 316] width 503 height 347
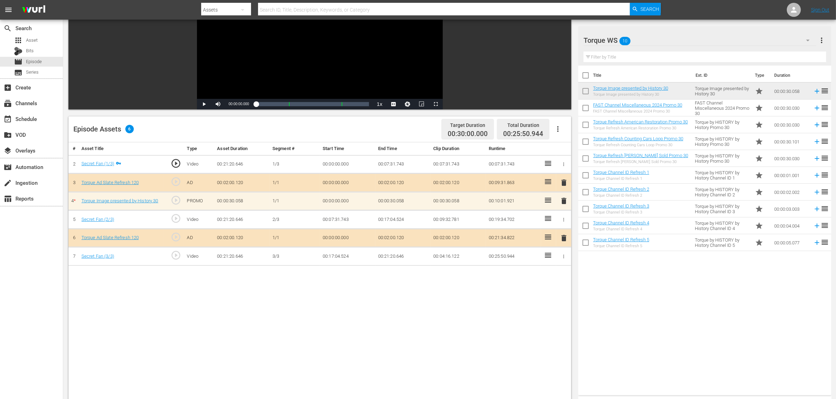
click at [590, 311] on div "Title Ext. ID Type Duration Torque Image presented by History 30 Torque Image p…" at bounding box center [704, 229] width 253 height 327
click at [674, 318] on div "Title Ext. ID Type Duration Torque Image presented by History 30 Torque Image p…" at bounding box center [704, 229] width 253 height 327
click at [674, 319] on div "Title Ext. ID Type Duration Torque Image presented by History 30 Torque Image p…" at bounding box center [704, 229] width 253 height 327
click at [297, 126] on div "Episode Assets 6 Target Duration 00:30:00.000 Total Duration 00:25:50.944" at bounding box center [319, 130] width 503 height 26
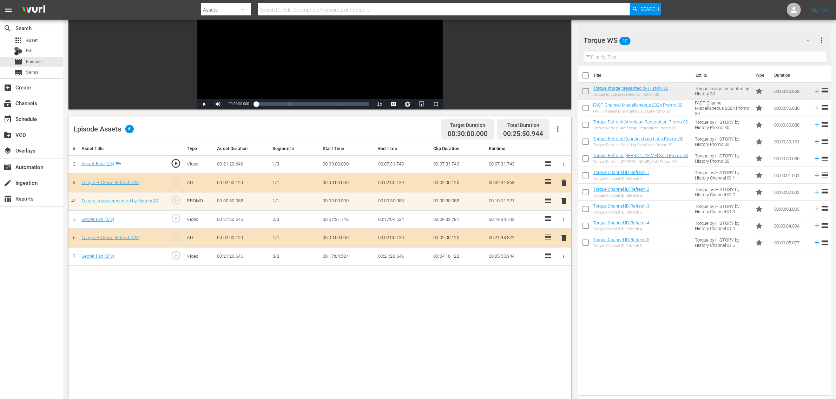
click at [174, 129] on div "Episode Assets 6 Target Duration 00:30:00.000 Total Duration 00:25:50.944" at bounding box center [319, 130] width 503 height 26
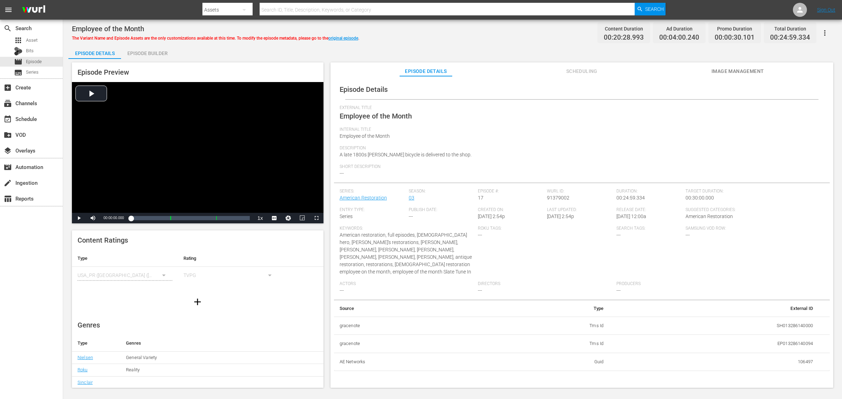
click at [150, 51] on div "Episode Builder" at bounding box center [147, 53] width 53 height 17
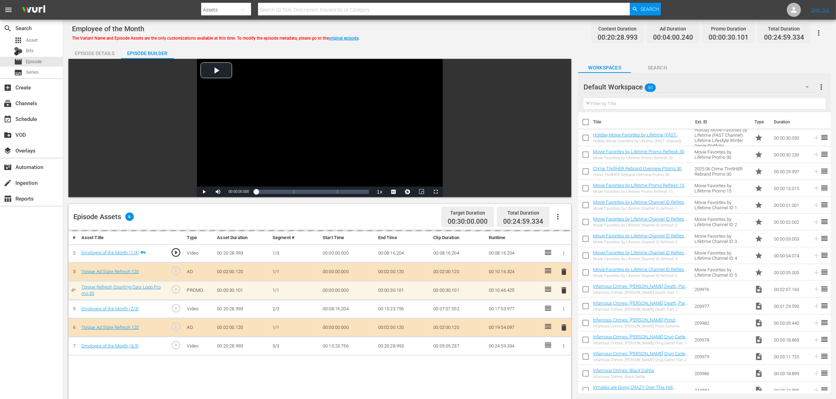
click at [674, 90] on div "Default Workspace 88" at bounding box center [699, 87] width 232 height 20
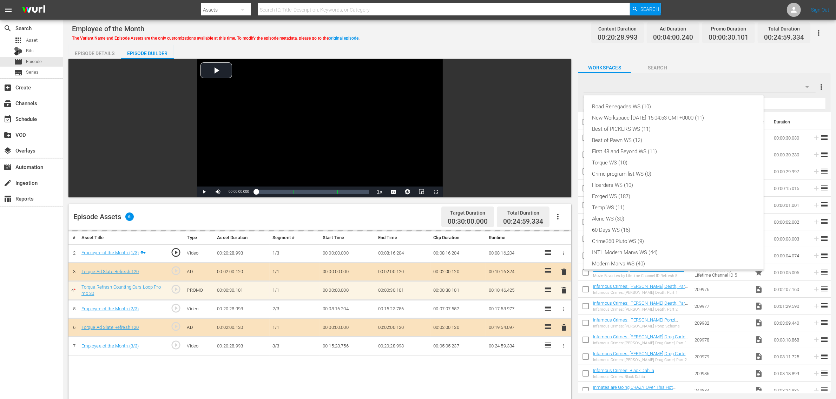
scroll to position [15, 0]
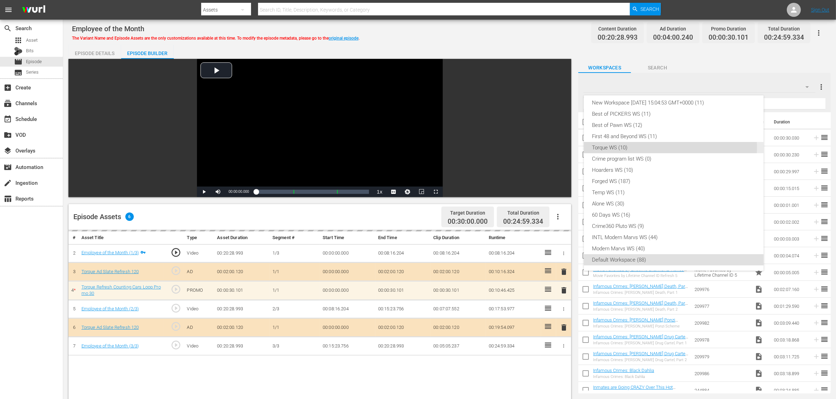
click at [642, 147] on div "Torque WS (10)" at bounding box center [673, 147] width 163 height 11
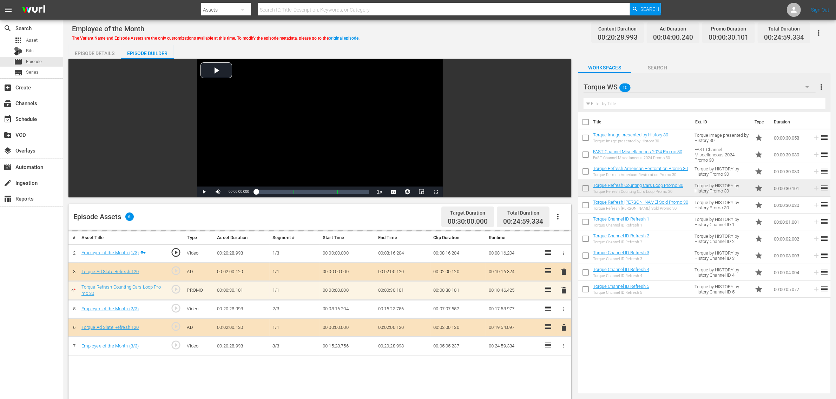
click at [463, 46] on div "Episode Details Episode Builder Episode Preview Video Player is loading. Play V…" at bounding box center [449, 311] width 762 height 532
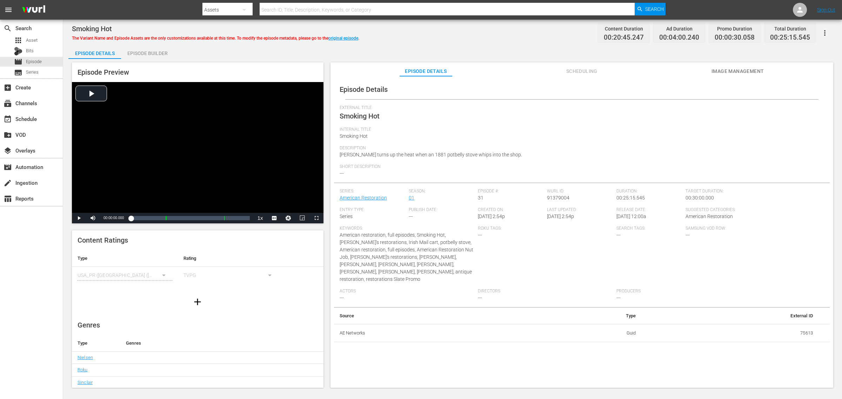
click at [157, 53] on div "Episode Builder" at bounding box center [147, 53] width 53 height 17
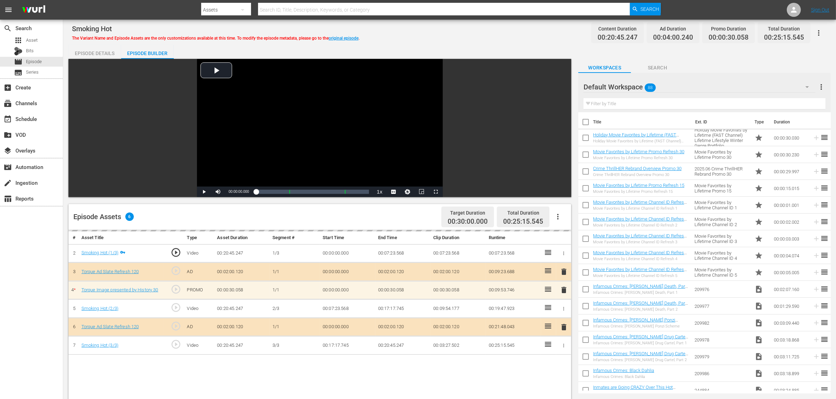
click at [421, 44] on div "Smoking Hot The Variant Name and Episode Assets are the only customizations ava…" at bounding box center [449, 301] width 773 height 563
click at [674, 80] on div "Default Workspace 88" at bounding box center [699, 87] width 232 height 20
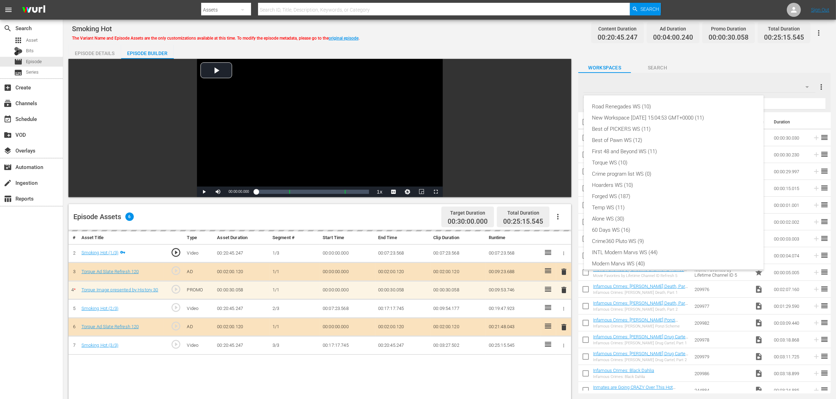
scroll to position [15, 0]
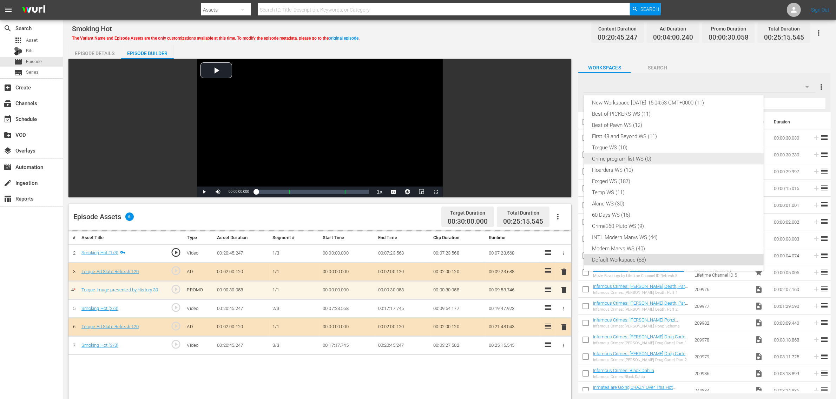
click at [637, 153] on div "Crime program list WS (0)" at bounding box center [673, 158] width 163 height 11
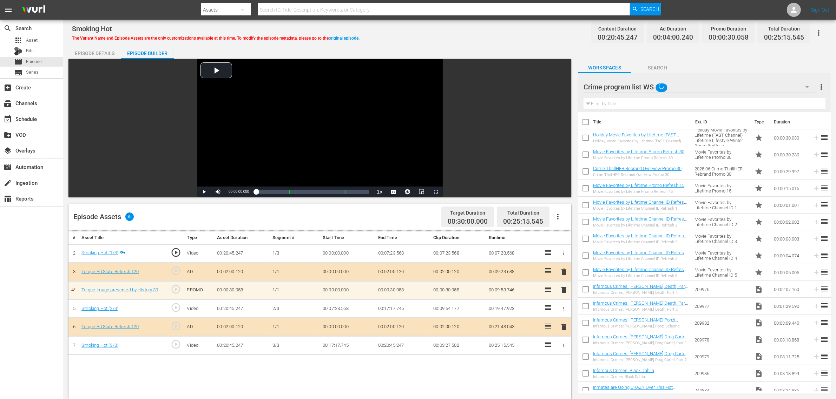
click at [674, 86] on div "Crime program list WS" at bounding box center [699, 87] width 232 height 20
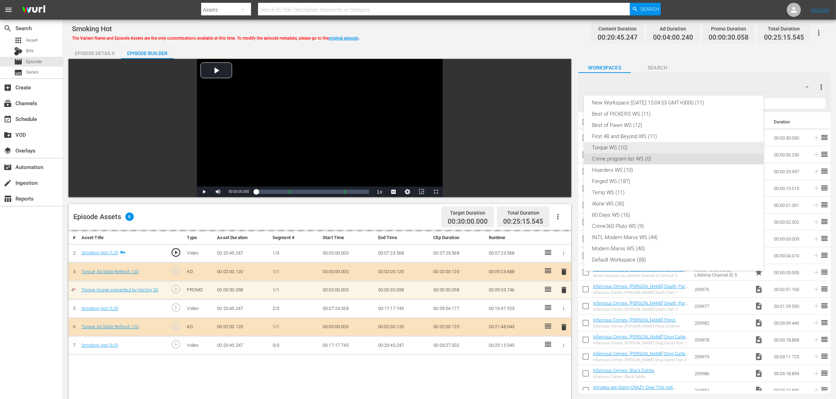
click at [628, 147] on div "Torque WS (10)" at bounding box center [673, 147] width 163 height 11
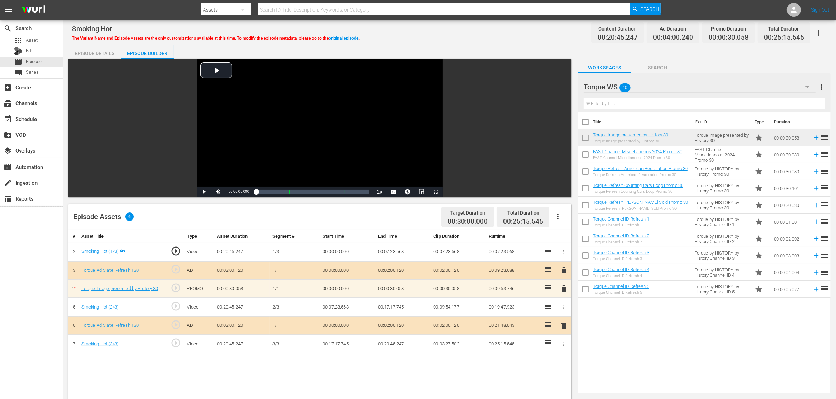
click at [492, 34] on div "Smoking Hot The Variant Name and Episode Assets are the only customizations ava…" at bounding box center [449, 33] width 755 height 16
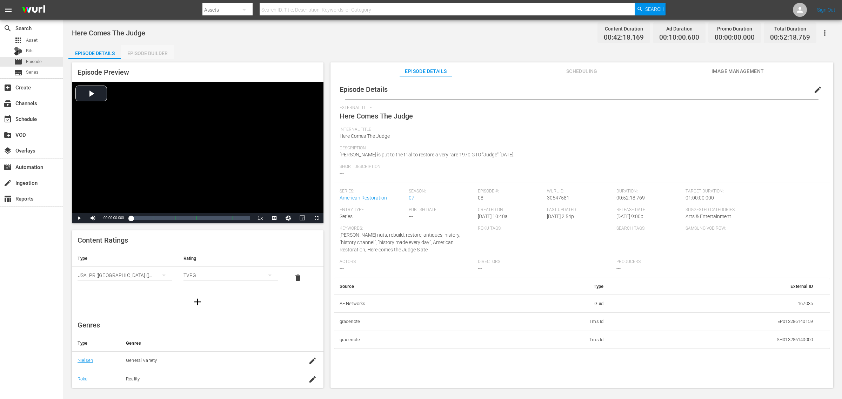
click at [147, 51] on div "Episode Builder" at bounding box center [147, 53] width 53 height 17
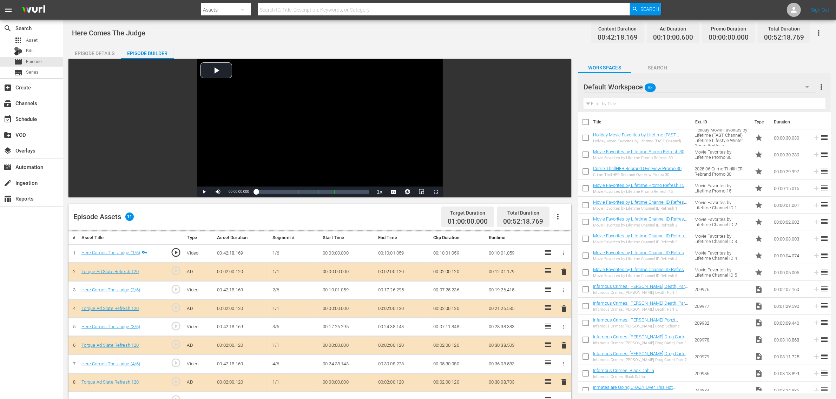
click at [674, 84] on div "Default Workspace 88" at bounding box center [699, 87] width 232 height 20
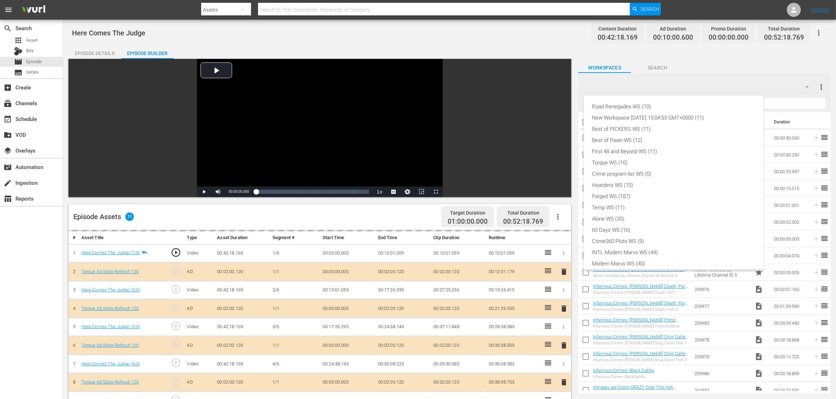
scroll to position [15, 0]
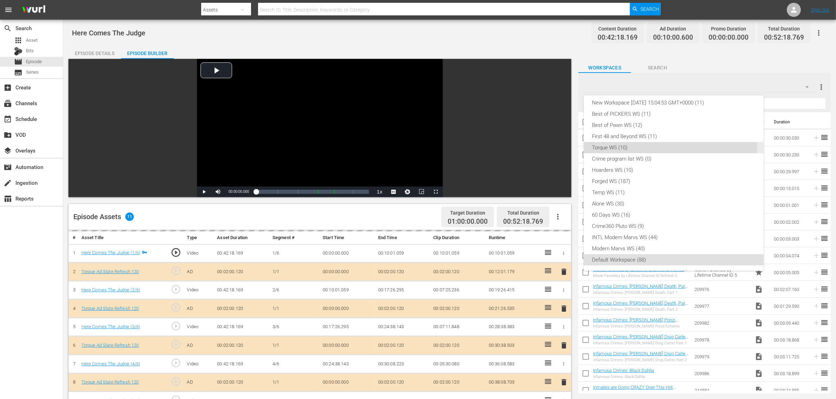
click at [634, 143] on div "Torque WS (10)" at bounding box center [673, 147] width 163 height 11
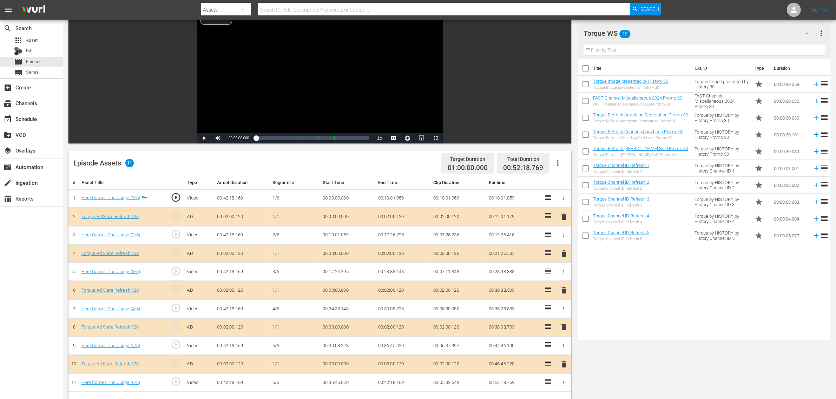
scroll to position [176, 0]
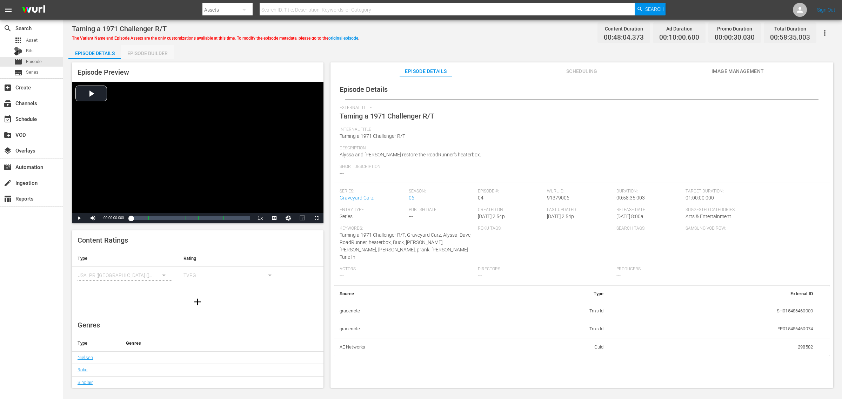
click at [166, 54] on div "Episode Builder" at bounding box center [147, 53] width 53 height 17
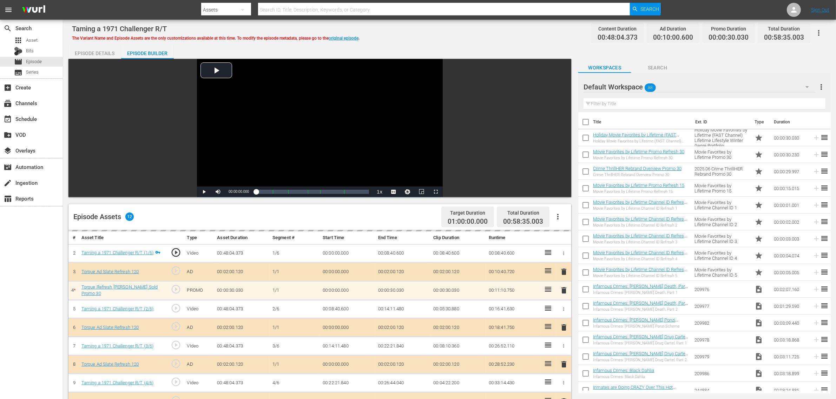
click at [668, 85] on div "Default Workspace 88" at bounding box center [699, 87] width 232 height 20
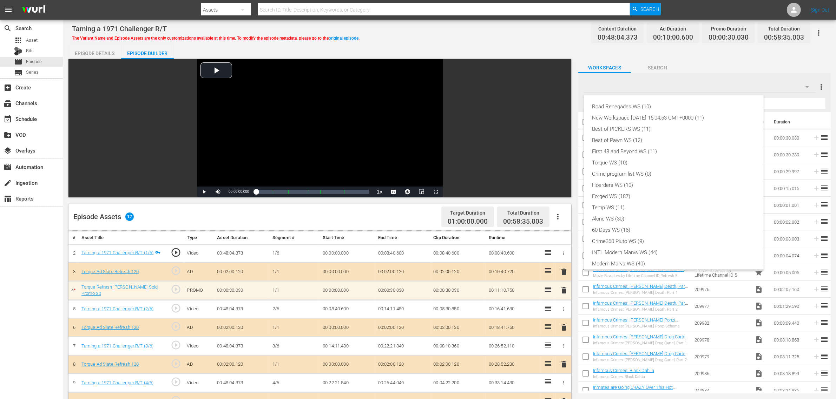
scroll to position [15, 0]
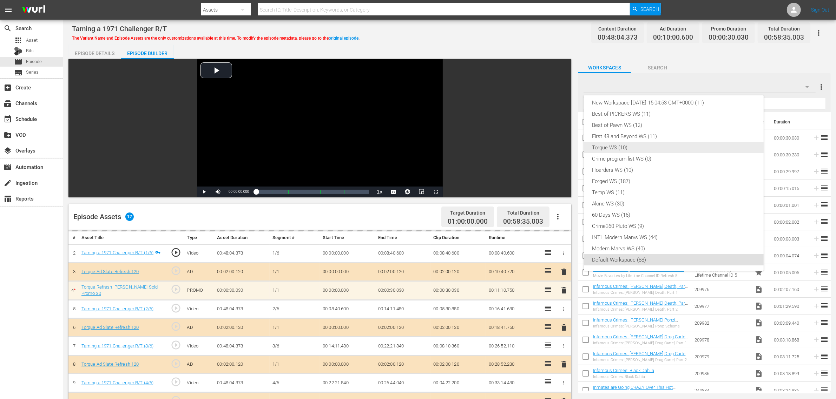
click at [638, 148] on div "Torque WS (10)" at bounding box center [673, 147] width 163 height 11
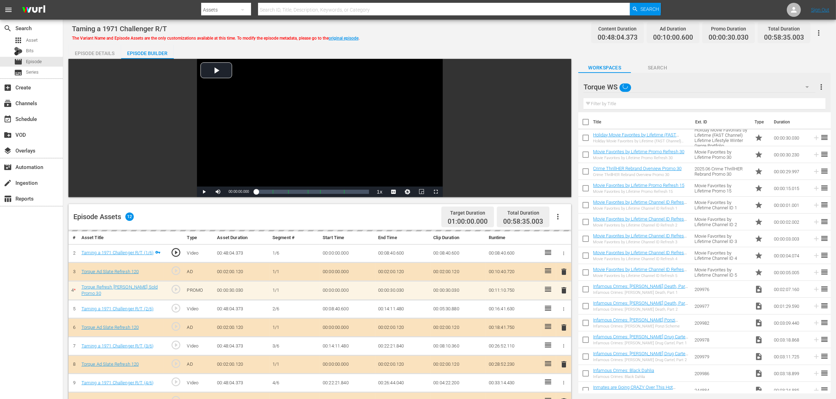
click at [501, 45] on div "Episode Details Episode Builder Episode Preview Video Player is loading. Play V…" at bounding box center [449, 311] width 762 height 532
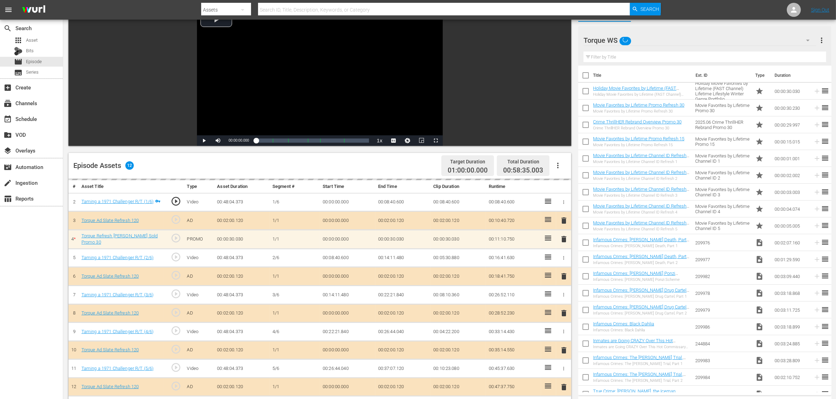
scroll to position [132, 0]
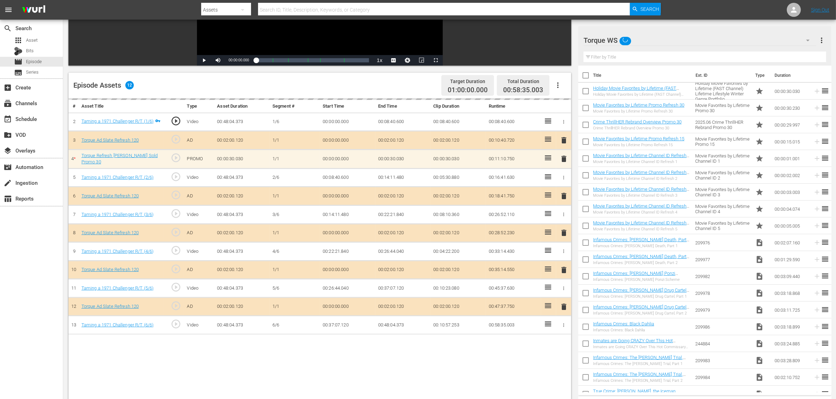
click at [379, 78] on div "Episode Assets 12 Target Duration 01:00:00.000 Total Duration 00:58:35.003" at bounding box center [319, 86] width 503 height 26
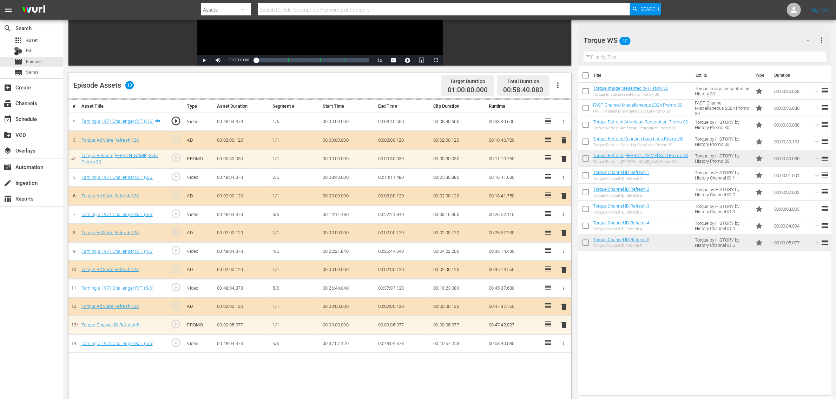
click at [674, 11] on nav "menu Search By Assets Search ID, Title, Description, Keywords, or Category Sear…" at bounding box center [418, 10] width 836 height 20
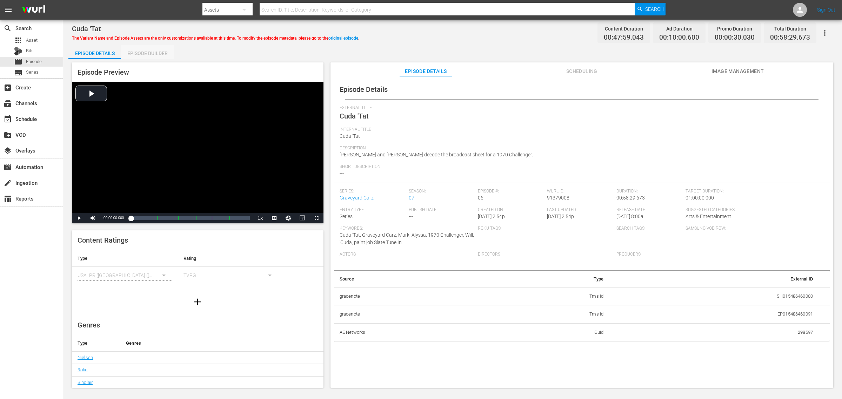
click at [160, 48] on div "Episode Builder" at bounding box center [147, 53] width 53 height 17
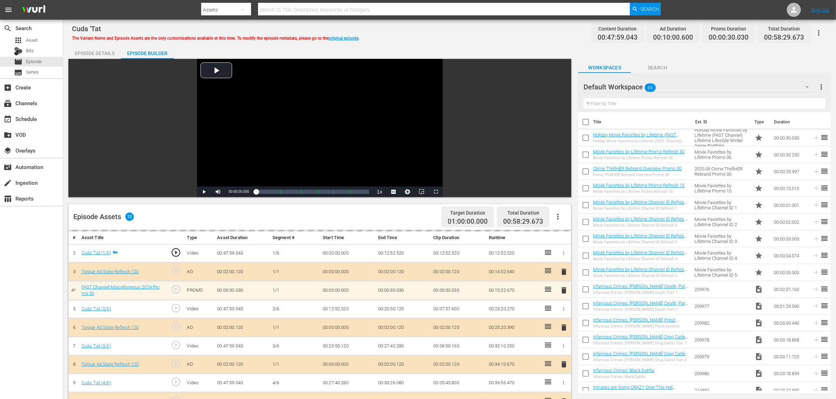
click at [674, 87] on div "Default Workspace 88" at bounding box center [699, 87] width 232 height 20
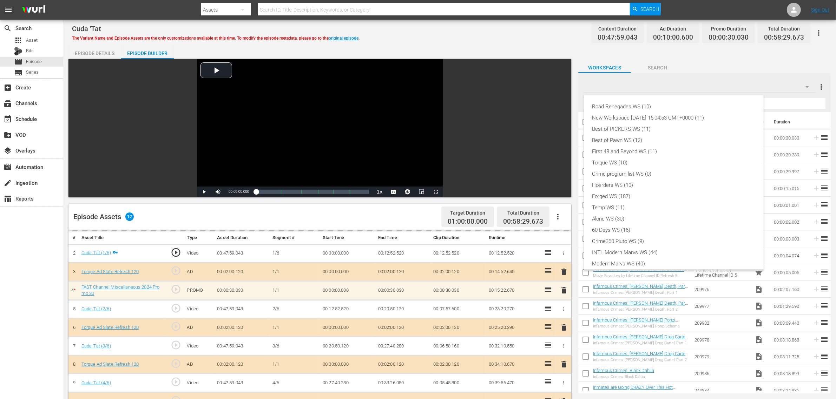
scroll to position [15, 0]
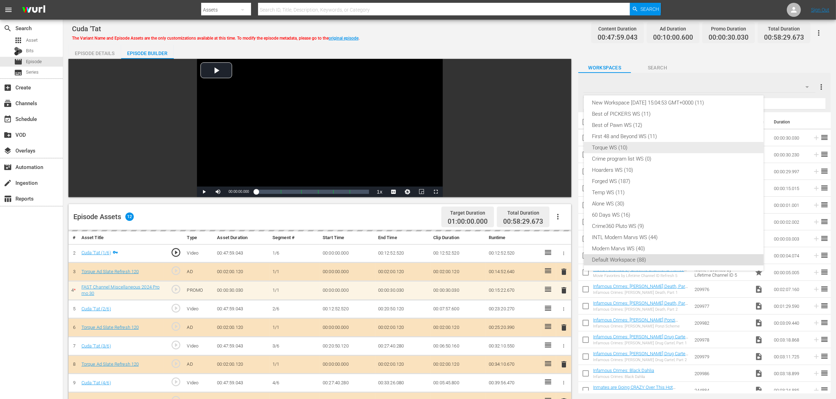
click at [641, 150] on div "Torque WS (10)" at bounding box center [673, 147] width 163 height 11
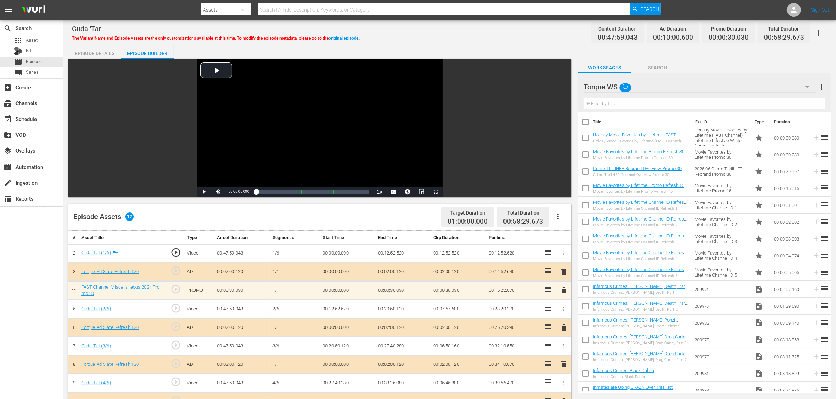
click at [438, 34] on div "Cuda 'Tat The Variant Name and Episode Assets are the only customizations avail…" at bounding box center [449, 33] width 755 height 16
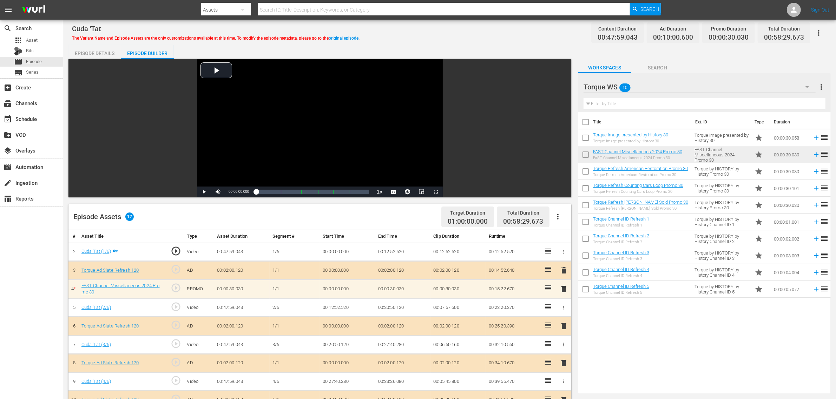
click at [438, 34] on div "Cuda 'Tat The Variant Name and Episode Assets are the only customizations avail…" at bounding box center [449, 33] width 755 height 16
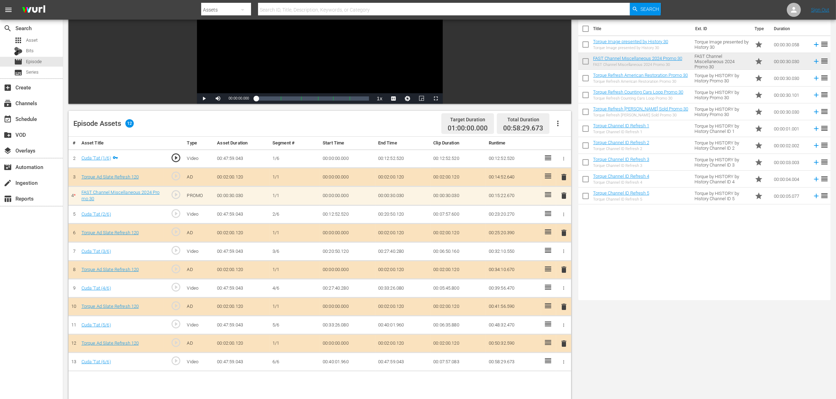
scroll to position [176, 0]
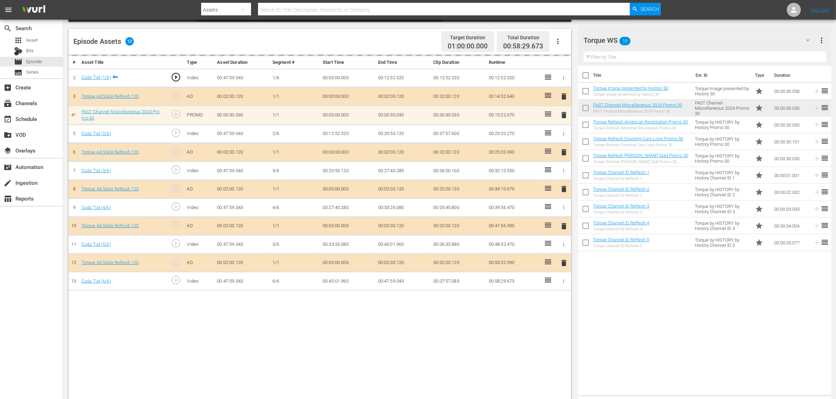
click at [674, 13] on nav "menu Search By Assets Search ID, Title, Description, Keywords, or Category Sear…" at bounding box center [418, 10] width 836 height 20
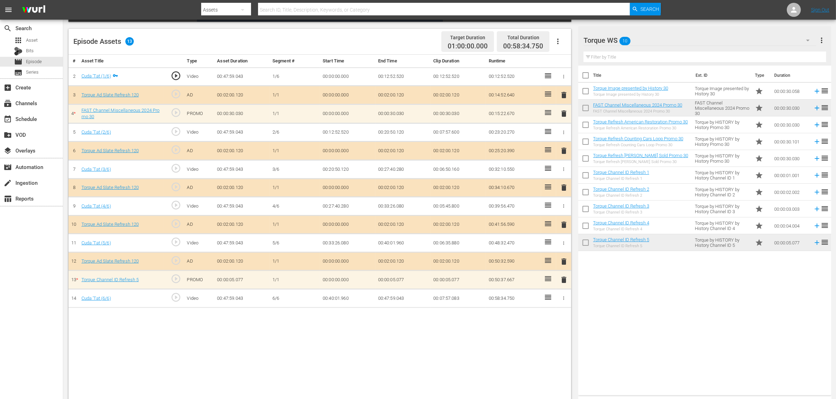
click at [655, 290] on div "Title Ext. ID Type Duration Torque Image presented by History 30 Torque Image p…" at bounding box center [704, 229] width 253 height 327
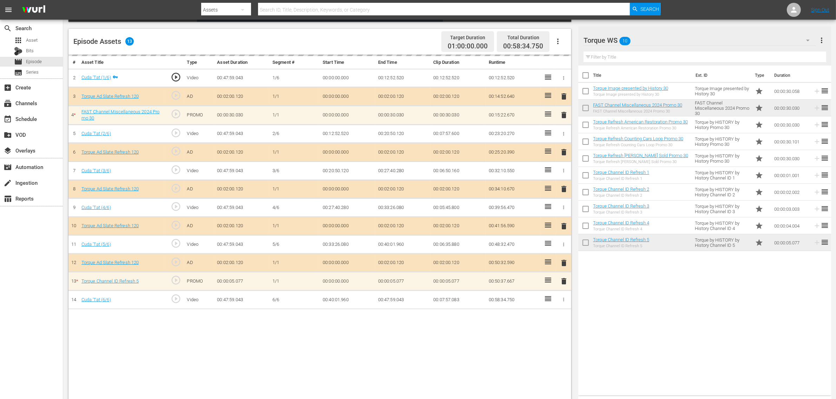
click at [674, 319] on div "Title Ext. ID Type Duration Torque Image presented by History 30 Torque Image p…" at bounding box center [704, 229] width 253 height 327
click at [436, 319] on div "# Asset Title Type Asset Duration Segment # Start Time End Time Clip Duration R…" at bounding box center [319, 228] width 503 height 347
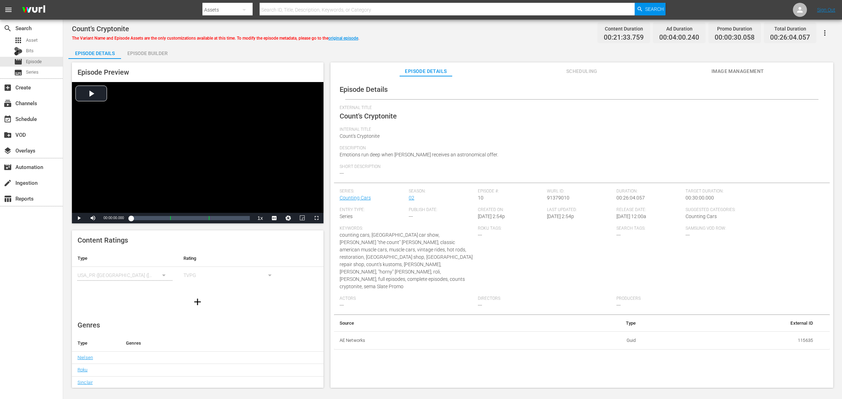
click at [156, 52] on div "Episode Builder" at bounding box center [147, 53] width 53 height 17
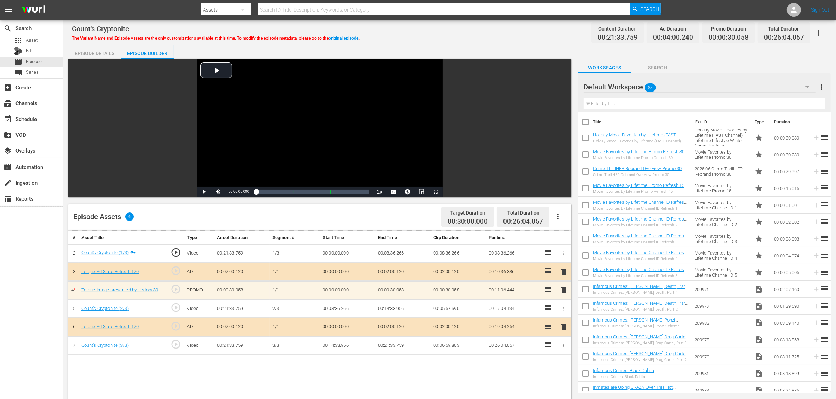
click at [674, 89] on div "Default Workspace 88" at bounding box center [699, 87] width 232 height 20
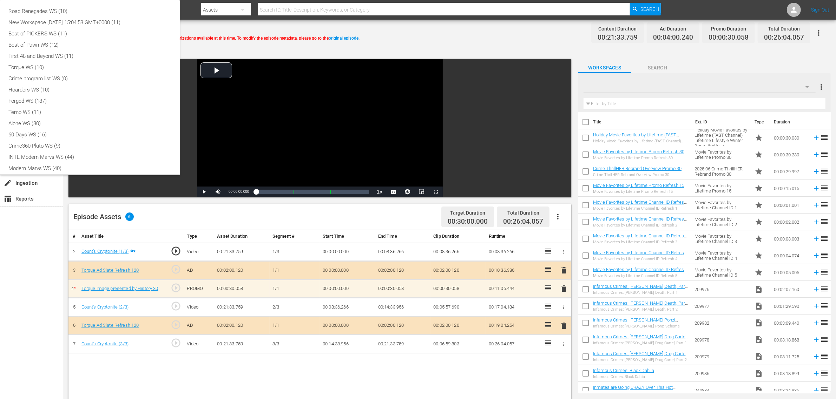
scroll to position [15, 0]
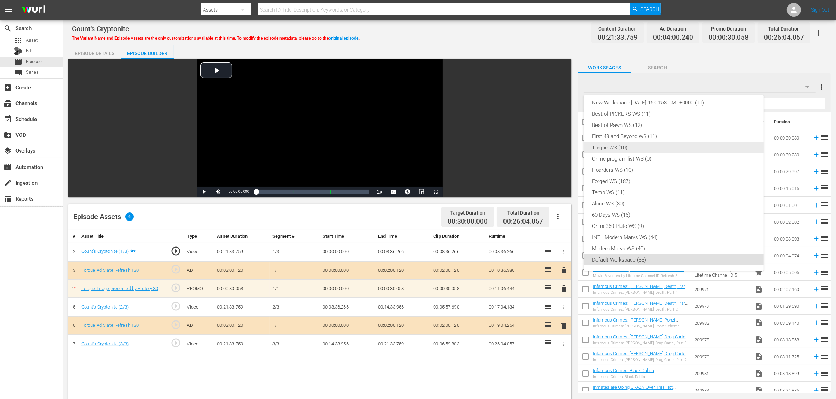
click at [637, 151] on div "Torque WS (10)" at bounding box center [673, 147] width 163 height 11
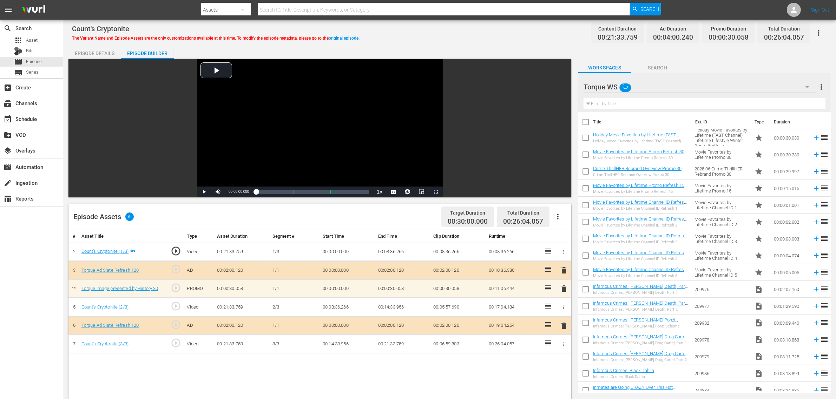
click at [472, 48] on div "Episode Details Episode Builder Episode Preview Video Player is loading. Play V…" at bounding box center [449, 311] width 762 height 532
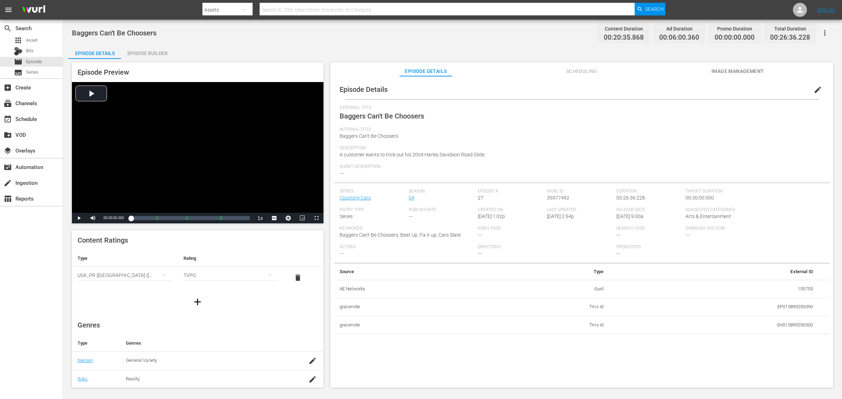
click at [150, 51] on div "Episode Builder" at bounding box center [147, 53] width 53 height 17
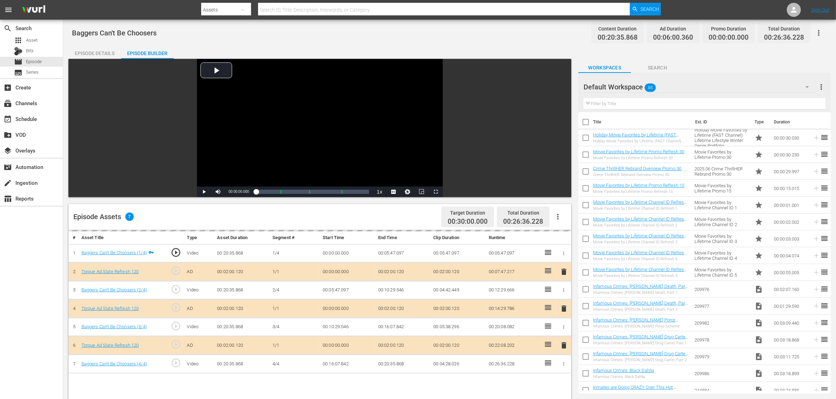
drag, startPoint x: 701, startPoint y: 93, endPoint x: 697, endPoint y: 90, distance: 5.0
click at [674, 92] on div "Default Workspace 88" at bounding box center [699, 87] width 232 height 17
click at [674, 86] on div "Default Workspace 88" at bounding box center [699, 87] width 232 height 20
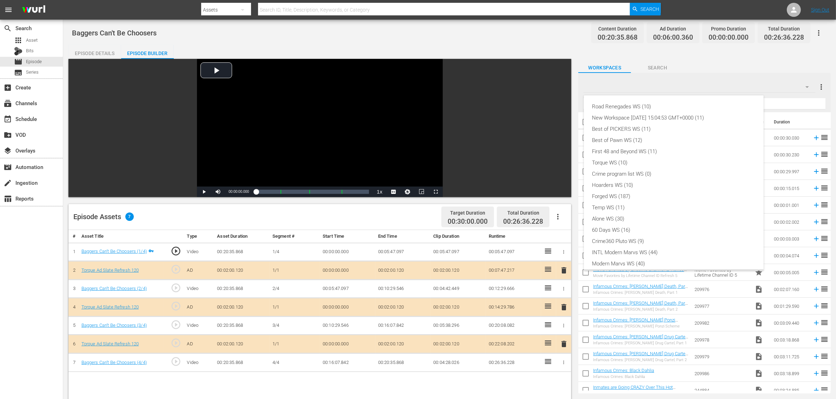
scroll to position [15, 0]
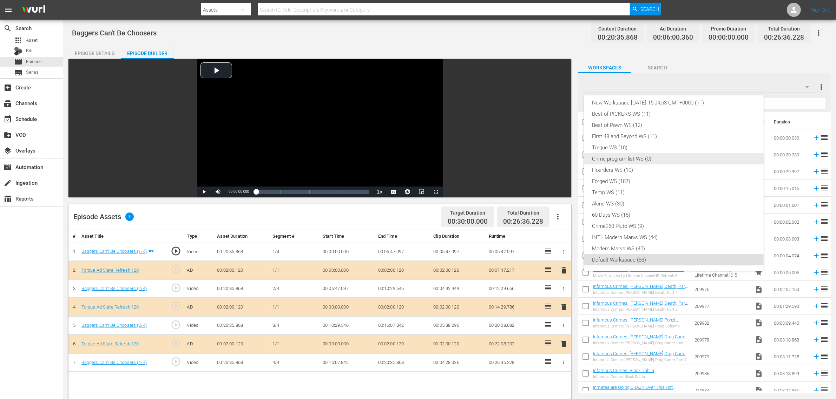
click at [645, 151] on div "Torque WS (10)" at bounding box center [673, 147] width 163 height 11
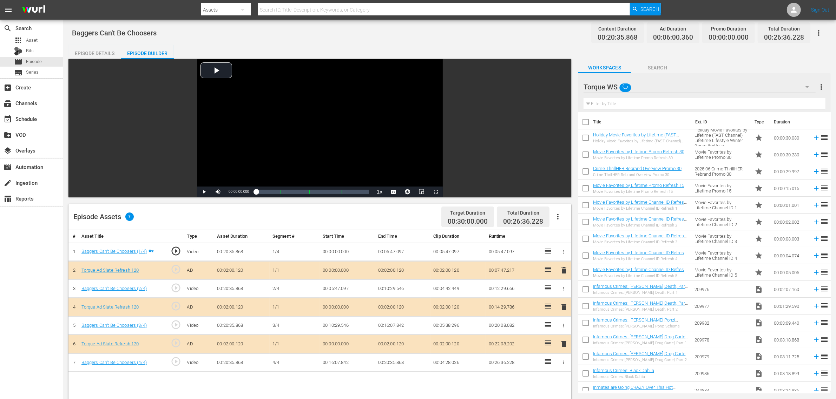
click at [472, 31] on div "Baggers Can't Be Choosers Content Duration 00:20:35.868 Ad Duration 00:06:00.36…" at bounding box center [449, 33] width 755 height 16
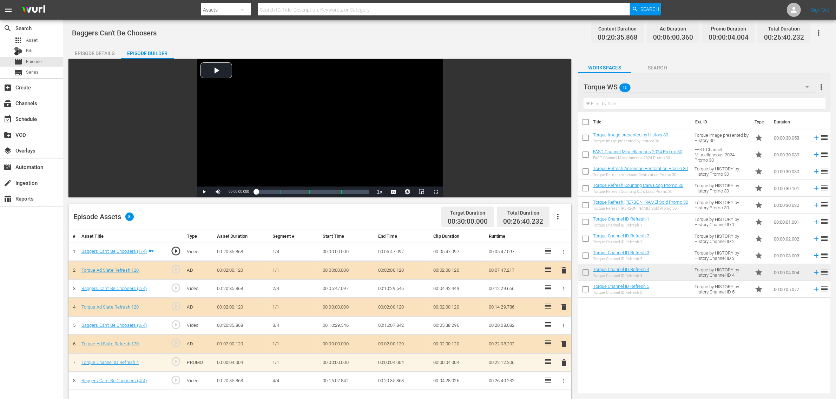
click at [520, 30] on div "Baggers Can't Be Choosers Content Duration 00:20:35.868 Ad Duration 00:06:00.36…" at bounding box center [449, 33] width 755 height 16
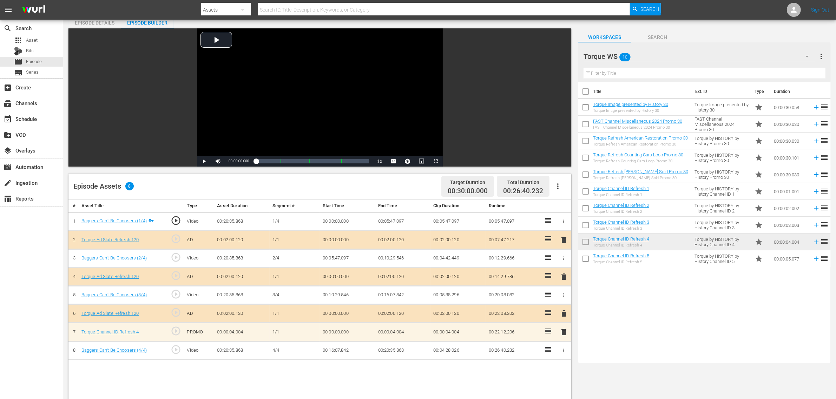
scroll to position [44, 0]
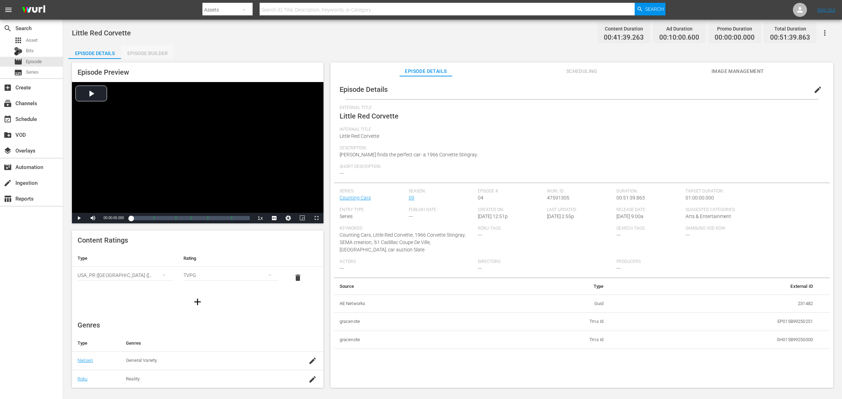
click at [151, 51] on div "Episode Builder" at bounding box center [147, 53] width 53 height 17
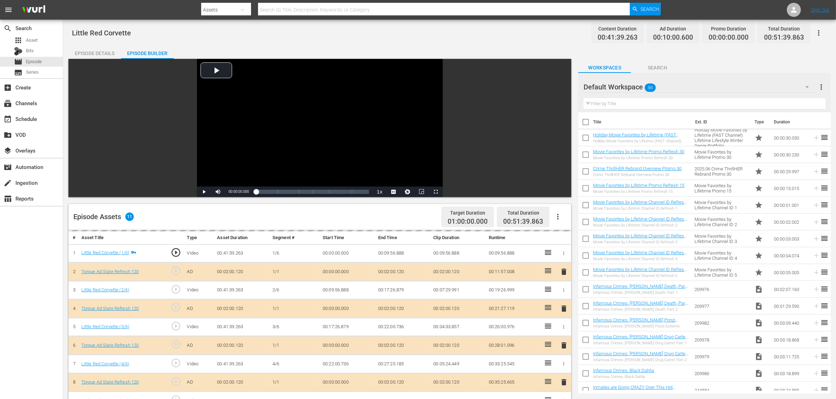
click at [470, 31] on div "Little Red Corvette Content Duration 00:41:39.263 Ad Duration 00:10:00.600 Prom…" at bounding box center [449, 33] width 755 height 16
click at [674, 86] on div "Default Workspace 88" at bounding box center [699, 87] width 232 height 20
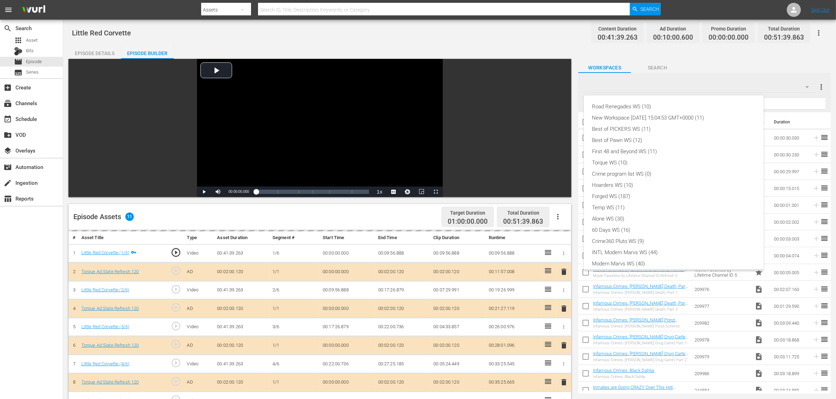
scroll to position [15, 0]
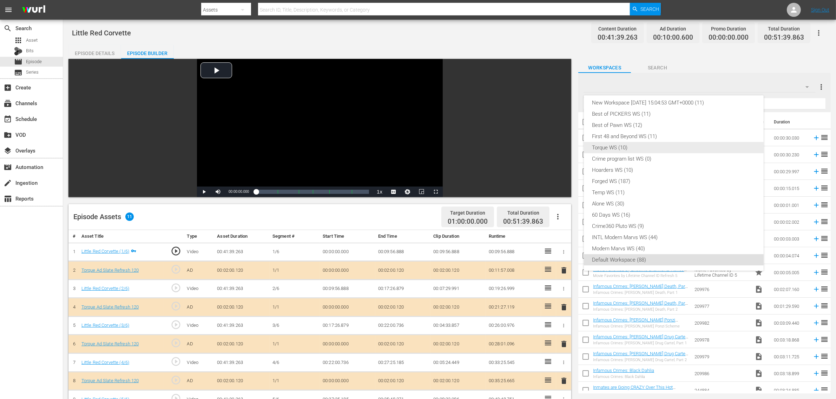
click at [614, 146] on div "Torque WS (10)" at bounding box center [673, 147] width 163 height 11
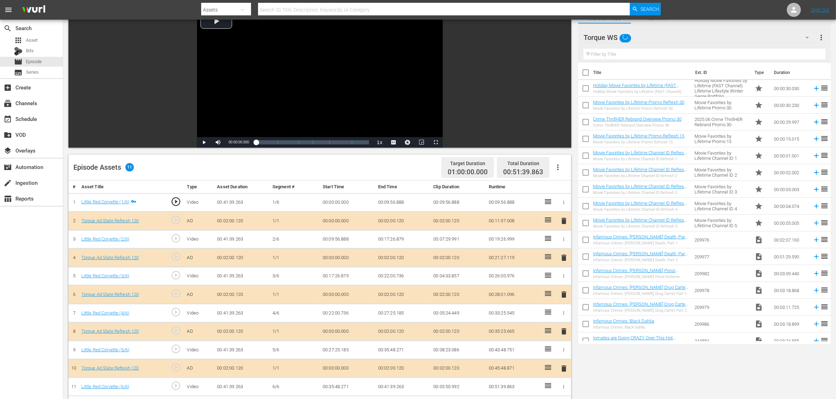
scroll to position [176, 0]
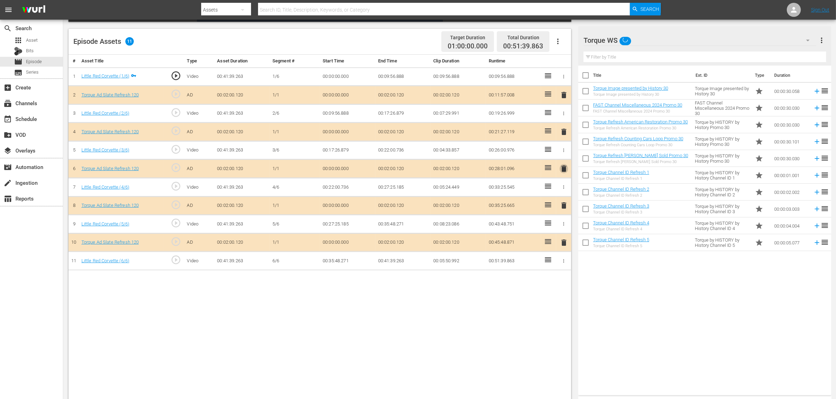
click at [565, 170] on span "delete" at bounding box center [564, 169] width 8 height 8
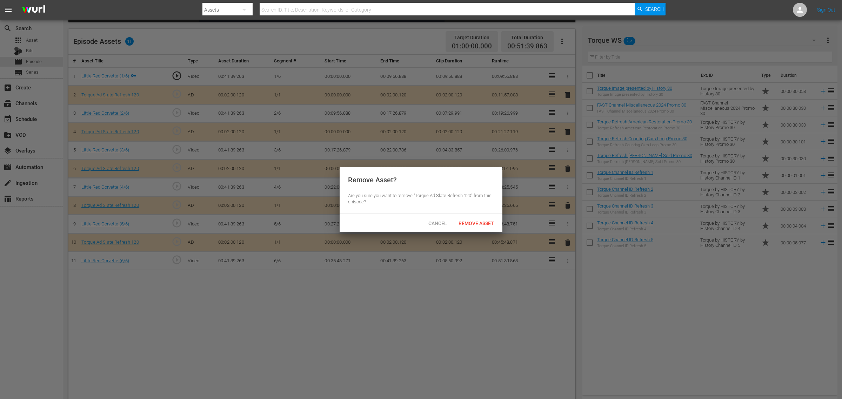
click at [487, 214] on div "Cancel Remove Asset" at bounding box center [421, 223] width 163 height 18
click at [479, 225] on span "Remove Asset" at bounding box center [476, 224] width 47 height 6
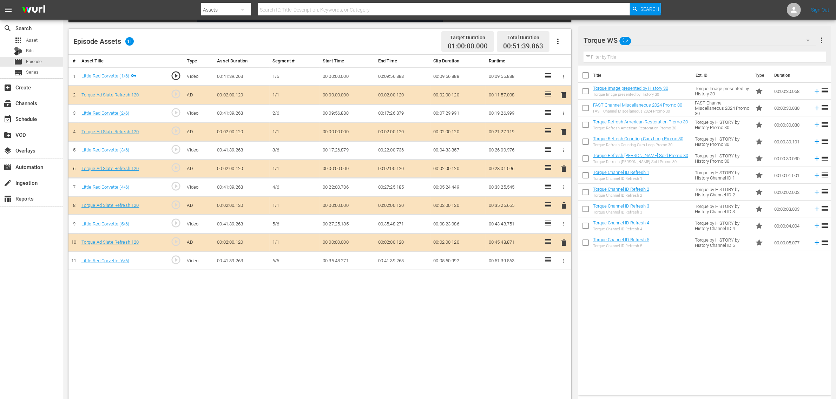
click at [674, 6] on nav "menu Search By Assets Search ID, Title, Description, Keywords, or Category Sear…" at bounding box center [418, 10] width 836 height 20
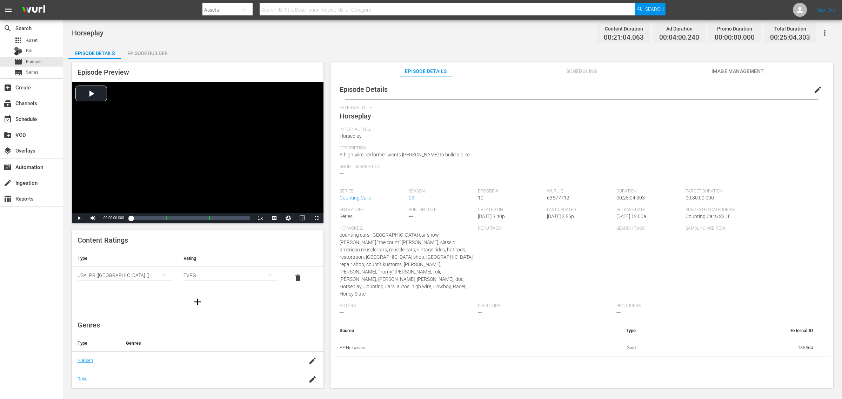
click at [156, 52] on div "Episode Builder" at bounding box center [147, 53] width 53 height 17
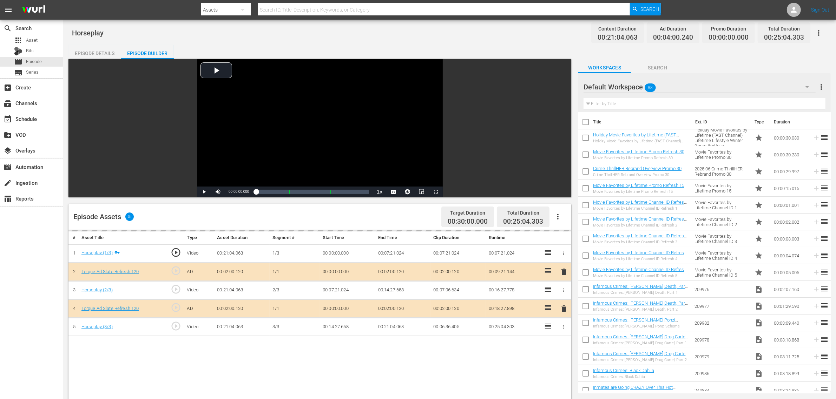
click at [535, 36] on div "Horseplay Content Duration 00:21:04.063 Ad Duration 00:04:00.240 Promo Duration…" at bounding box center [449, 33] width 755 height 16
click at [562, 308] on div "delete" at bounding box center [563, 309] width 9 height 10
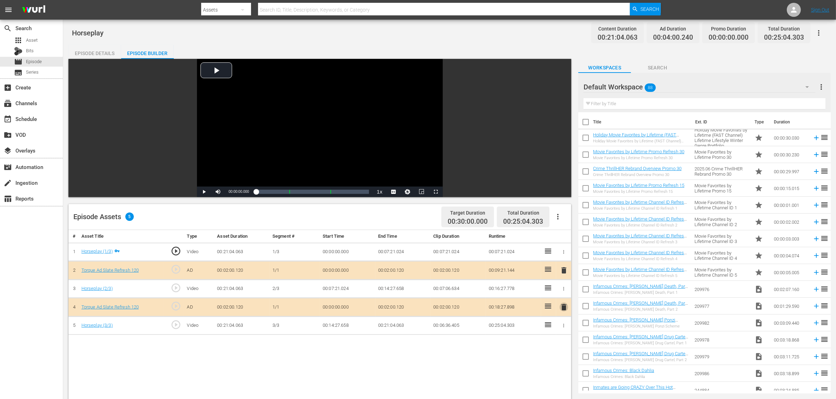
click at [564, 307] on span "delete" at bounding box center [564, 307] width 8 height 8
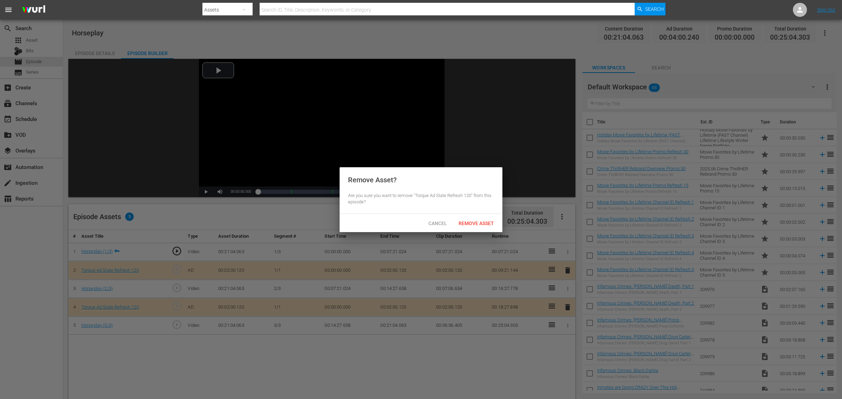
click at [474, 221] on span "Remove Asset" at bounding box center [476, 224] width 47 height 6
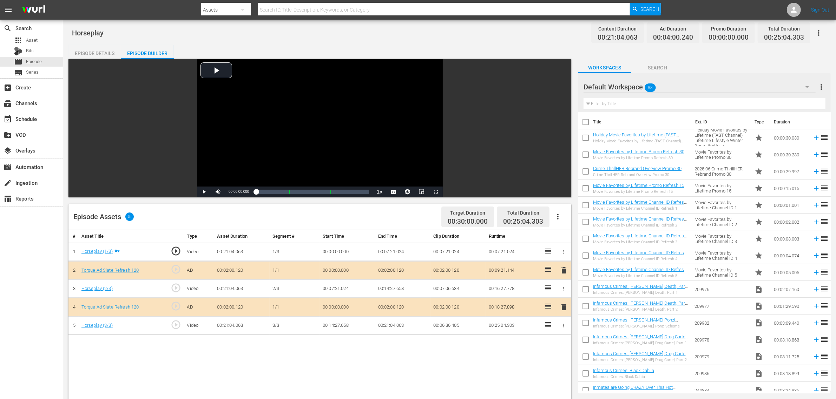
click at [512, 38] on div "Horseplay Content Duration 00:21:04.063 Ad Duration 00:04:00.240 Promo Duration…" at bounding box center [449, 33] width 755 height 16
click at [674, 81] on div "Default Workspace 88" at bounding box center [699, 87] width 232 height 20
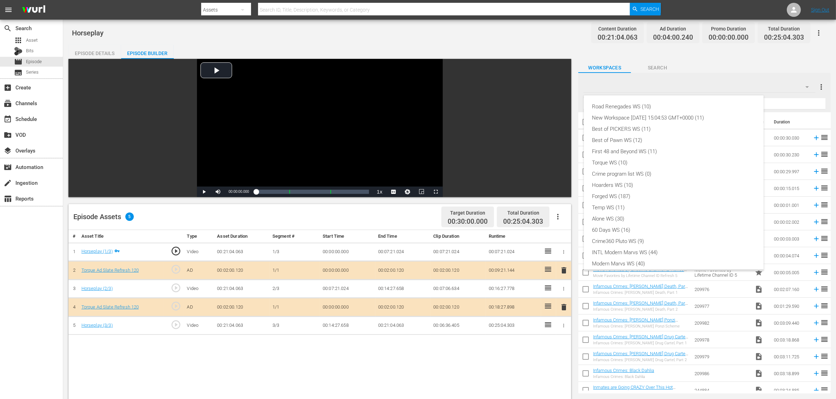
scroll to position [15, 0]
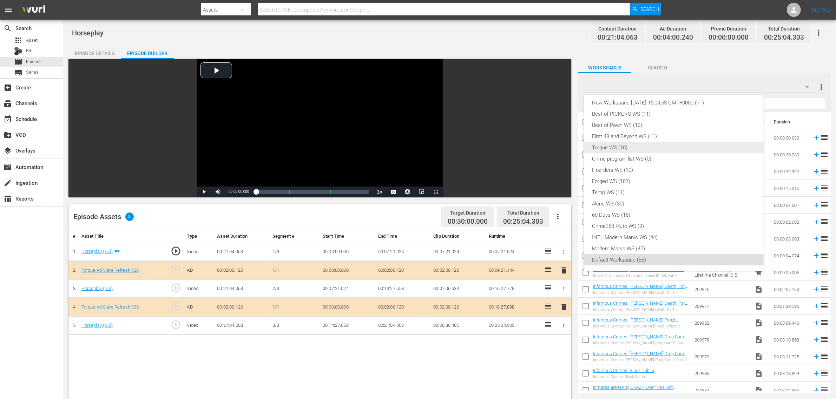
click at [636, 145] on div "Torque WS (10)" at bounding box center [673, 147] width 163 height 11
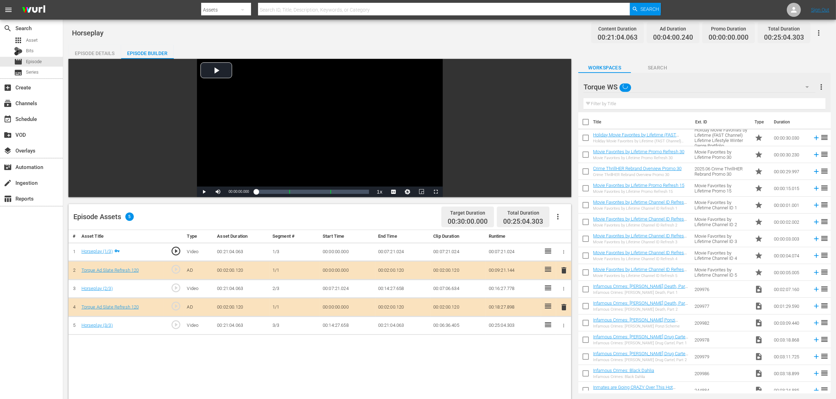
click at [516, 37] on div "Horseplay Content Duration 00:21:04.063 Ad Duration 00:04:00.240 Promo Duration…" at bounding box center [449, 33] width 755 height 16
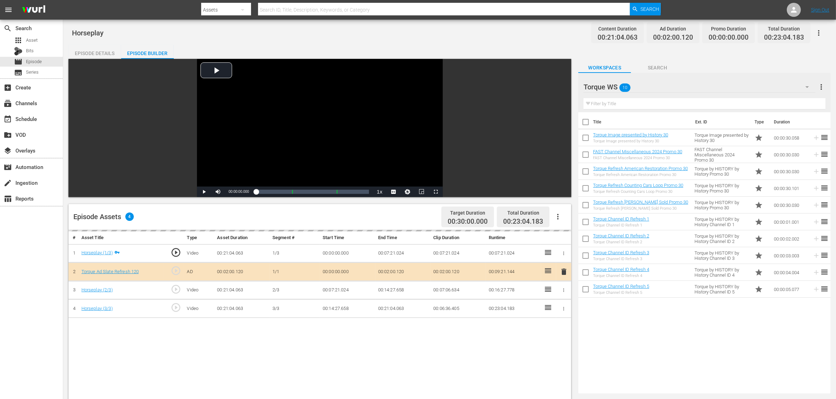
click at [674, 9] on nav "menu Search By Assets Search ID, Title, Description, Keywords, or Category Sear…" at bounding box center [418, 10] width 836 height 20
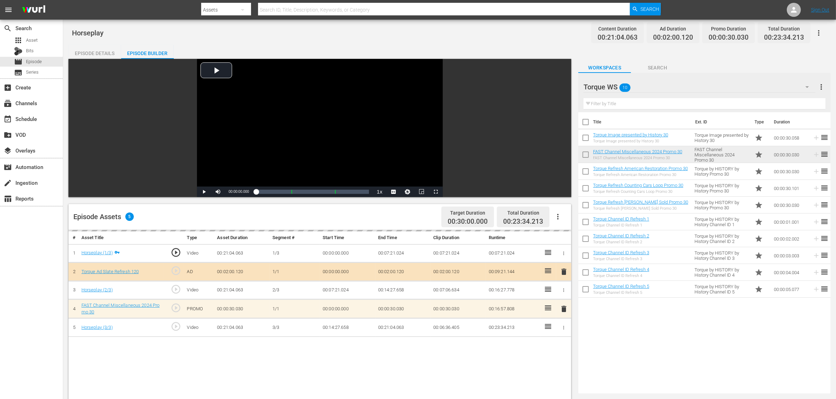
click at [522, 31] on div "Horseplay Content Duration 00:21:04.063 Ad Duration 00:02:00.120 Promo Duration…" at bounding box center [449, 33] width 755 height 16
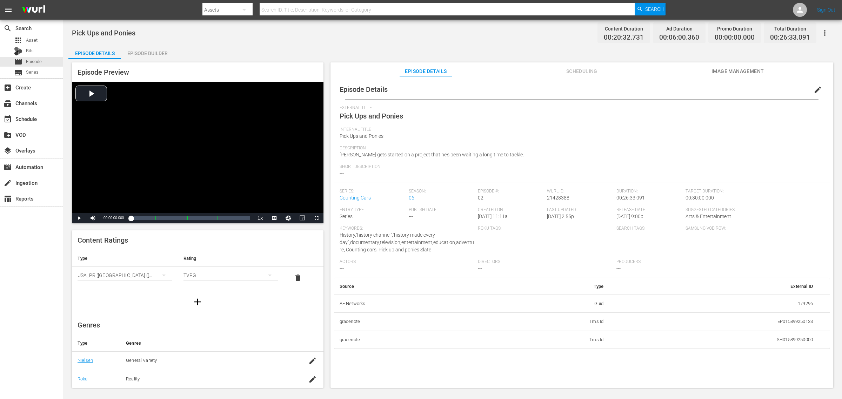
click at [163, 52] on div "Episode Builder" at bounding box center [147, 53] width 53 height 17
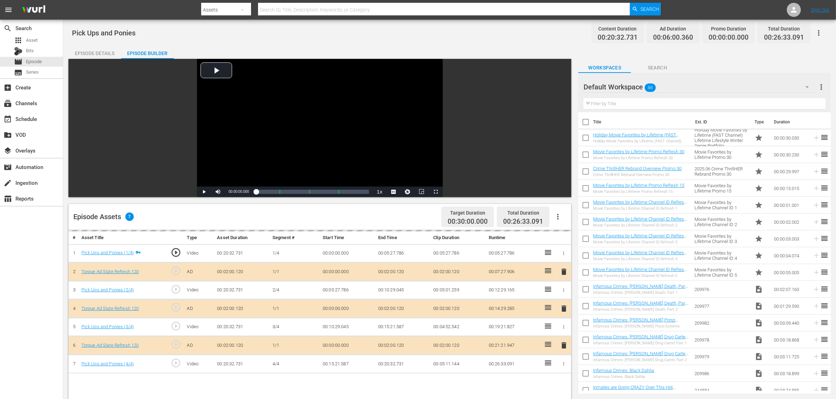
click at [674, 84] on div "Default Workspace 88" at bounding box center [699, 87] width 232 height 20
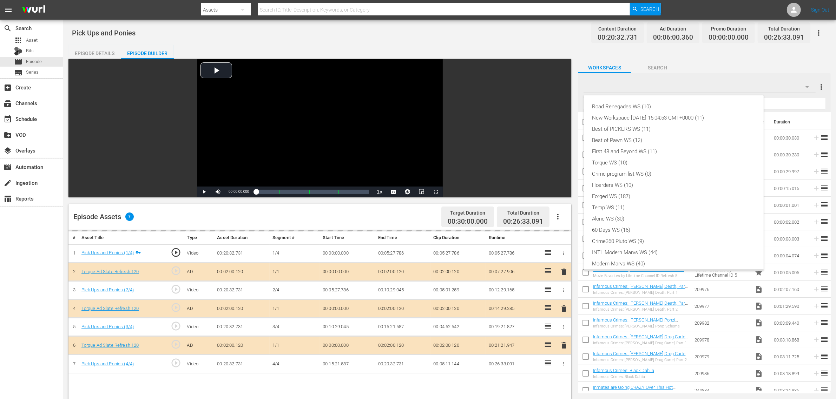
scroll to position [15, 0]
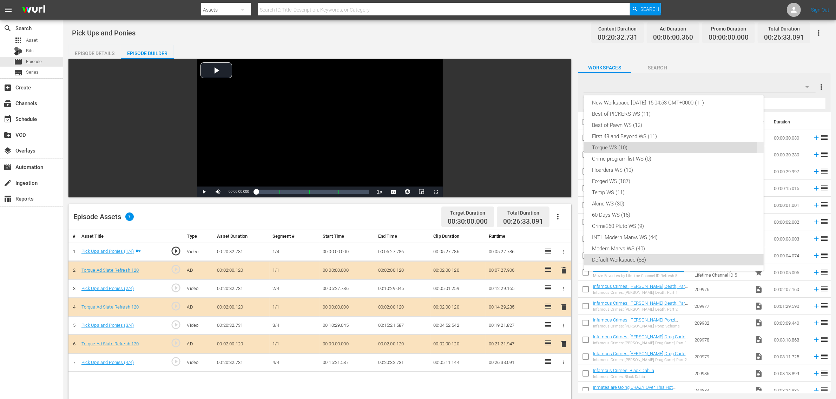
click at [647, 145] on div "Torque WS (10)" at bounding box center [673, 147] width 163 height 11
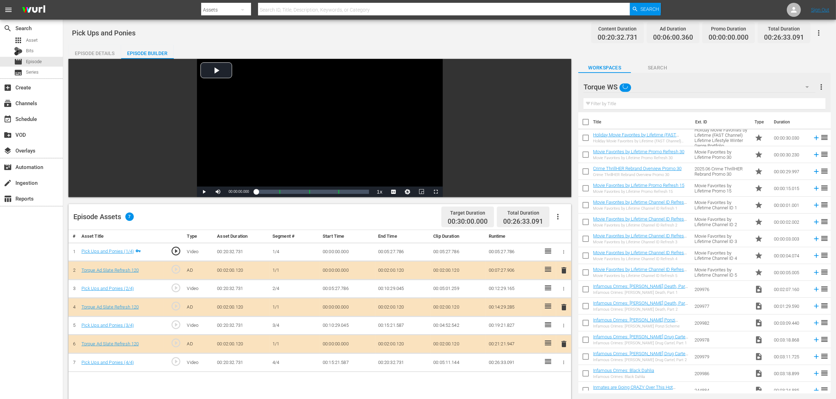
click at [563, 308] on span "delete" at bounding box center [564, 307] width 8 height 8
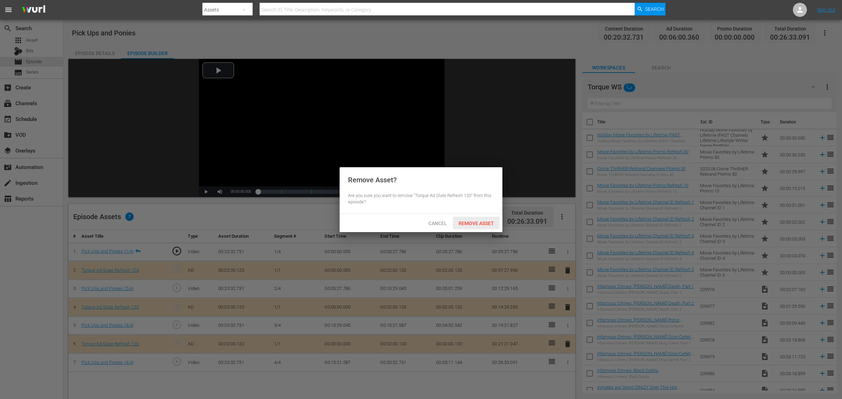
click at [484, 221] on span "Remove Asset" at bounding box center [476, 224] width 47 height 6
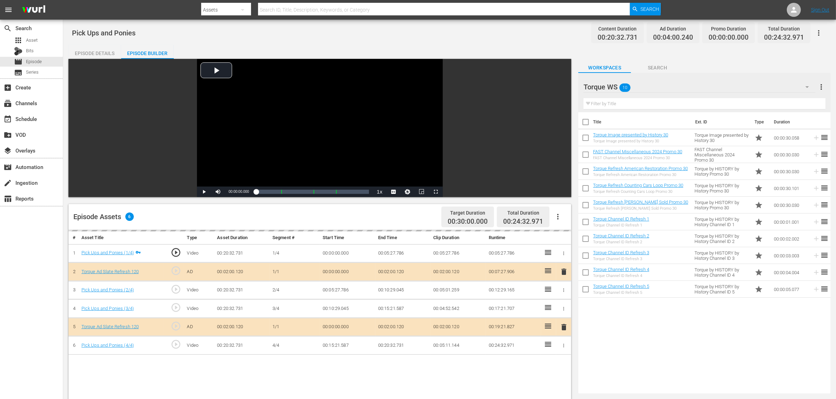
click at [546, 41] on div "Pick Ups and Ponies Content Duration 00:20:32.731 Ad Duration 00:04:00.240 Prom…" at bounding box center [449, 301] width 773 height 563
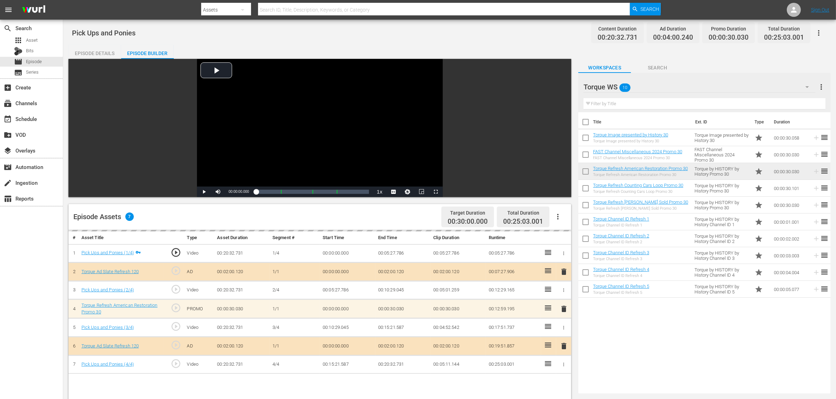
click at [674, 6] on nav "menu Search By Assets Search ID, Title, Description, Keywords, or Category Sear…" at bounding box center [418, 10] width 836 height 20
click at [674, 7] on nav "menu Search By Assets Search ID, Title, Description, Keywords, or Category Sear…" at bounding box center [418, 10] width 836 height 20
click at [527, 32] on div "Pick Ups and Ponies Content Duration 00:20:32.731 Ad Duration 00:04:00.240 Prom…" at bounding box center [449, 33] width 755 height 16
